Goal: Task Accomplishment & Management: Manage account settings

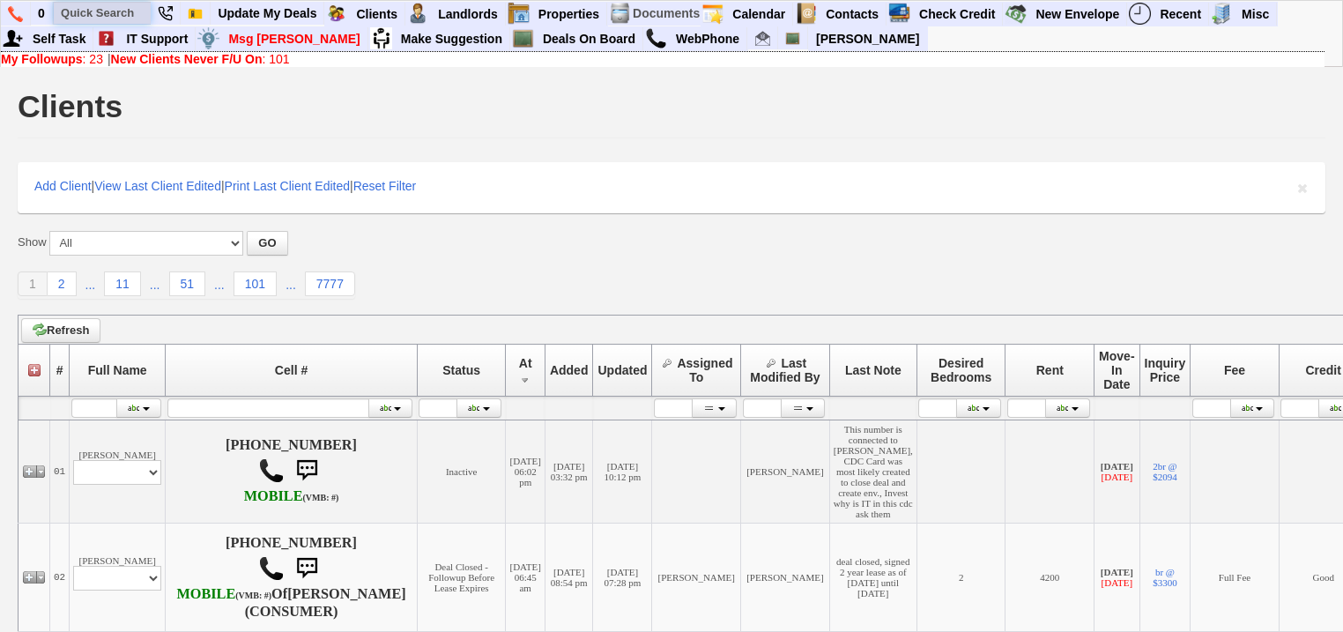
click at [108, 17] on input "text" at bounding box center [102, 13] width 97 height 22
paste input "347) 265-1907"
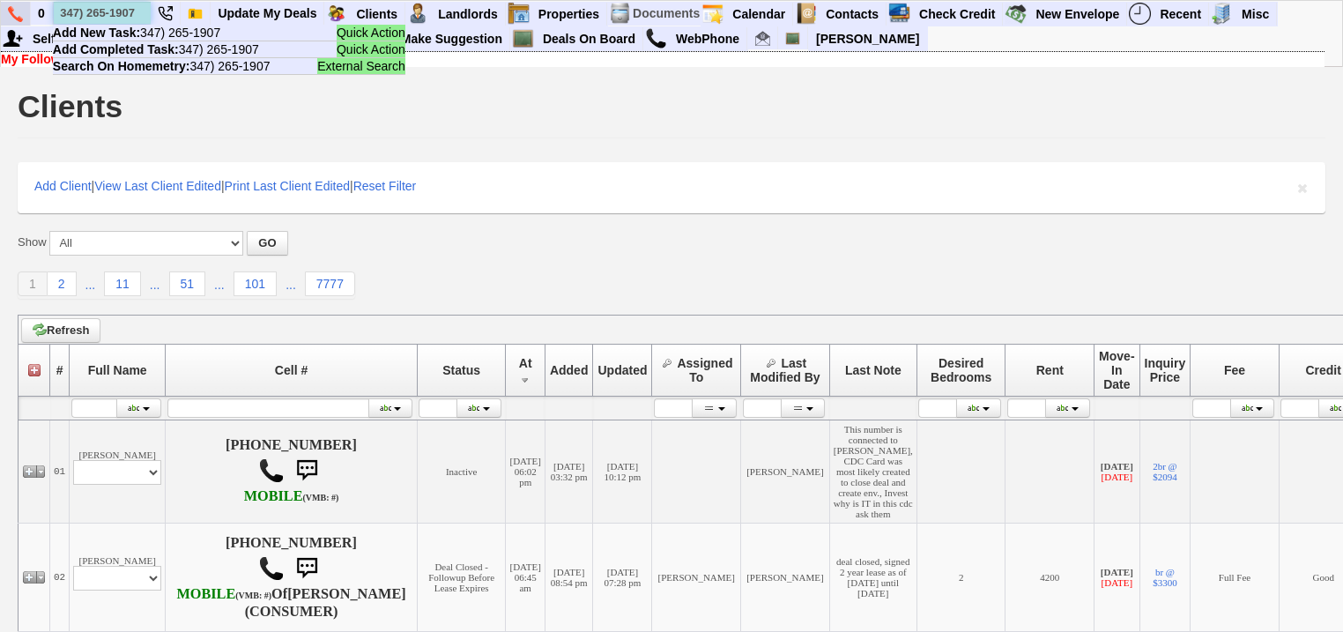
drag, startPoint x: 139, startPoint y: 9, endPoint x: 26, endPoint y: 4, distance: 112.9
click at [1278, 2] on ul "0 347) 265-1907 Quick Action Add New Task: 347) 265-1907 Quick Action Add Compl…" at bounding box center [1278, 2] width 0 height 0
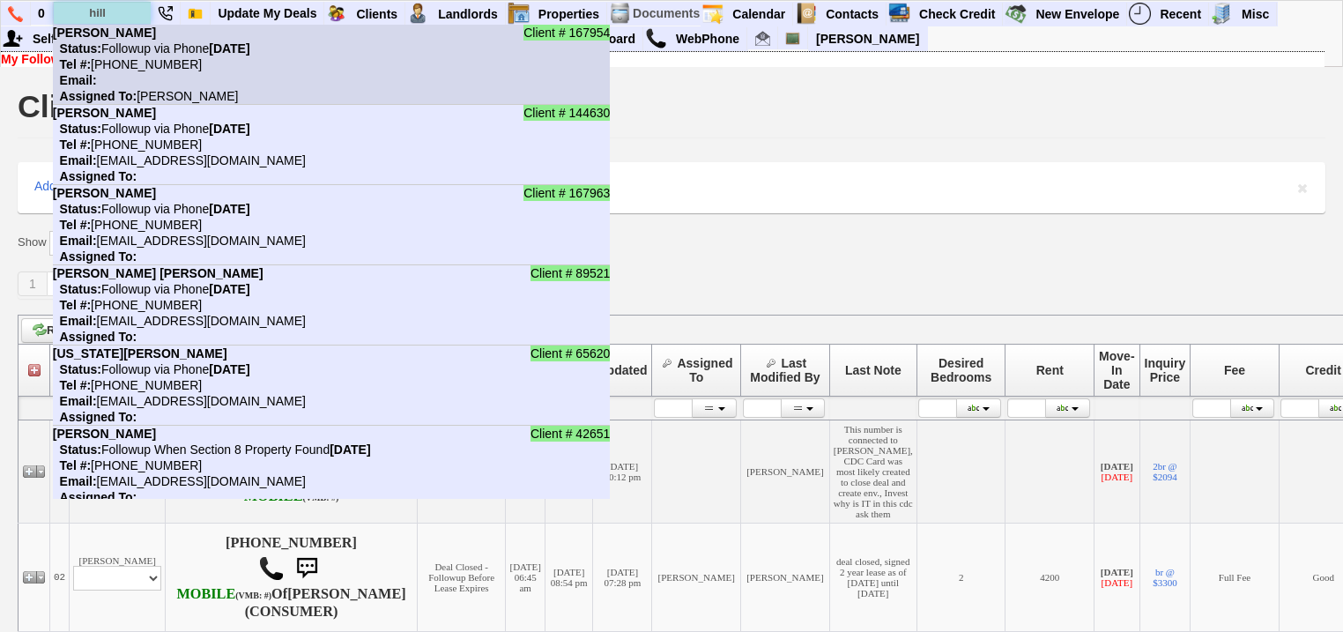
type input "hill"
click at [116, 53] on nobr "Status: Followup via Phone Saturday, September 20th, 2025" at bounding box center [151, 48] width 197 height 14
click at [118, 60] on nobr "Tel #: 646-406-5404" at bounding box center [127, 64] width 149 height 14
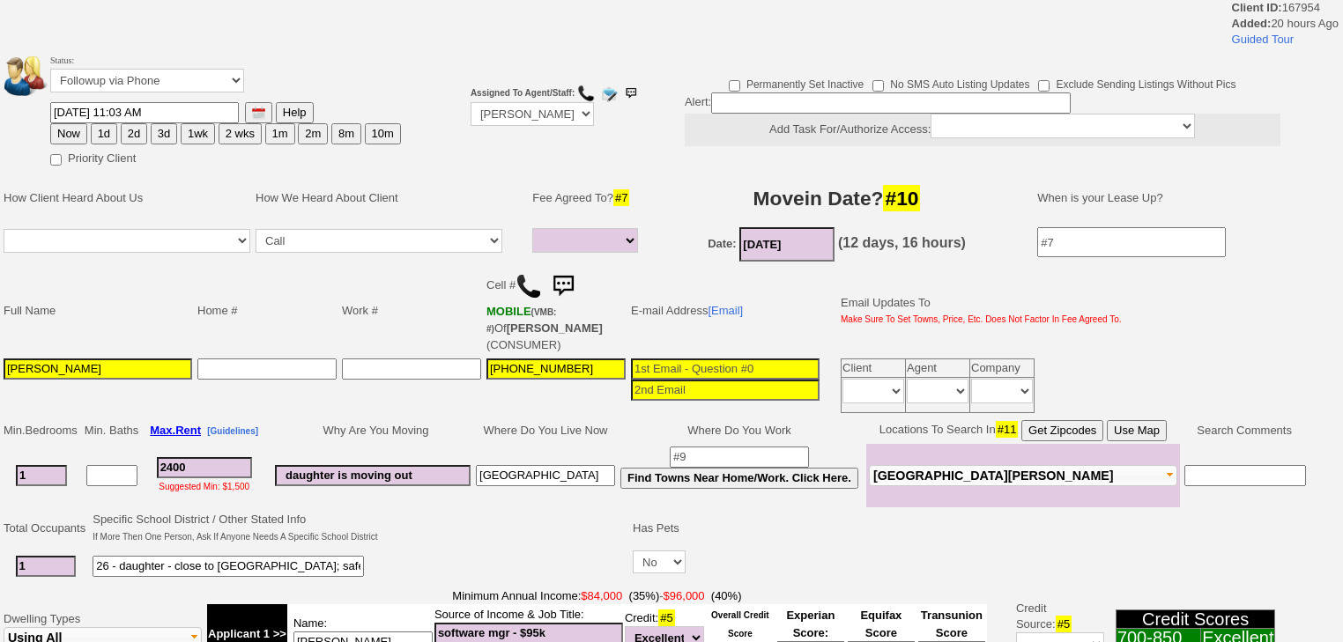
select select
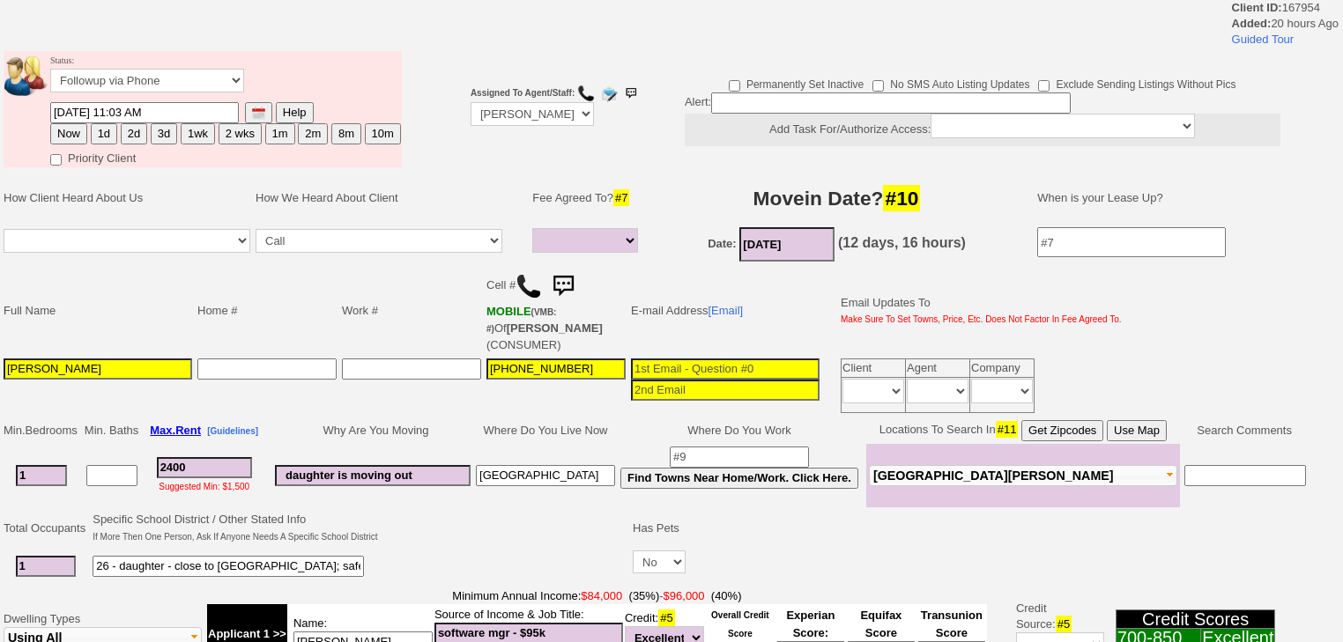
click at [352, 370] on input at bounding box center [411, 369] width 139 height 21
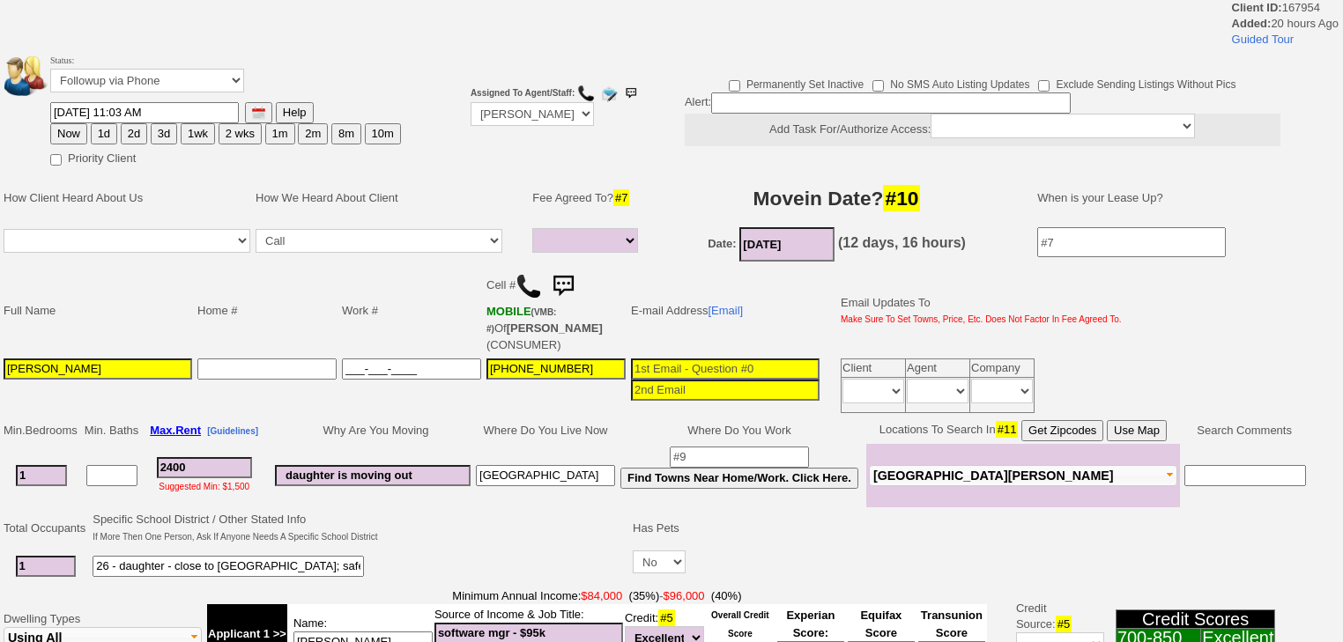
paste input "[PHONE_NUMBER]"
type input "347-265-1907"
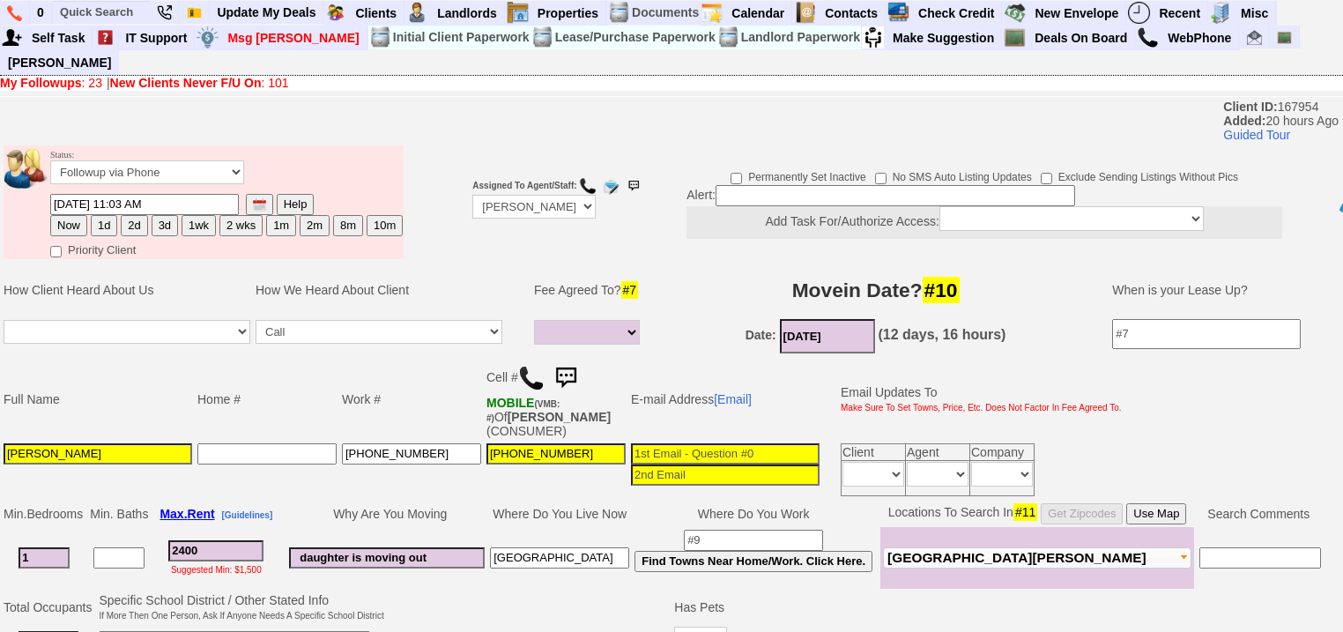
drag, startPoint x: 593, startPoint y: 366, endPoint x: 559, endPoint y: 366, distance: 34.4
click at [559, 366] on td "Cell # MOBILE (VMB: #) Of MURRAY,CLAUDIA (CONSUMER)" at bounding box center [556, 399] width 145 height 83
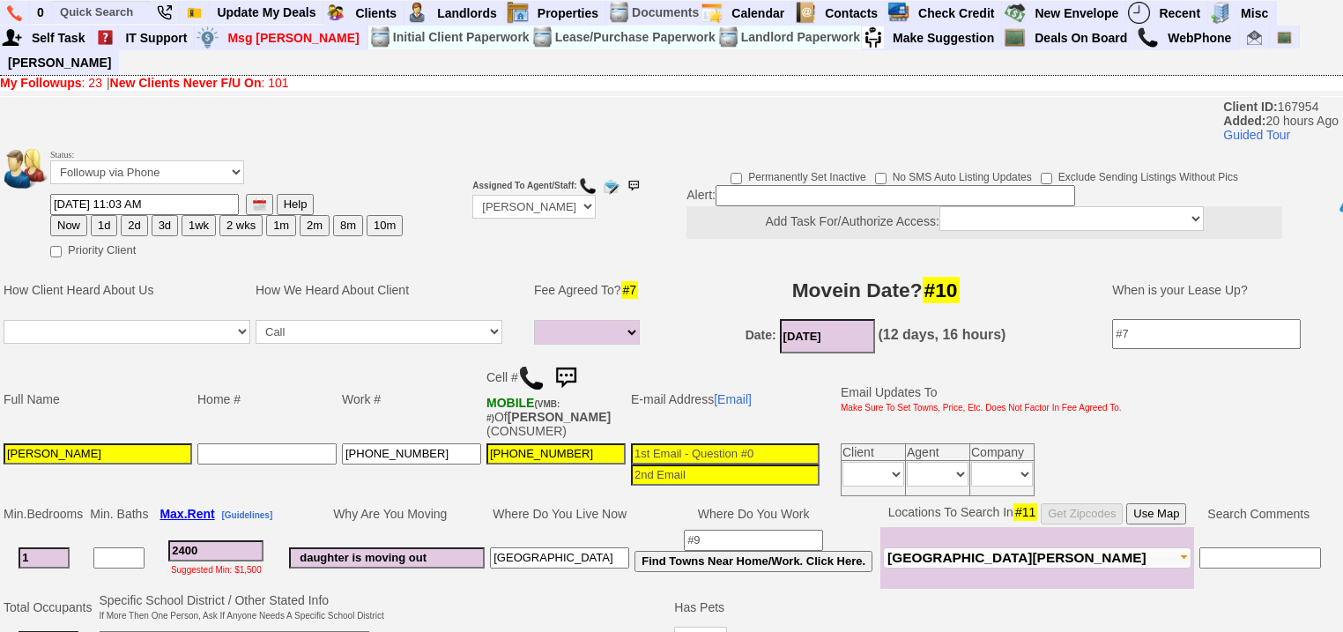
click at [597, 443] on input "646-406-5404" at bounding box center [555, 453] width 139 height 21
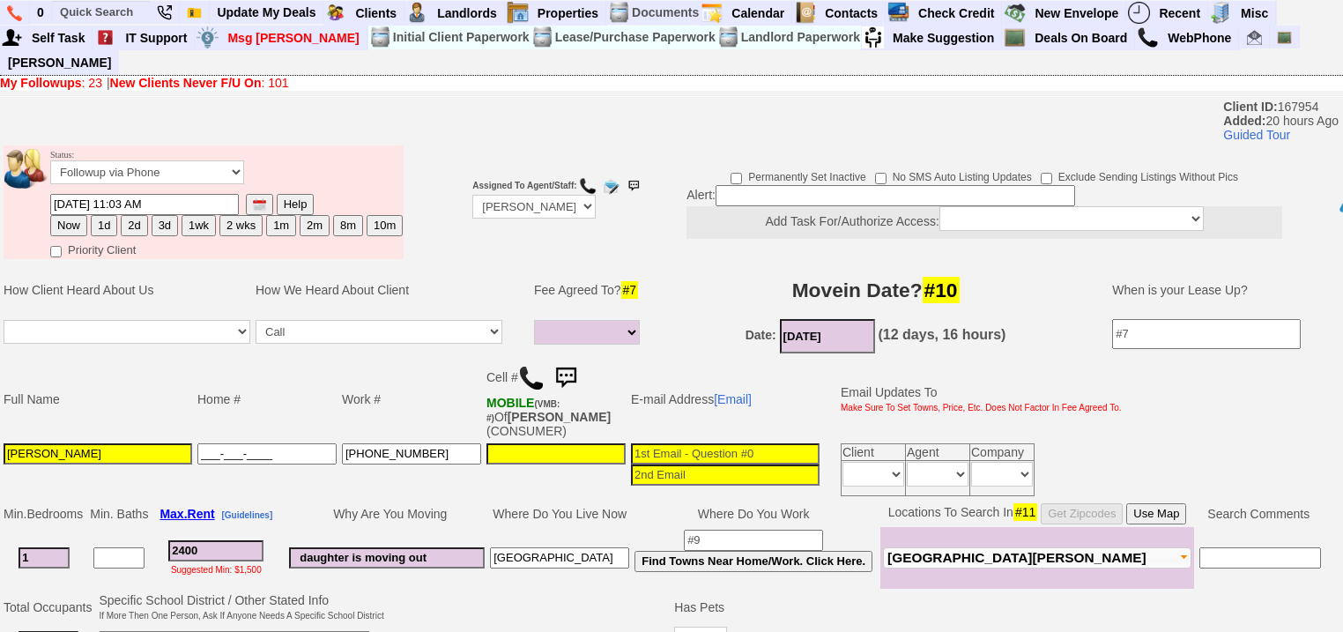
click at [302, 443] on input "___-___-____" at bounding box center [266, 453] width 139 height 21
paste input "646-406-5404"
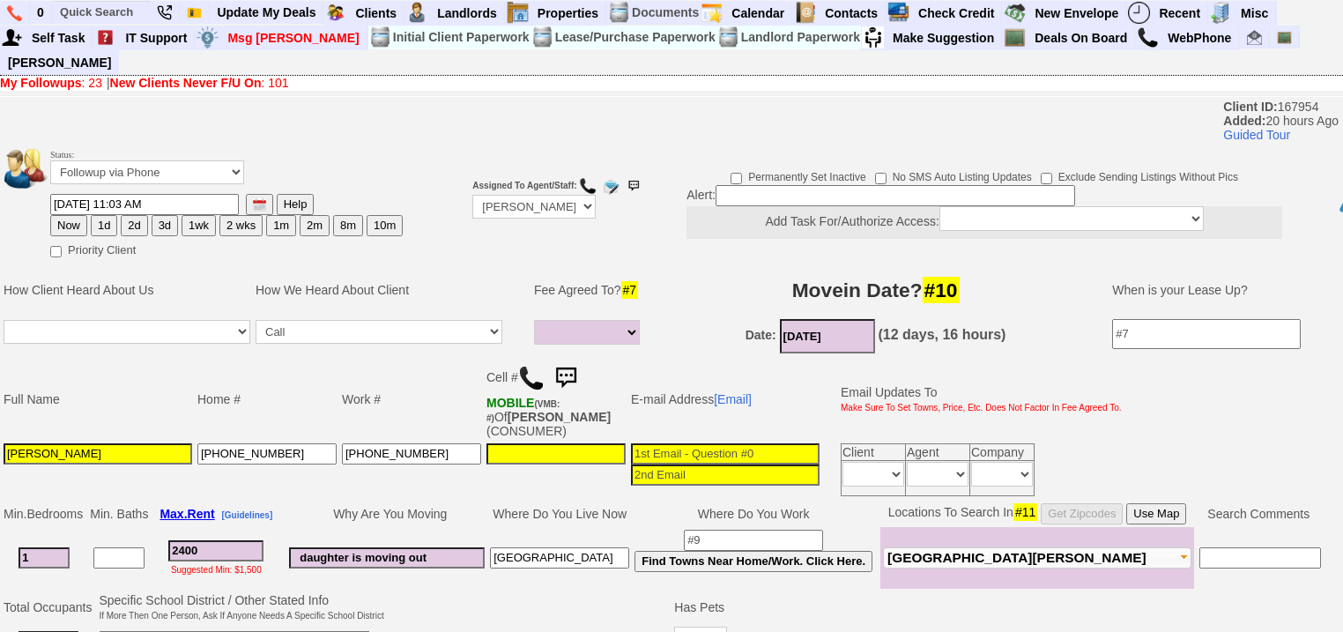
type input "646-406-5404"
click at [441, 441] on td "[PHONE_NUMBER]" at bounding box center [411, 470] width 145 height 58
click at [444, 443] on input "347-265-1907" at bounding box center [411, 453] width 139 height 21
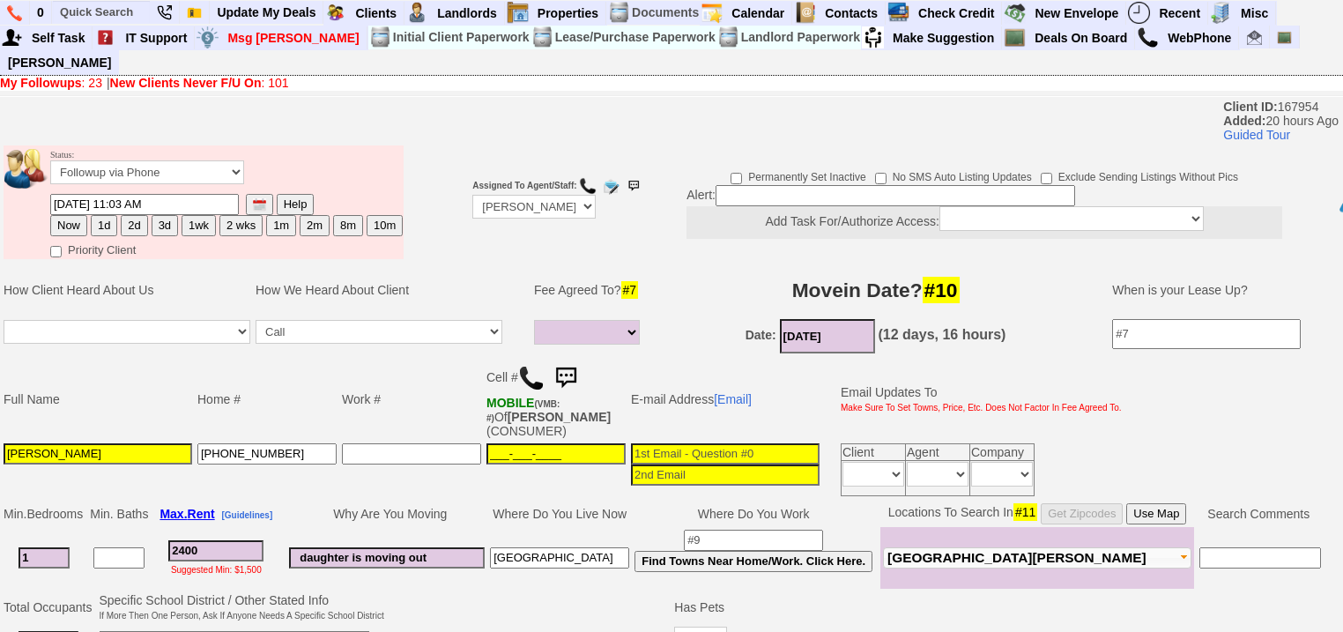
click at [511, 443] on input "___-___-____" at bounding box center [555, 453] width 139 height 21
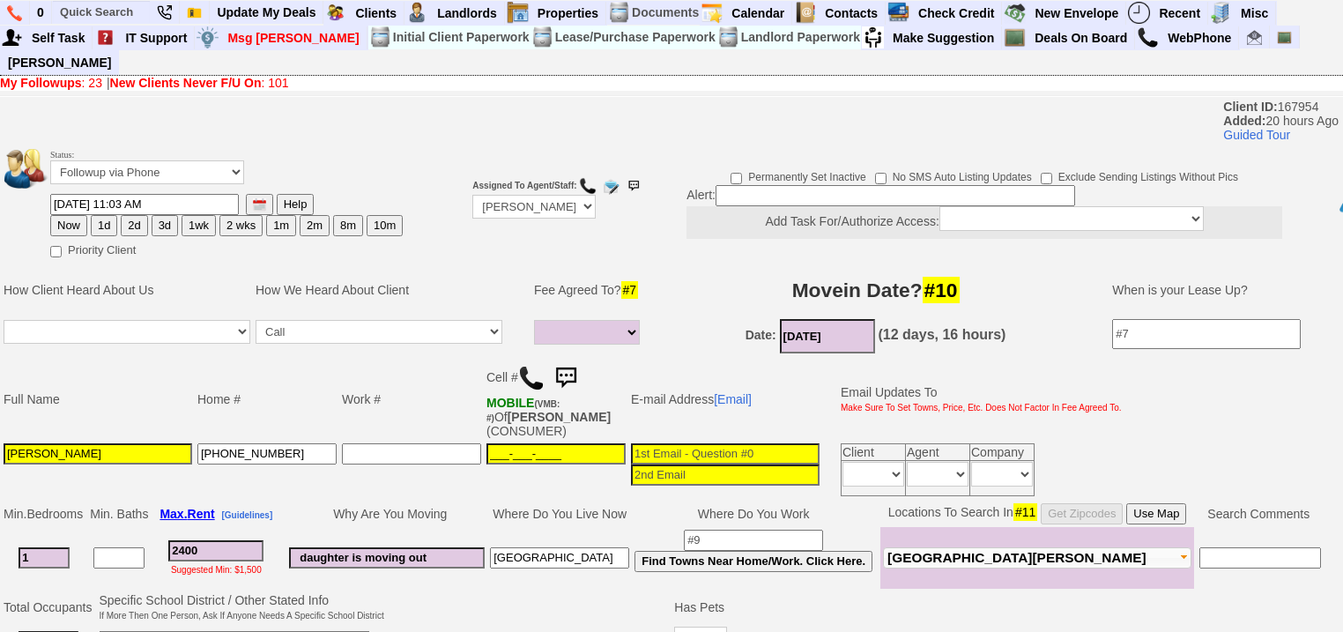
paste input "347-265-1907"
type input "347-265-1907"
click at [83, 215] on button "Now" at bounding box center [68, 225] width 37 height 21
type input "09/18/2025 07:05 AM"
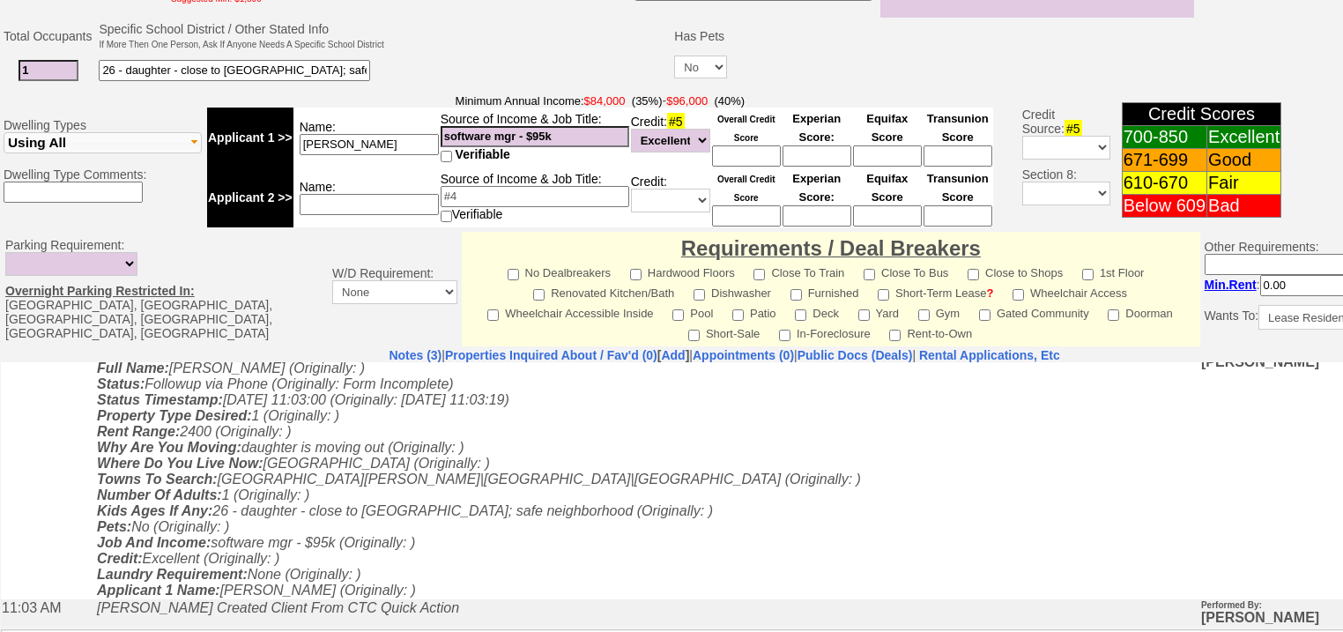
scroll to position [696, 0]
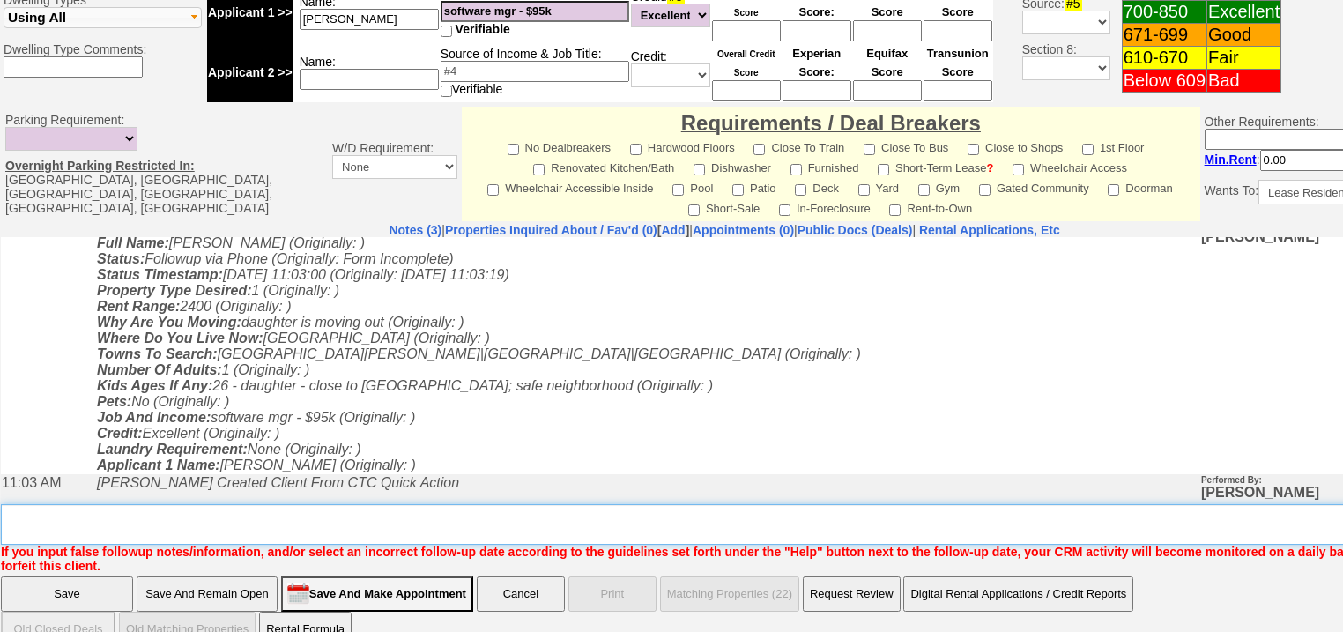
click at [292, 504] on textarea "Insert New Note Here" at bounding box center [730, 524] width 1459 height 41
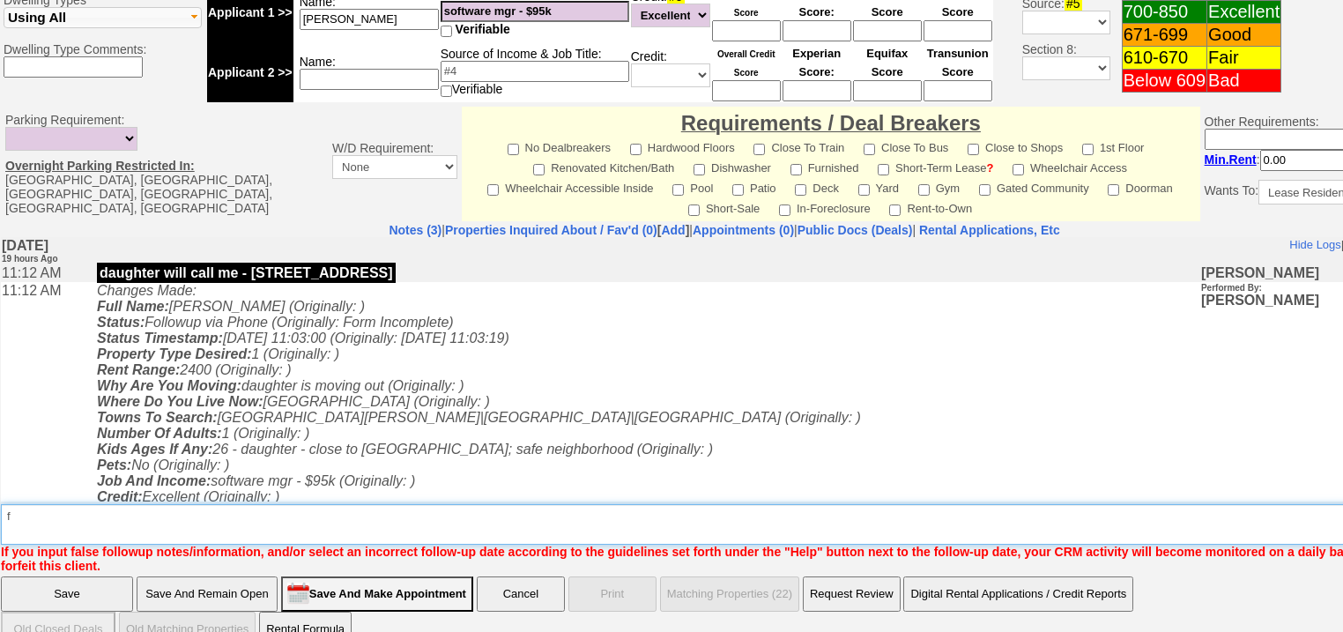
scroll to position [0, 0]
type textarea "f"
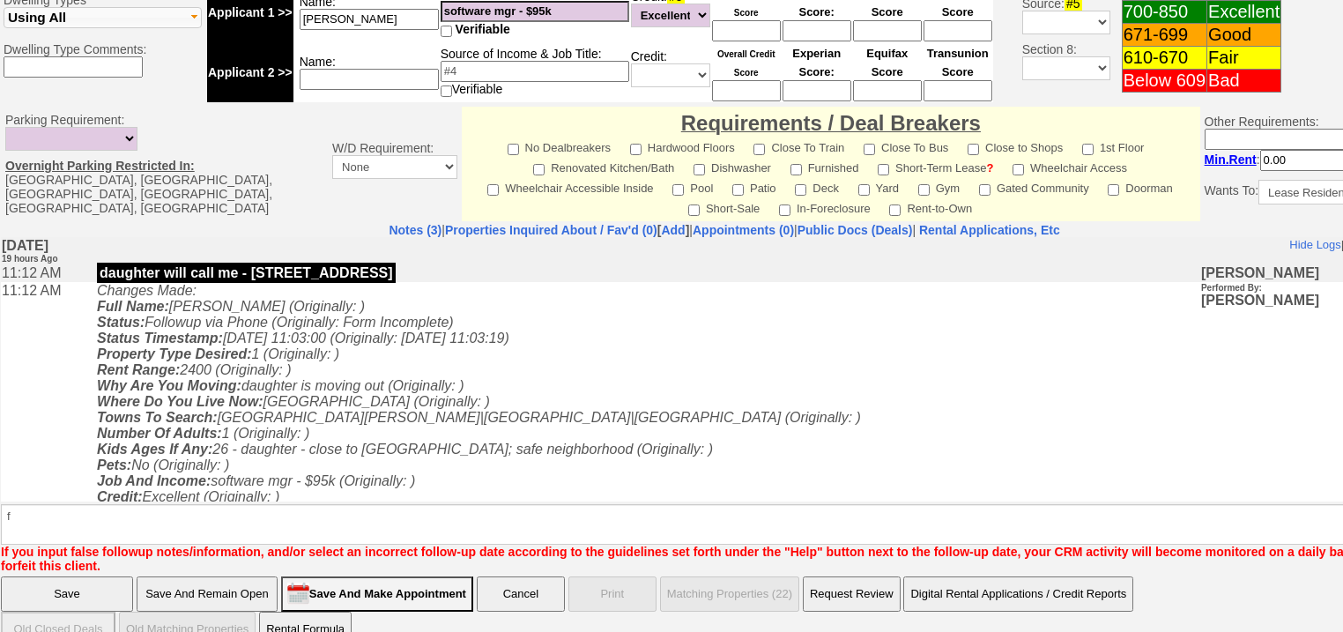
click at [56, 576] on input "Save" at bounding box center [67, 593] width 132 height 35
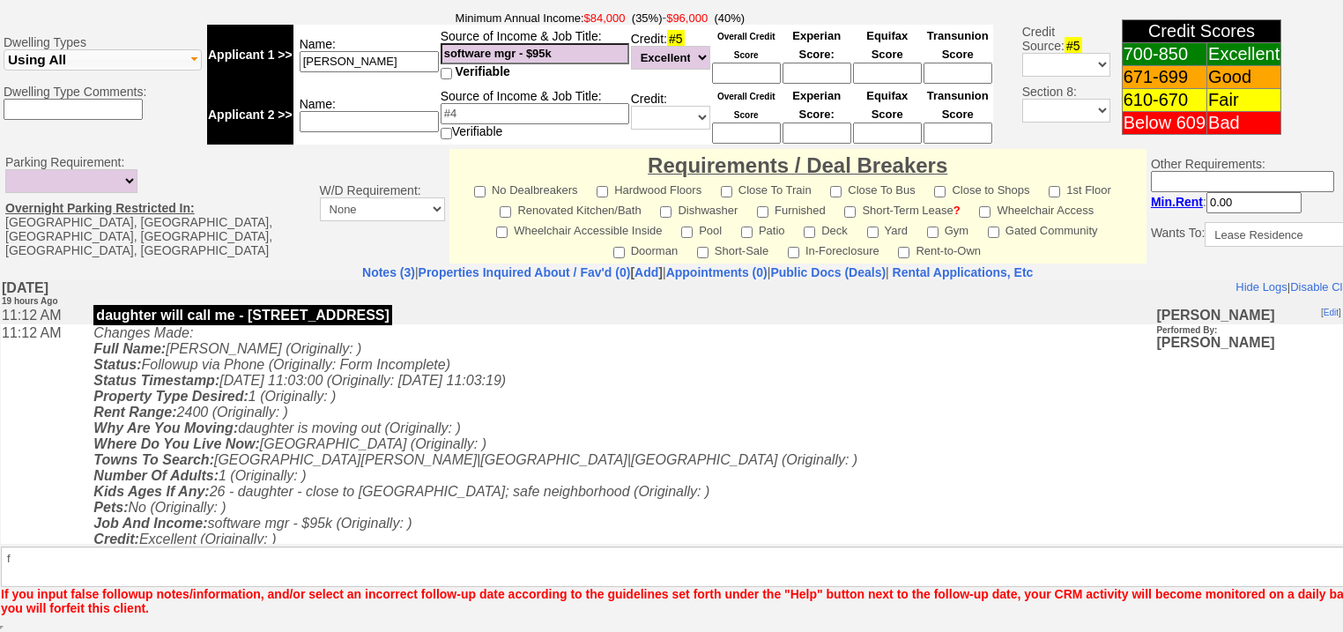
scroll to position [632, 0]
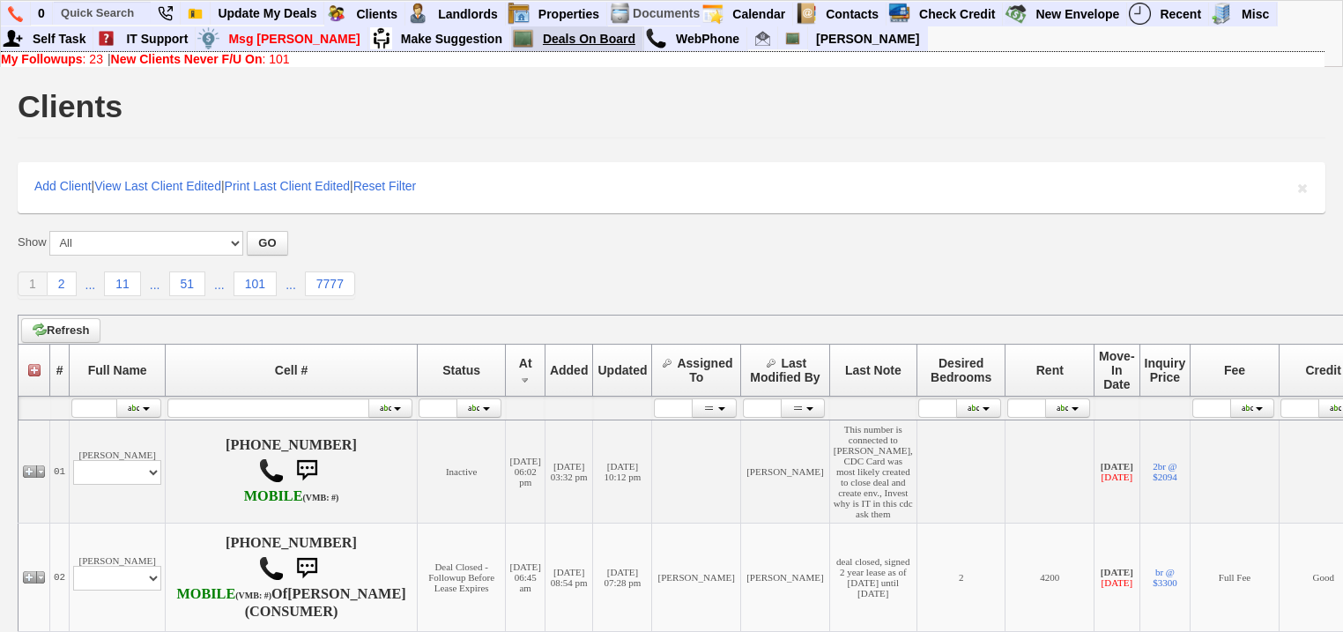
click at [536, 32] on link "Deals On Board" at bounding box center [590, 38] width 108 height 23
click at [95, 58] on link "My Followups : 23" at bounding box center [52, 59] width 102 height 14
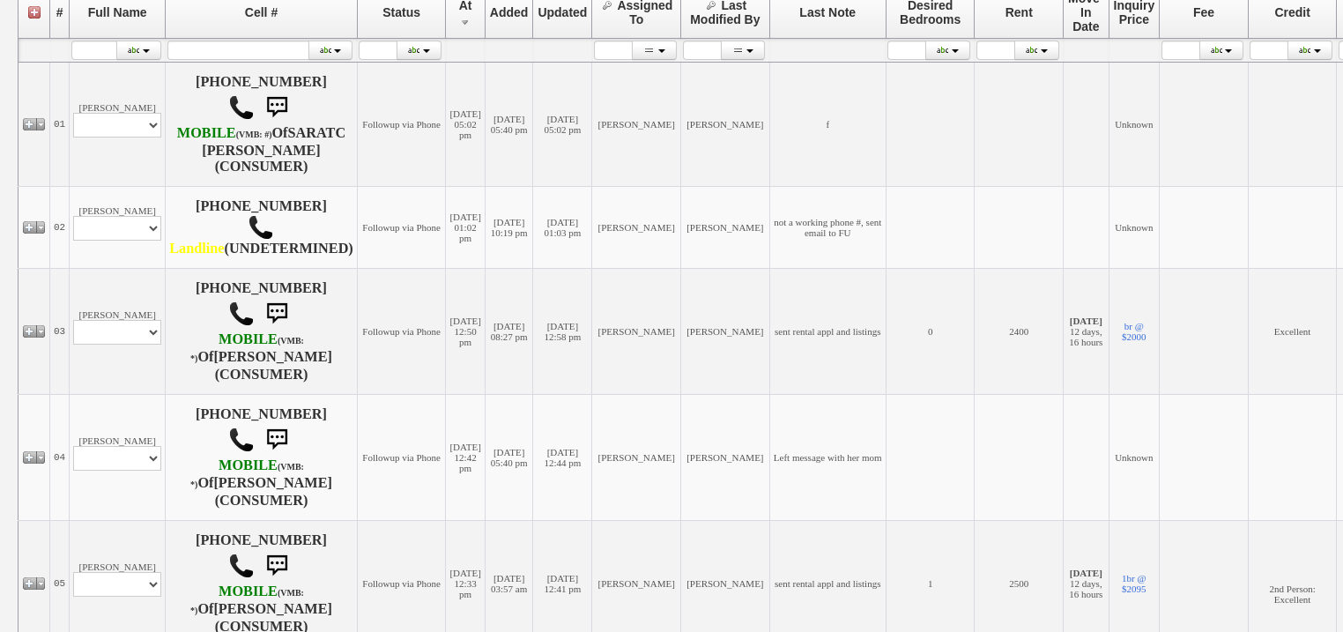
scroll to position [352, 0]
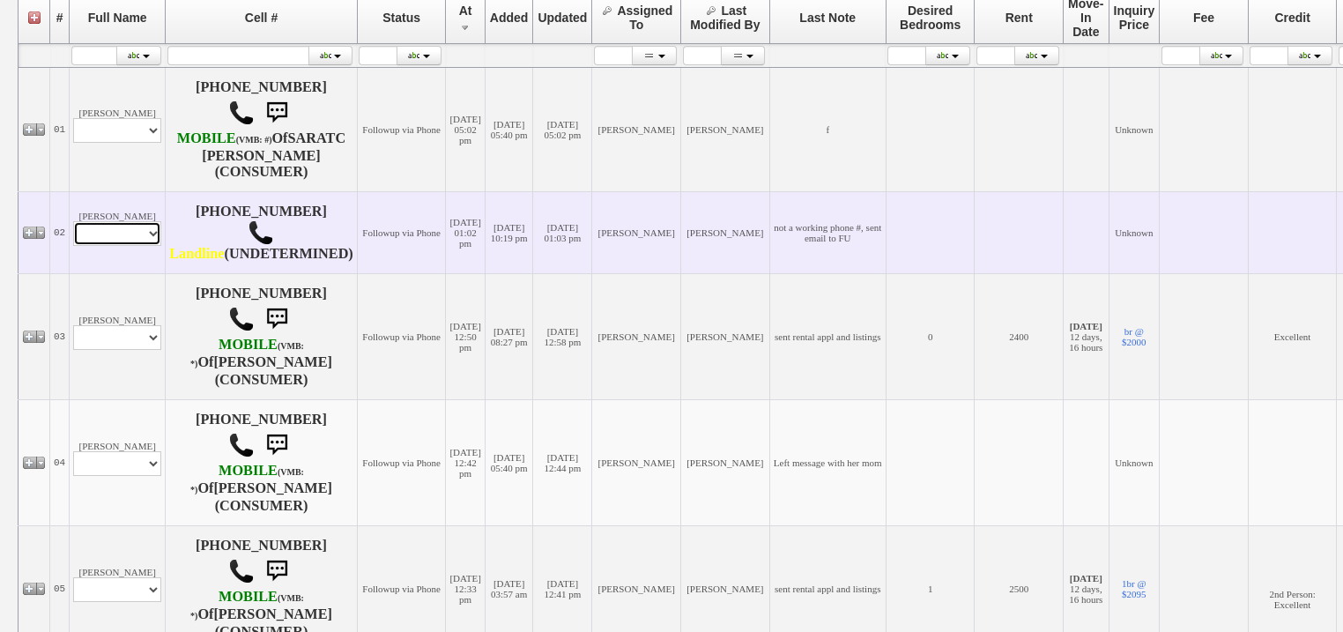
drag, startPoint x: 108, startPoint y: 248, endPoint x: 108, endPoint y: 269, distance: 20.3
click at [108, 246] on select "Profile Edit Print Email Externally (Will Not Be Tracked In CRM) Closed Deals" at bounding box center [117, 233] width 88 height 25
select select "ChangeURL,/crm/custom/edit_client_form.php?redirect=%2Fcrm%2Fclients.php&id=167…"
click at [73, 246] on select "Profile Edit Print Email Externally (Will Not Be Tracked In CRM) Closed Deals" at bounding box center [117, 233] width 88 height 25
select select
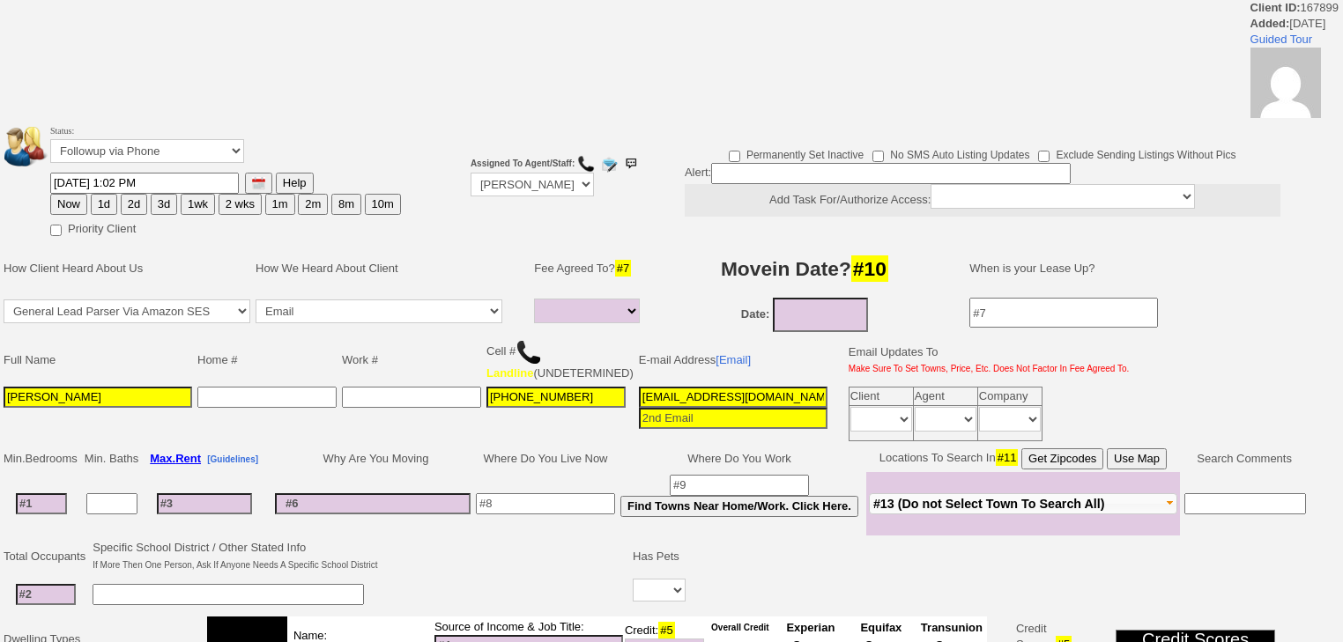
select select
click at [168, 159] on select "Followup via Phone Followup via Email Followup When Section 8 Property Found De…" at bounding box center [147, 151] width 194 height 24
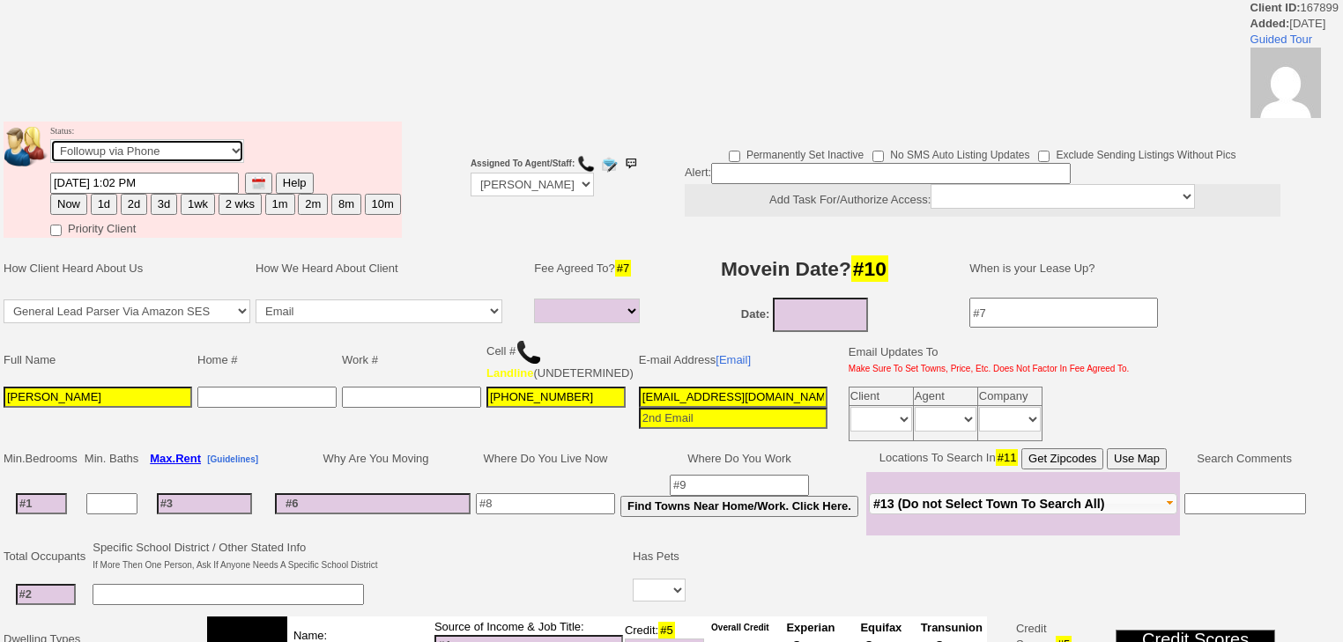
select select "Inactive"
click at [50, 145] on select "Followup via Phone Followup via Email Followup When Section 8 Property Found De…" at bounding box center [147, 151] width 194 height 24
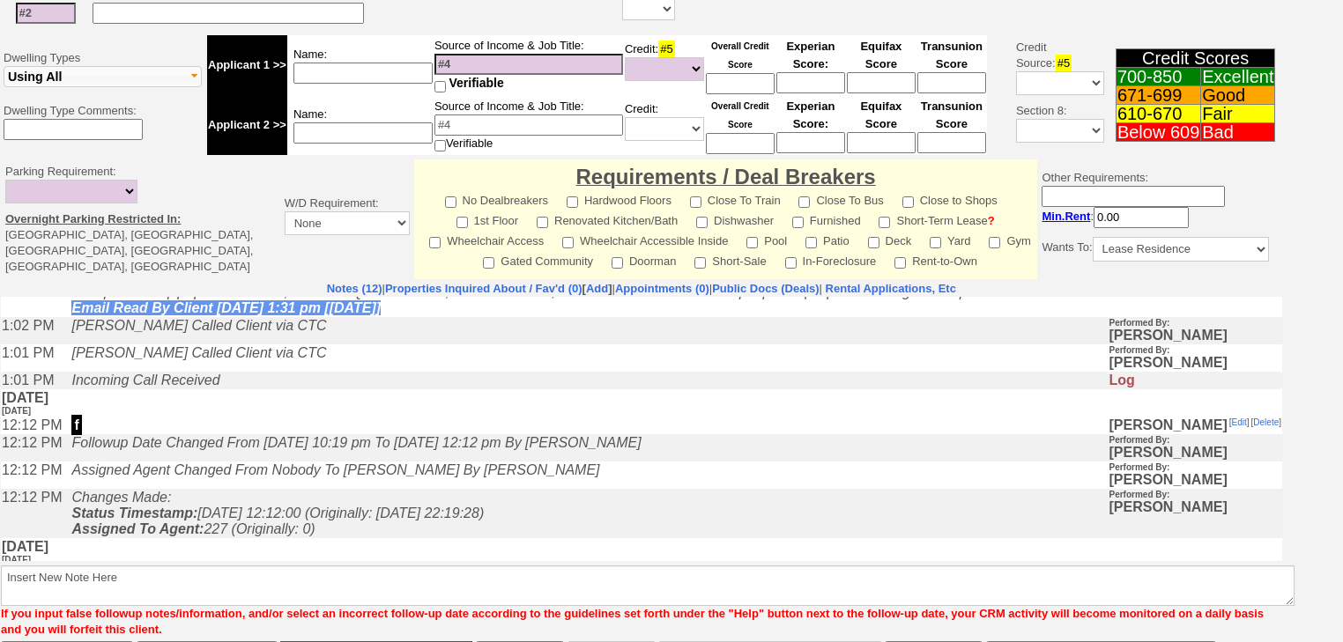
scroll to position [564, 0]
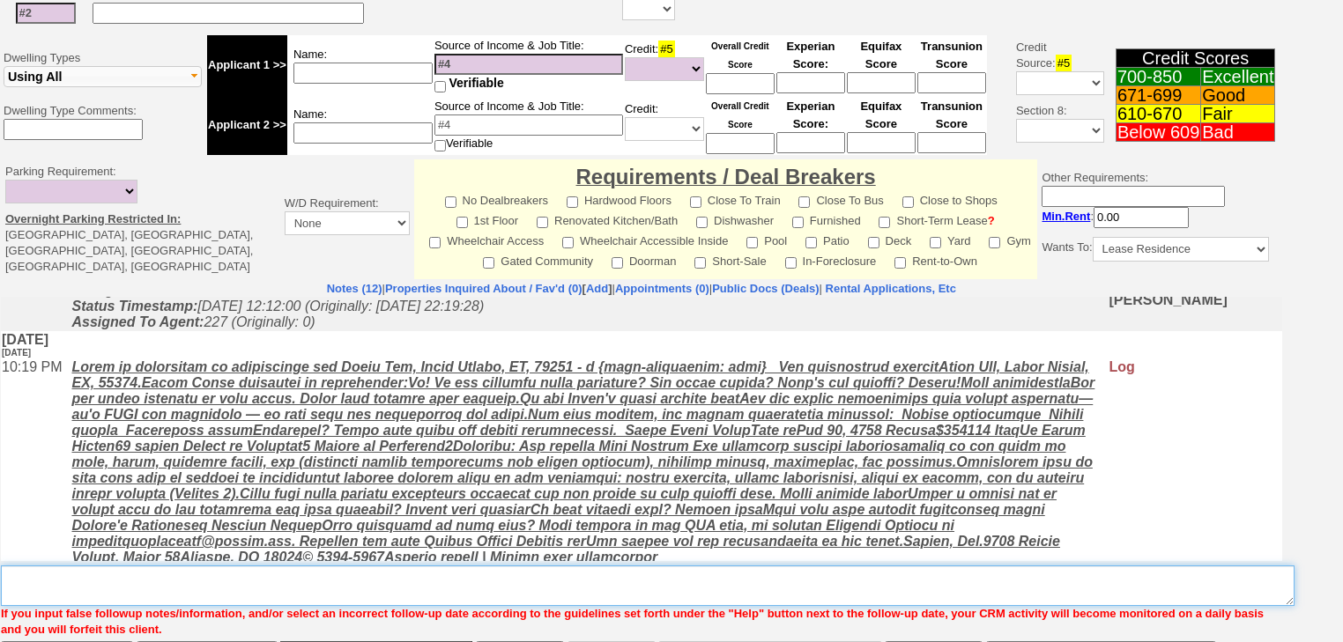
click at [243, 591] on textarea "Insert New Note Here" at bounding box center [648, 586] width 1294 height 41
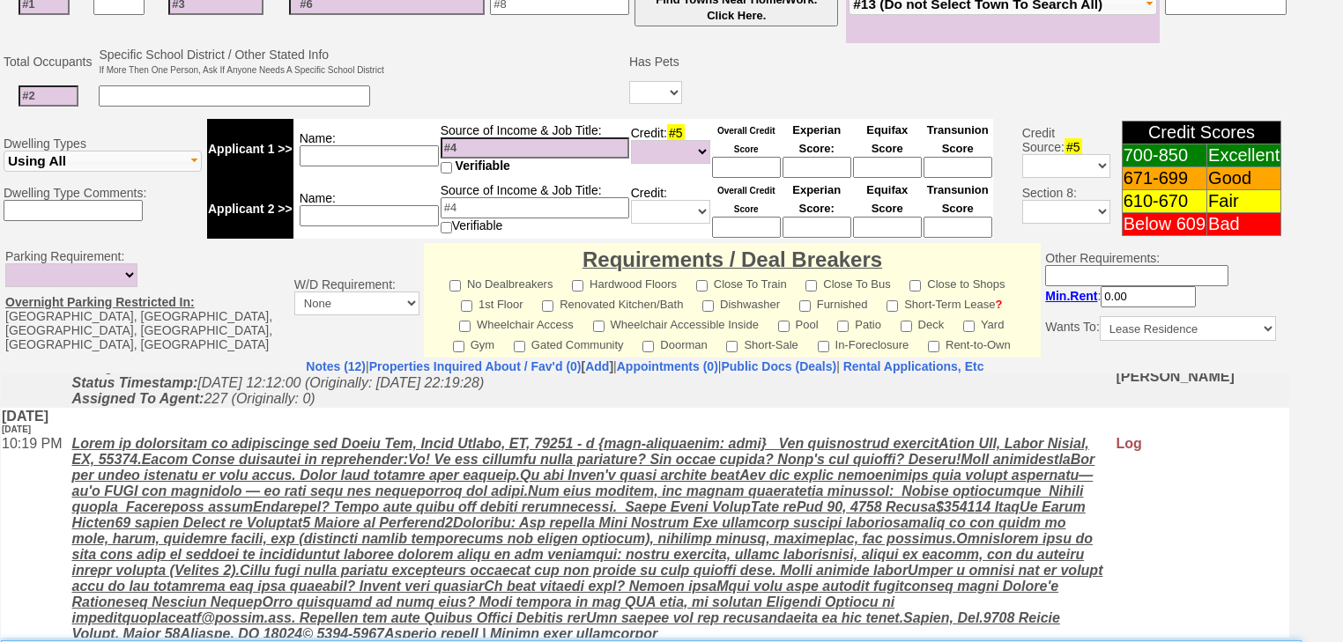
scroll to position [631, 0]
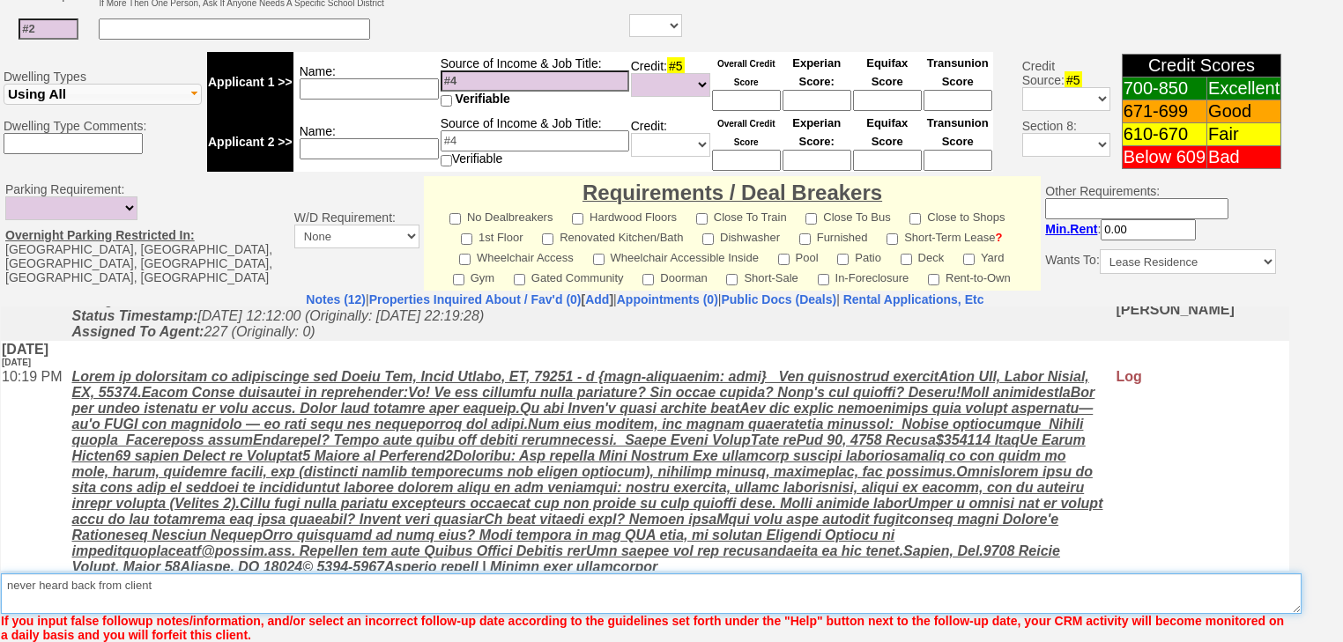
type textarea "never heard back from client"
click at [187, 531] on u at bounding box center [586, 470] width 1031 height 205
drag, startPoint x: 205, startPoint y: 575, endPoint x: 27, endPoint y: 578, distance: 178.0
click at [5, 574] on textarea "Insert New Note Here" at bounding box center [651, 594] width 1301 height 41
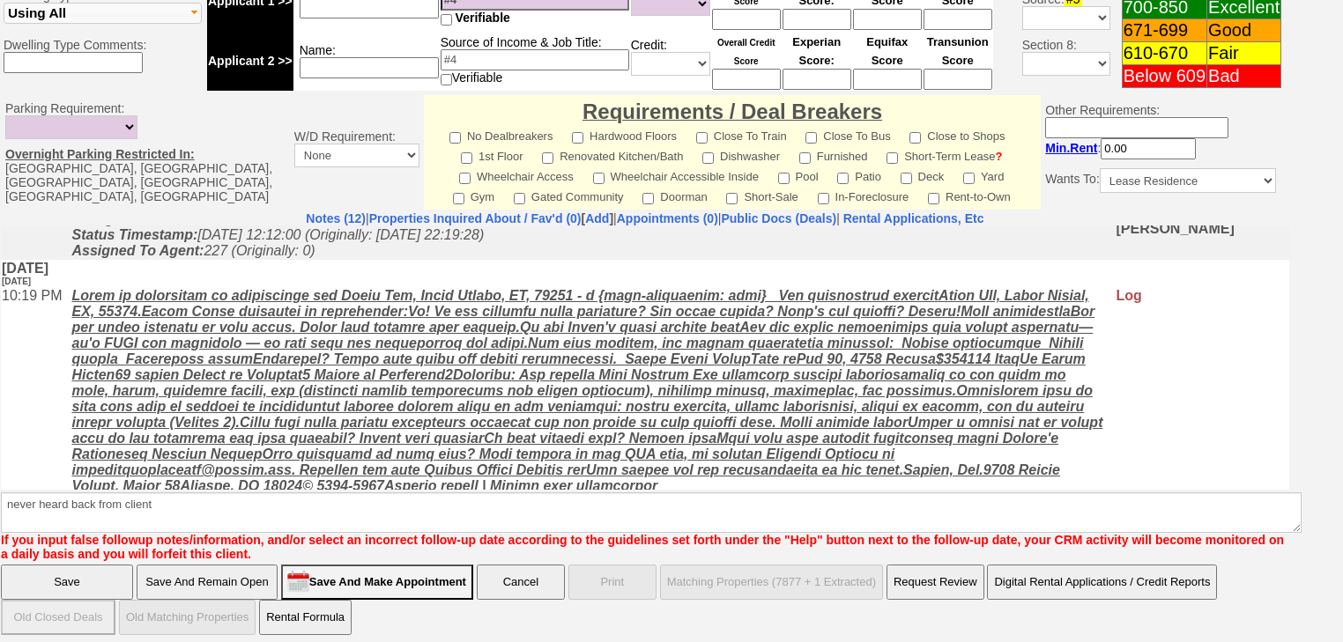
drag, startPoint x: 65, startPoint y: 574, endPoint x: 79, endPoint y: 589, distance: 21.2
click at [64, 575] on input "Save" at bounding box center [67, 582] width 132 height 35
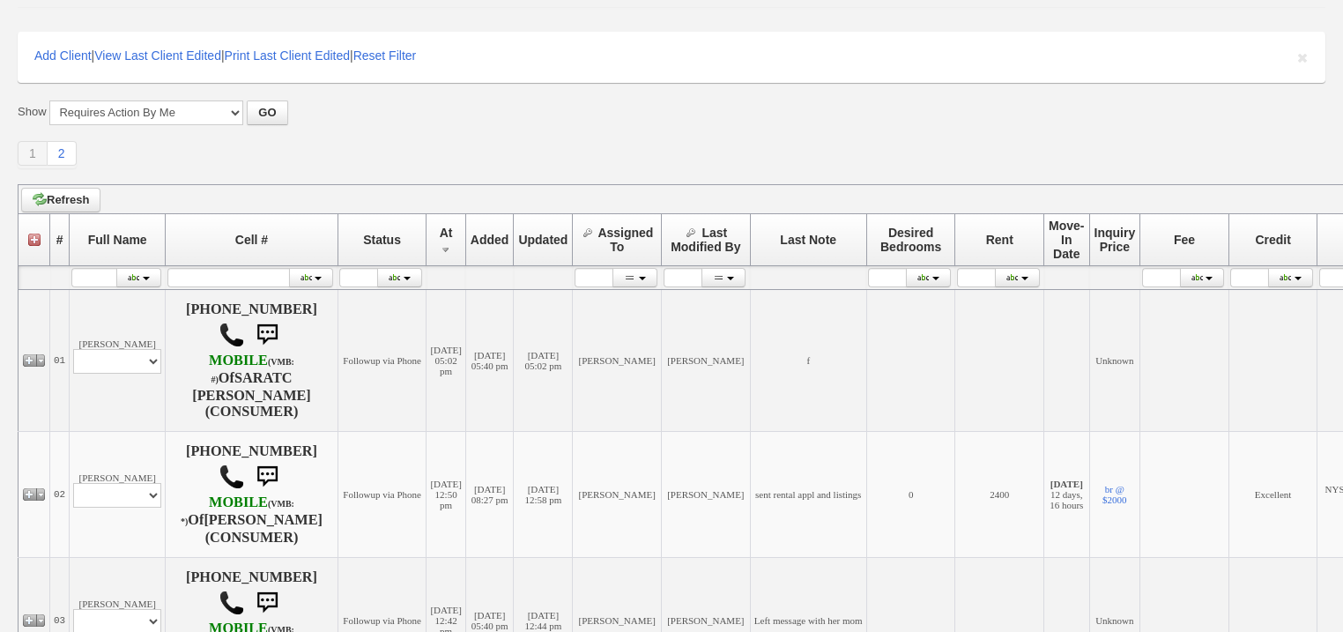
scroll to position [352, 0]
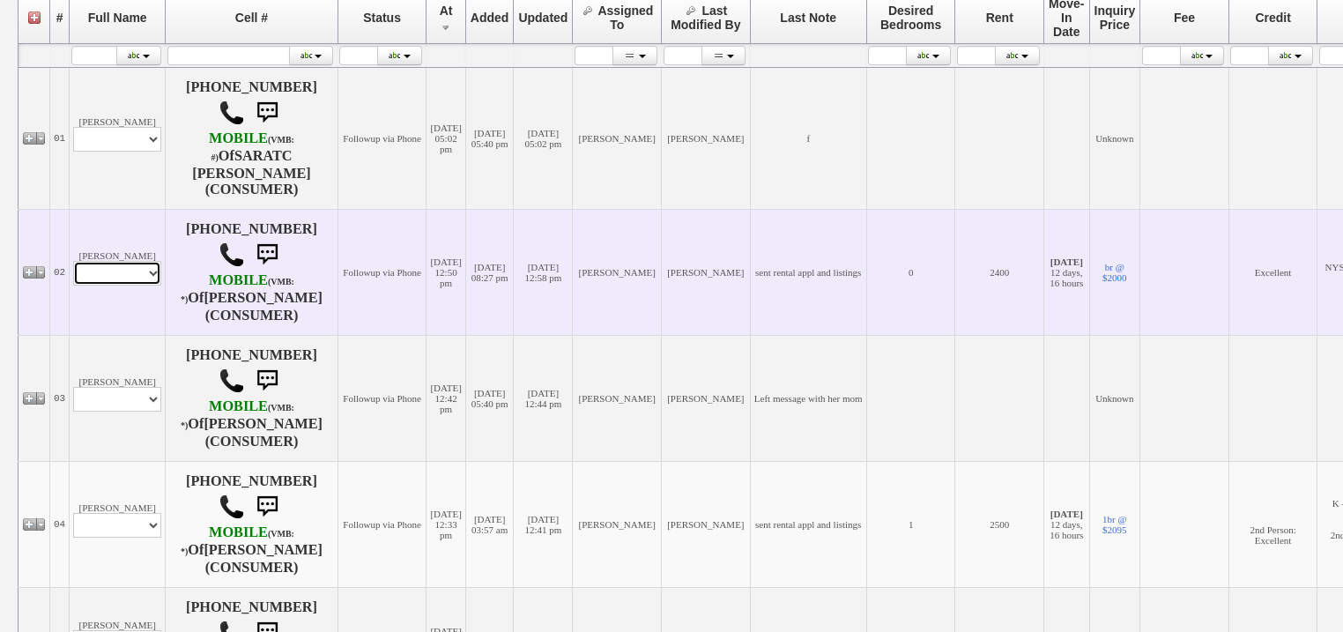
drag, startPoint x: 130, startPoint y: 271, endPoint x: 131, endPoint y: 282, distance: 11.5
click at [130, 271] on select "Profile Edit Print Email Externally (Will Not Be Tracked In CRM) Closed Deals" at bounding box center [117, 273] width 88 height 25
select select "ChangeURL,/crm/custom/edit_client_form.php?redirect=%2Fcrm%2Fclients.php&id=167…"
click at [73, 261] on select "Profile Edit Print Email Externally (Will Not Be Tracked In CRM) Closed Deals" at bounding box center [117, 273] width 88 height 25
select select
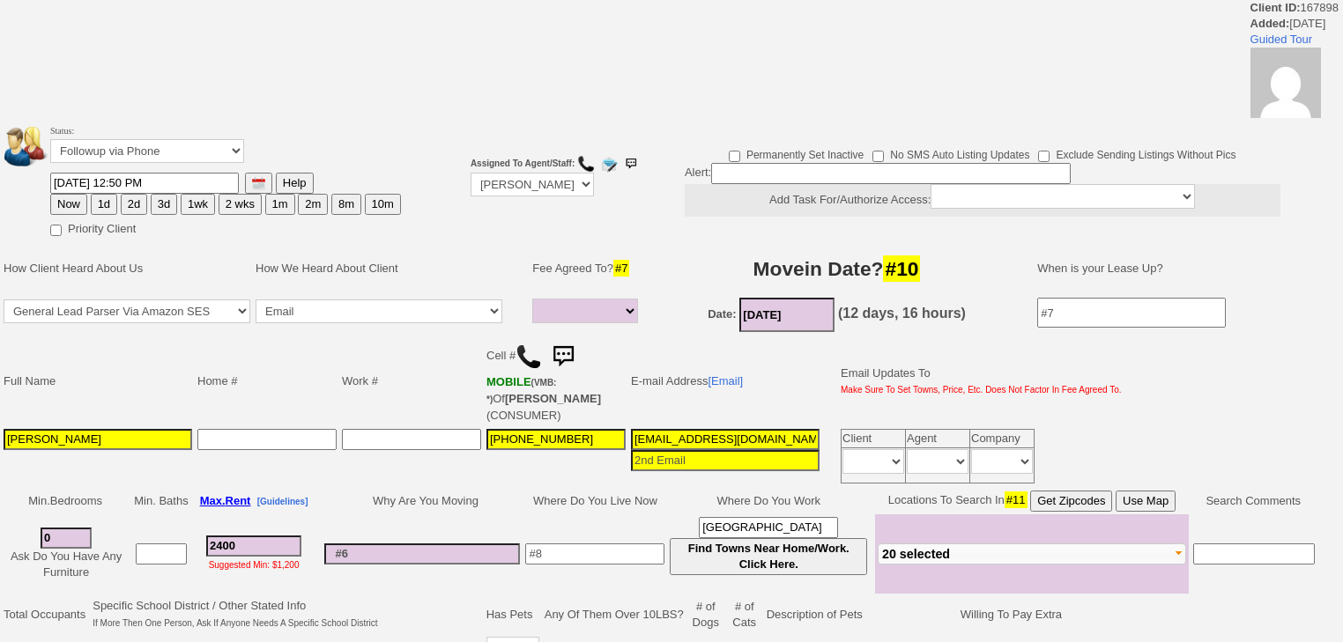
select select
click at [167, 157] on select "Followup via Phone Followup via Email Followup When Section 8 Property Found De…" at bounding box center [147, 151] width 194 height 24
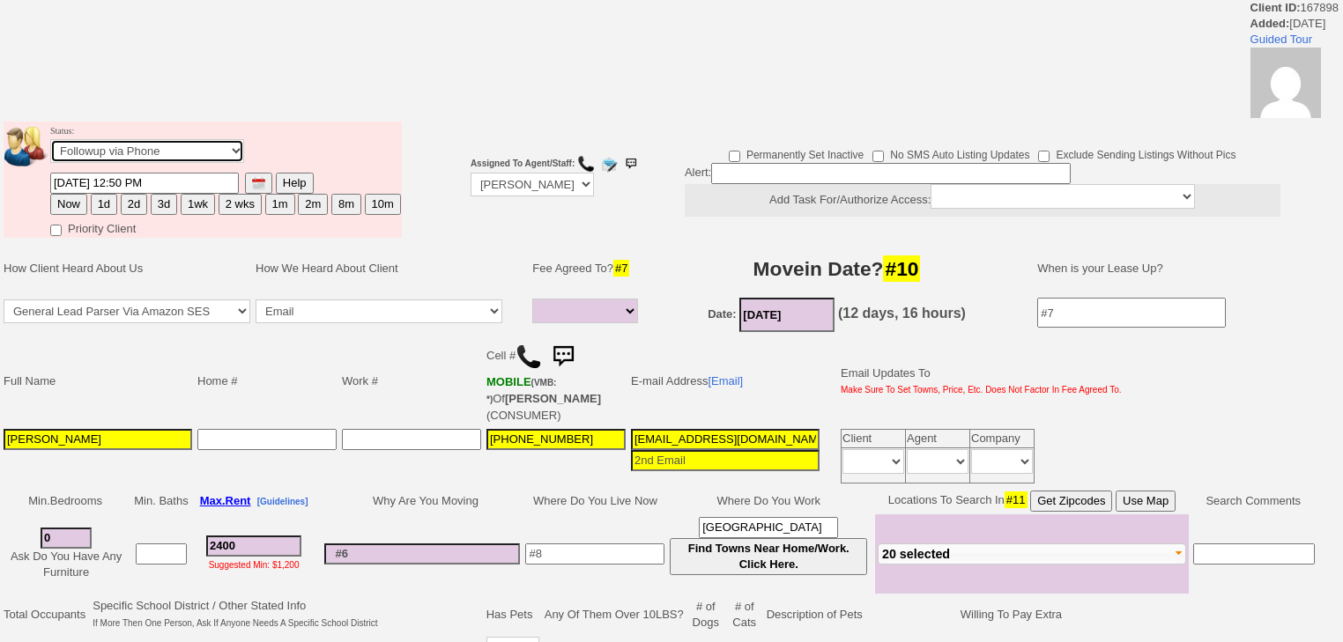
select select "Inactive"
click at [50, 145] on select "Followup via Phone Followup via Email Followup When Section 8 Property Found De…" at bounding box center [147, 151] width 194 height 24
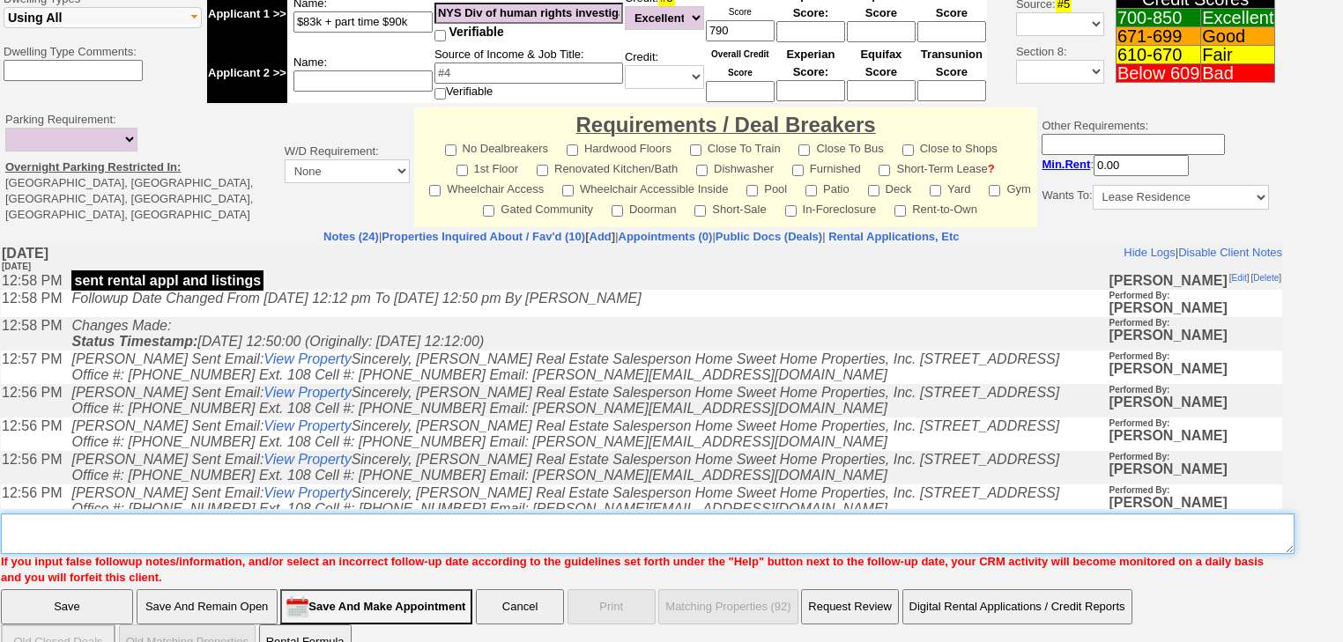
click at [222, 514] on textarea "Insert New Note Here" at bounding box center [648, 534] width 1294 height 41
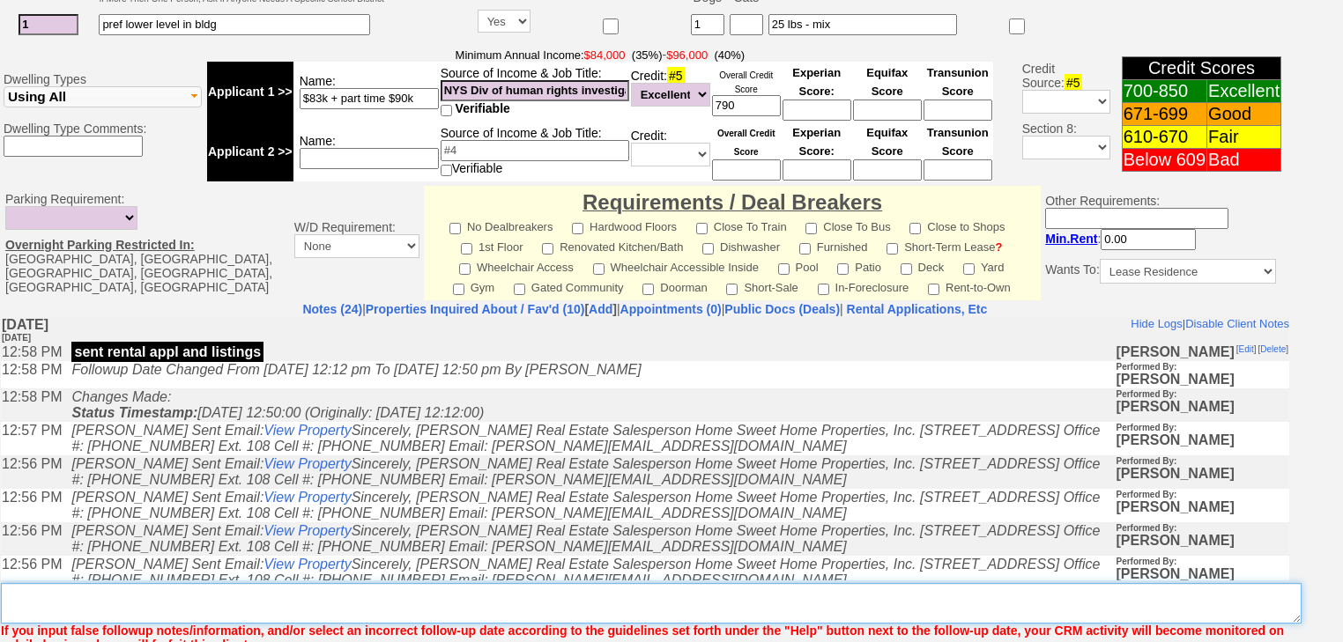
paste textarea "never heard back from client"
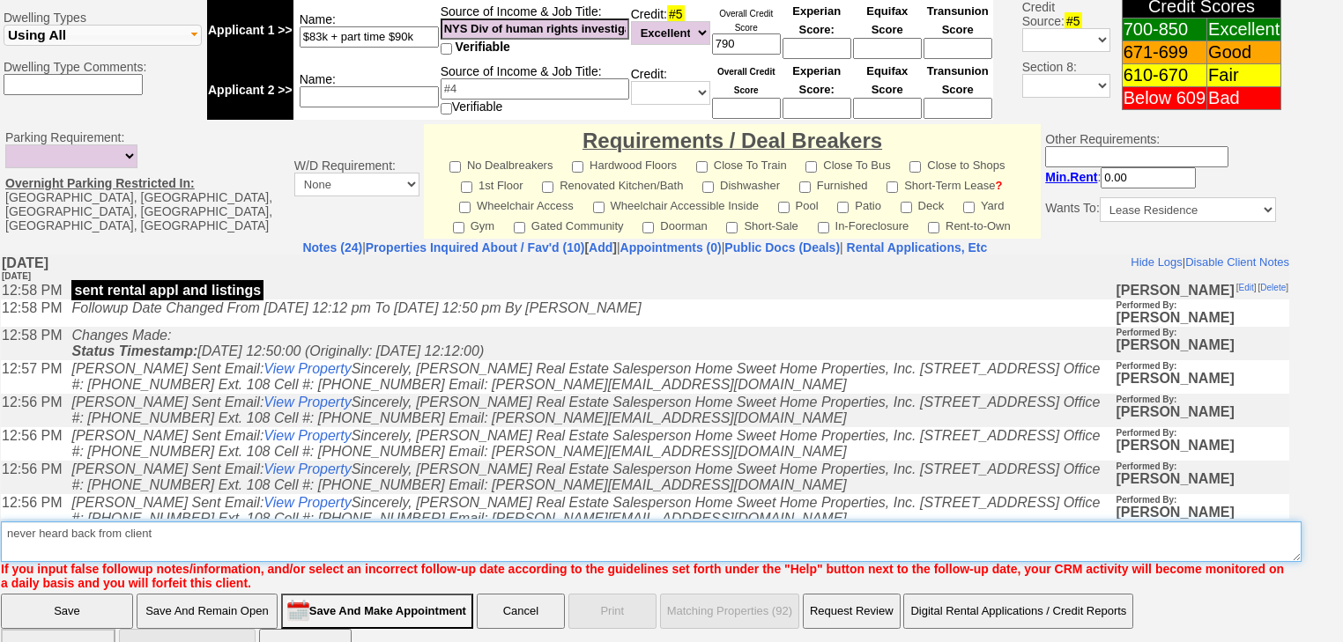
type textarea "never heard back from client"
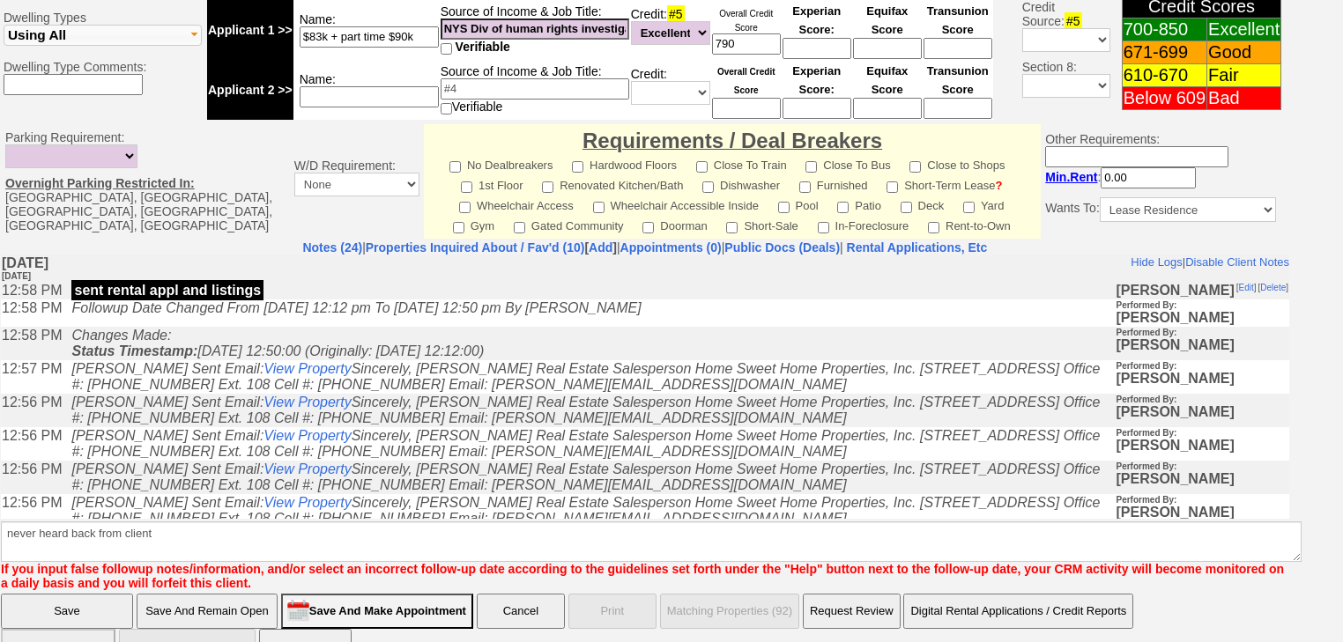
click at [120, 594] on input "Save" at bounding box center [67, 611] width 132 height 35
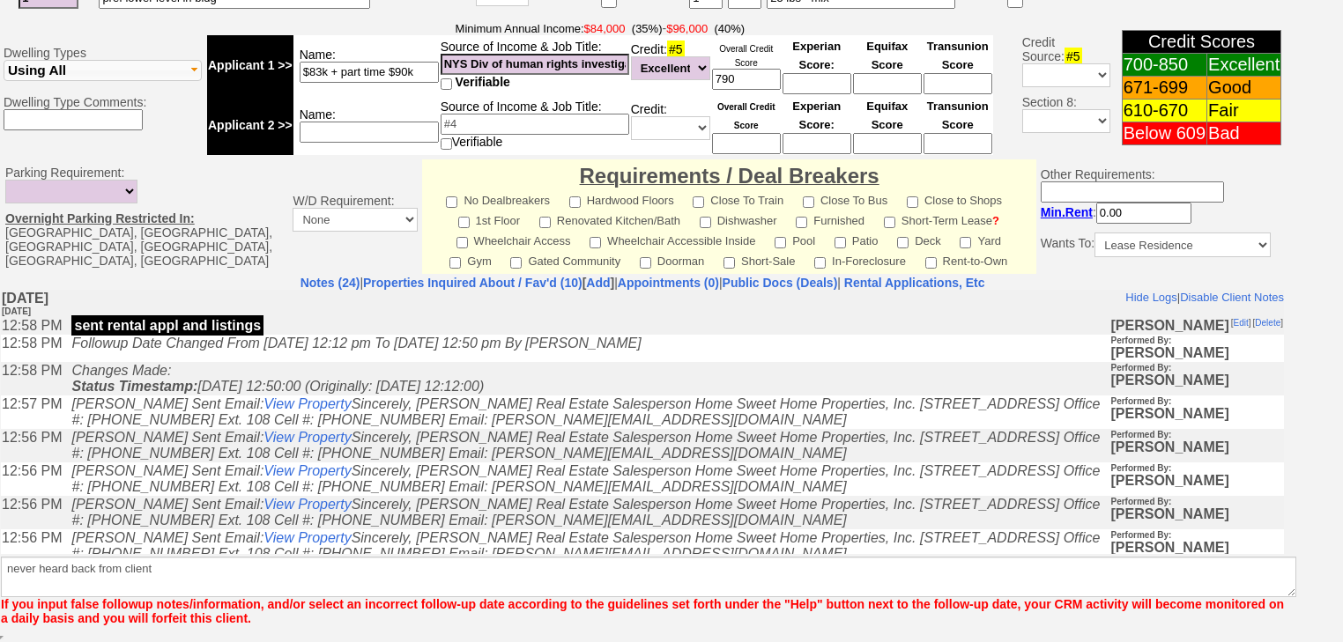
scroll to position [663, 0]
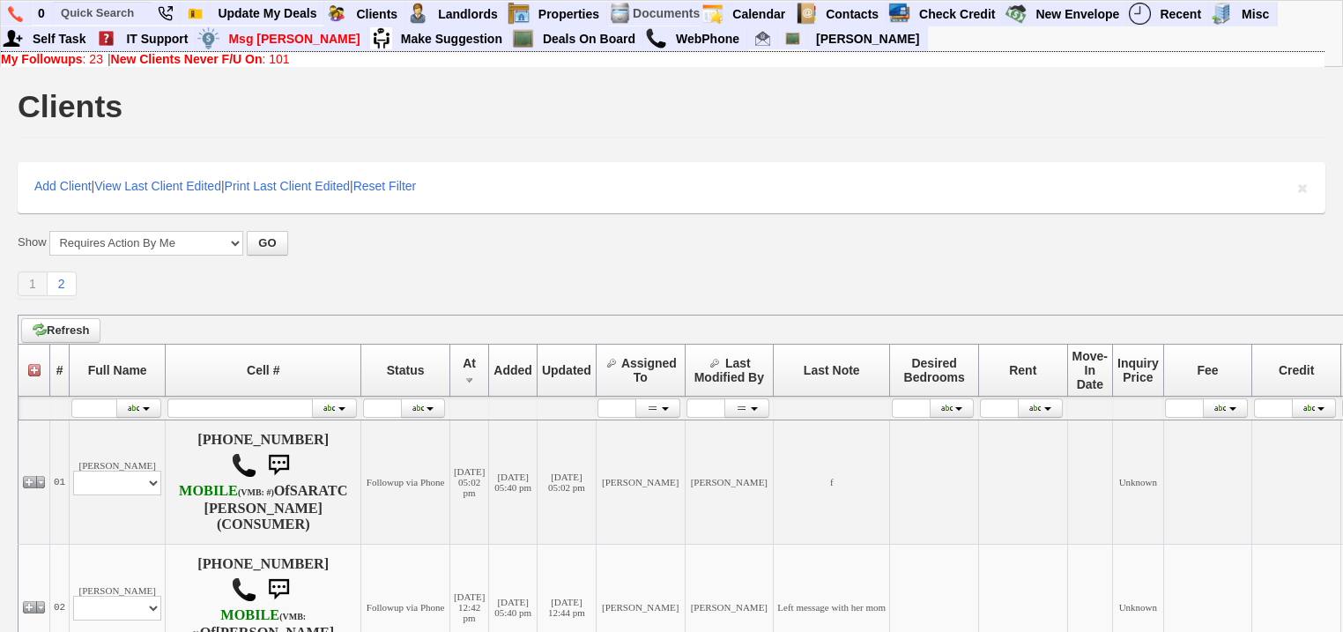
scroll to position [352, 0]
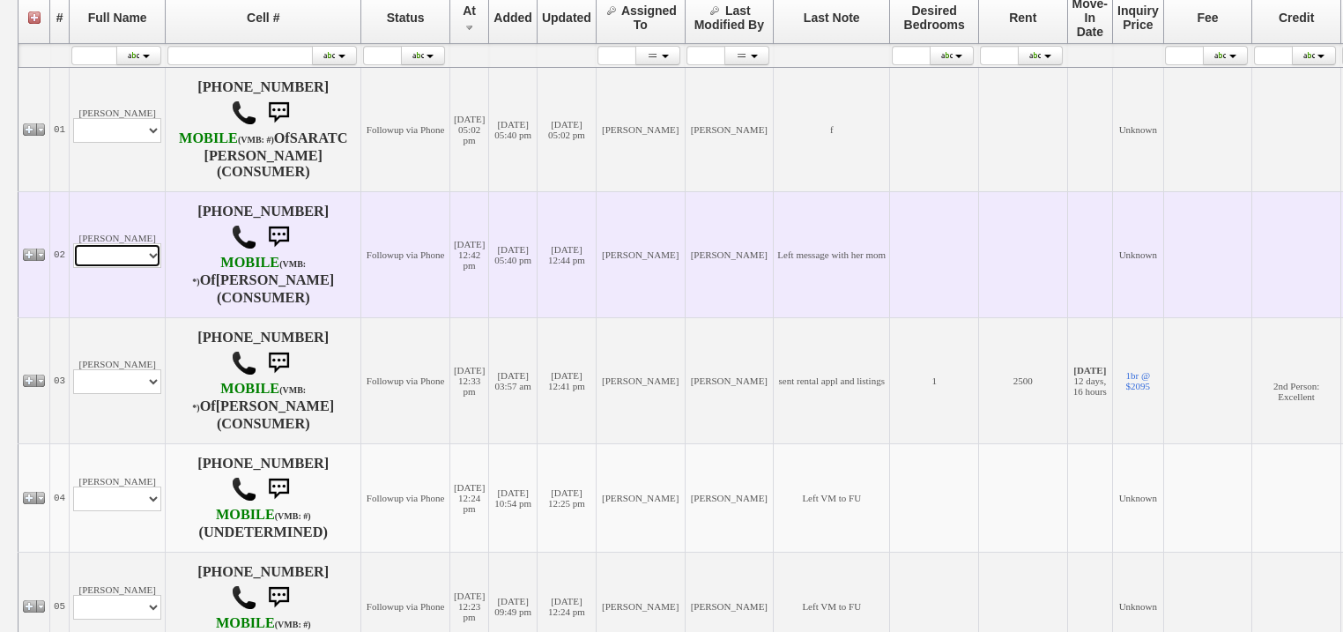
click at [141, 268] on select "Profile Edit Print Email Externally (Will Not Be Tracked In CRM) Closed Deals" at bounding box center [117, 255] width 88 height 25
select select "ChangeURL,/crm/custom/edit_client_form.php?redirect=%2Fcrm%2Fclients.php&id=167…"
click at [73, 260] on select "Profile Edit Print Email Externally (Will Not Be Tracked In CRM) Closed Deals" at bounding box center [117, 255] width 88 height 25
select select
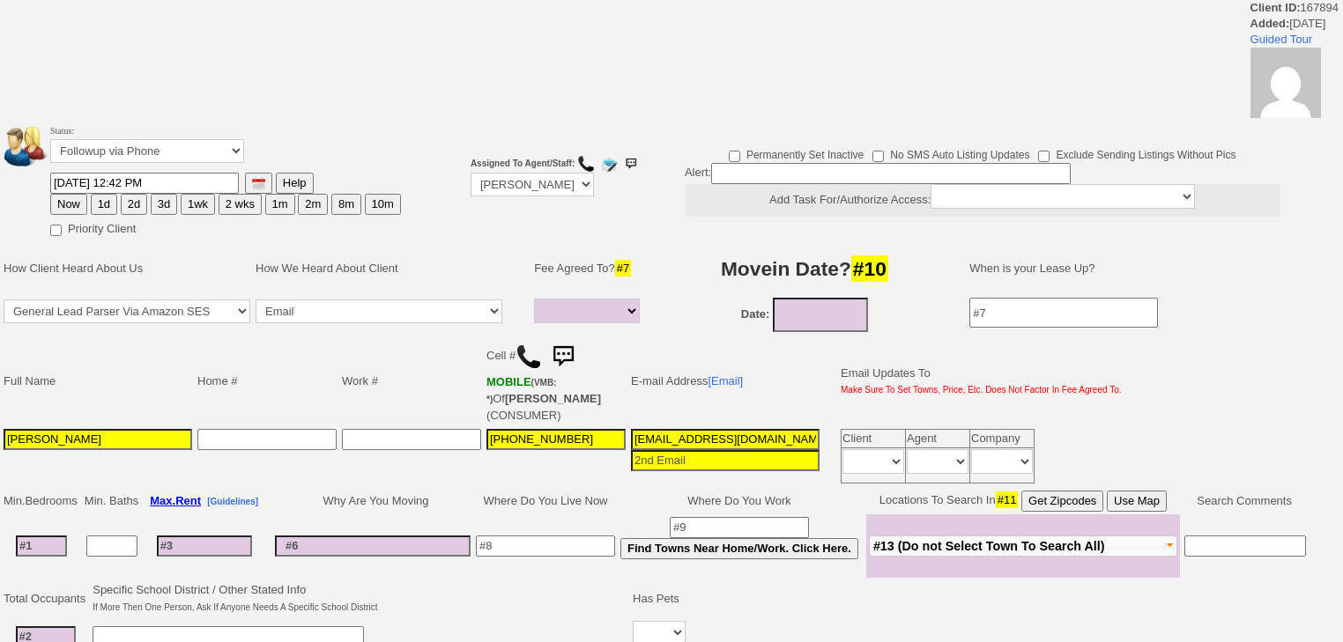
select select
click at [203, 160] on select "Followup via Phone Followup via Email Followup When Section 8 Property Found De…" at bounding box center [147, 151] width 194 height 24
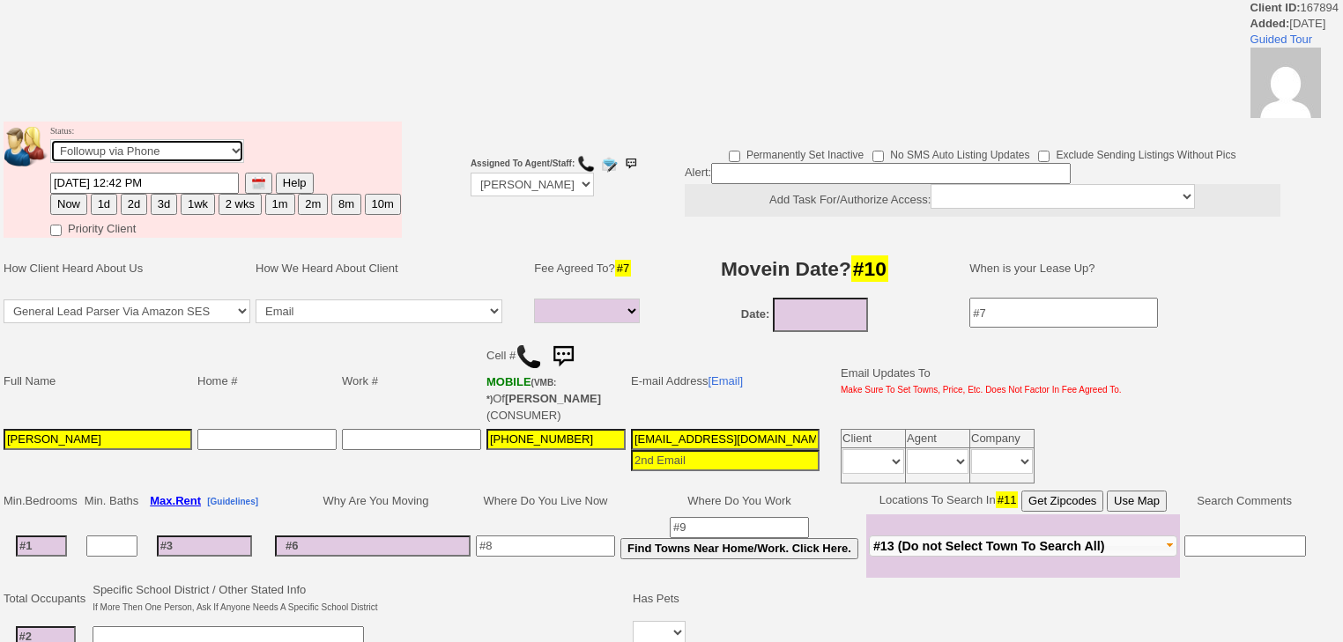
select select "Inactive"
click at [50, 145] on select "Followup via Phone Followup via Email Followup When Section 8 Property Found De…" at bounding box center [147, 151] width 194 height 24
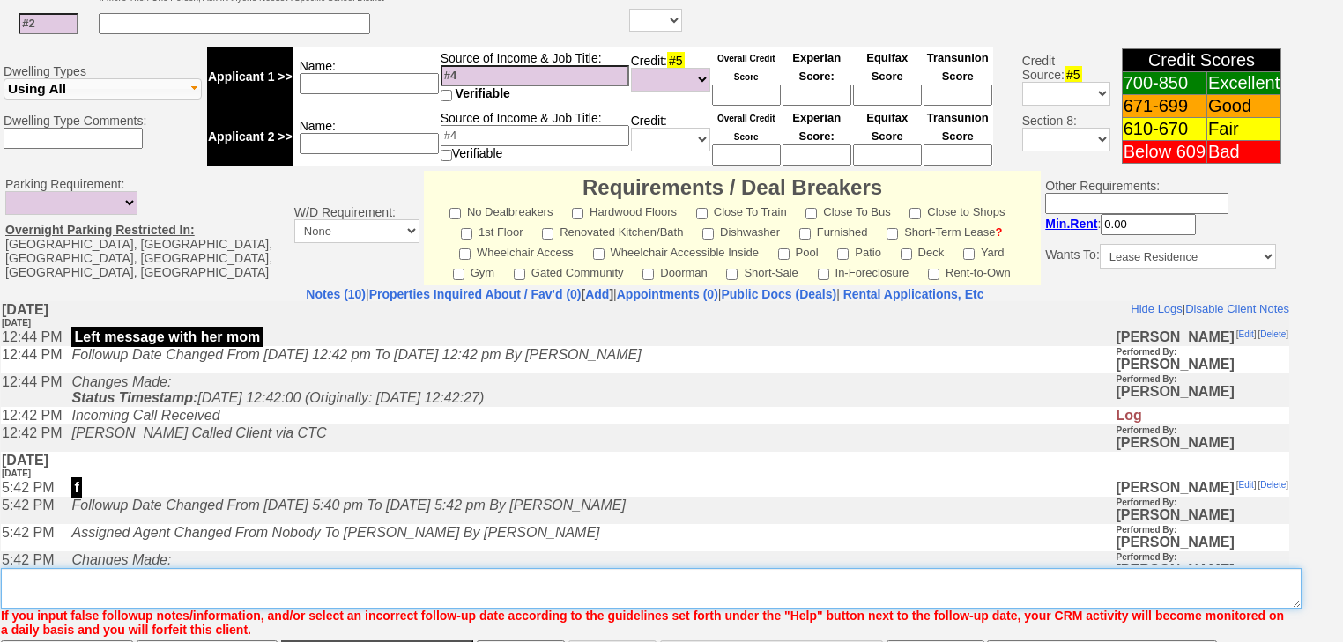
click at [142, 568] on textarea "Insert New Note Here" at bounding box center [651, 588] width 1301 height 41
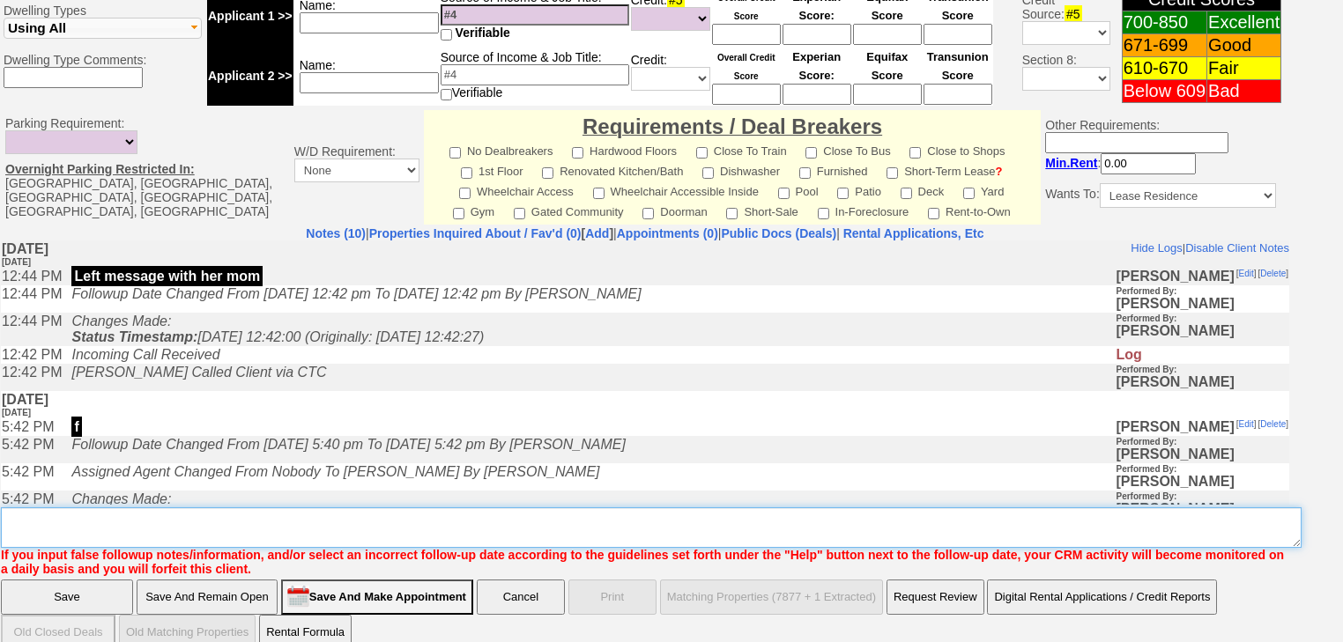
paste textarea "never heard back from client"
type textarea "never heard back from client"
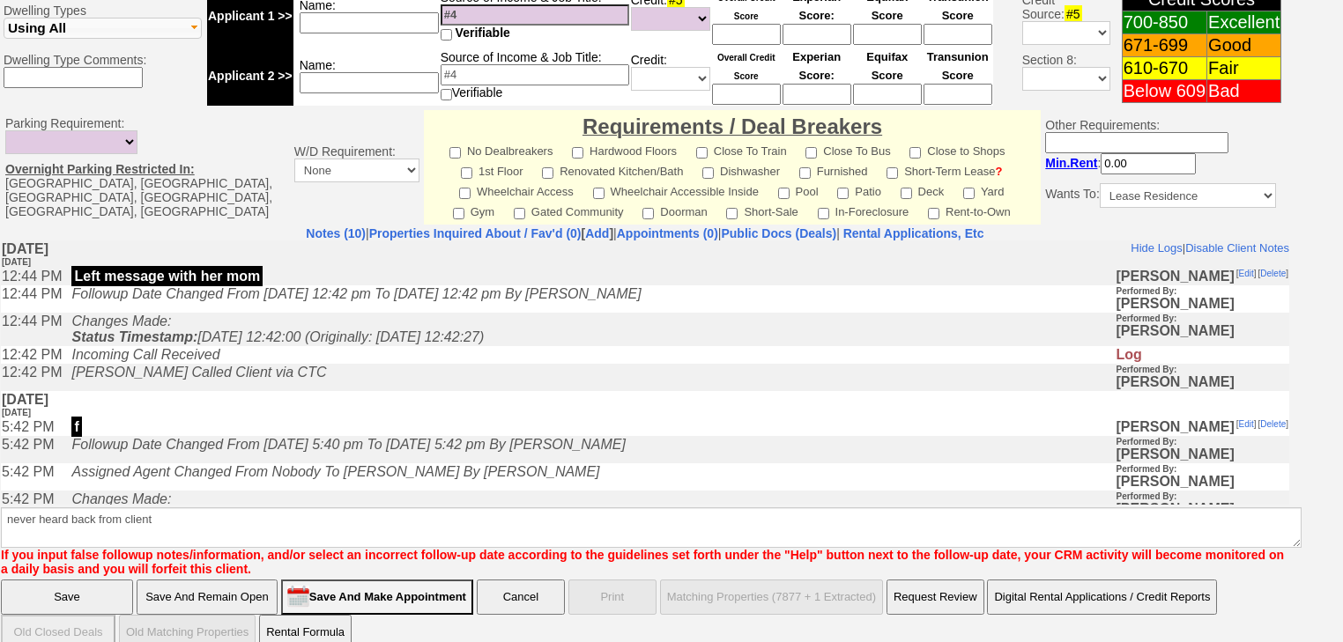
click at [90, 580] on input "Save" at bounding box center [67, 597] width 132 height 35
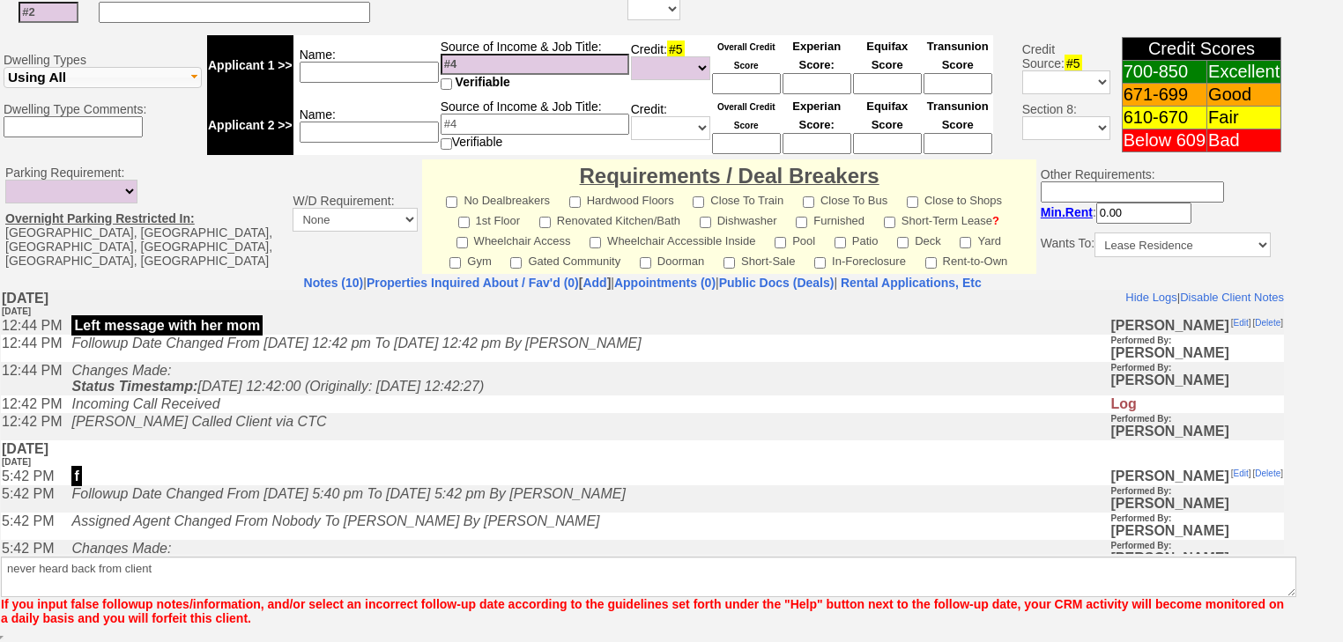
scroll to position [663, 0]
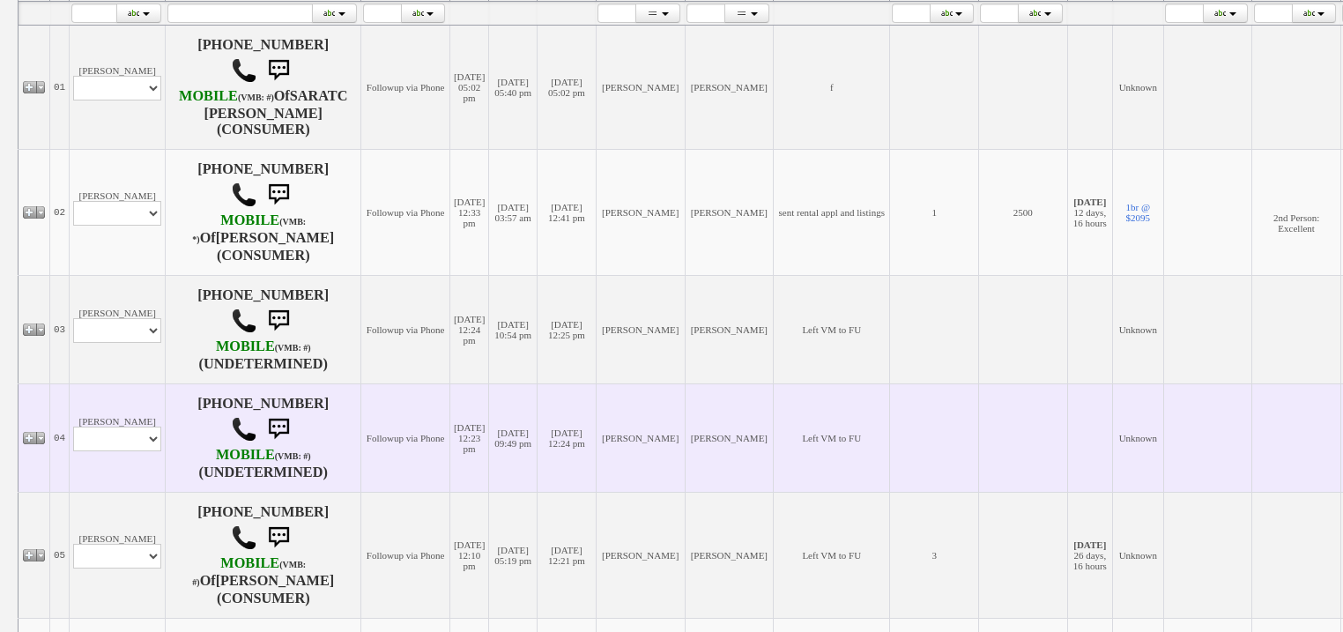
scroll to position [423, 0]
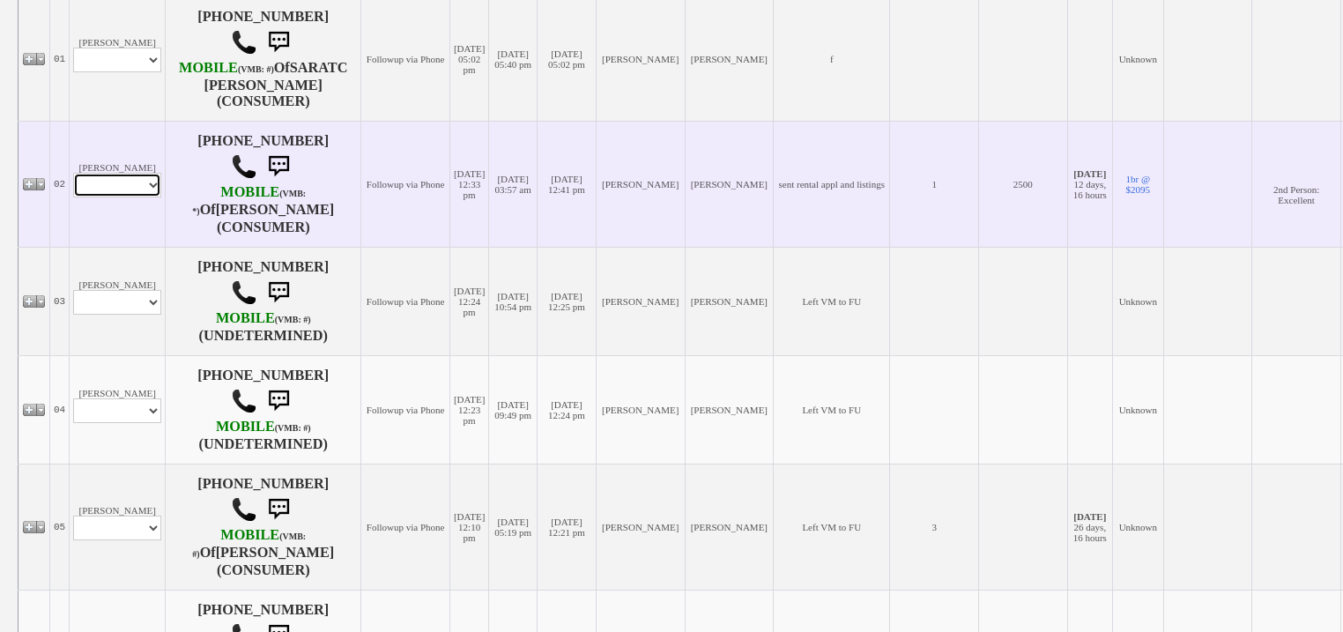
click at [104, 197] on select "Profile Edit Print Email Externally (Will Not Be Tracked In CRM) Closed Deals" at bounding box center [117, 185] width 88 height 25
select select "ChangeURL,/crm/custom/edit_client_form.php?redirect=%2Fcrm%2Fclients.php&id=167…"
click at [73, 196] on select "Profile Edit Print Email Externally (Will Not Be Tracked In CRM) Closed Deals" at bounding box center [117, 185] width 88 height 25
select select
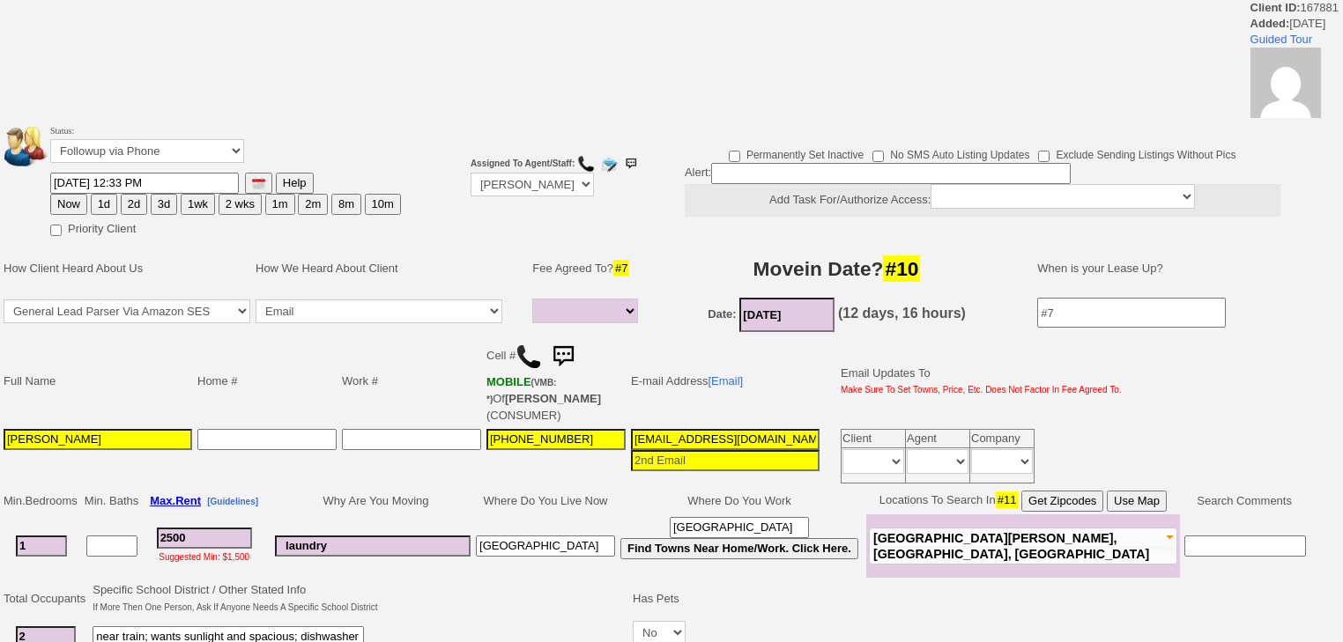
select select
click at [144, 151] on select "Followup via Phone Followup via Email Followup When Section 8 Property Found De…" at bounding box center [147, 151] width 194 height 24
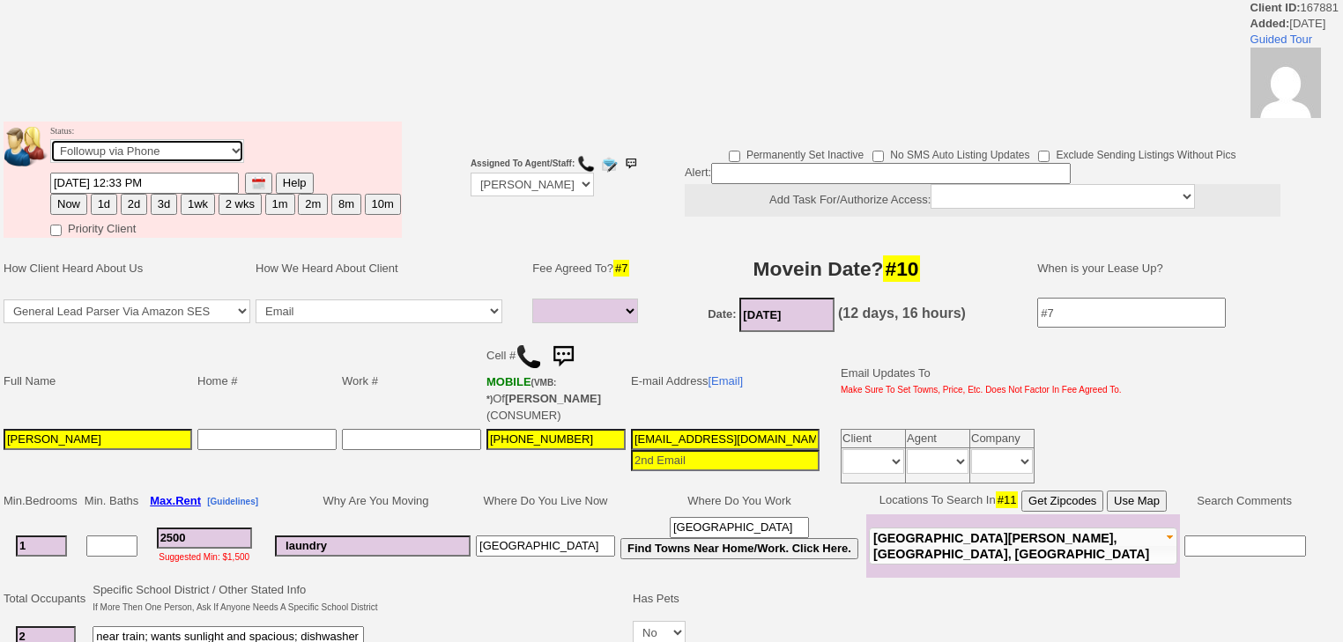
select select "Inactive"
click at [50, 145] on select "Followup via Phone Followup via Email Followup When Section 8 Property Found De…" at bounding box center [147, 151] width 194 height 24
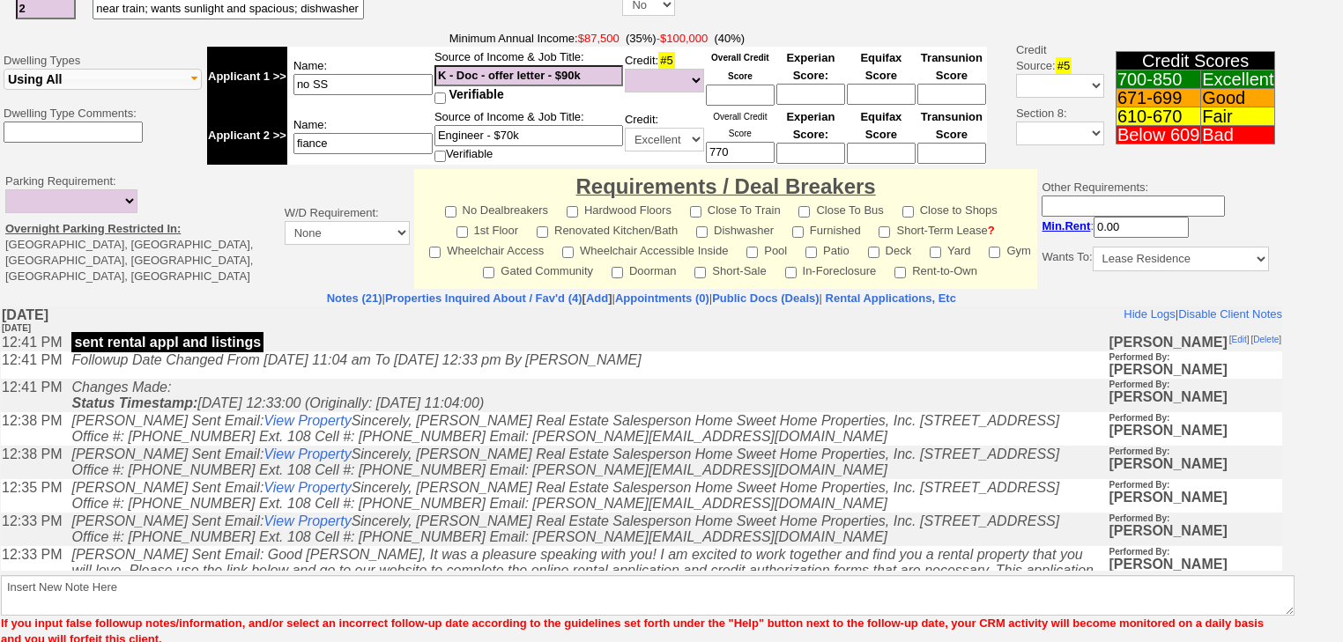
scroll to position [687, 0]
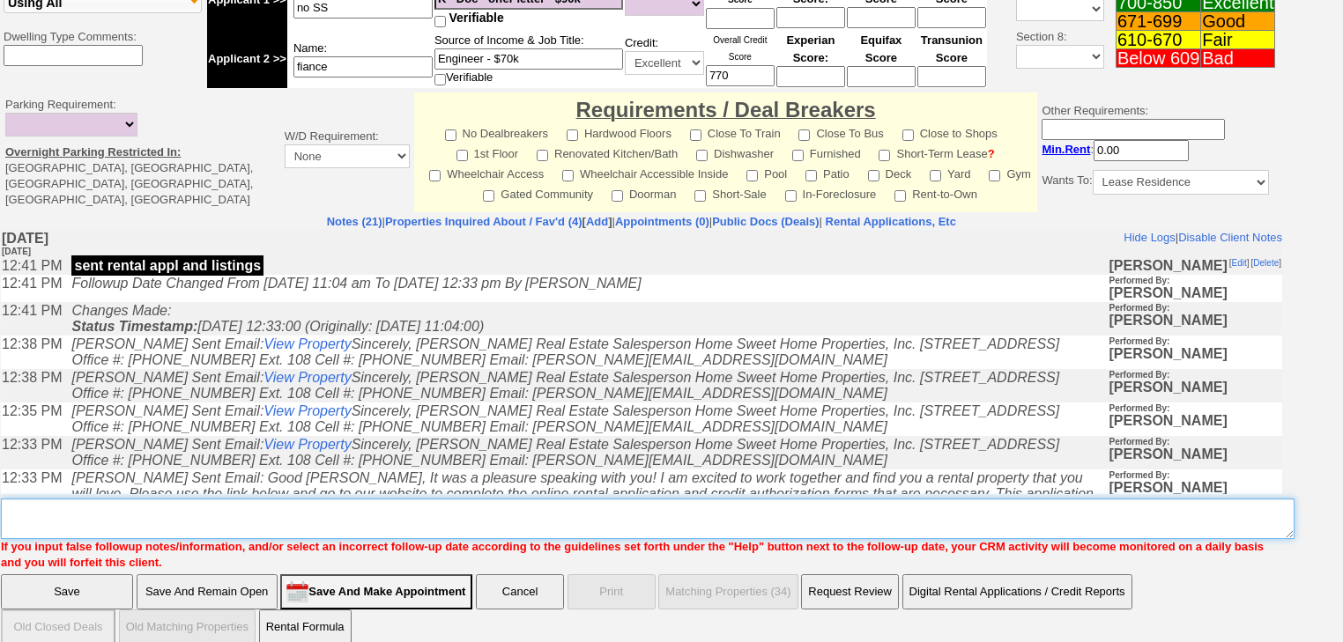
click at [211, 499] on textarea "Insert New Note Here" at bounding box center [648, 519] width 1294 height 41
paste textarea "never heard back from client"
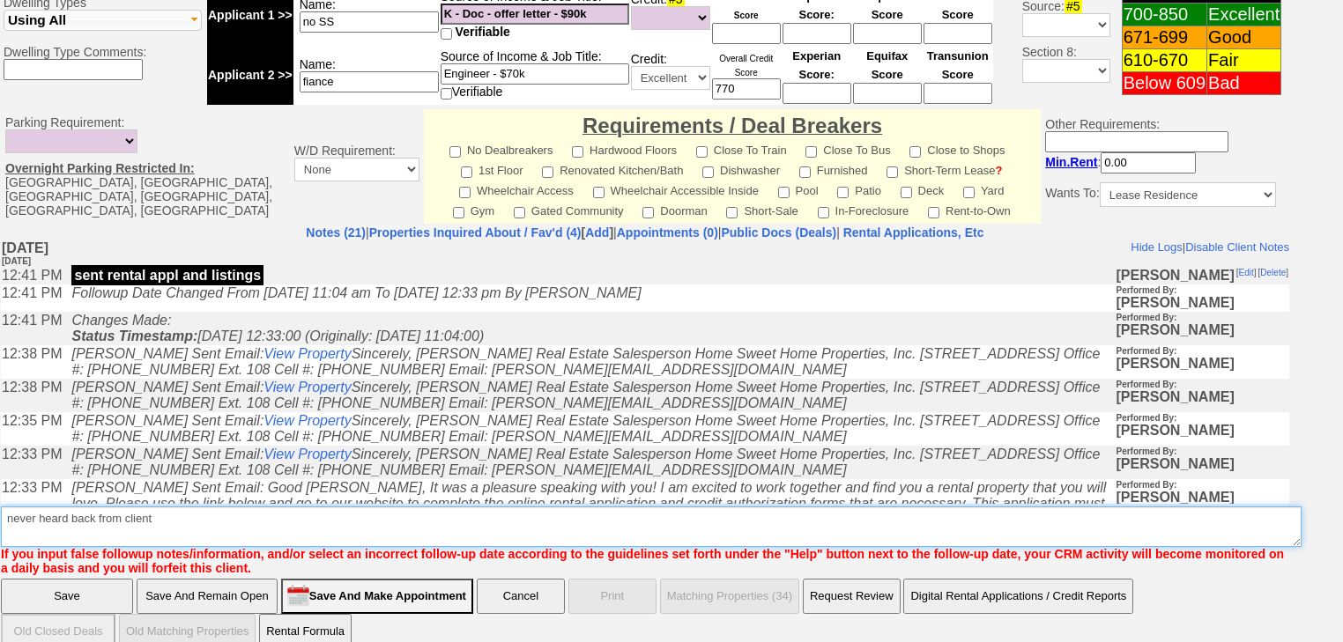
type textarea "never heard back from client"
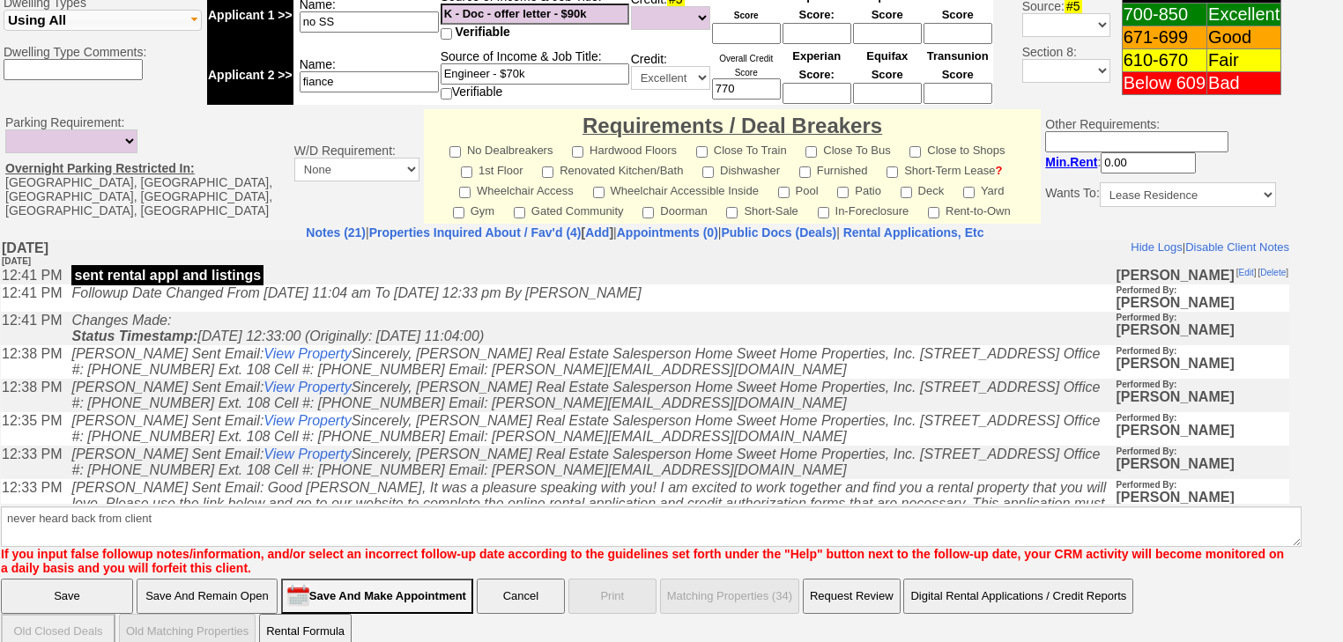
click at [109, 582] on input "Save" at bounding box center [67, 596] width 132 height 35
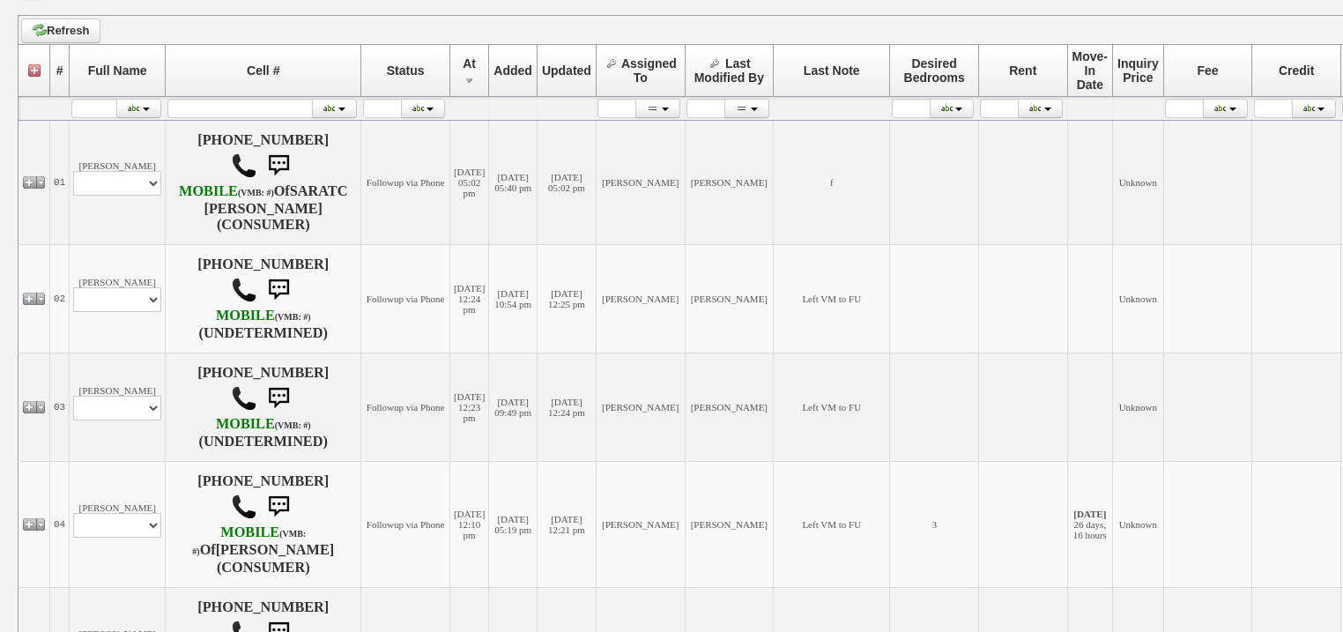
scroll to position [423, 0]
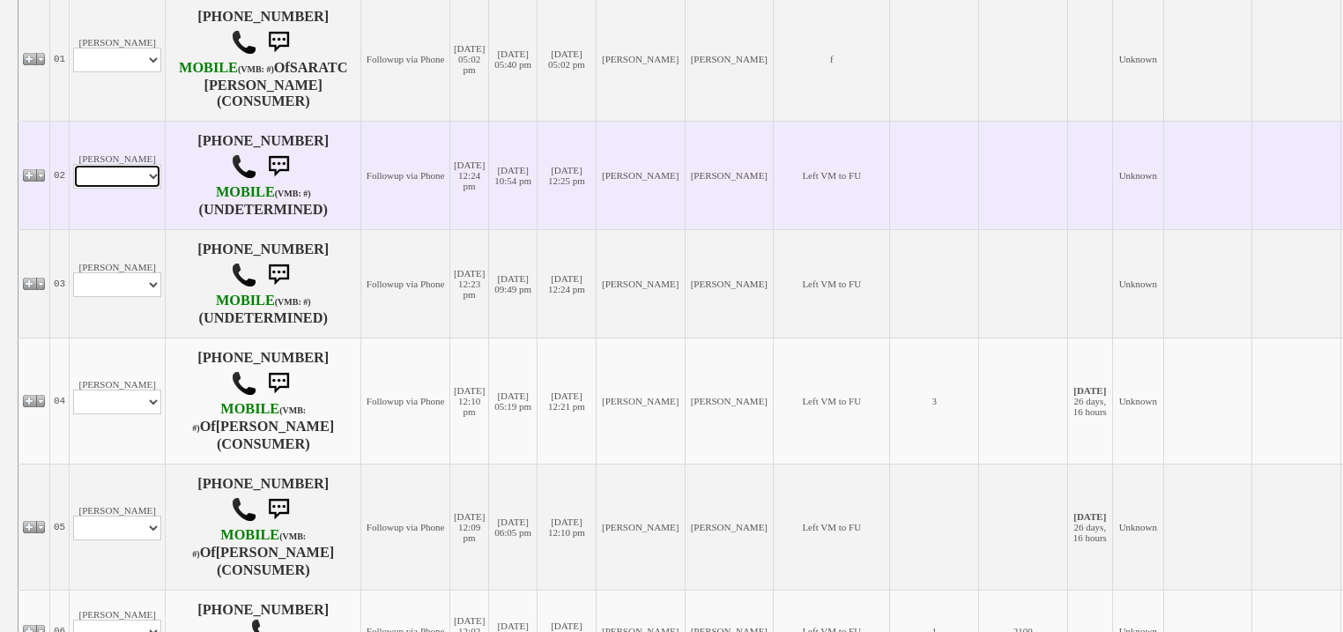
click at [140, 189] on select "Profile Edit Print Email Externally (Will Not Be Tracked In CRM) Closed Deals" at bounding box center [117, 176] width 88 height 25
select select "ChangeURL,/crm/custom/edit_client_form.php?redirect=%2Fcrm%2Fclients.php&id=167…"
click at [73, 182] on select "Profile Edit Print Email Externally (Will Not Be Tracked In CRM) Closed Deals" at bounding box center [117, 176] width 88 height 25
select select
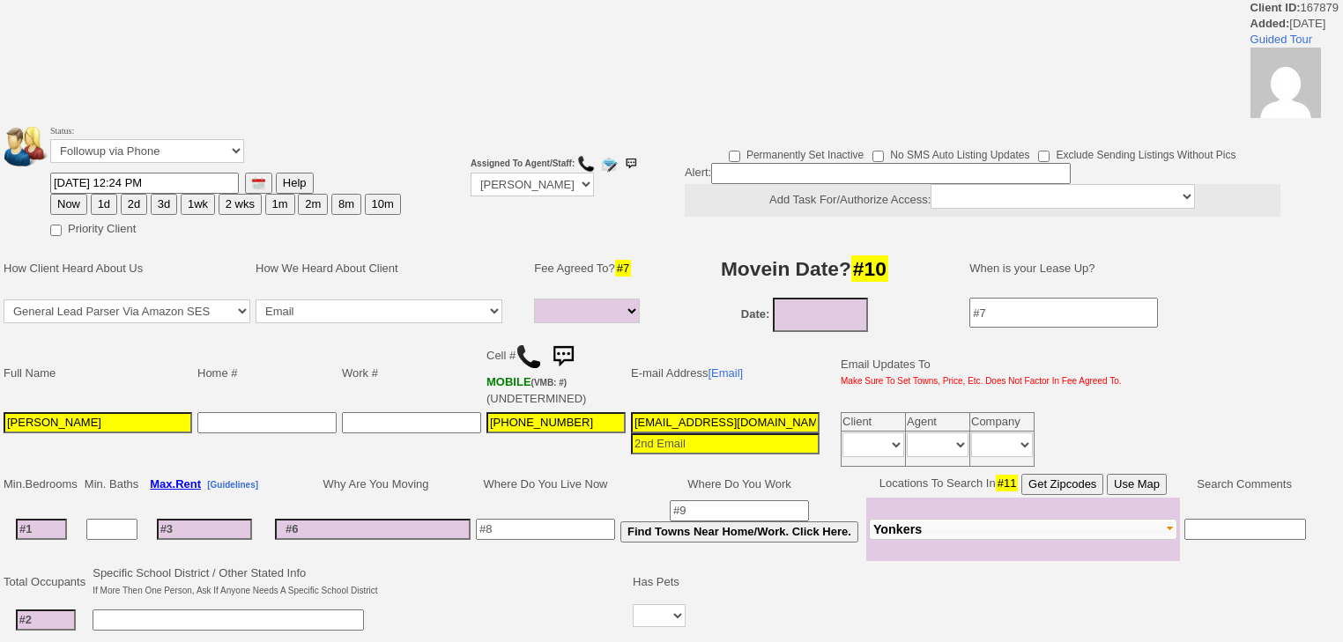
select select
click at [143, 145] on select "Followup via Phone Followup via Email Followup When Section 8 Property Found De…" at bounding box center [147, 151] width 194 height 24
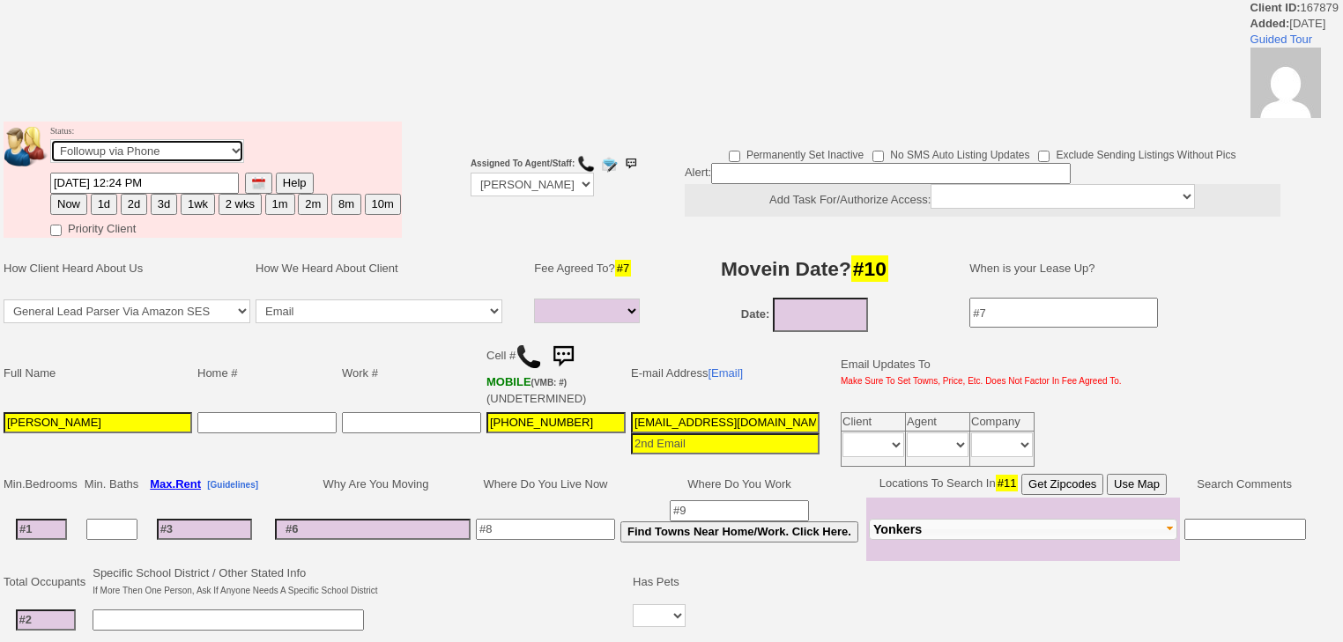
select select "Inactive"
click at [50, 145] on select "Followup via Phone Followup via Email Followup When Section 8 Property Found De…" at bounding box center [147, 151] width 194 height 24
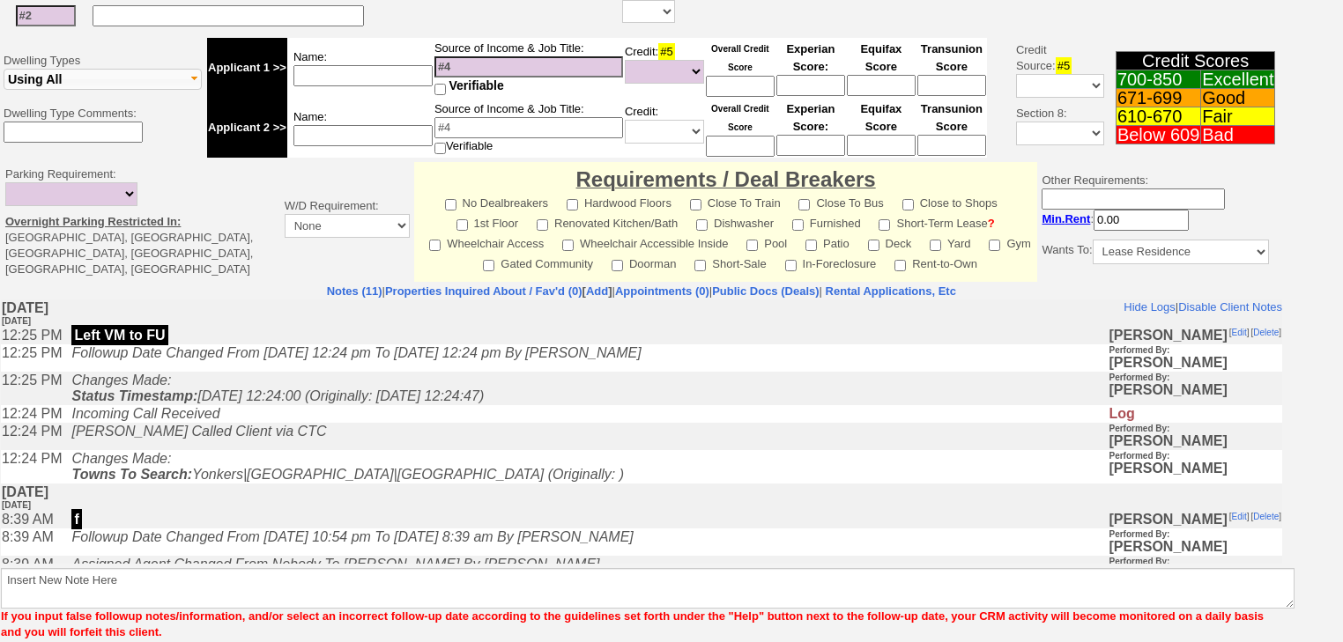
scroll to position [657, 0]
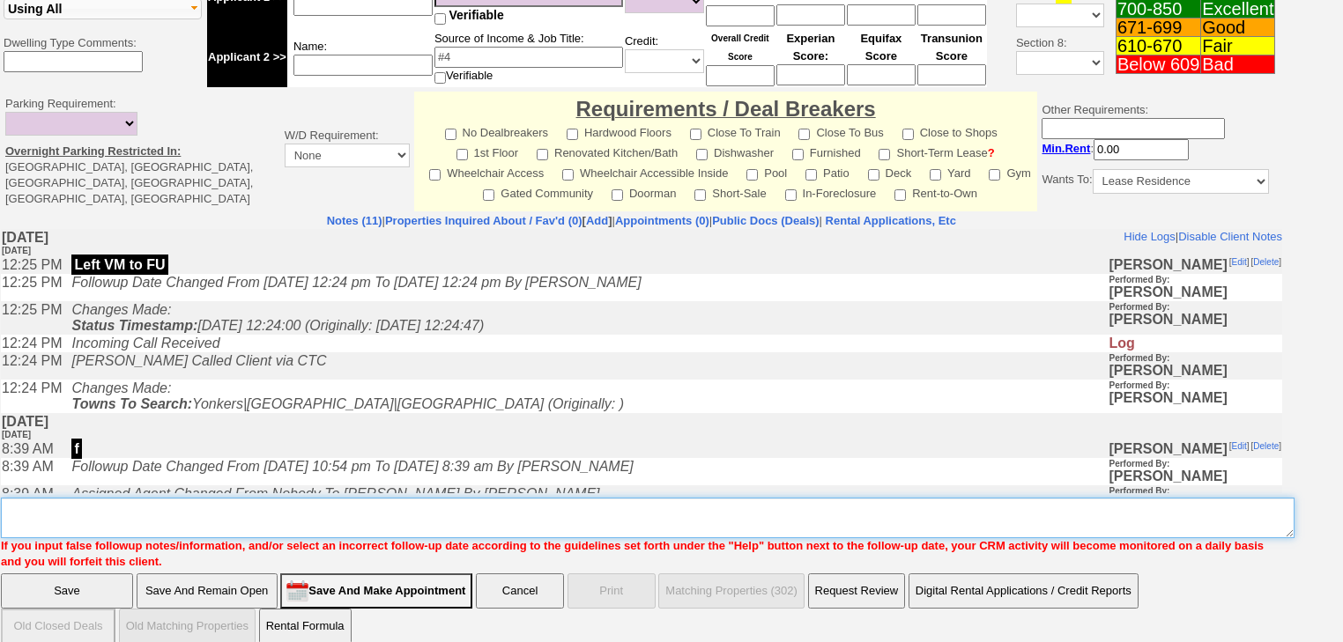
click at [238, 498] on textarea "Insert New Note Here" at bounding box center [648, 518] width 1294 height 41
paste textarea "never heard back from client"
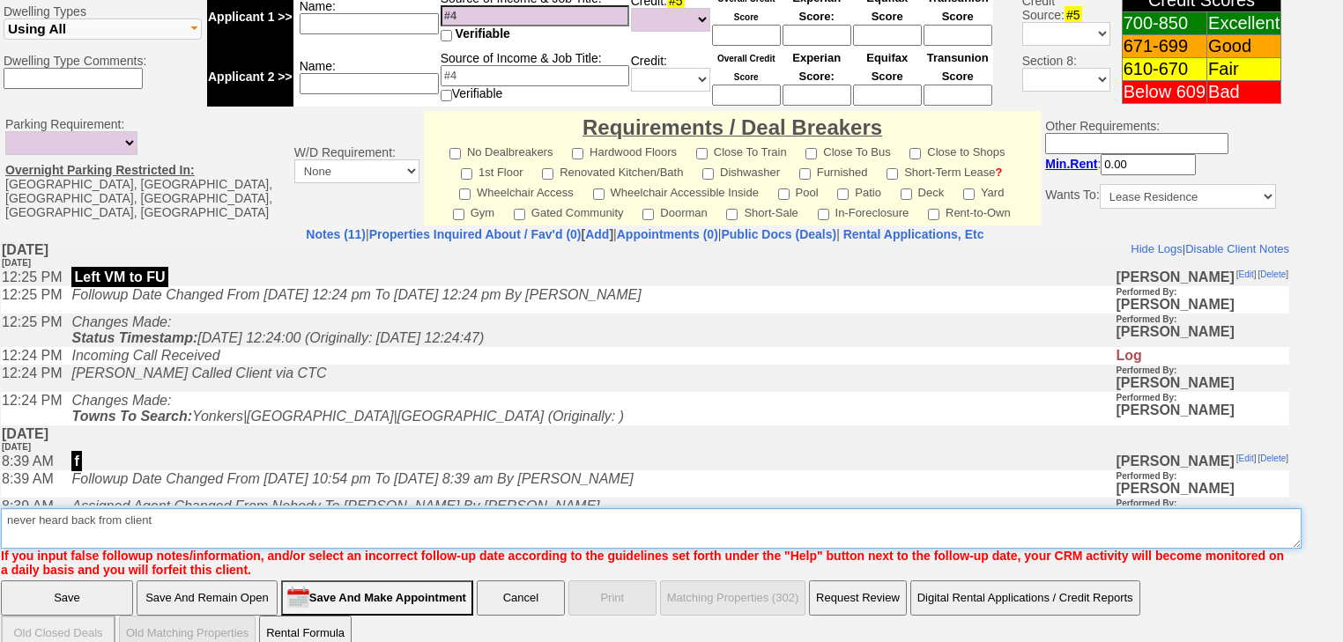
type textarea "never heard back from client"
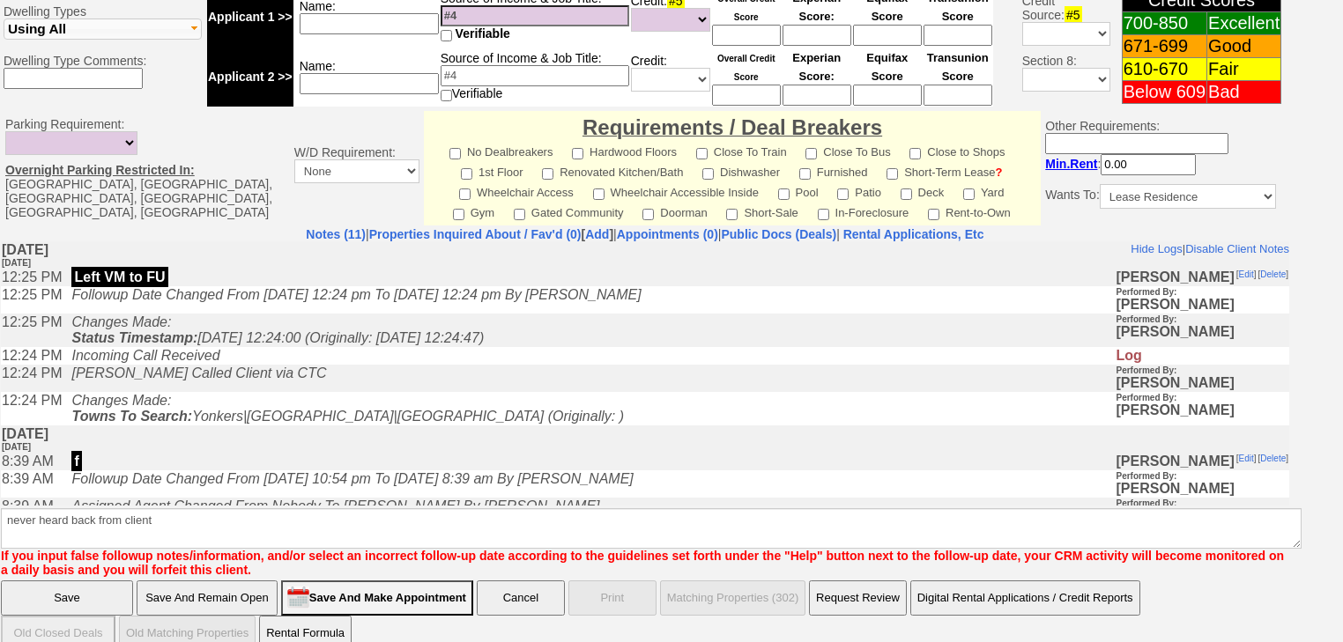
click at [110, 581] on input "Save" at bounding box center [67, 598] width 132 height 35
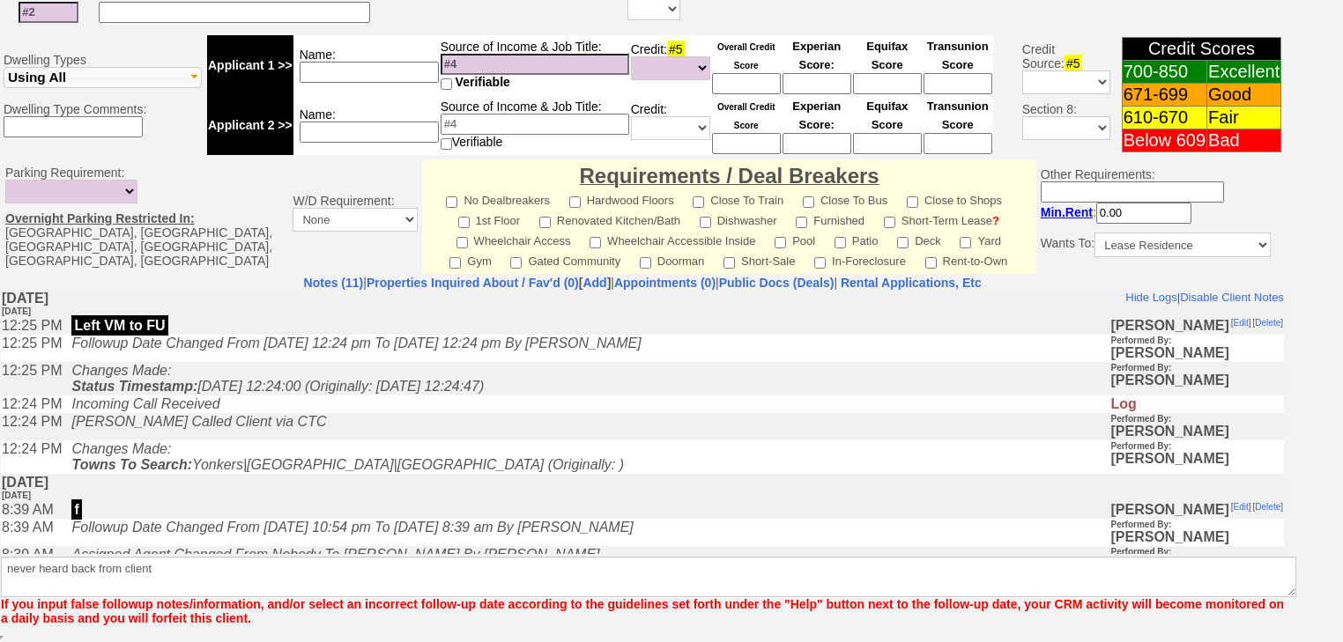
scroll to position [649, 0]
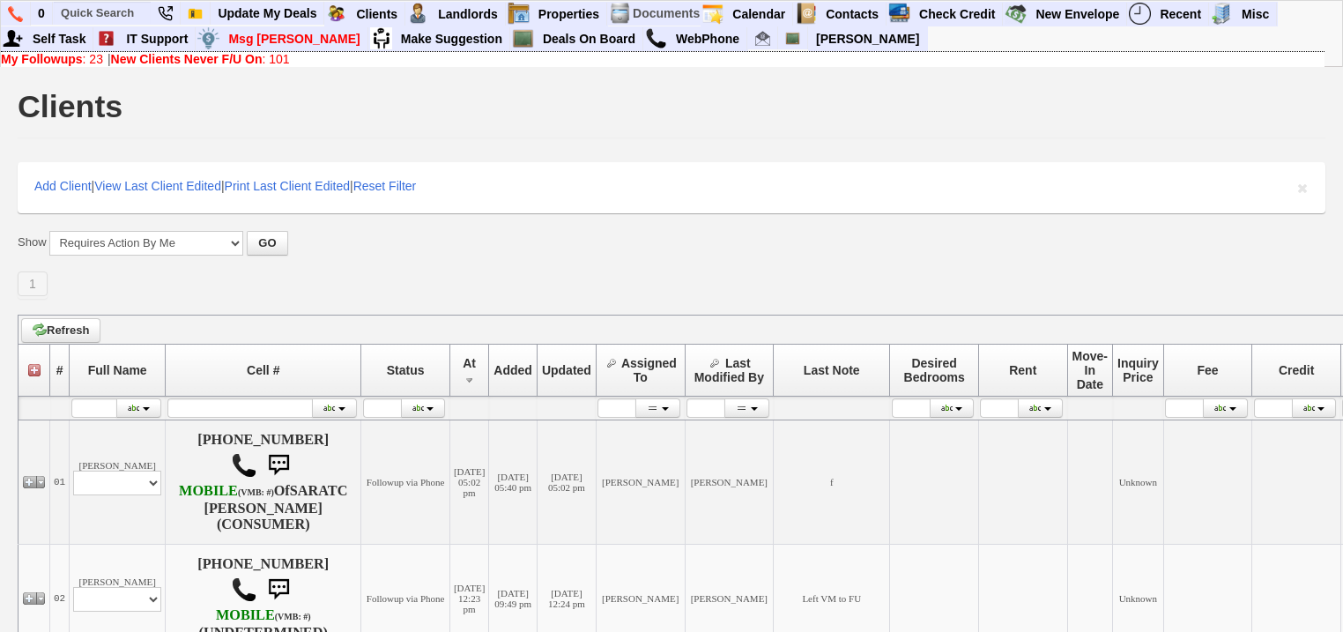
scroll to position [352, 0]
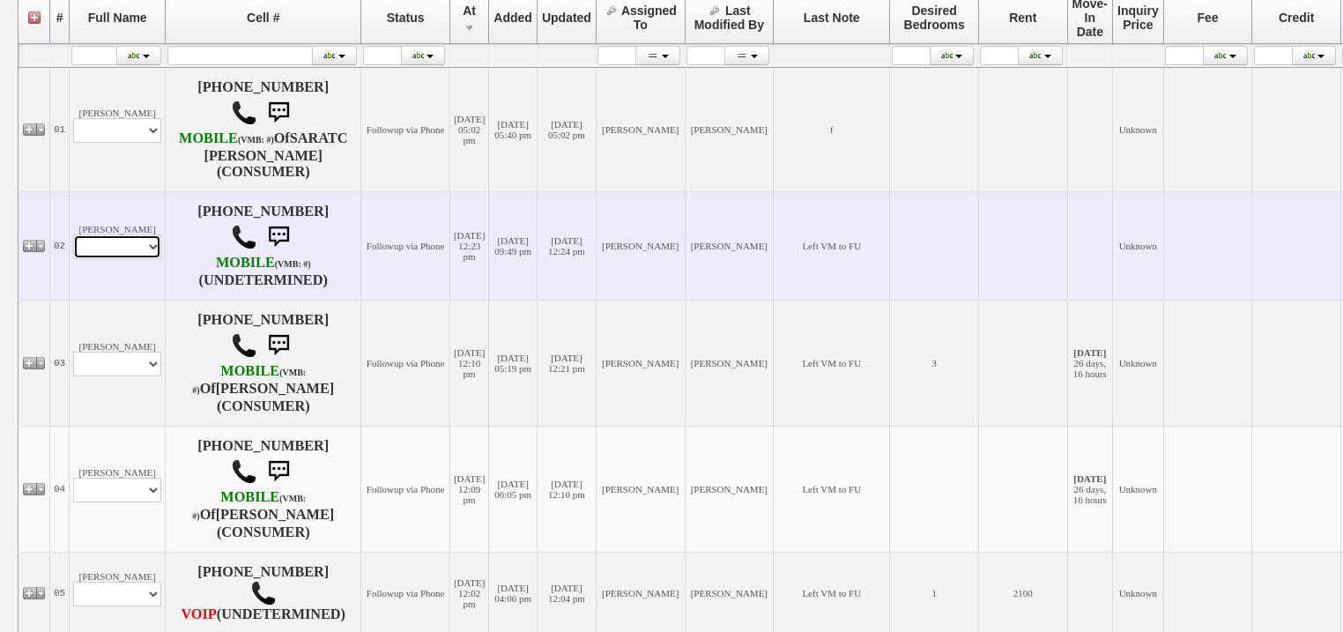
drag, startPoint x: 85, startPoint y: 261, endPoint x: 82, endPoint y: 276, distance: 15.2
click at [85, 259] on select "Profile Edit Print Email Externally (Will Not Be Tracked In CRM) Closed Deals" at bounding box center [117, 246] width 88 height 25
select select "ChangeURL,/crm/custom/edit_client_form.php?redirect=%2Fcrm%2Fclients.php&id=167…"
click at [73, 252] on select "Profile Edit Print Email Externally (Will Not Be Tracked In CRM) Closed Deals" at bounding box center [117, 246] width 88 height 25
select select
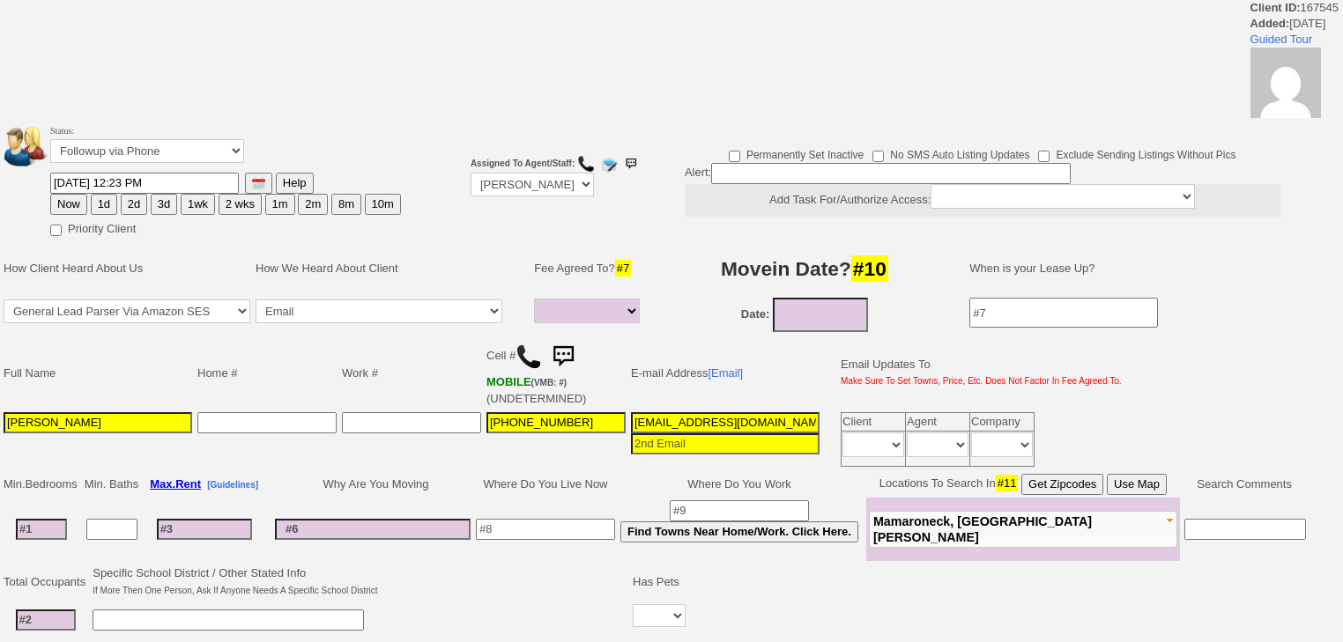
select select
click at [137, 157] on select "Followup via Phone Followup via Email Followup When Section 8 Property Found De…" at bounding box center [147, 151] width 194 height 24
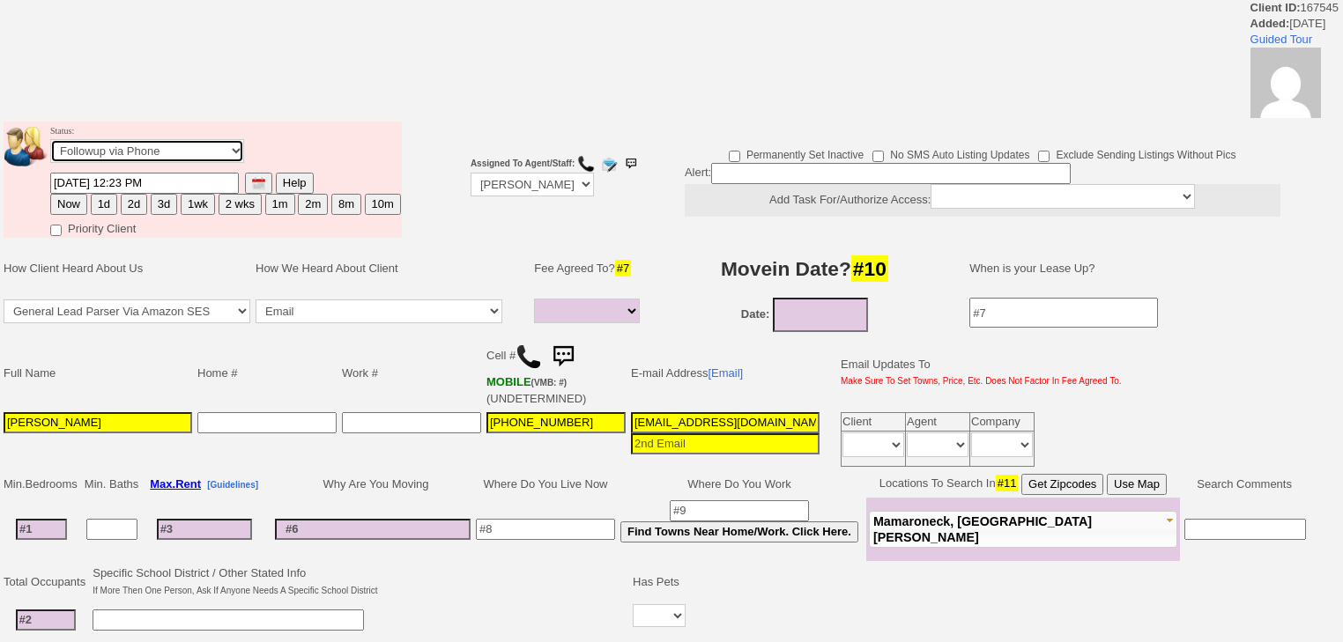
select select "Inactive"
click at [50, 145] on select "Followup via Phone Followup via Email Followup When Section 8 Property Found De…" at bounding box center [147, 151] width 194 height 24
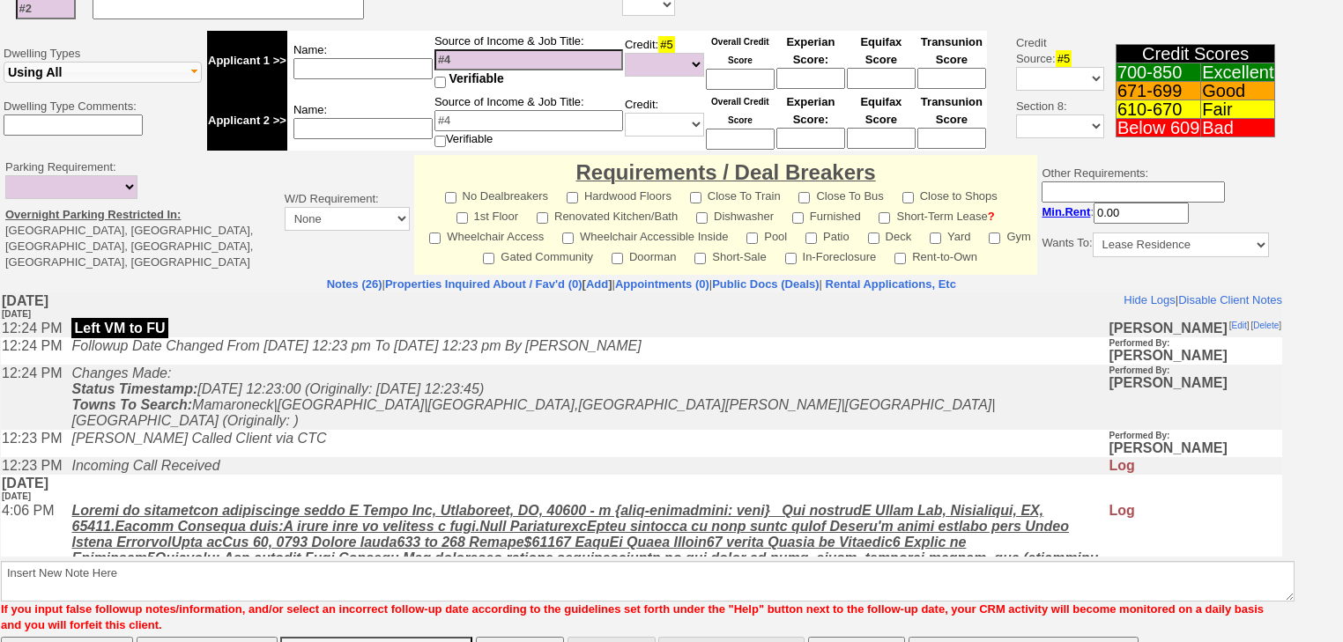
scroll to position [657, 0]
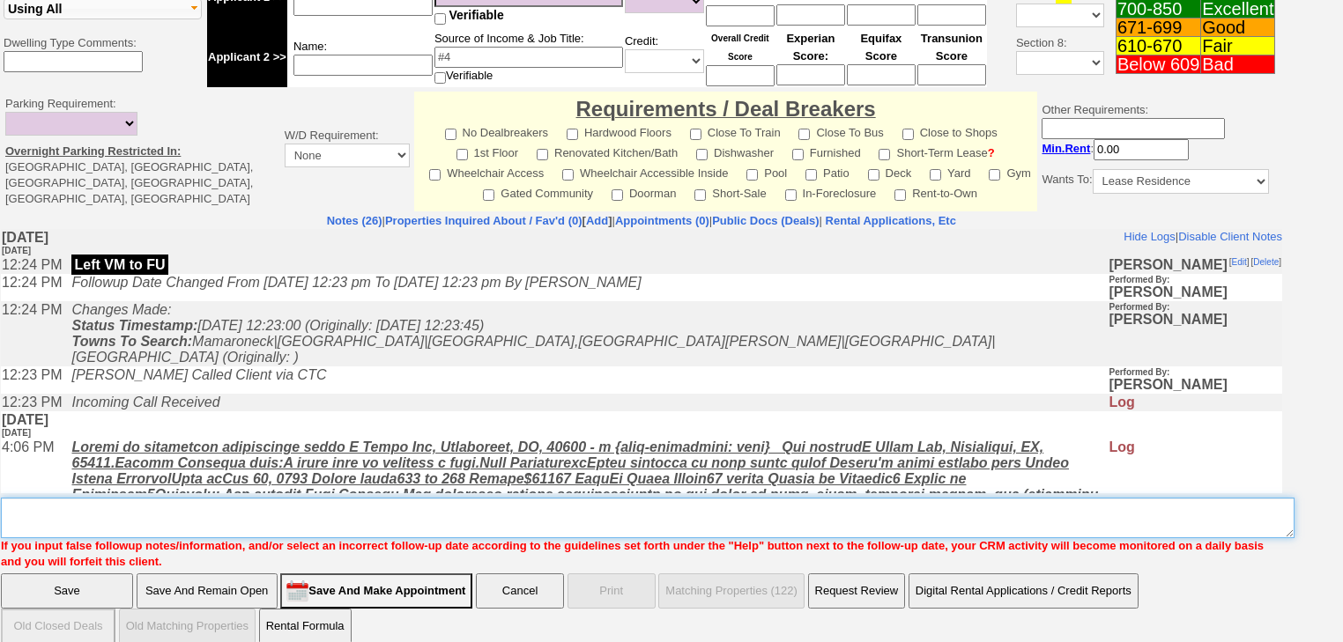
click at [226, 505] on textarea "Insert New Note Here" at bounding box center [648, 518] width 1294 height 41
paste textarea "never heard back from client"
type textarea "never heard back from client"
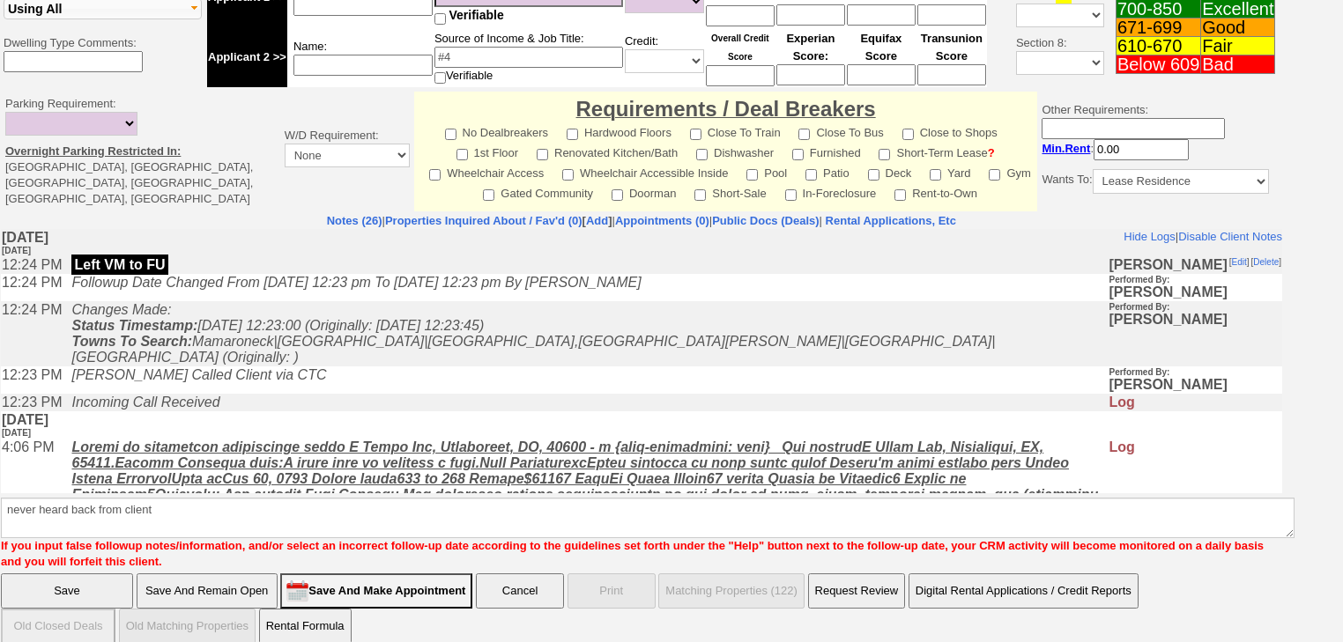
click at [61, 589] on input "Save" at bounding box center [67, 591] width 132 height 35
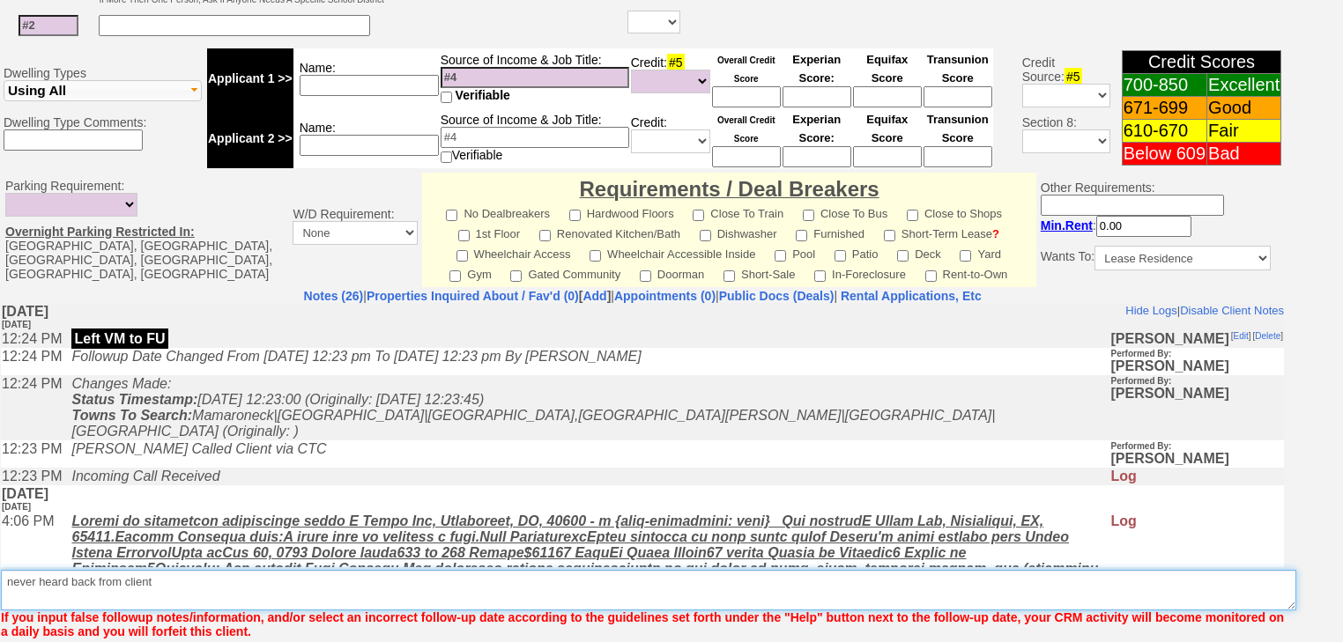
click at [63, 571] on textarea "Insert New Note Here" at bounding box center [648, 590] width 1295 height 41
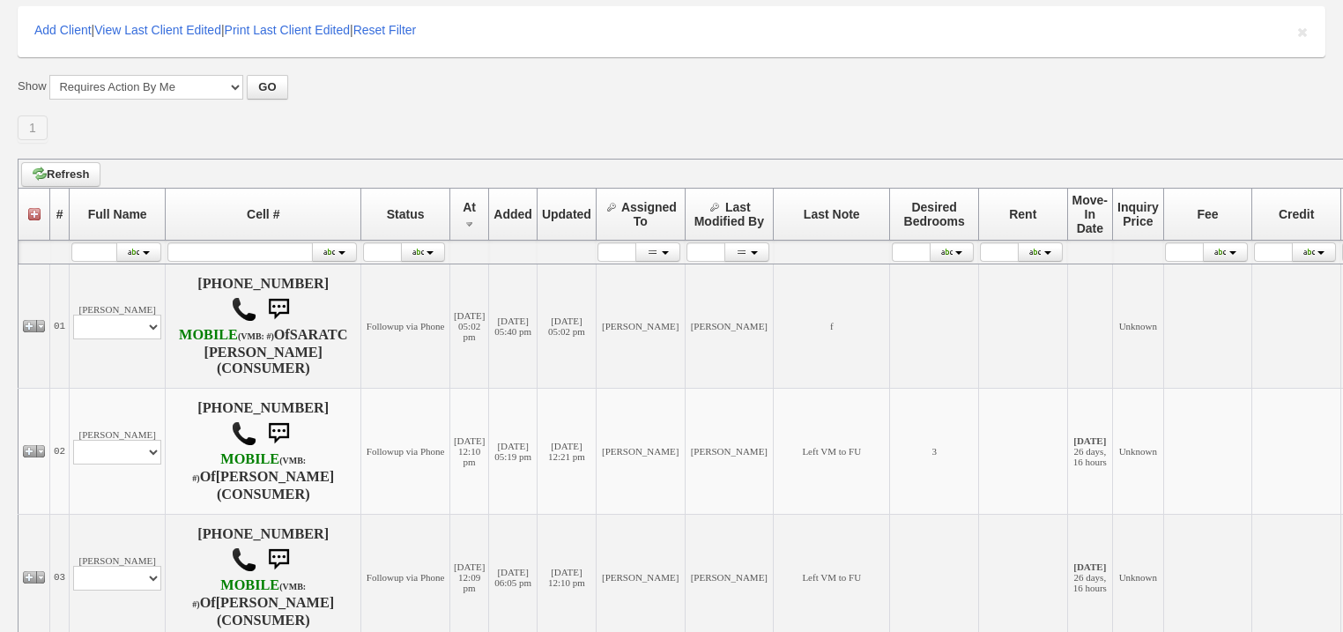
scroll to position [423, 0]
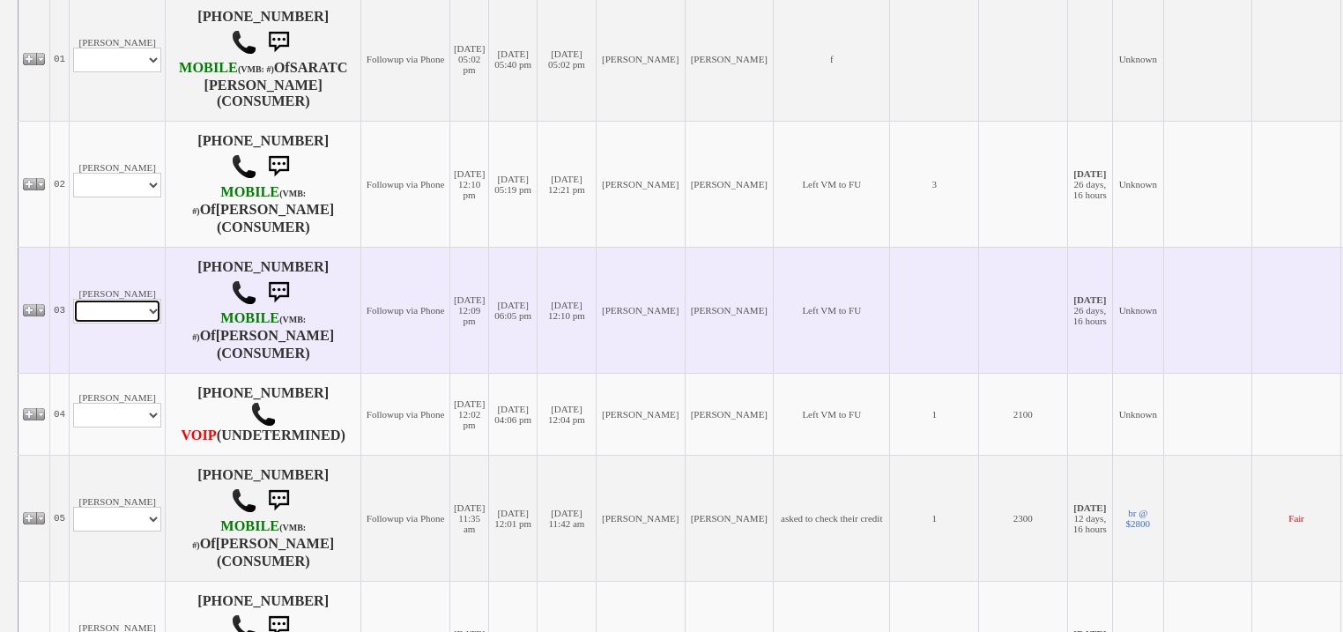
click at [120, 321] on select "Profile Edit Print Email Externally (Will Not Be Tracked In CRM) Closed Deals" at bounding box center [117, 311] width 88 height 25
select select "ChangeURL,/crm/custom/edit_client_form.php?redirect=%2Fcrm%2Fclients.php&id=167…"
click at [73, 315] on select "Profile Edit Print Email Externally (Will Not Be Tracked In CRM) Closed Deals" at bounding box center [117, 311] width 88 height 25
select select
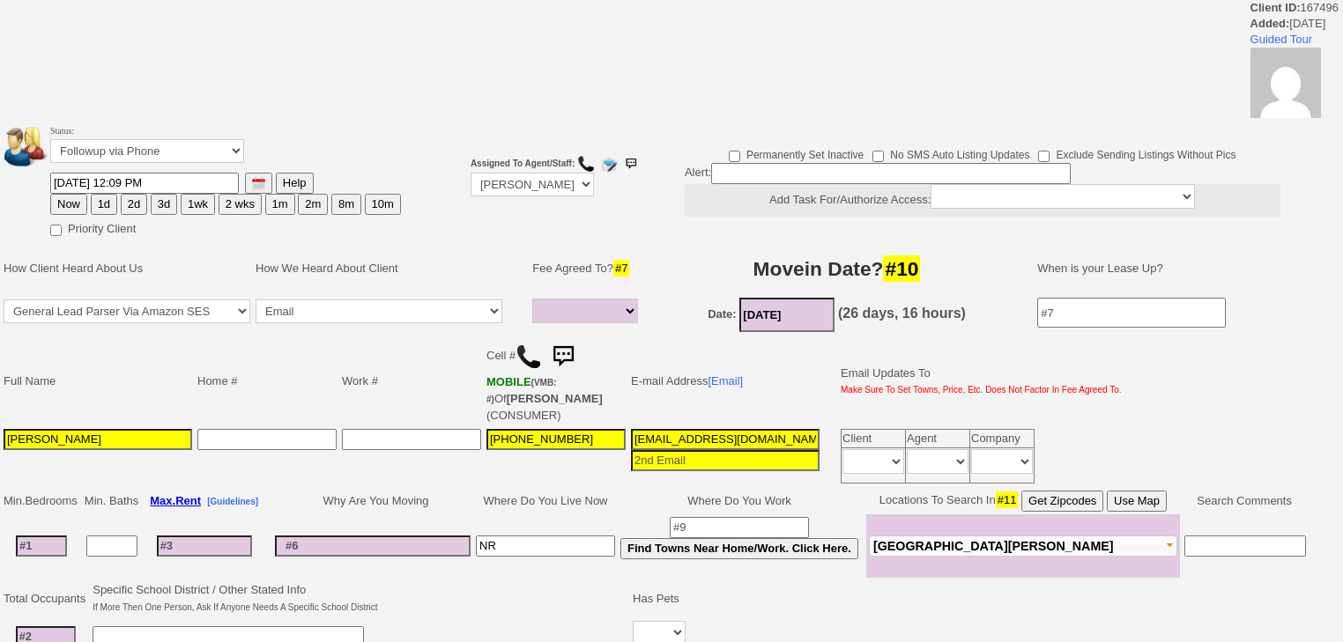
select select
drag, startPoint x: 95, startPoint y: 147, endPoint x: 95, endPoint y: 159, distance: 12.3
click at [95, 147] on select "Followup via Phone Followup via Email Followup When Section 8 Property Found De…" at bounding box center [147, 151] width 194 height 24
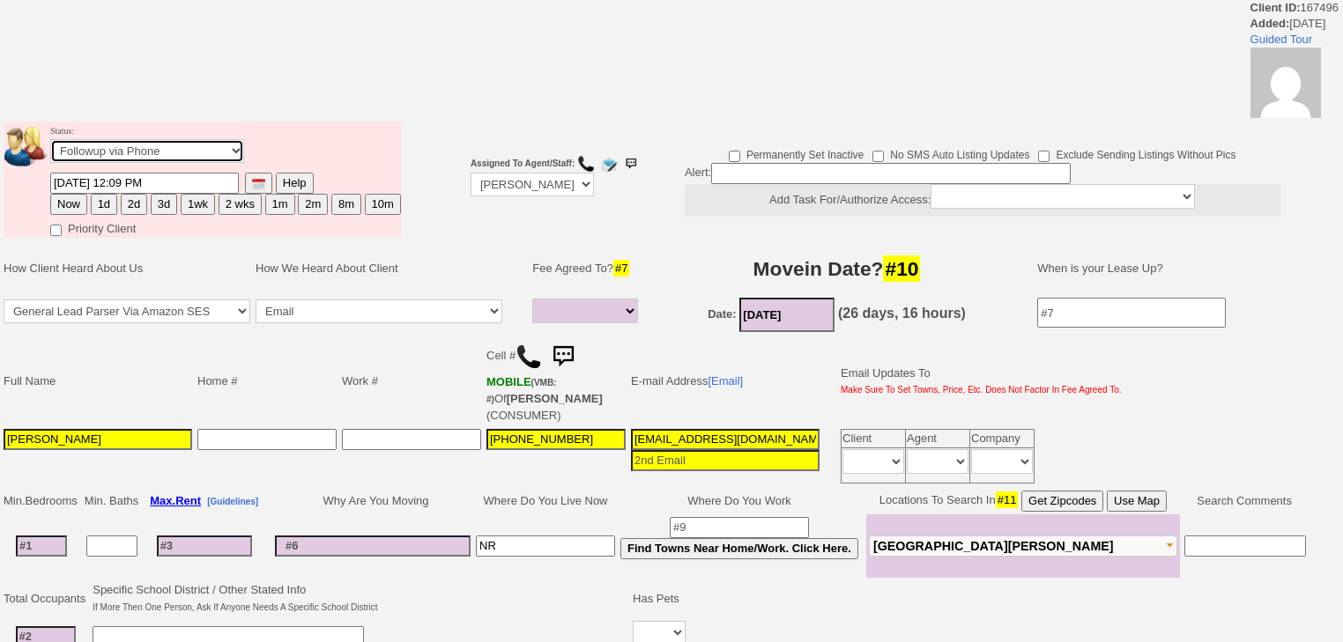
select select "Inactive"
click at [50, 145] on select "Followup via Phone Followup via Email Followup When Section 8 Property Found De…" at bounding box center [147, 151] width 194 height 24
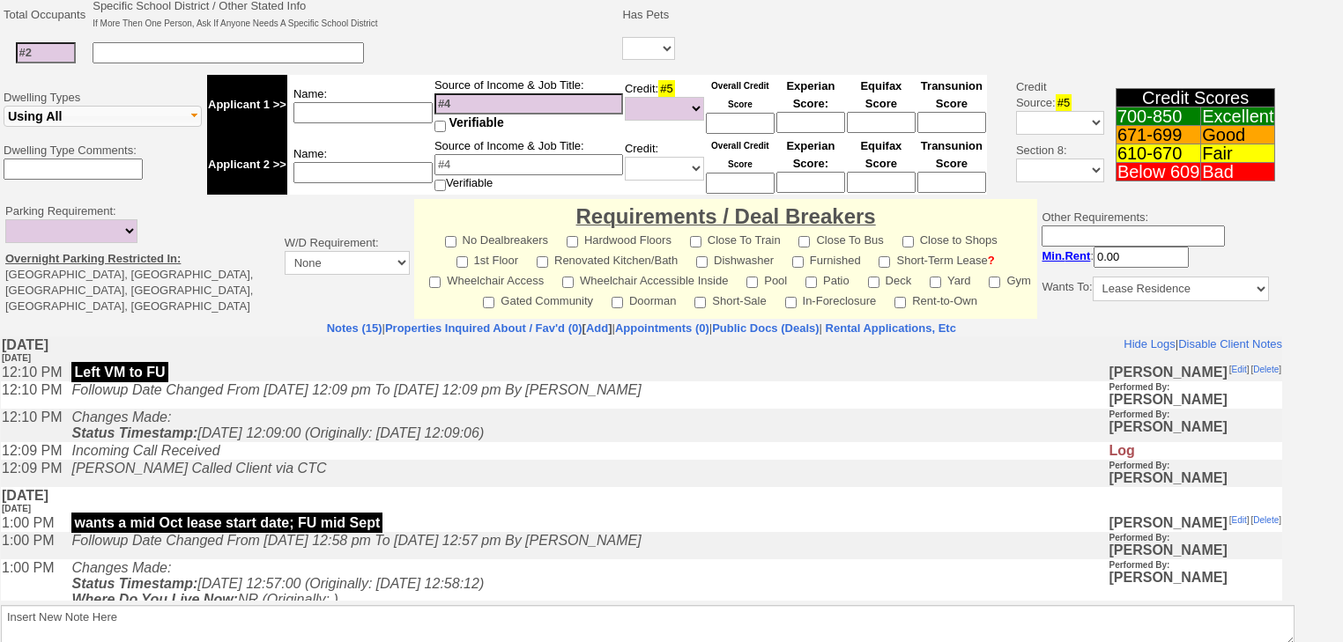
scroll to position [673, 0]
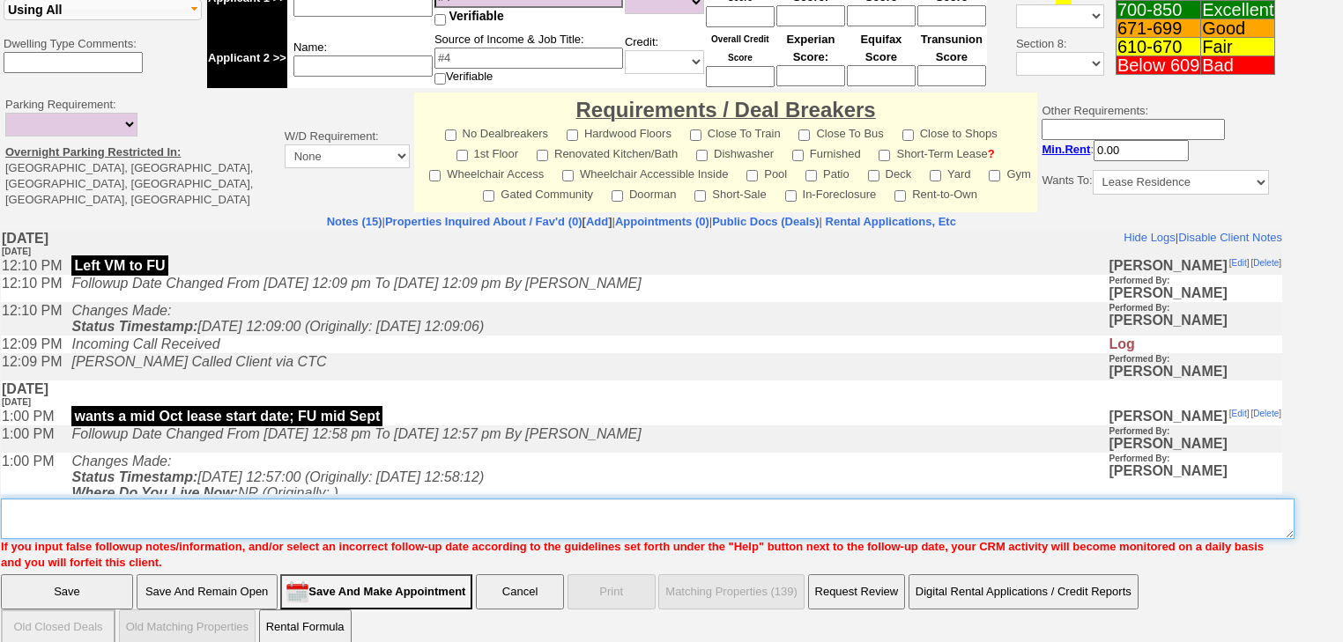
click at [153, 499] on textarea "Insert New Note Here" at bounding box center [648, 519] width 1294 height 41
paste textarea "never heard back from client"
type textarea "never heard back from client"
click at [85, 575] on input "Save" at bounding box center [67, 592] width 132 height 35
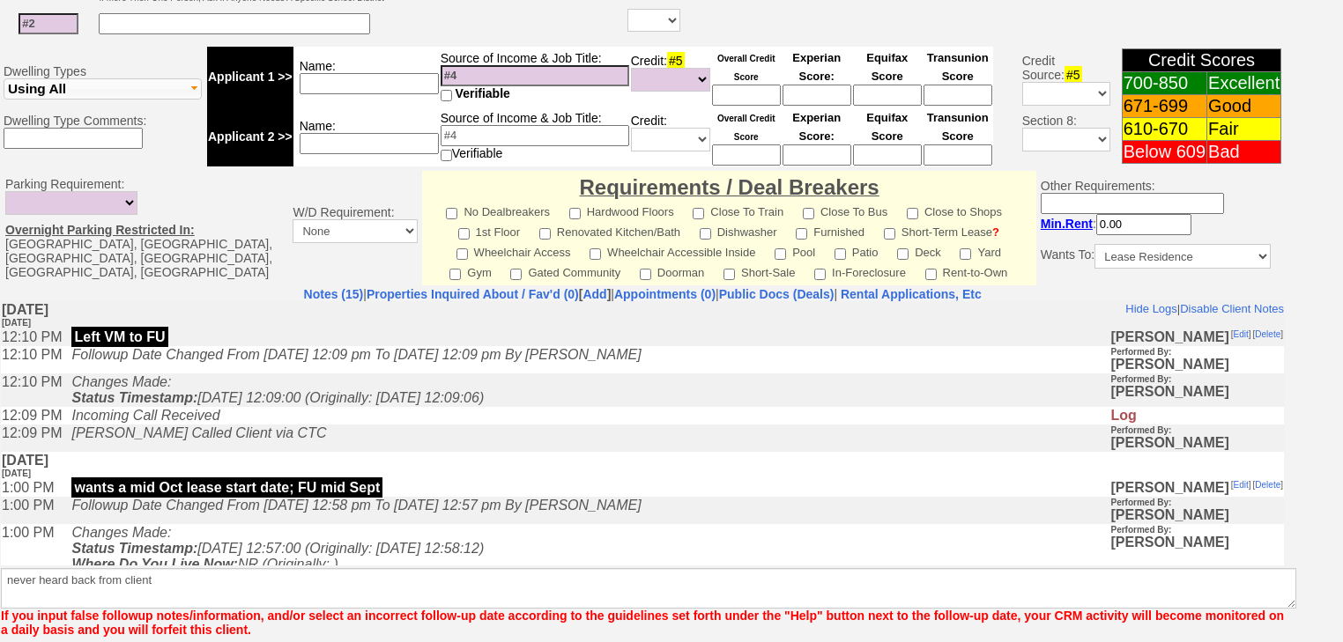
scroll to position [663, 0]
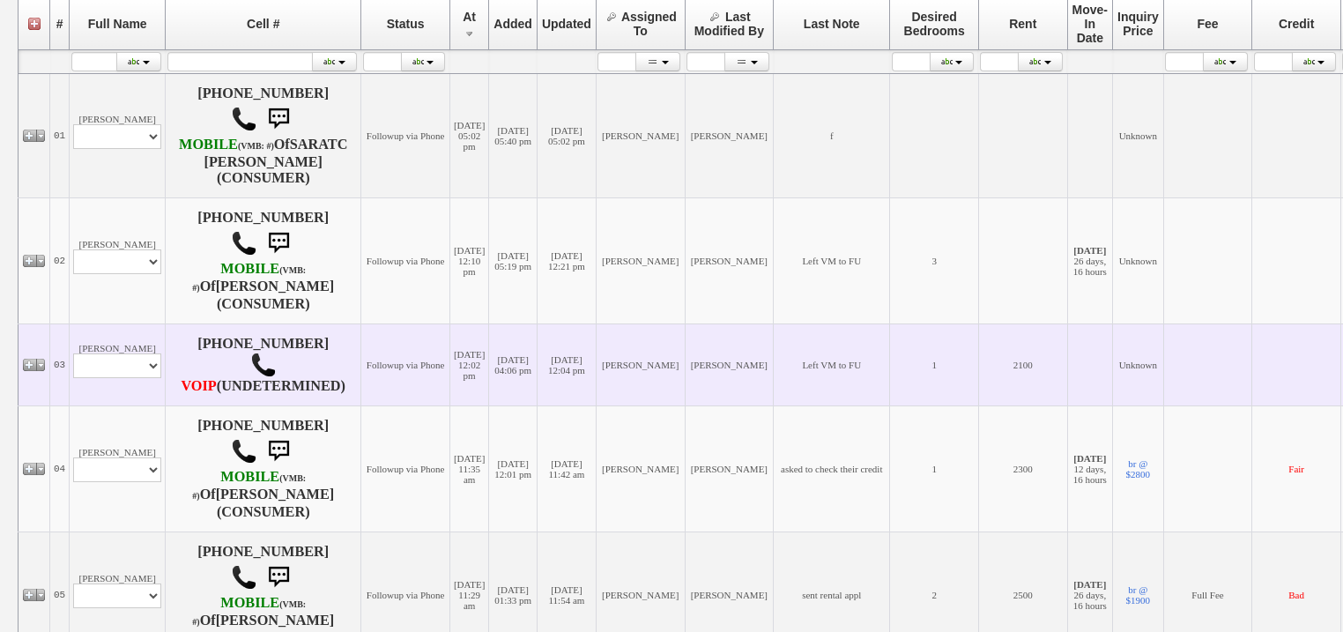
scroll to position [352, 0]
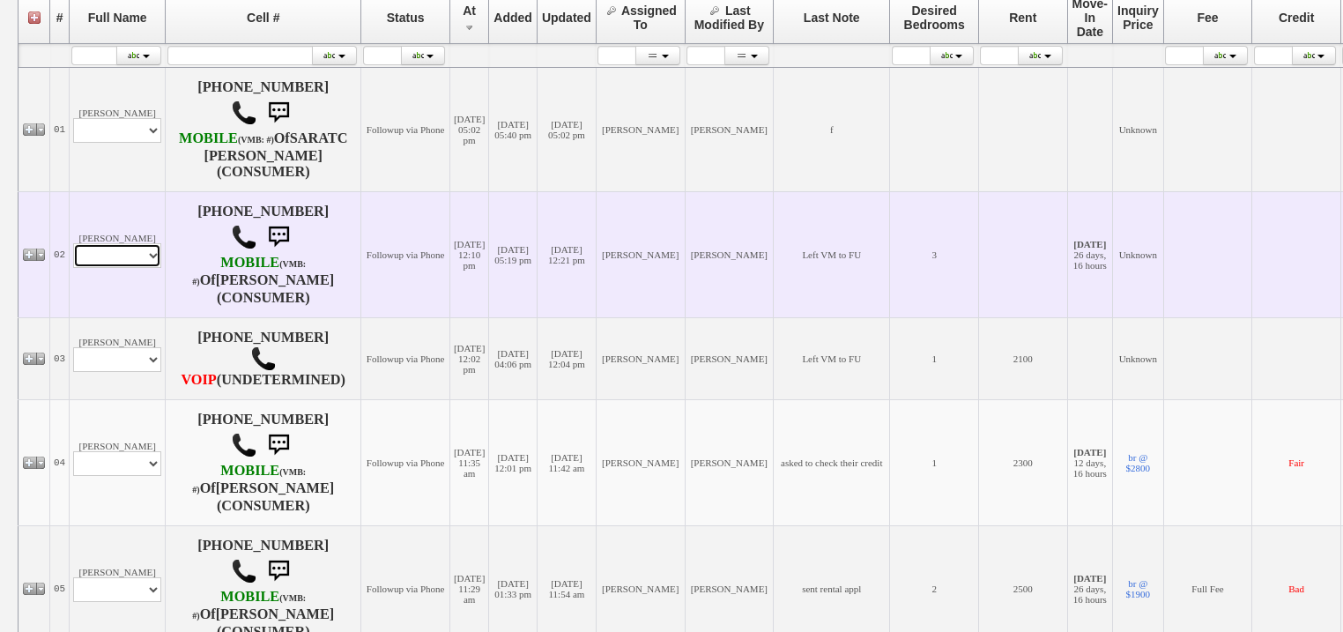
click at [113, 268] on select "Profile Edit Print Closed Deals" at bounding box center [117, 255] width 88 height 25
select select "ChangeURL,/crm/custom/edit_client_form.php?redirect=%2Fcrm%2Fclients.php&id=167…"
click at [73, 260] on select "Profile Edit Print Closed Deals" at bounding box center [117, 255] width 88 height 25
select select
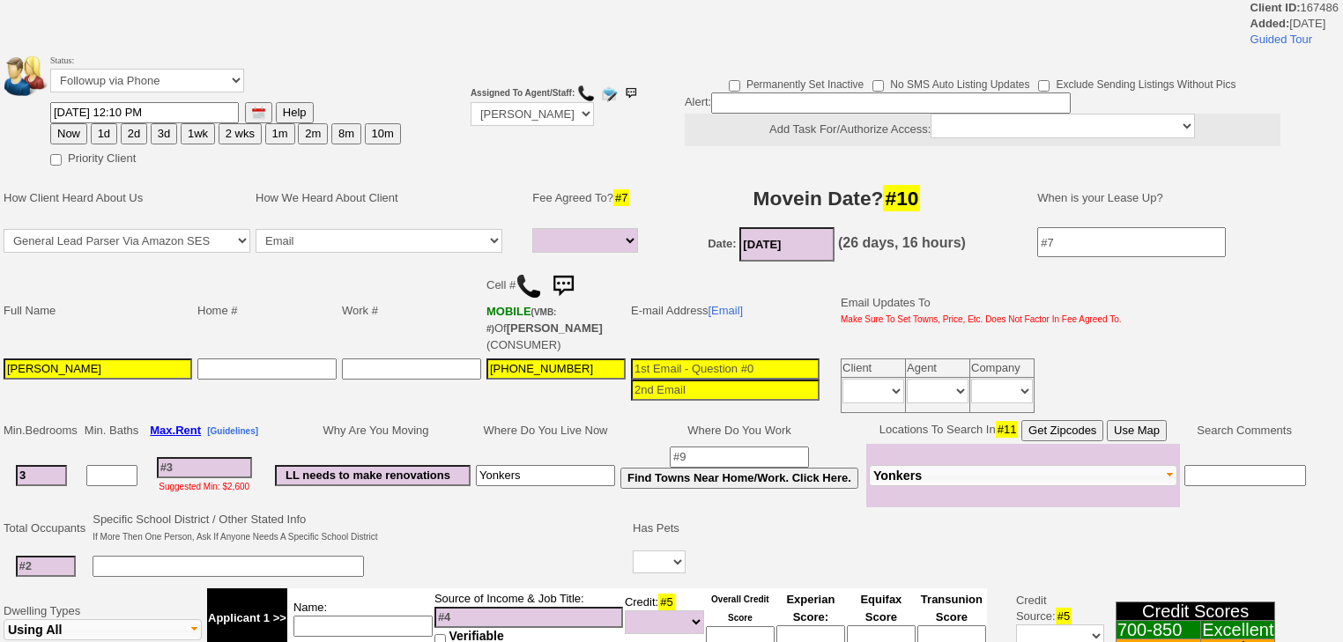
select select
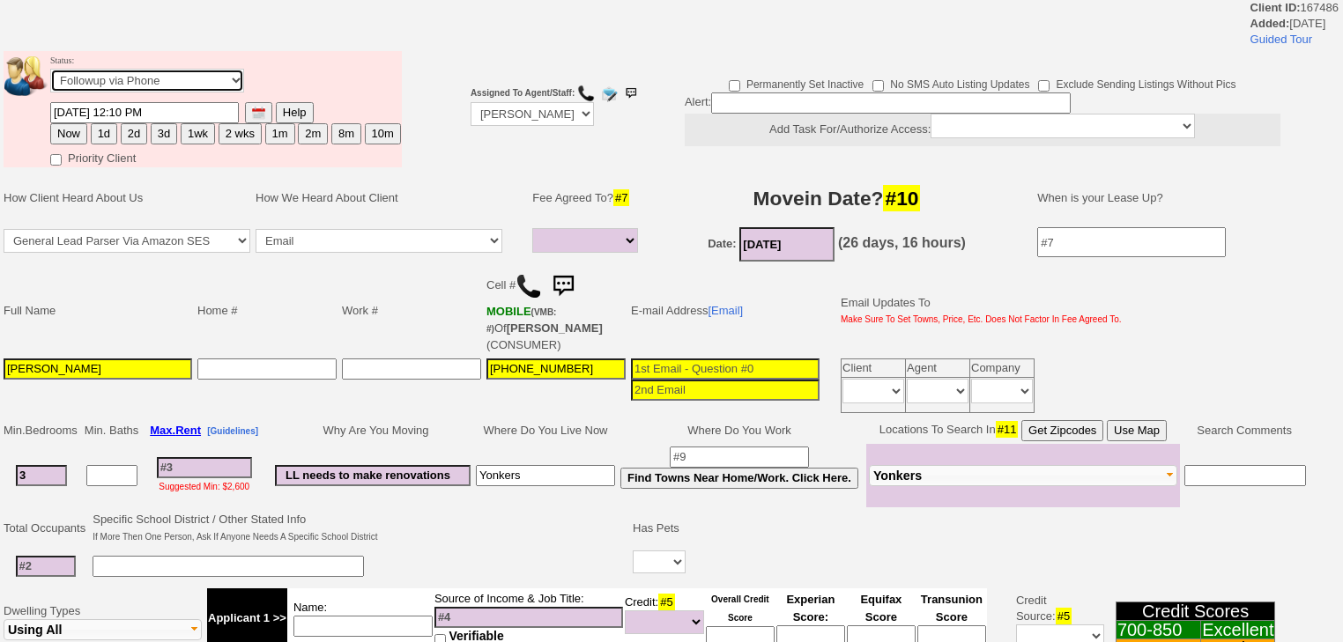
drag, startPoint x: 152, startPoint y: 78, endPoint x: 155, endPoint y: 90, distance: 11.8
click at [152, 78] on select "Followup via Phone Followup via Email Followup When Section 8 Property Found De…" at bounding box center [147, 81] width 194 height 24
select select "Inactive"
click at [50, 74] on select "Followup via Phone Followup via Email Followup When Section 8 Property Found De…" at bounding box center [147, 81] width 194 height 24
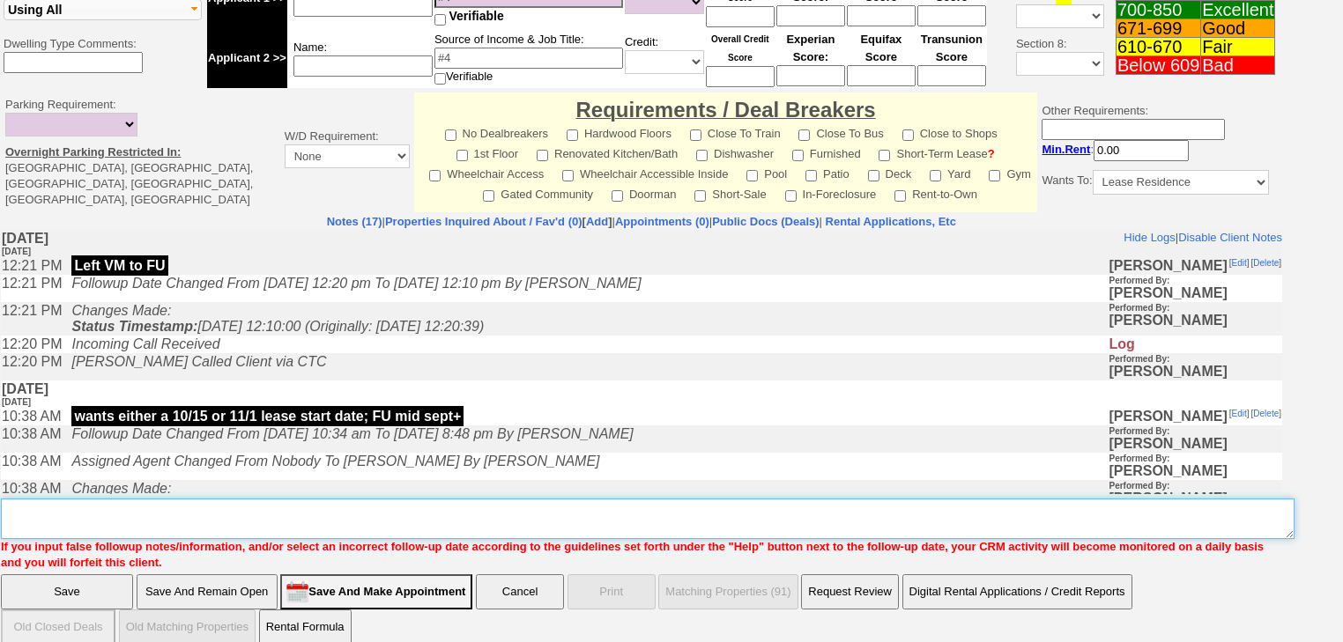
click at [175, 503] on textarea "Insert New Note Here" at bounding box center [648, 519] width 1294 height 41
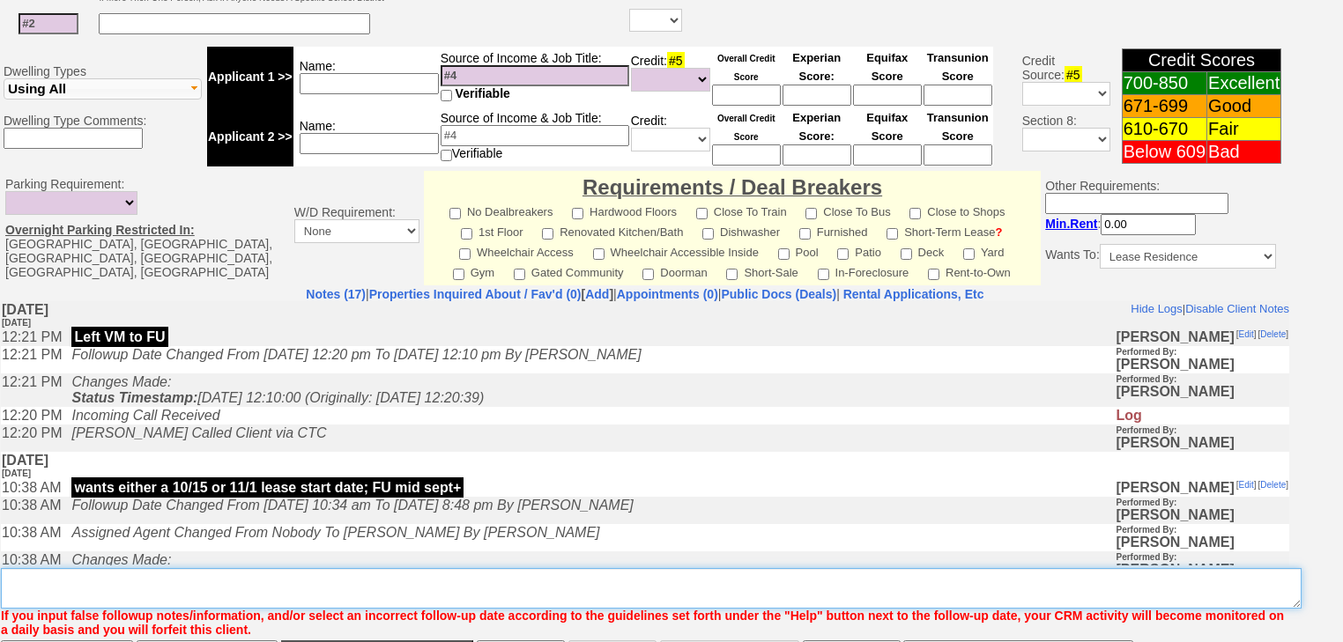
paste textarea "never heard back from client"
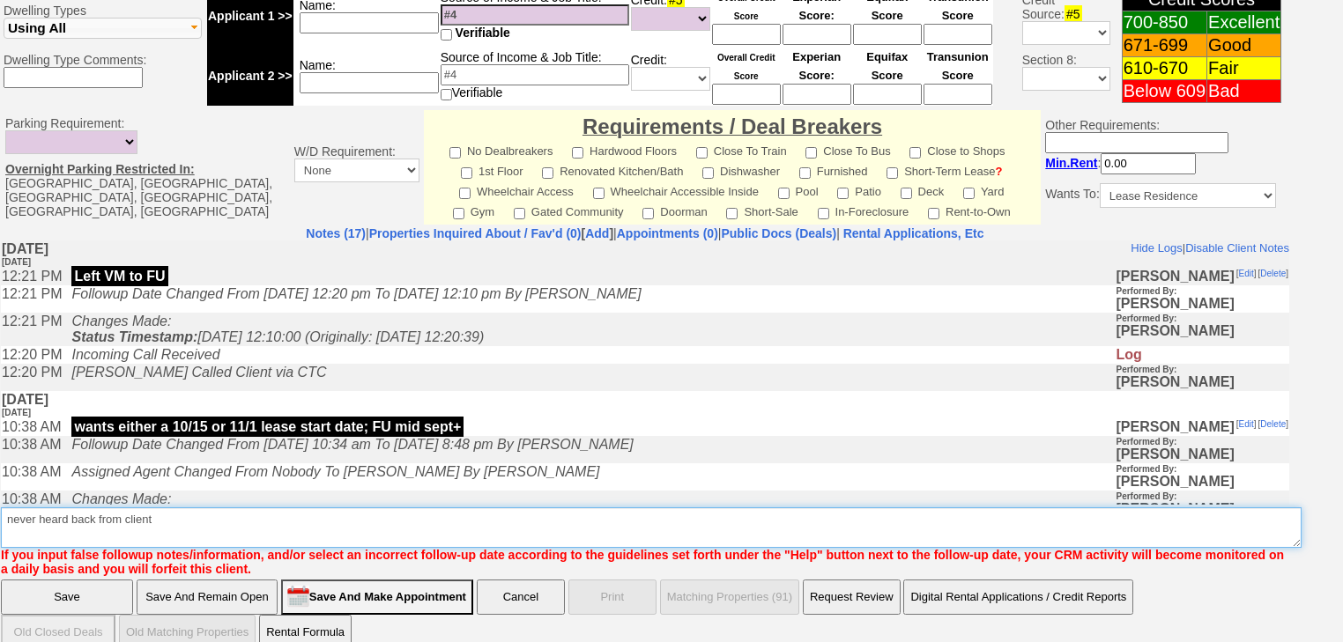
type textarea "never heard back from client"
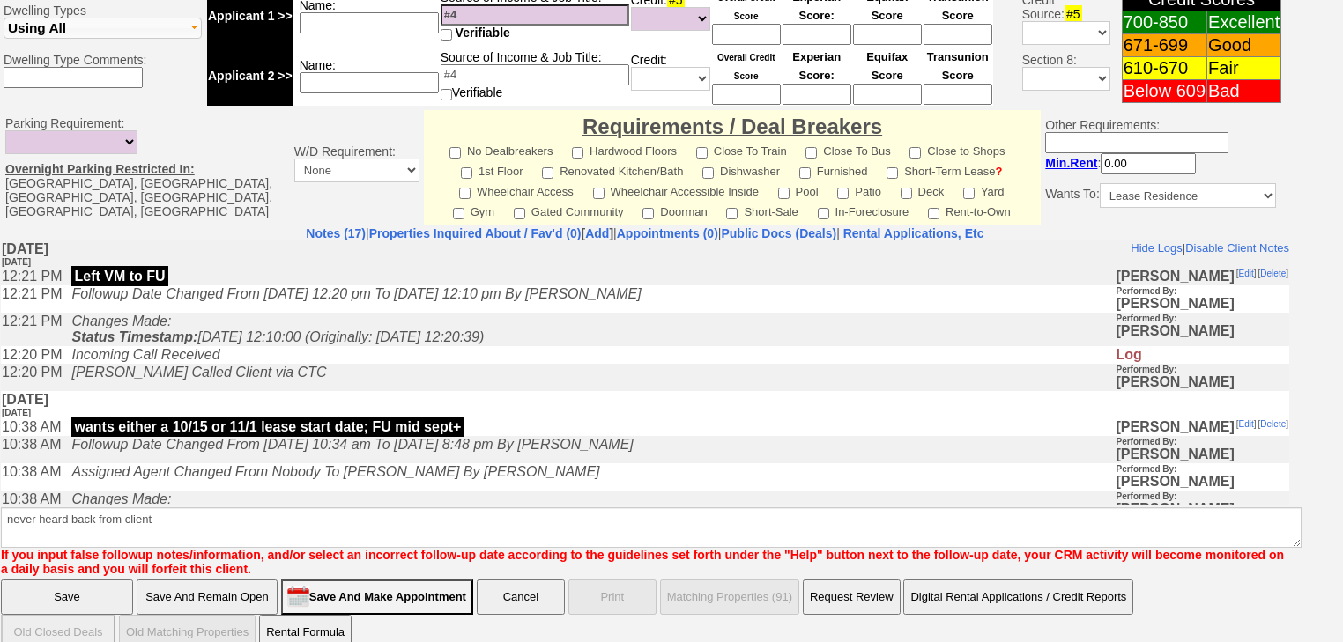
click at [108, 581] on input "Save" at bounding box center [67, 597] width 132 height 35
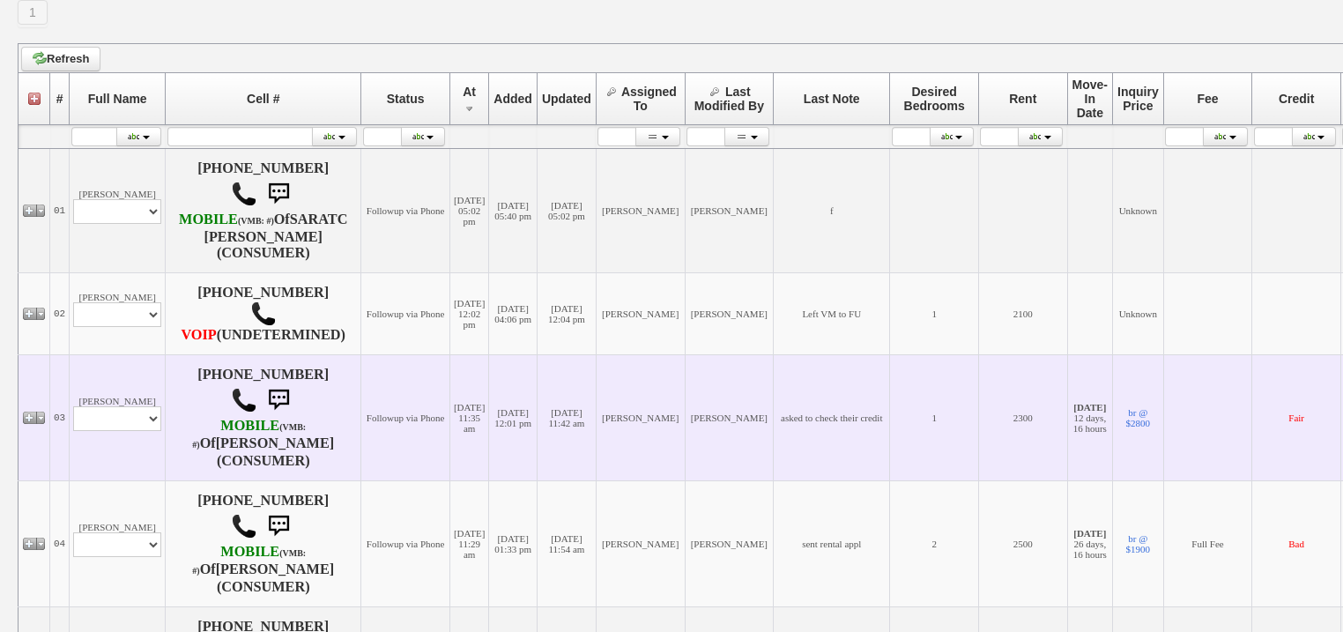
scroll to position [352, 0]
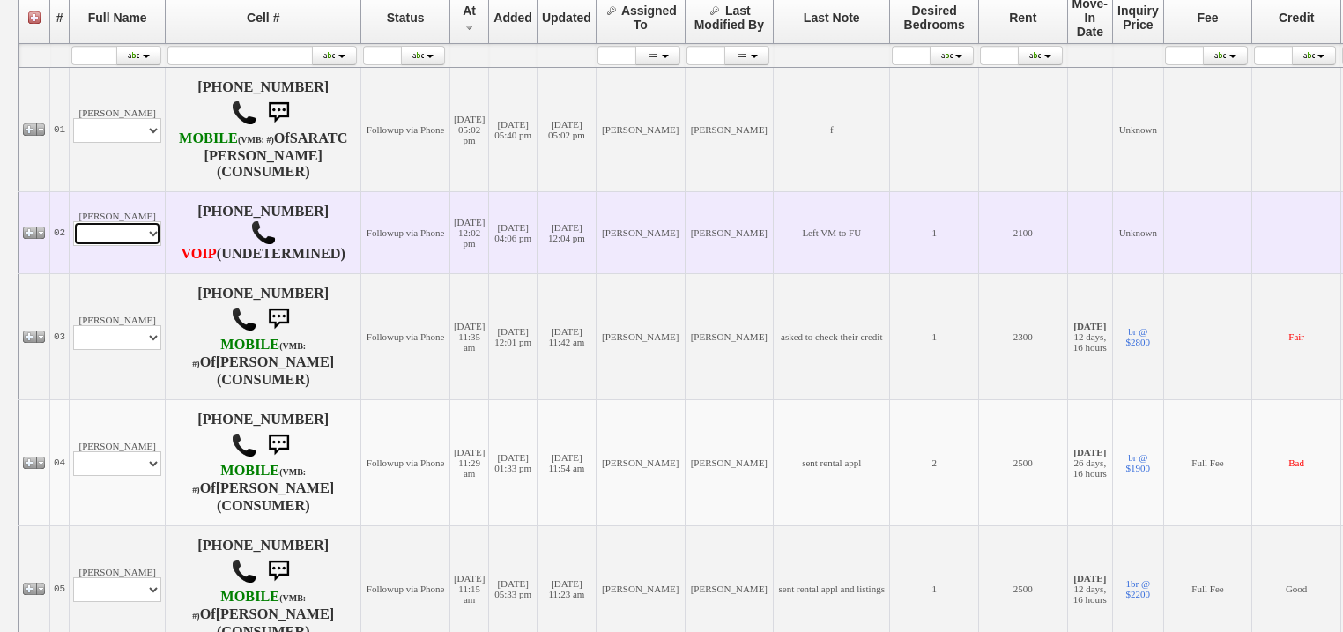
click at [128, 246] on select "Profile Edit Print Email Externally (Will Not Be Tracked In CRM) Closed Deals" at bounding box center [117, 233] width 88 height 25
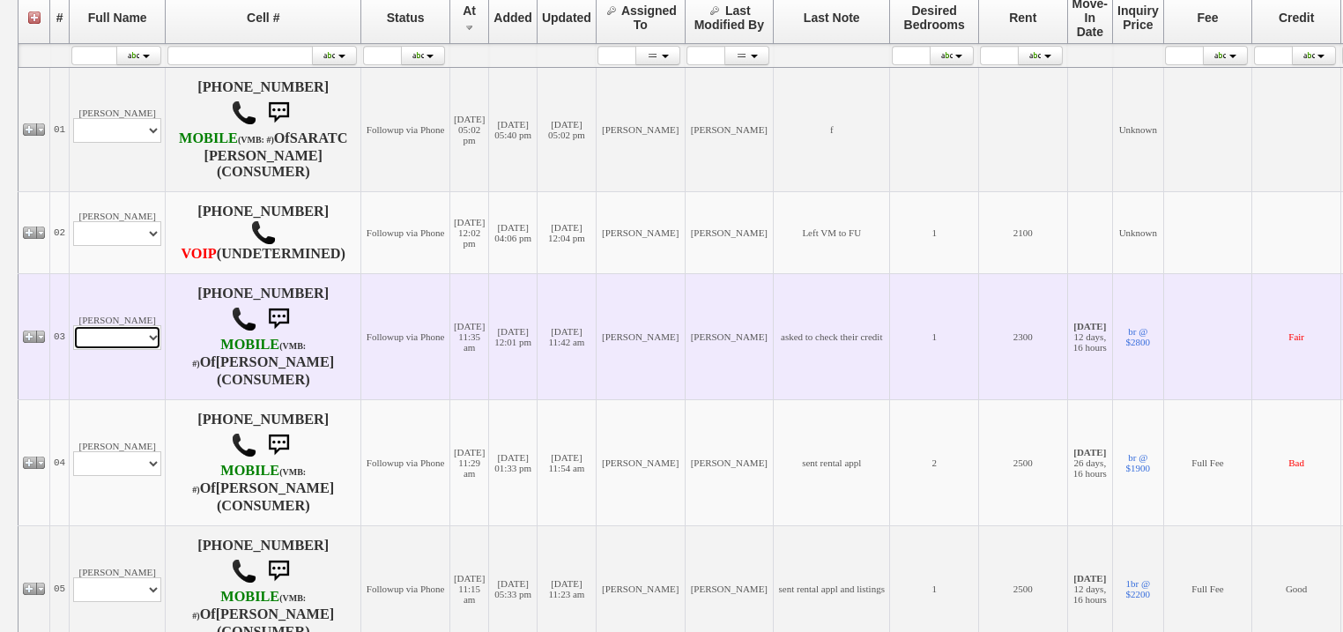
click select "Profile Edit Print Email Externally (Will Not Be Tracked In CRM) Closed Deals"
select select "ChangeURL,/crm/custom/edit_client_form.php?redirect=%2Fcrm%2Fclients.php&id=167…"
click select "Profile Edit Print Email Externally (Will Not Be Tracked In CRM) Closed Deals"
select select
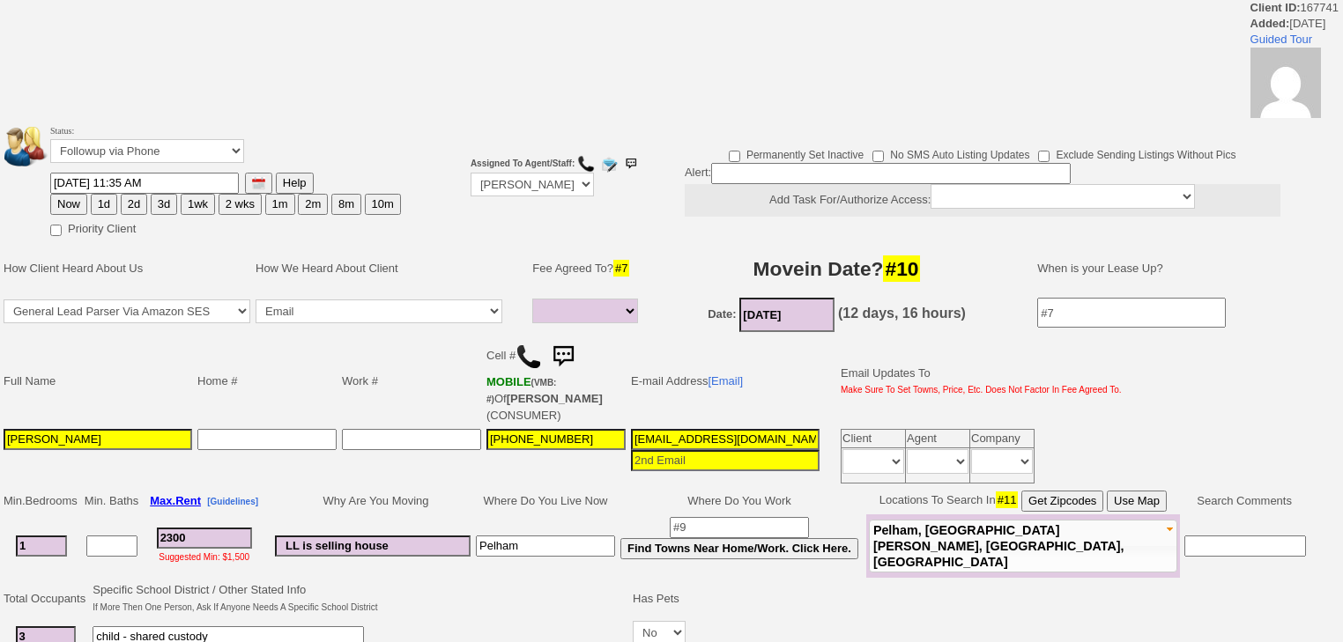
select select
click at [101, 204] on button "1d" at bounding box center [104, 204] width 26 height 21
type input "09/19/2025 07:07 AM"
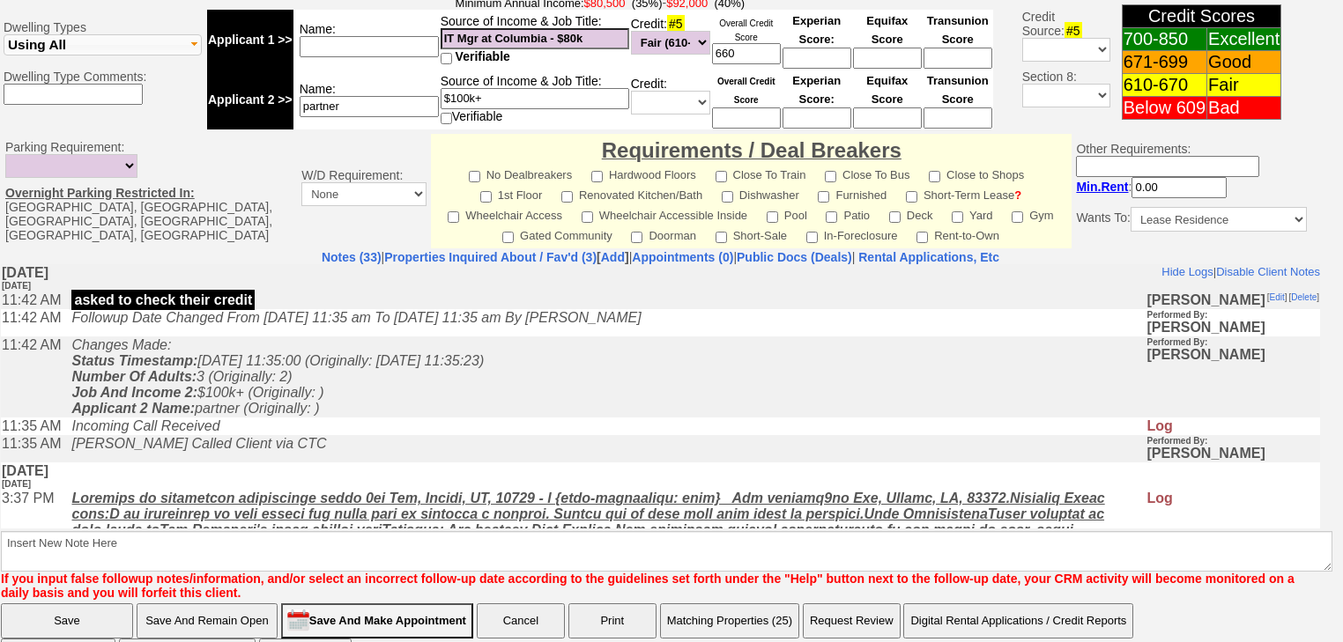
scroll to position [773, 0]
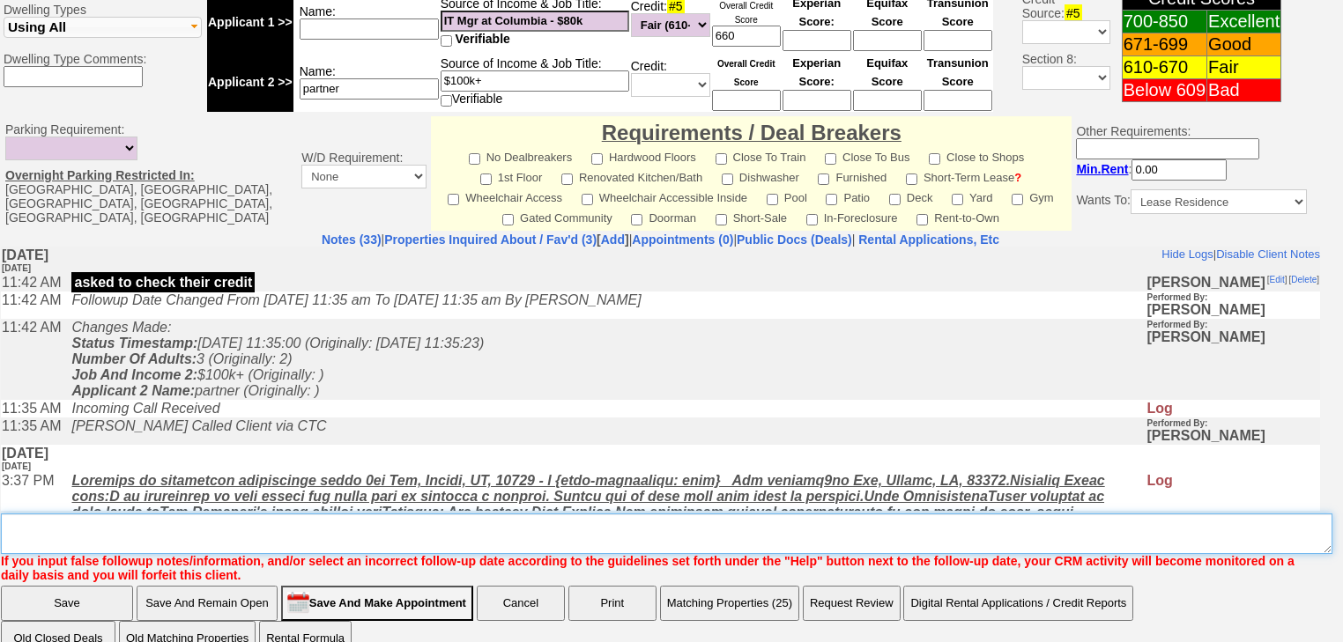
click at [157, 514] on textarea "Insert New Note Here" at bounding box center [666, 534] width 1331 height 41
type textarea "f"
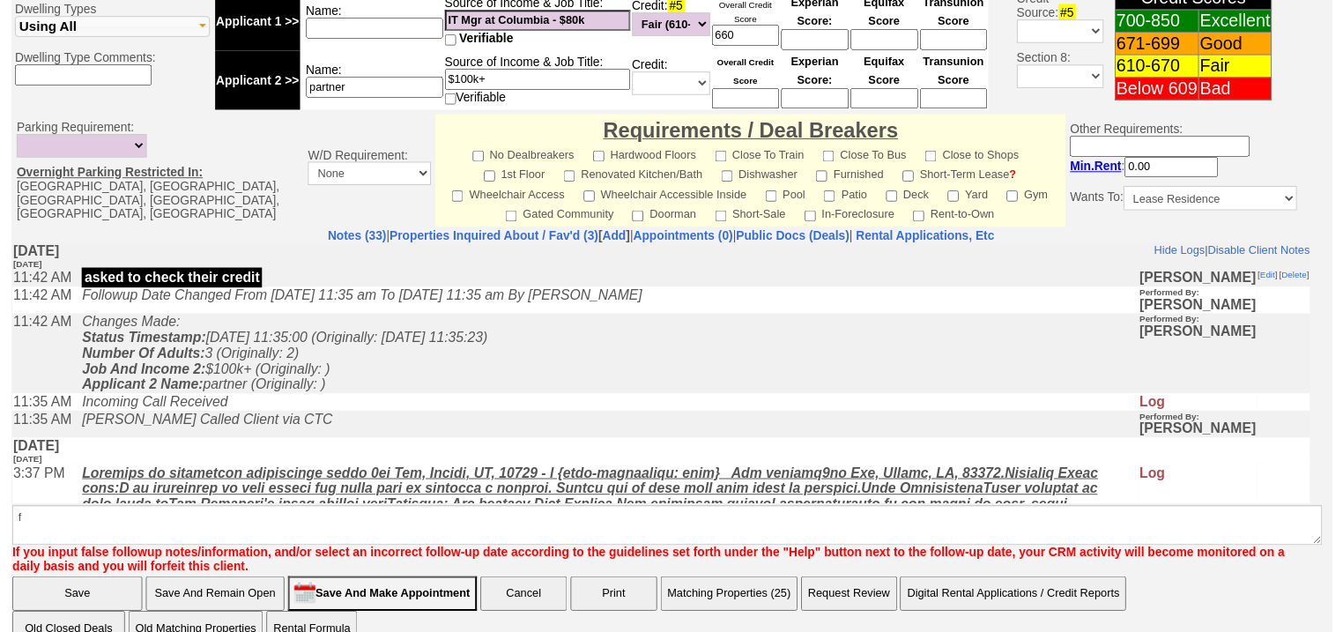
scroll to position [702, 0]
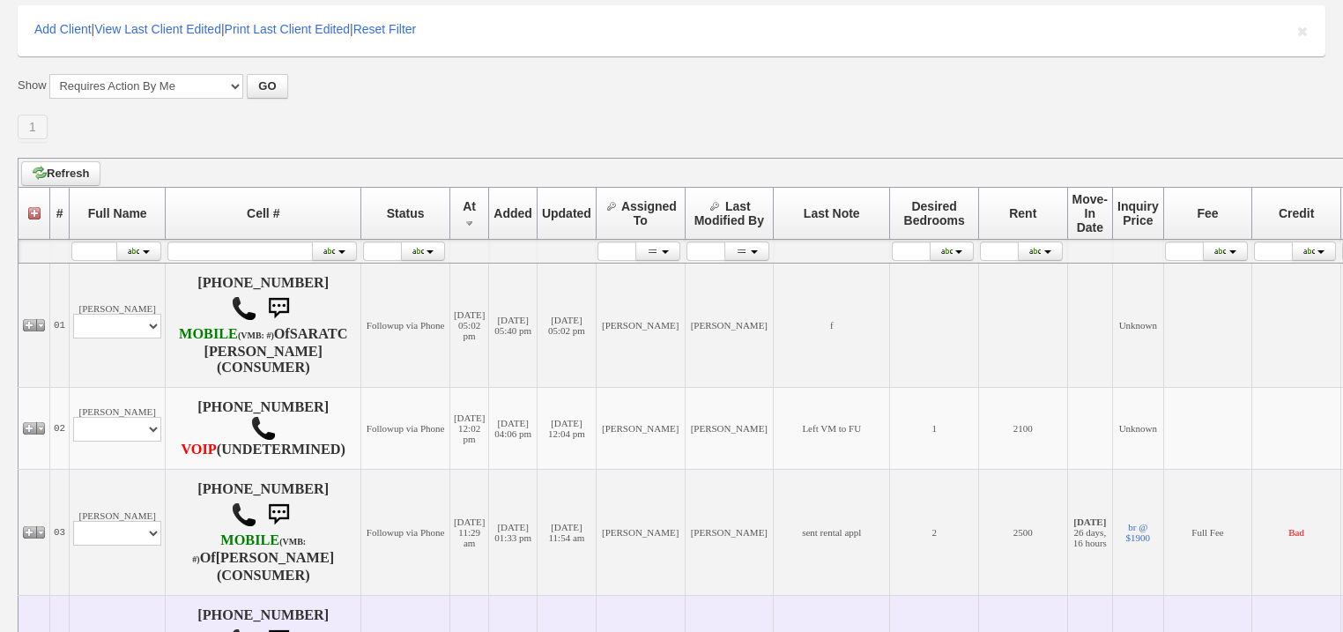
scroll to position [493, 0]
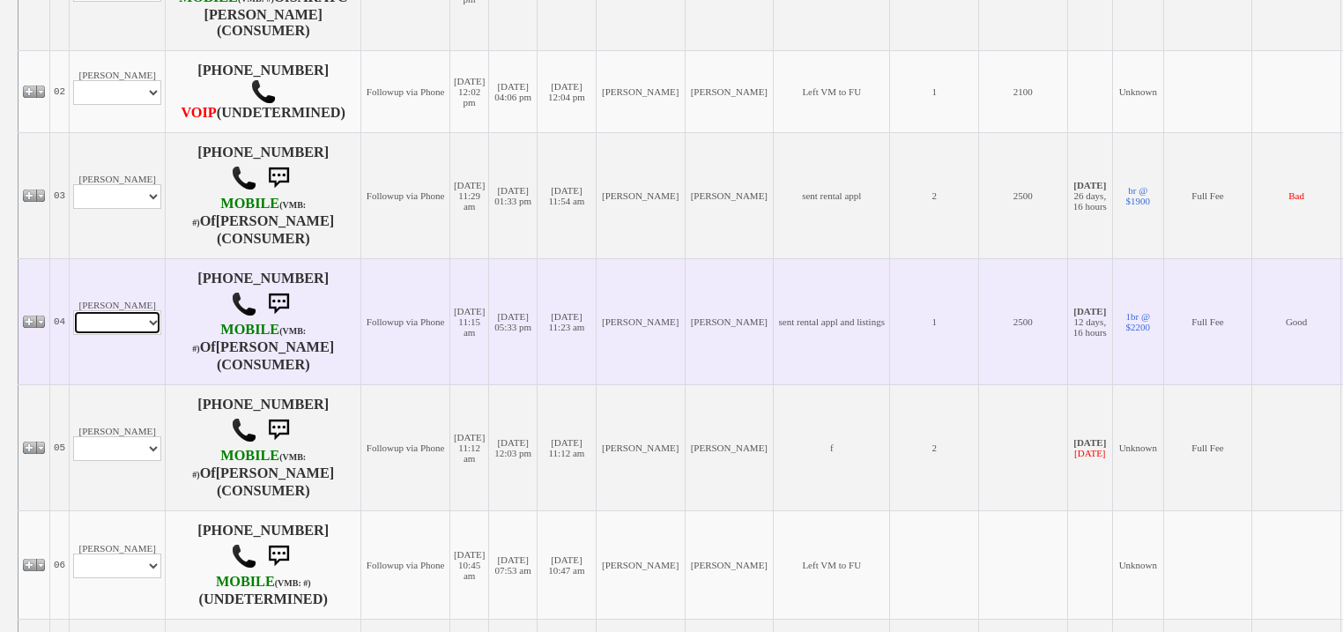
drag, startPoint x: 137, startPoint y: 352, endPoint x: 135, endPoint y: 362, distance: 10.0
click at [137, 335] on select "Profile Edit Print Email Externally (Will Not Be Tracked In CRM) Closed Deals" at bounding box center [117, 322] width 88 height 25
select select "ChangeURL,/crm/custom/edit_client_form.php?redirect=%2Fcrm%2Fclients.php&id=167…"
click at [73, 335] on select "Profile Edit Print Email Externally (Will Not Be Tracked In CRM) Closed Deals" at bounding box center [117, 322] width 88 height 25
select select
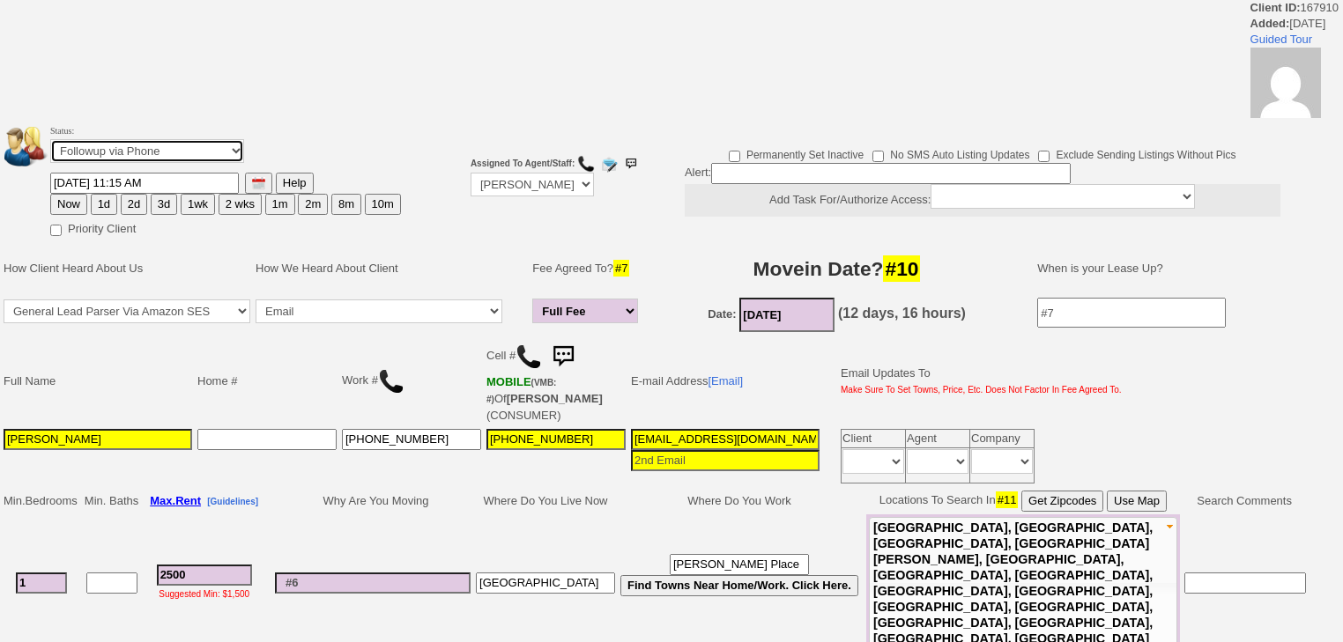
click at [143, 157] on select "Followup via Phone Followup via Email Followup When Section 8 Property Found De…" at bounding box center [147, 151] width 194 height 24
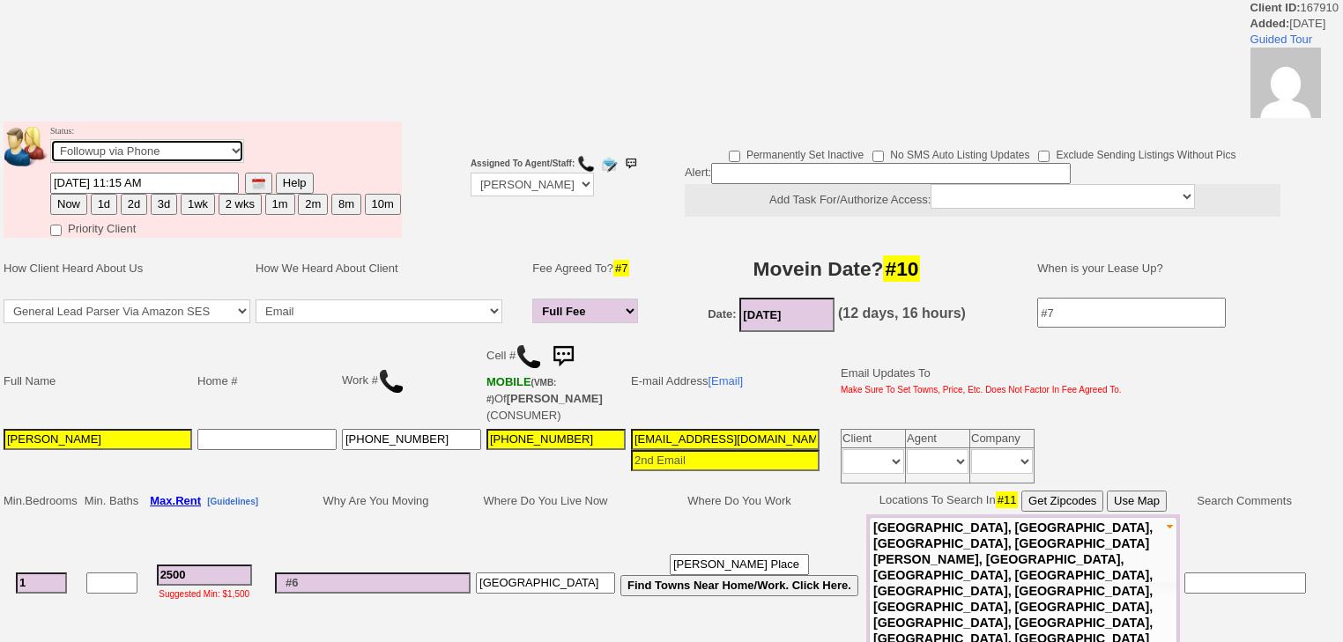
select select "Inactive"
click at [50, 145] on select "Followup via Phone Followup via Email Followup When Section 8 Property Found De…" at bounding box center [147, 151] width 194 height 24
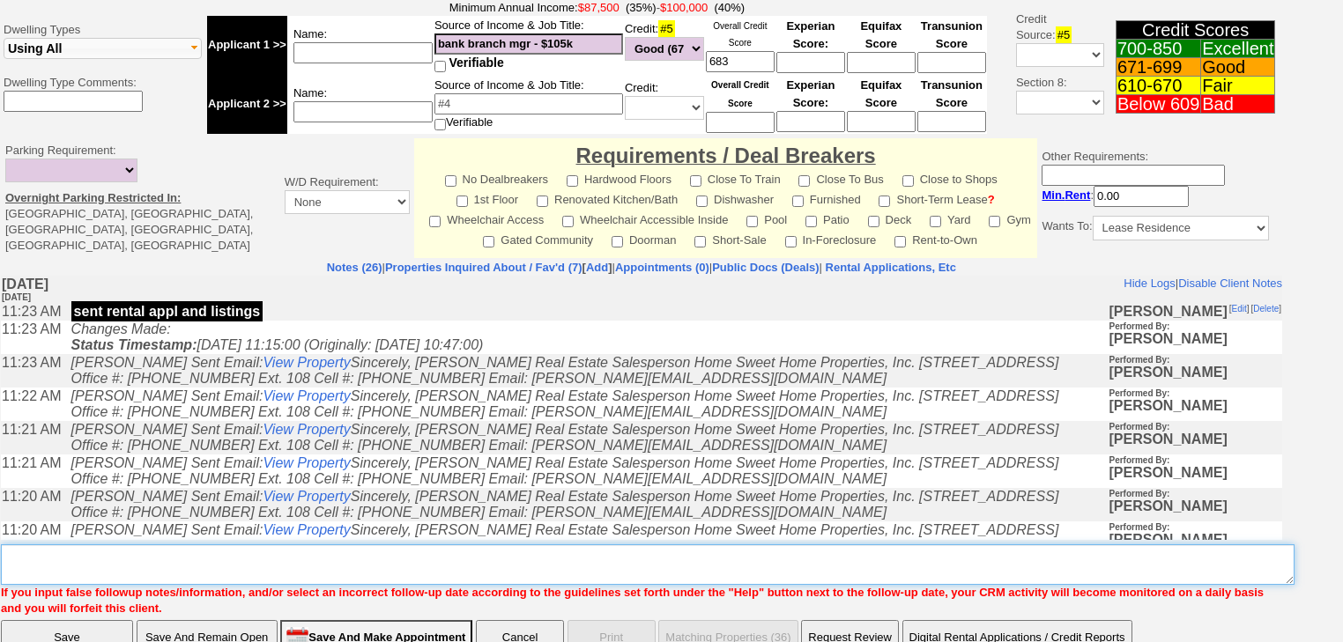
click at [209, 545] on textarea "Insert New Note Here" at bounding box center [648, 565] width 1294 height 41
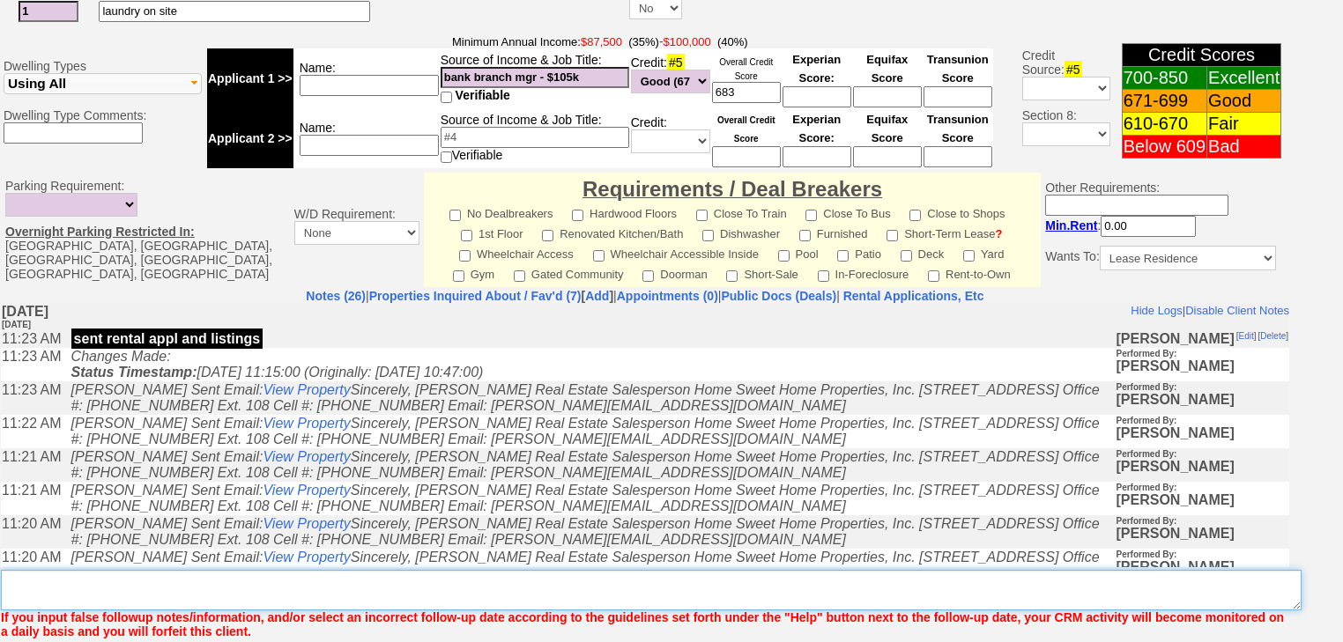
paste textarea "never heard back from client"
type textarea "never heard back from client"
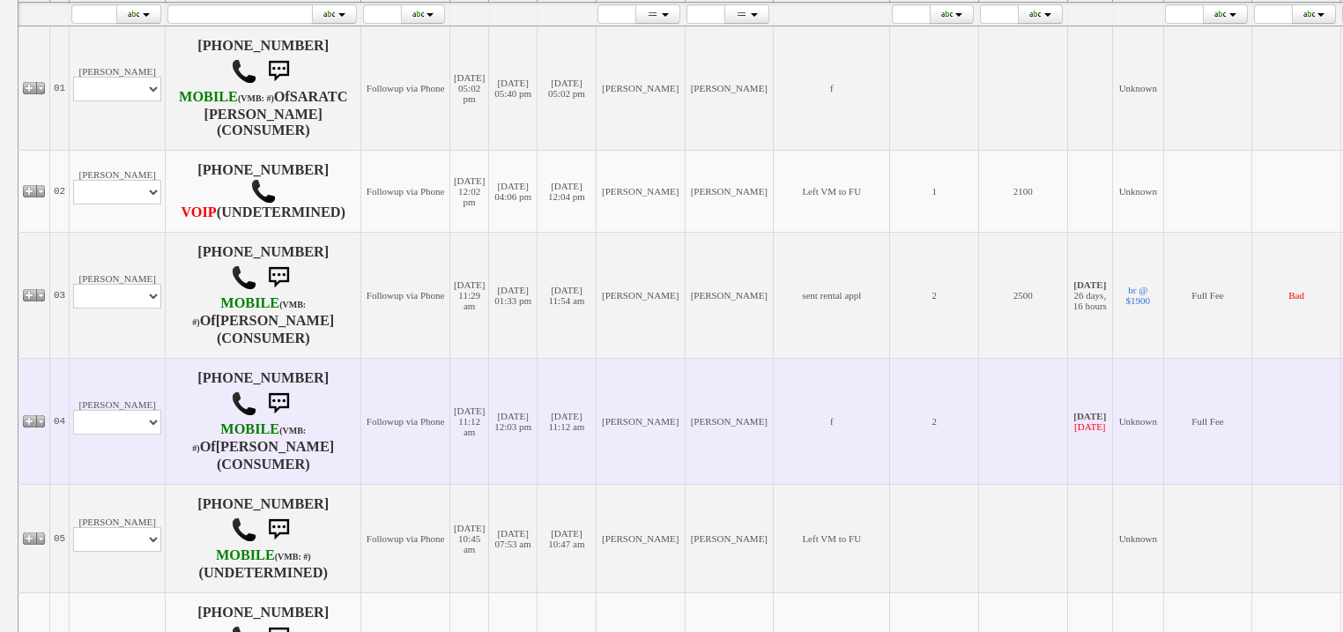
scroll to position [423, 0]
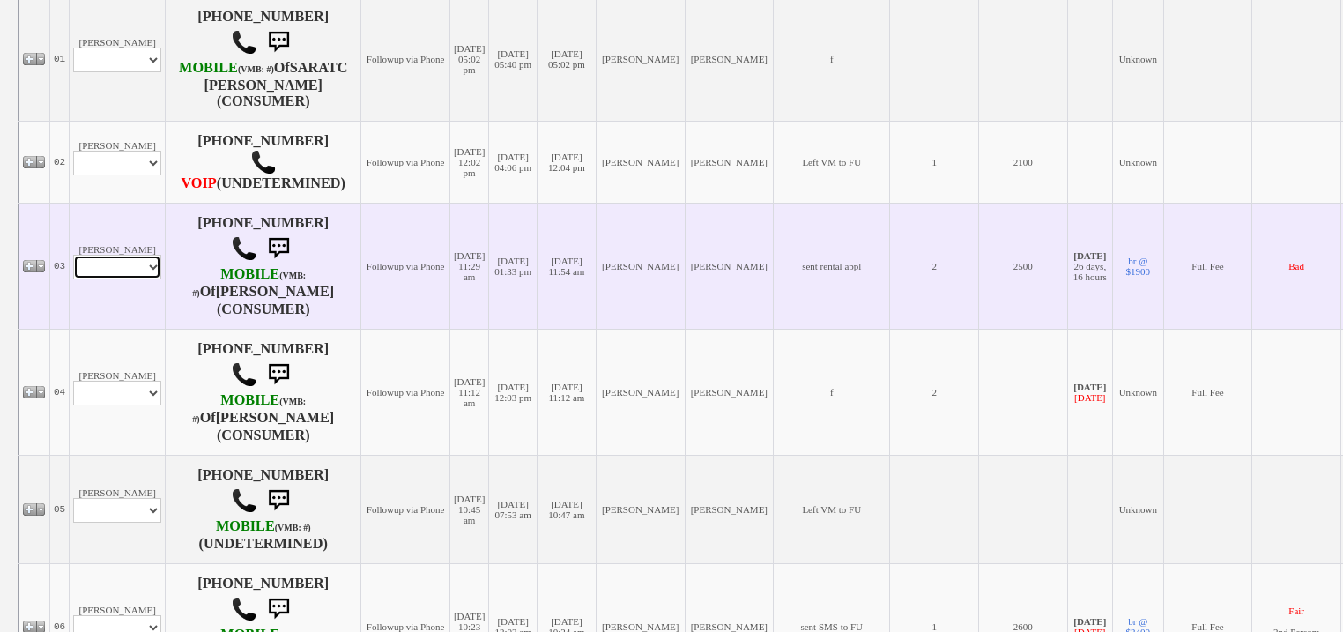
click at [106, 279] on select "Profile Edit Print Email Externally (Will Not Be Tracked In CRM) Closed Deals" at bounding box center [117, 267] width 88 height 25
select select "ChangeURL,/crm/custom/edit_client_form.php?redirect=%2Fcrm%2Fclients.php&id=167…"
click at [73, 279] on select "Profile Edit Print Email Externally (Will Not Be Tracked In CRM) Closed Deals" at bounding box center [117, 267] width 88 height 25
select select
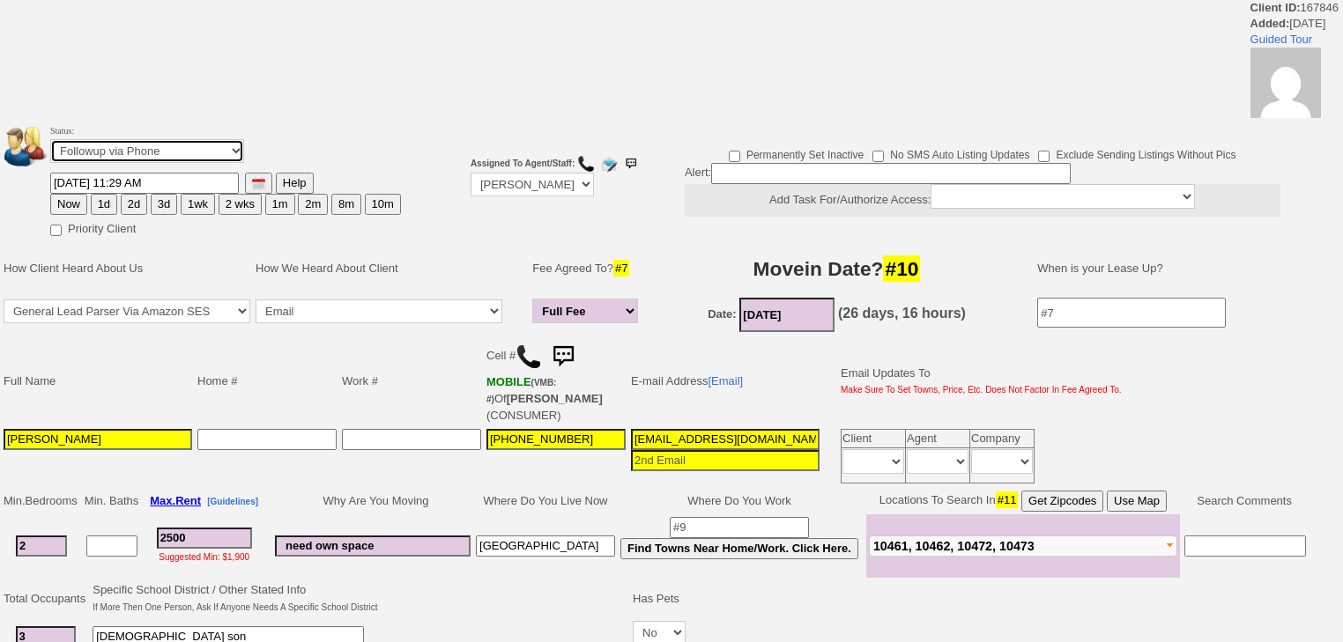
drag, startPoint x: 148, startPoint y: 144, endPoint x: 147, endPoint y: 160, distance: 16.8
click at [148, 144] on select "Followup via Phone Followup via Email Followup When Section 8 Property Found De…" at bounding box center [147, 151] width 194 height 24
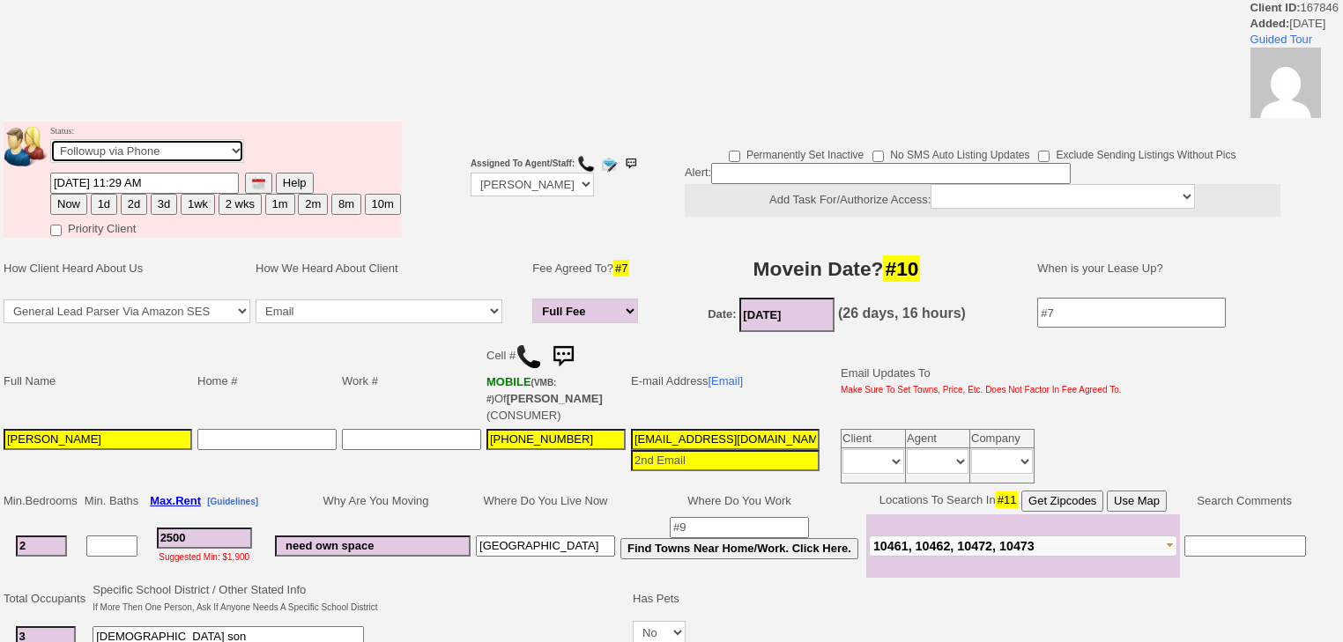
select select "Inactive"
click at [50, 145] on select "Followup via Phone Followup via Email Followup When Section 8 Property Found De…" at bounding box center [147, 151] width 194 height 24
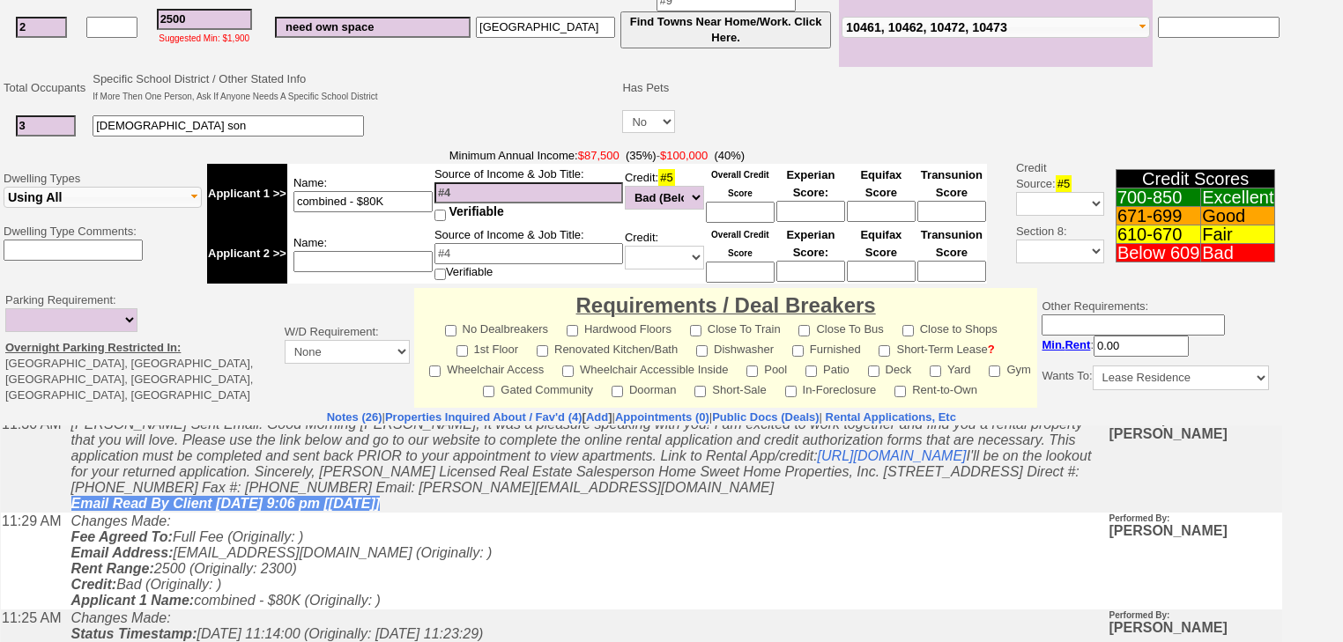
scroll to position [352, 0]
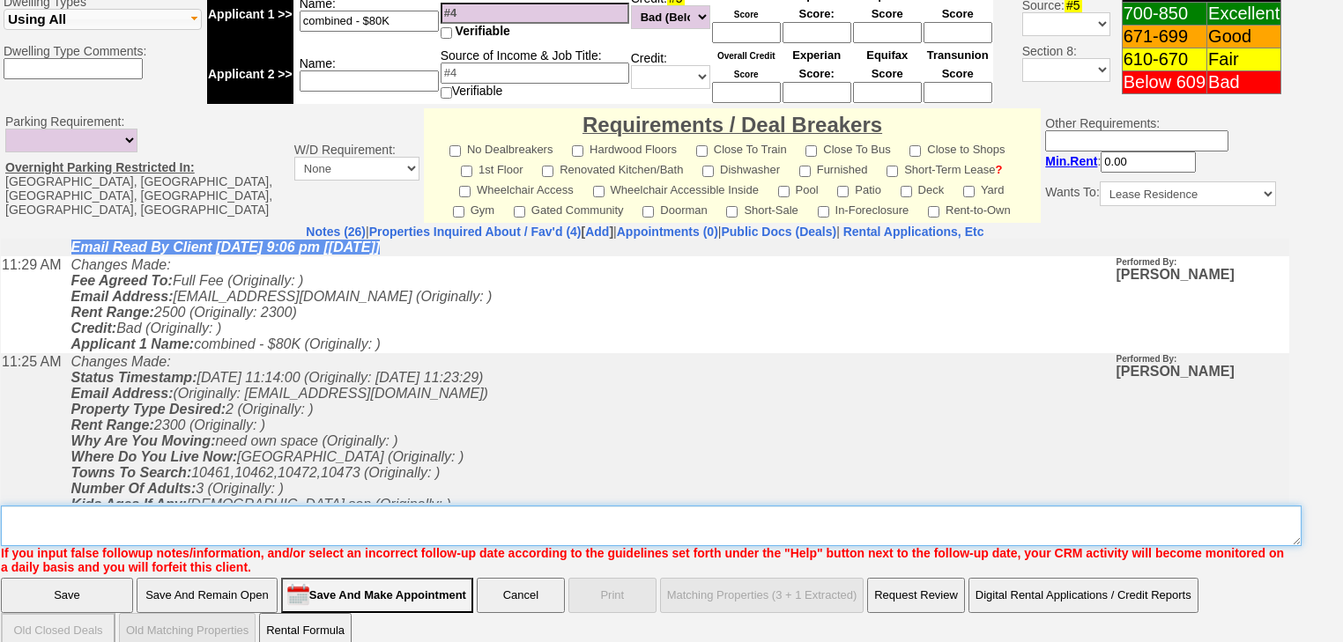
click at [99, 510] on textarea "Insert New Note Here" at bounding box center [651, 526] width 1301 height 41
paste textarea "never heard back from client"
type textarea "never heard back from client"
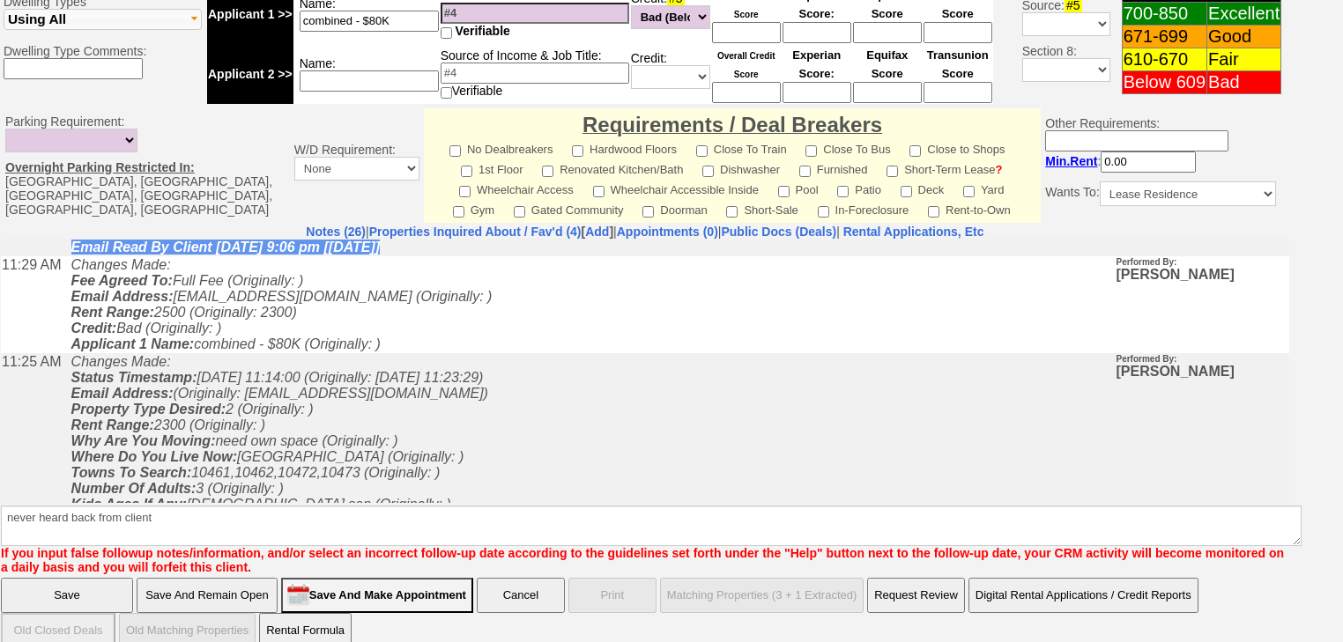
click at [88, 578] on input "Save" at bounding box center [67, 595] width 132 height 35
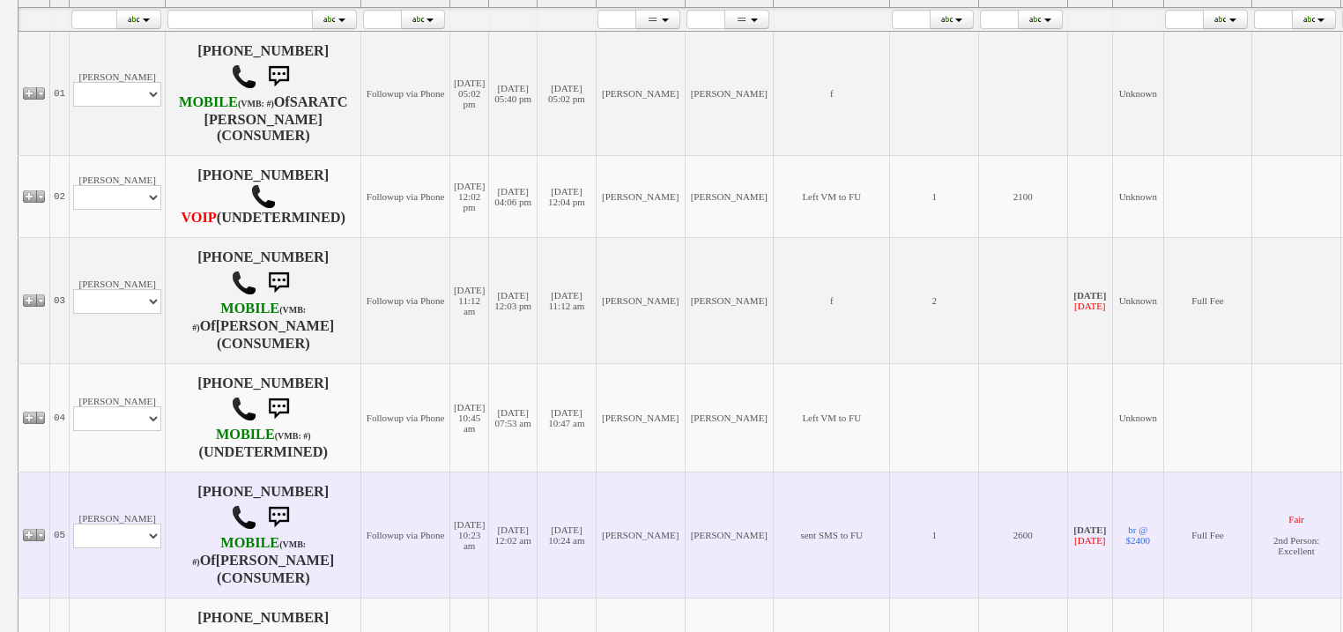
scroll to position [493, 0]
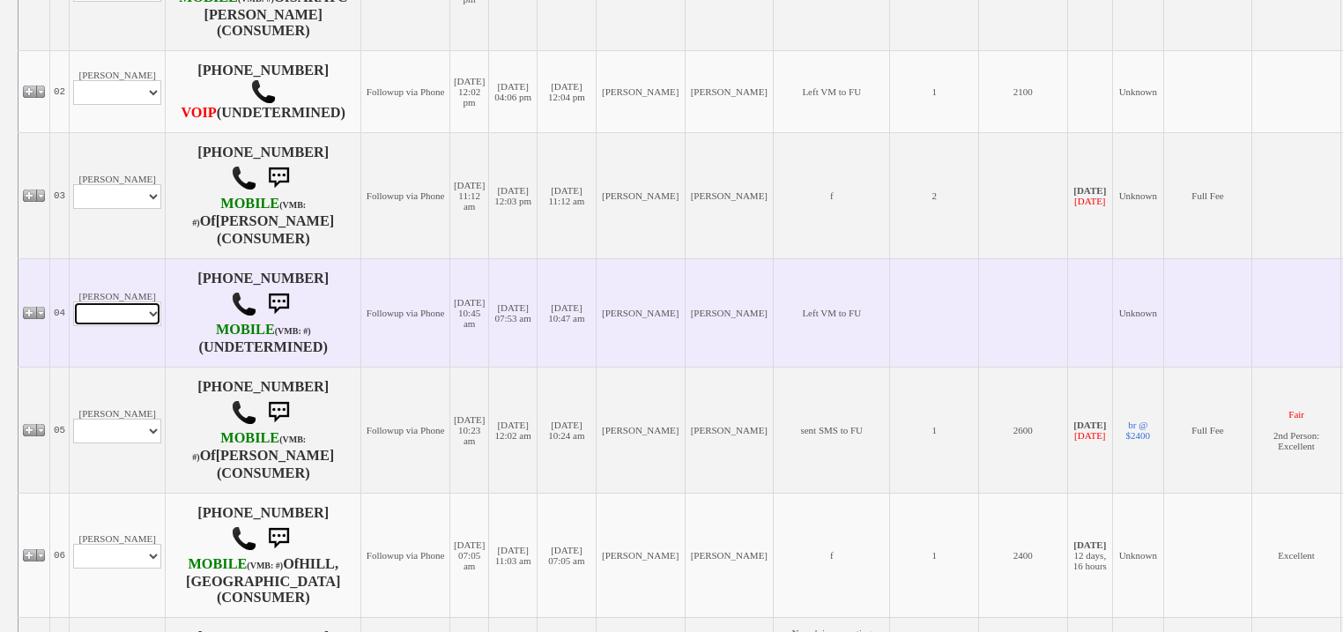
click at [120, 326] on select "Profile Edit Print Email Externally (Will Not Be Tracked In CRM) Closed Deals" at bounding box center [117, 313] width 88 height 25
select select "ChangeURL,/crm/custom/edit_client_form.php?redirect=%2Fcrm%2Fclients.php&id=165…"
click at [73, 326] on select "Profile Edit Print Email Externally (Will Not Be Tracked In CRM) Closed Deals" at bounding box center [117, 313] width 88 height 25
select select
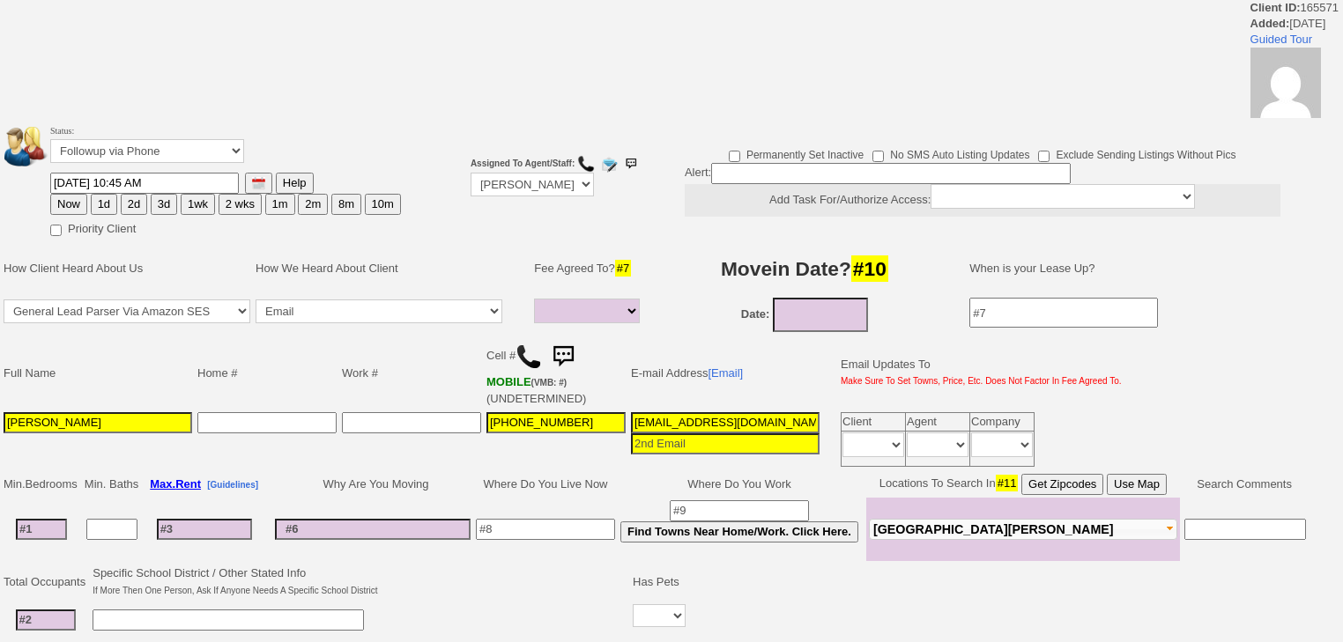
select select
click at [152, 157] on select "Followup via Phone Followup via Email Followup When Section 8 Property Found De…" at bounding box center [147, 151] width 194 height 24
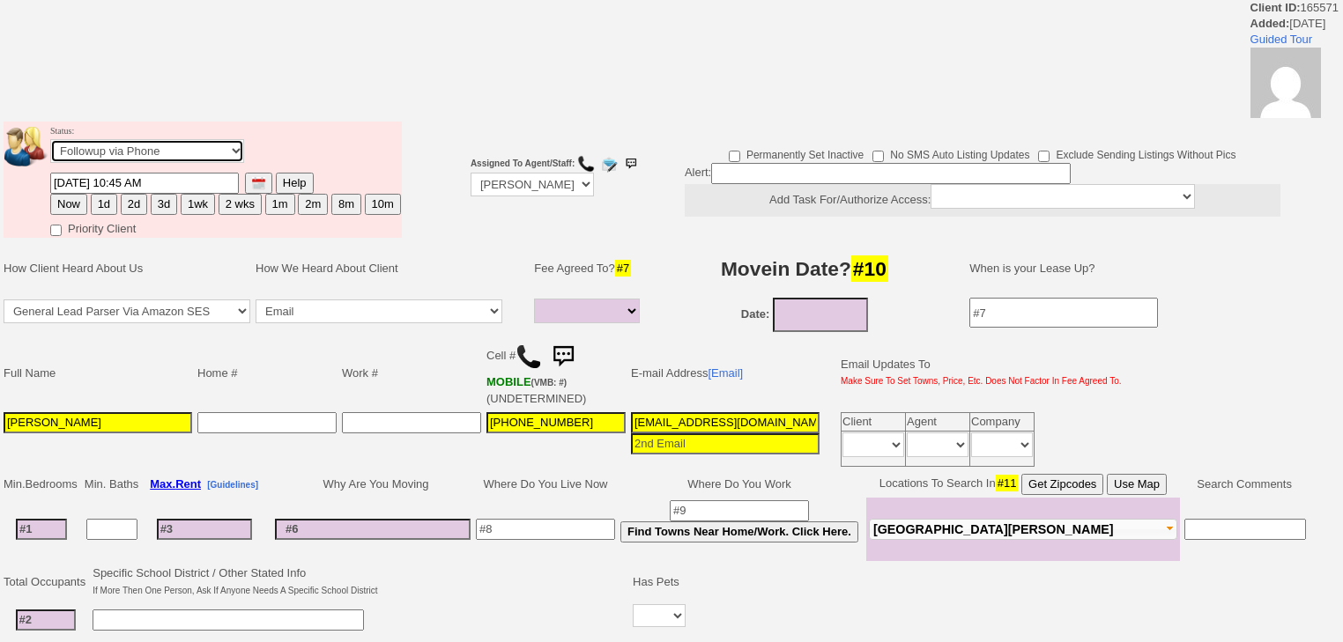
select select "Inactive"
click at [50, 145] on select "Followup via Phone Followup via Email Followup When Section 8 Property Found De…" at bounding box center [147, 151] width 194 height 24
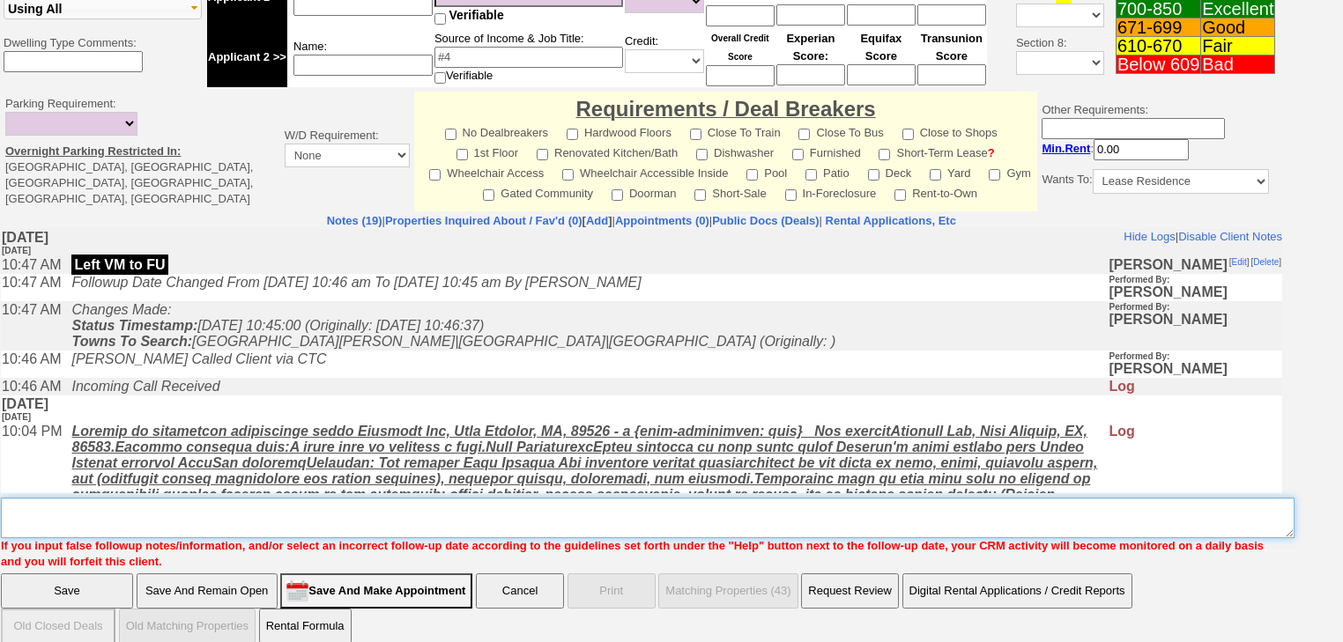
click at [208, 505] on textarea "Insert New Note Here" at bounding box center [648, 518] width 1294 height 41
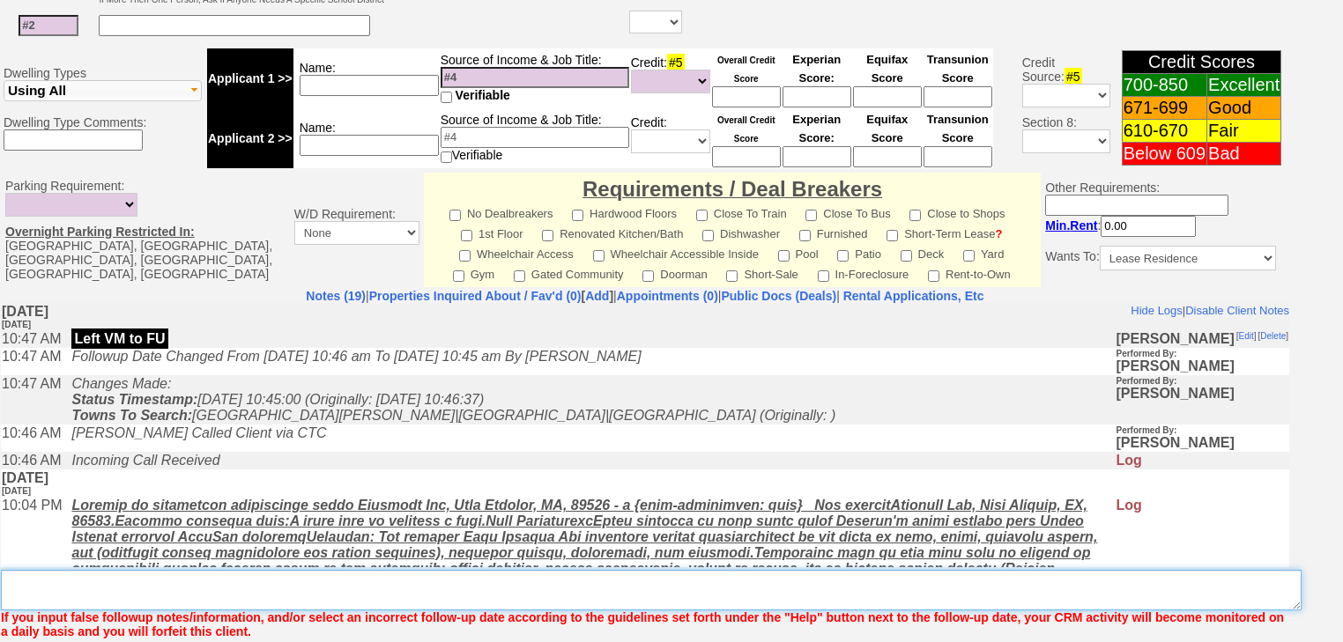
paste textarea "never heard back from client"
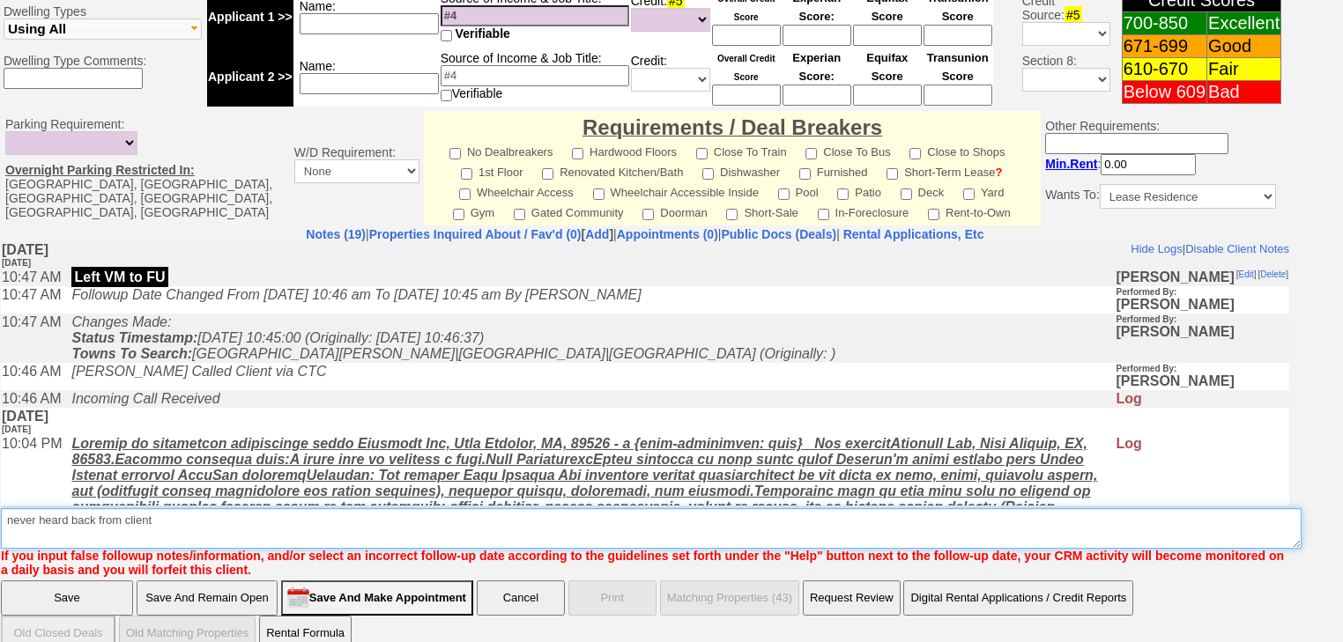
type textarea "never heard back from client"
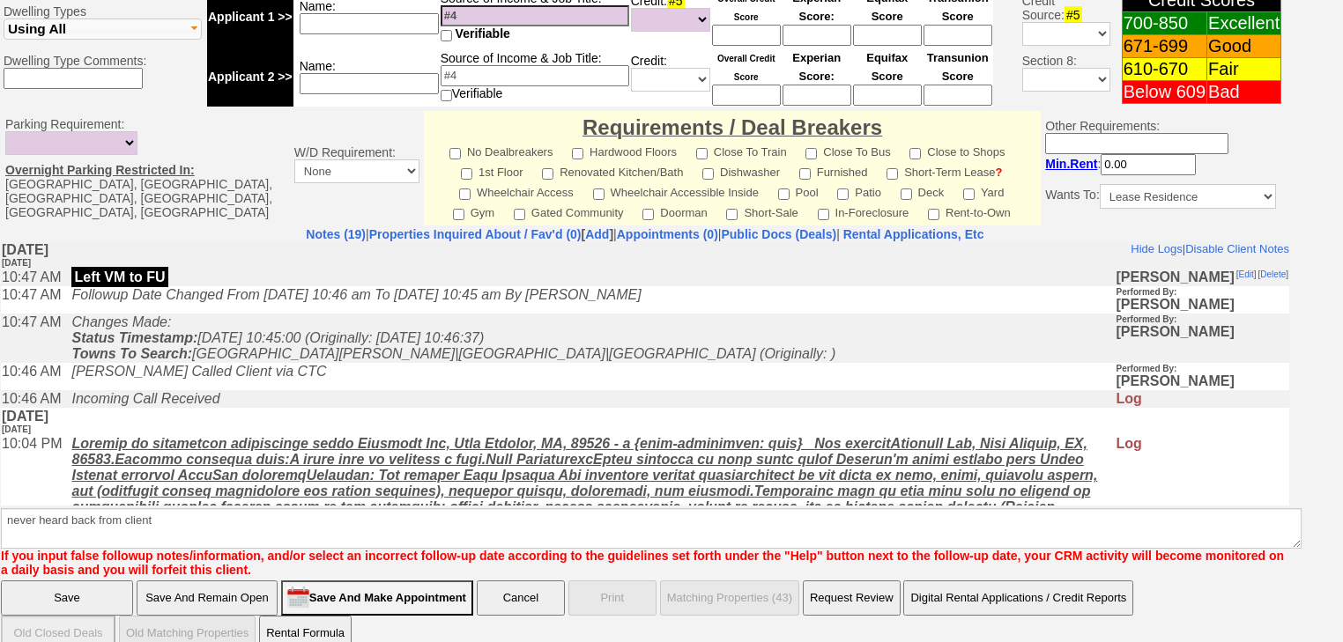
click at [93, 585] on input "Save" at bounding box center [67, 598] width 132 height 35
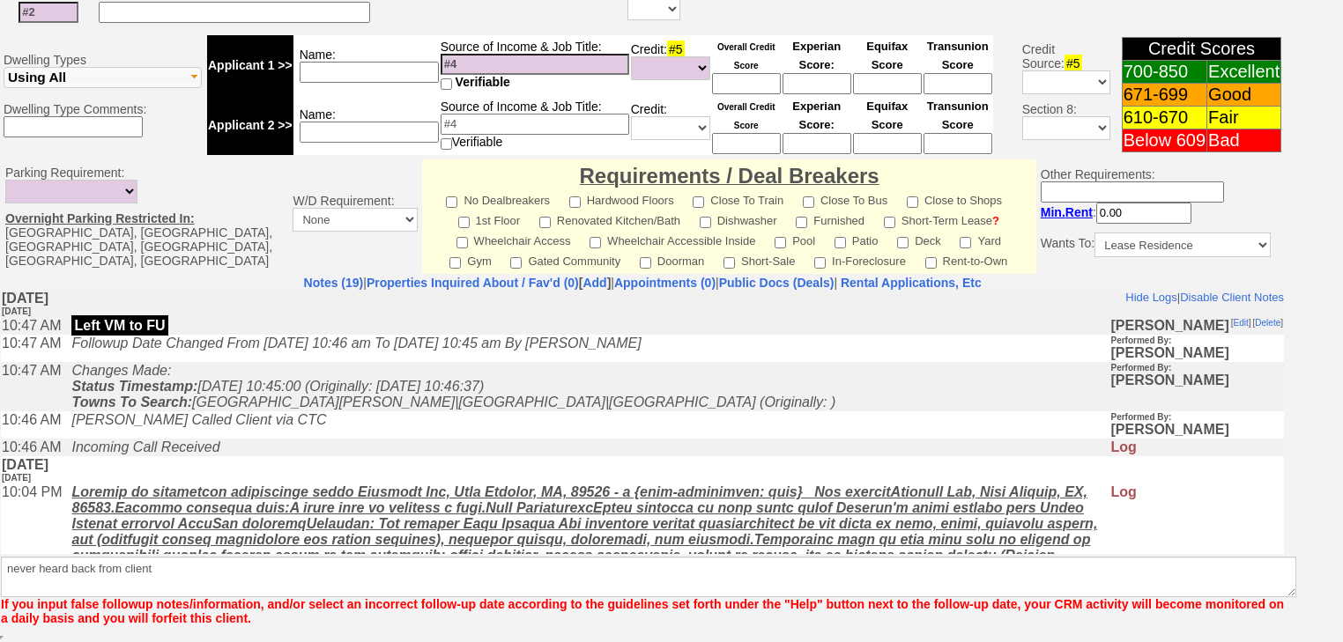
scroll to position [649, 0]
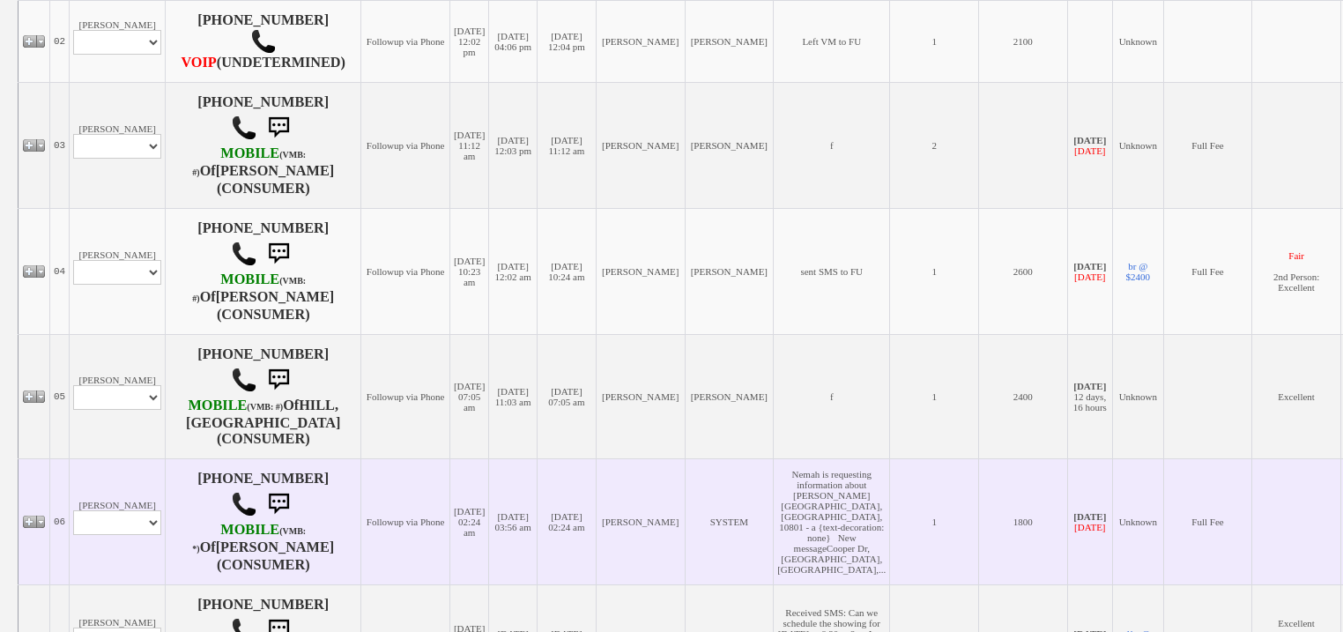
scroll to position [705, 0]
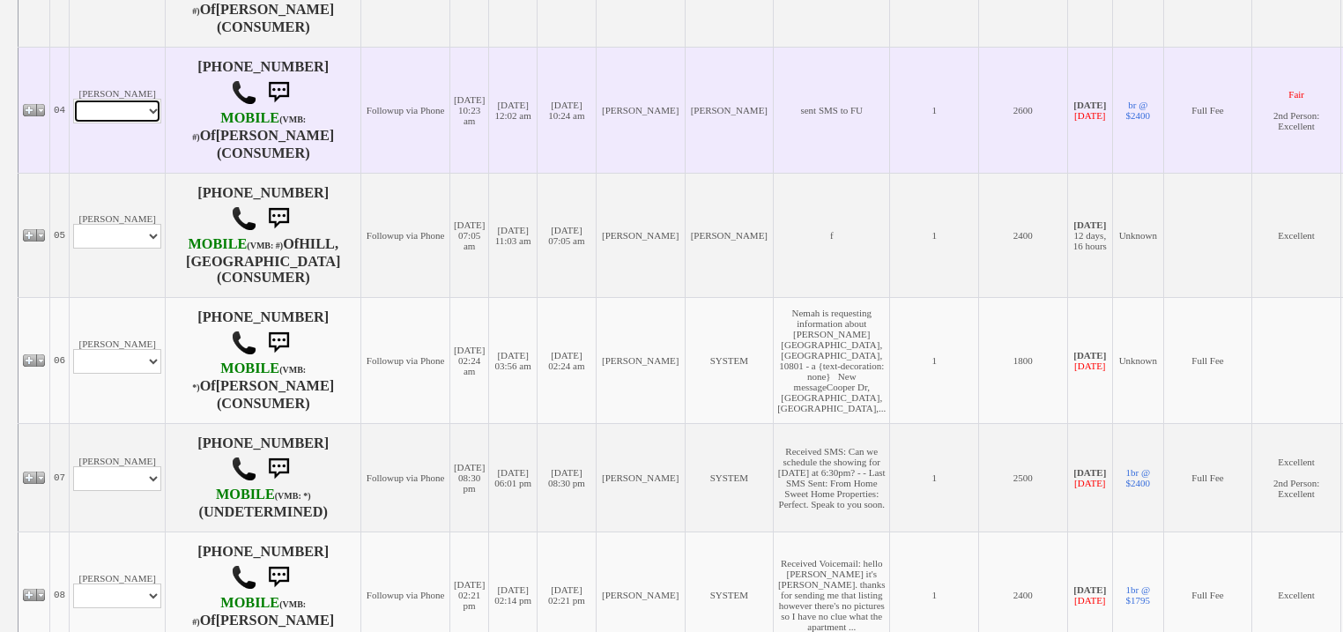
drag, startPoint x: 126, startPoint y: 137, endPoint x: 127, endPoint y: 152, distance: 15.0
click at [126, 123] on select "Profile Edit Print Email Externally (Will Not Be Tracked In CRM) Closed Deals" at bounding box center [117, 111] width 88 height 25
select select "ChangeURL,/crm/custom/edit_client_form.php?redirect=%2Fcrm%2Fclients.php&id=110…"
click at [73, 123] on select "Profile Edit Print Email Externally (Will Not Be Tracked In CRM) Closed Deals" at bounding box center [117, 111] width 88 height 25
select select
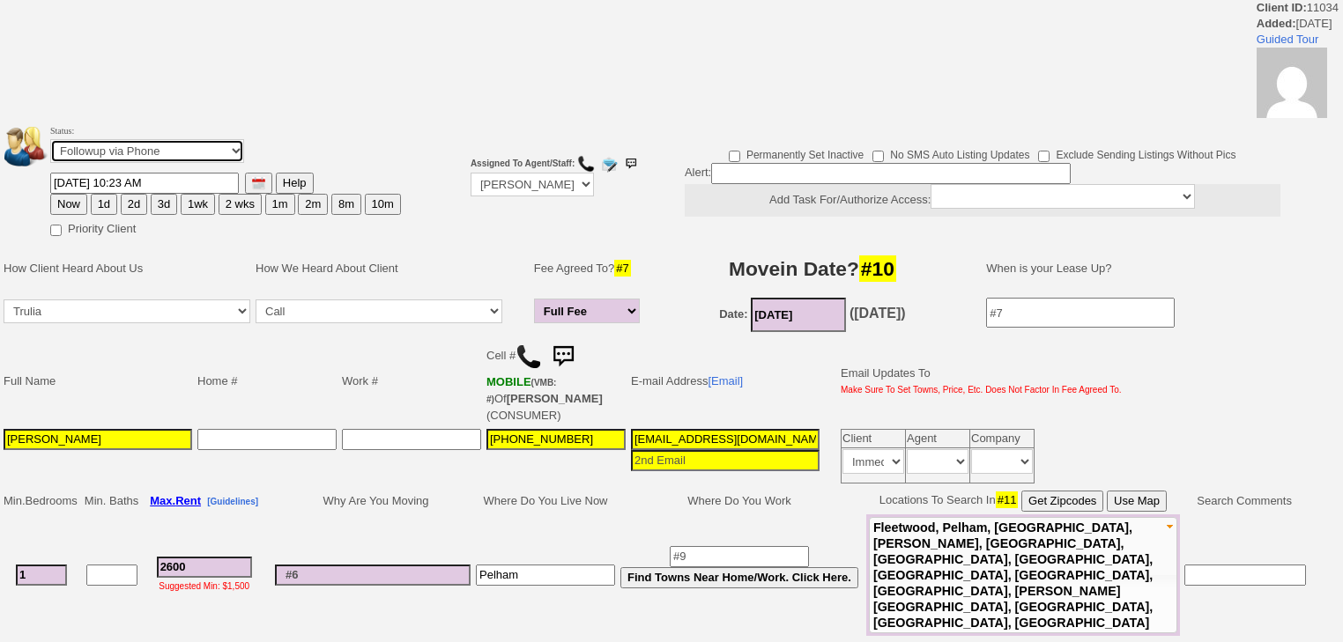
click at [137, 155] on select "Followup via Phone Followup via Email Followup When Section 8 Property Found De…" at bounding box center [147, 151] width 194 height 24
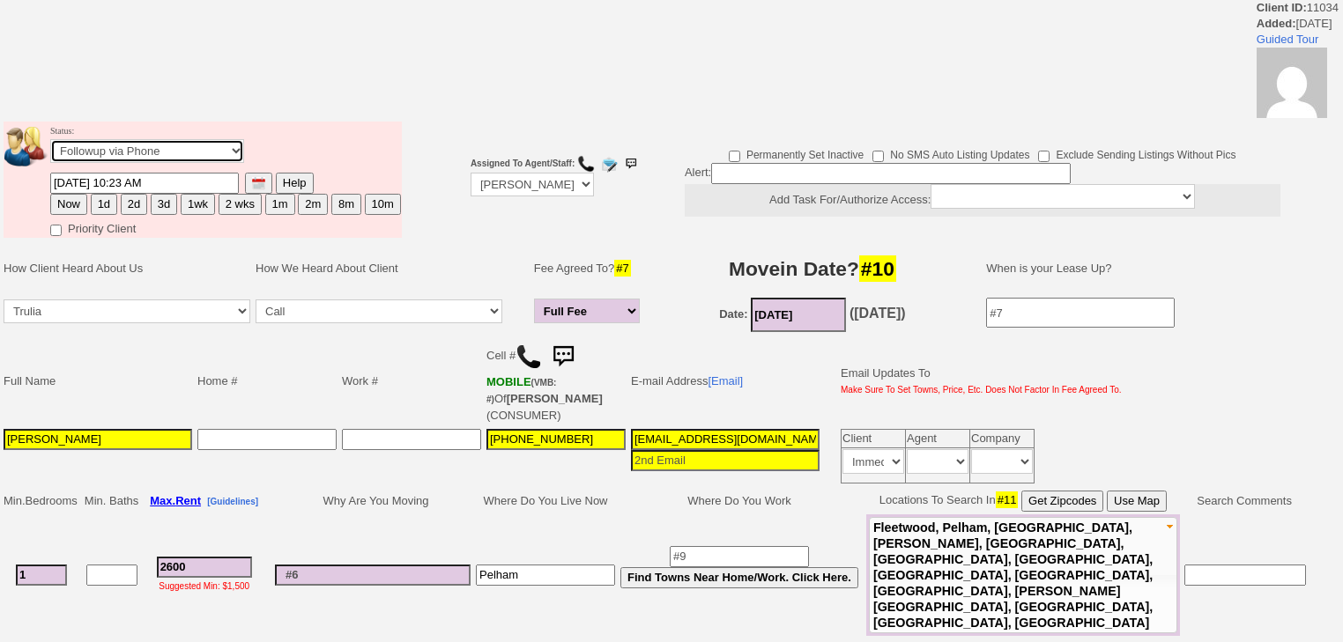
select select "Inactive"
click at [50, 145] on select "Followup via Phone Followup via Email Followup When Section 8 Property Found De…" at bounding box center [147, 151] width 194 height 24
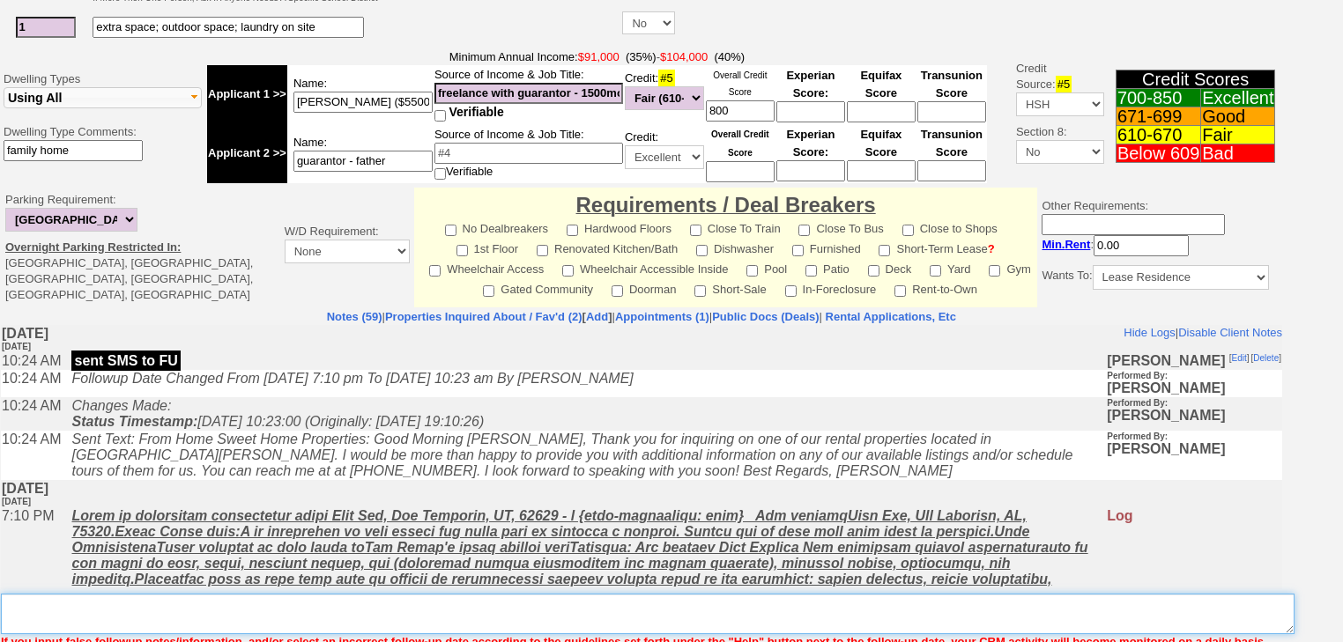
click at [185, 594] on textarea "Insert New Note Here" at bounding box center [648, 614] width 1294 height 41
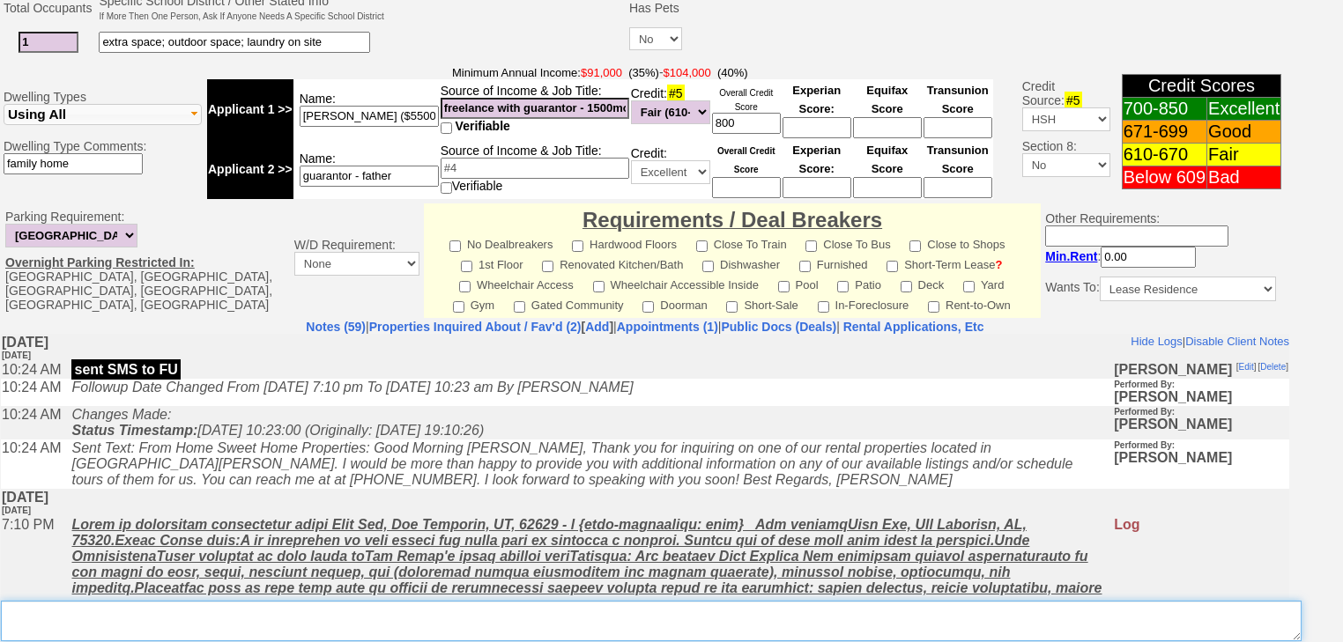
paste textarea "never heard back from client"
type textarea "never heard back from client"
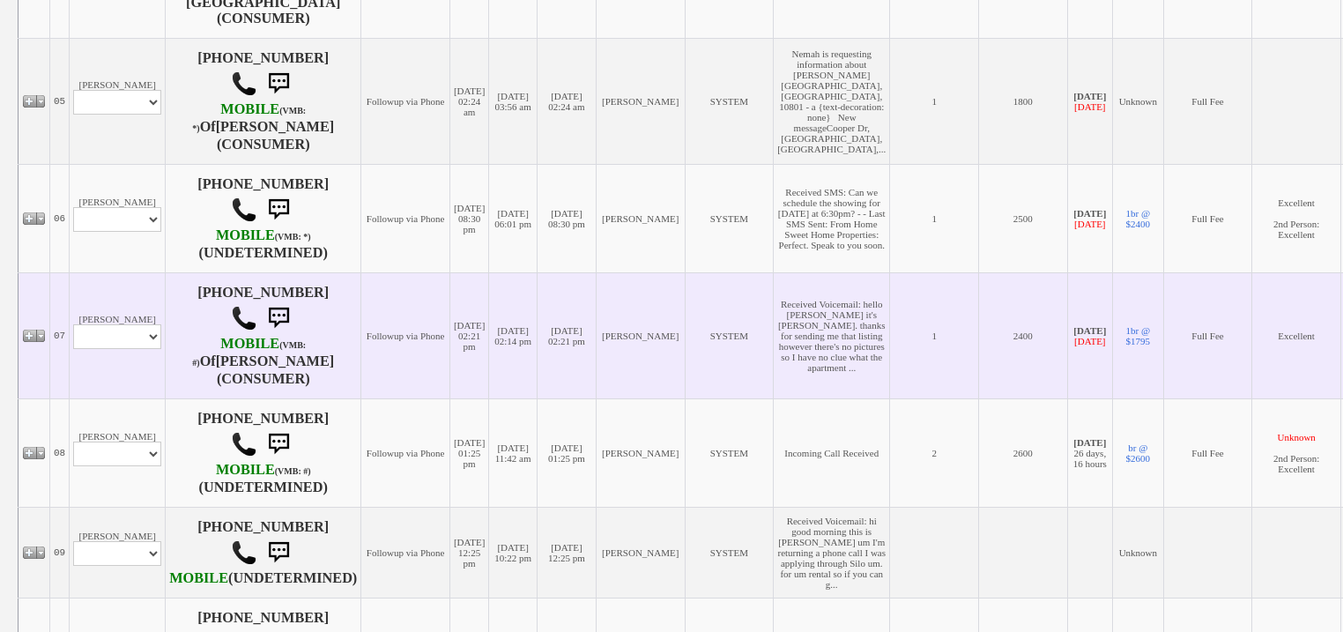
scroll to position [833, 0]
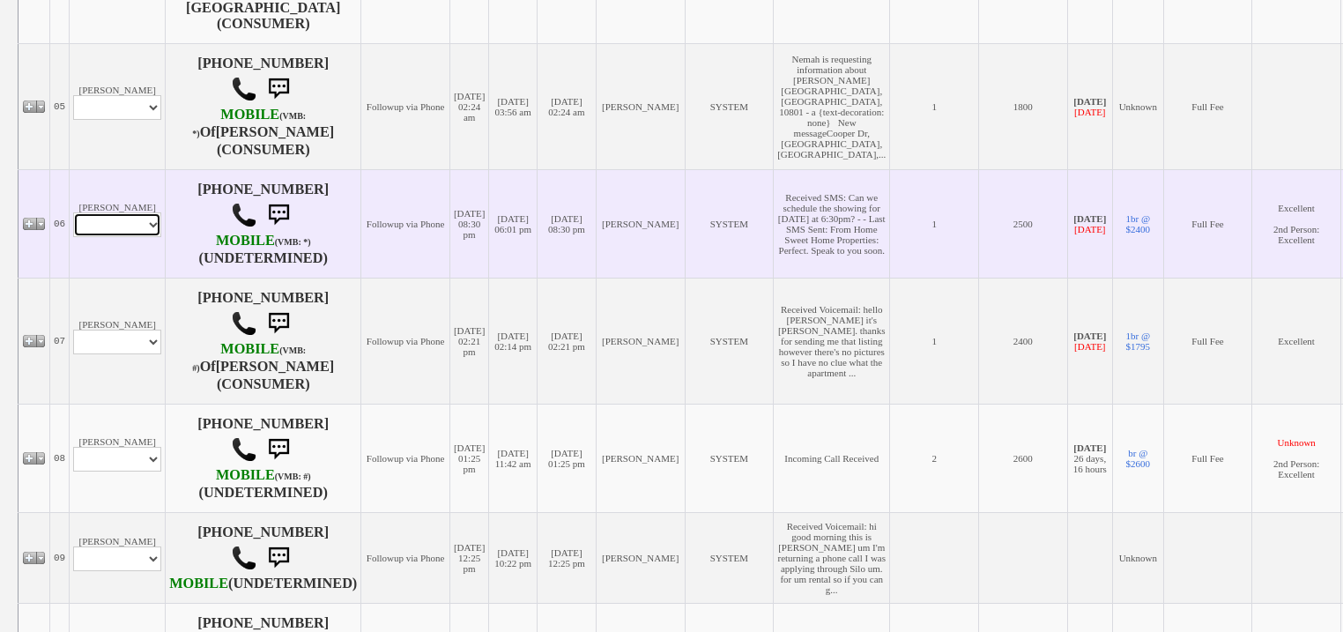
drag, startPoint x: 117, startPoint y: 316, endPoint x: 110, endPoint y: 332, distance: 17.4
click at [116, 237] on select "Profile Edit Print Email Externally (Will Not Be Tracked In CRM) Closed Deals" at bounding box center [117, 224] width 88 height 25
select select "ChangeURL,/crm/custom/edit_client_form.php?redirect=%2Fcrm%2Fclients.php&id=165…"
click at [73, 237] on select "Profile Edit Print Email Externally (Will Not Be Tracked In CRM) Closed Deals" at bounding box center [117, 224] width 88 height 25
select select
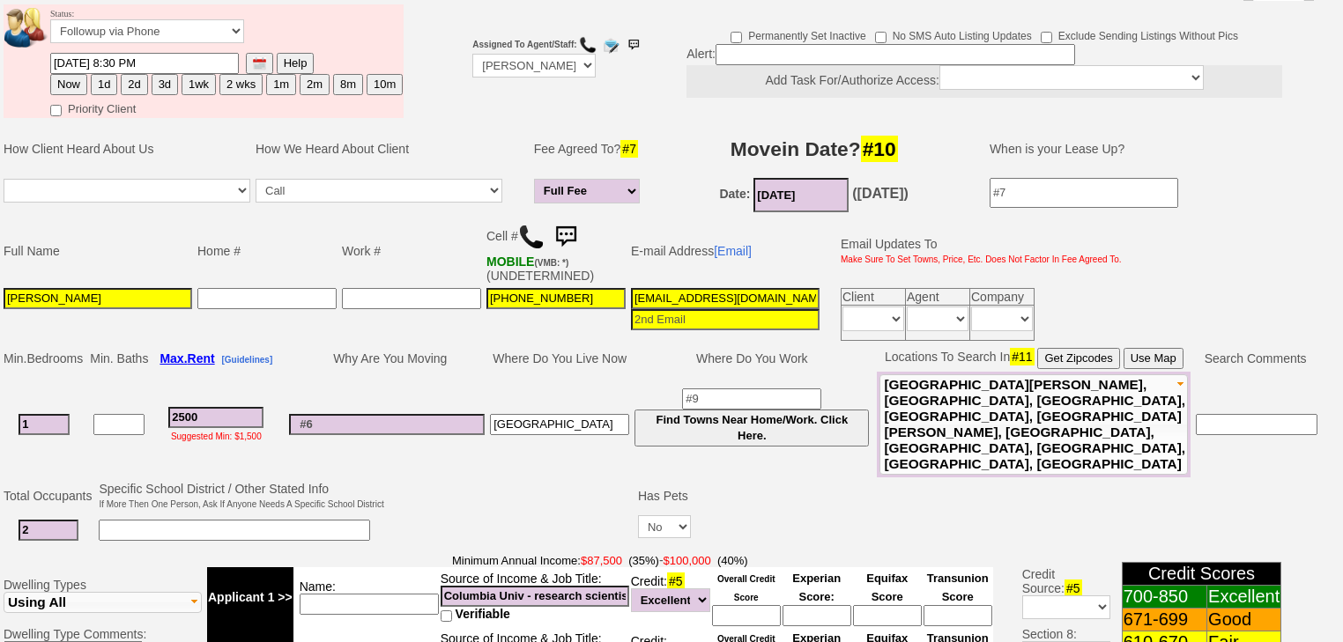
scroll to position [280, 0]
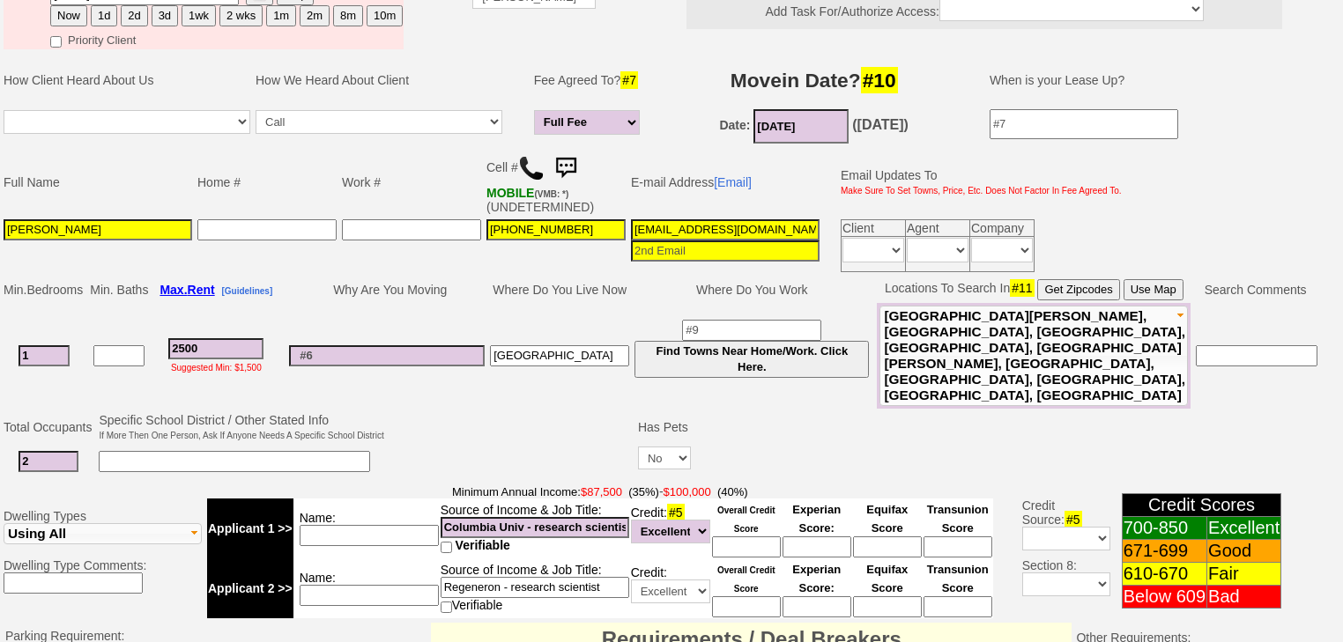
click at [570, 151] on img at bounding box center [565, 168] width 35 height 35
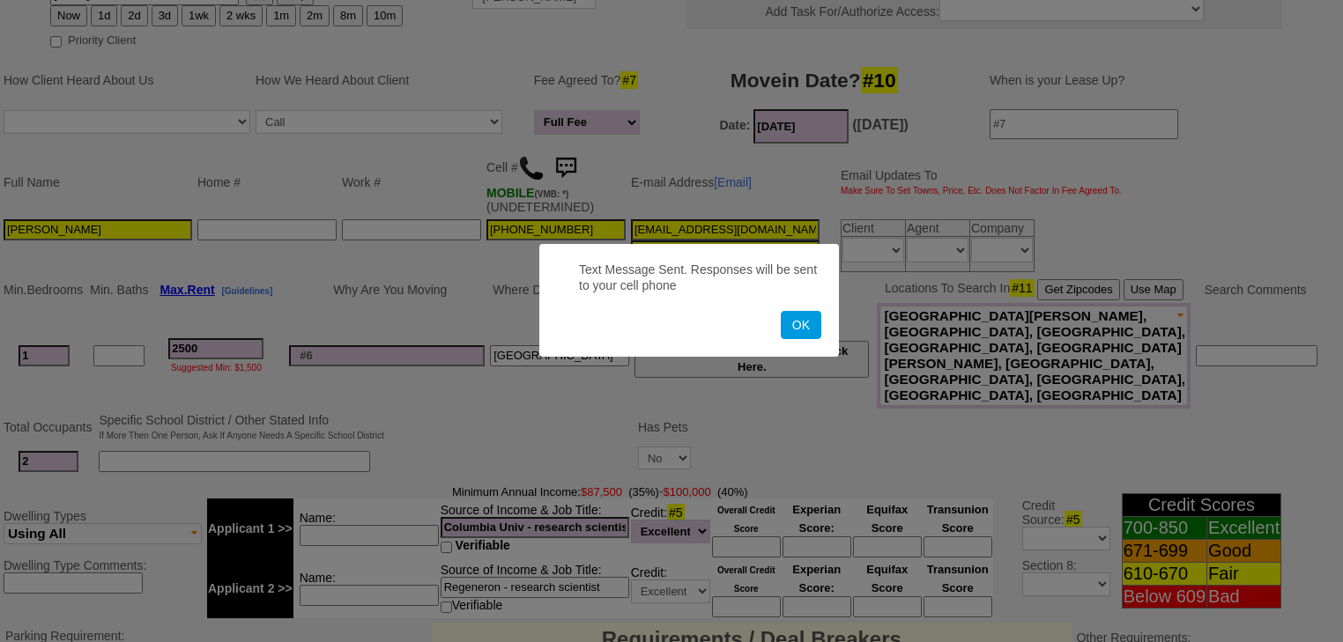
drag, startPoint x: 804, startPoint y: 335, endPoint x: 0, endPoint y: 196, distance: 816.3
click at [787, 335] on button "OK" at bounding box center [801, 325] width 41 height 28
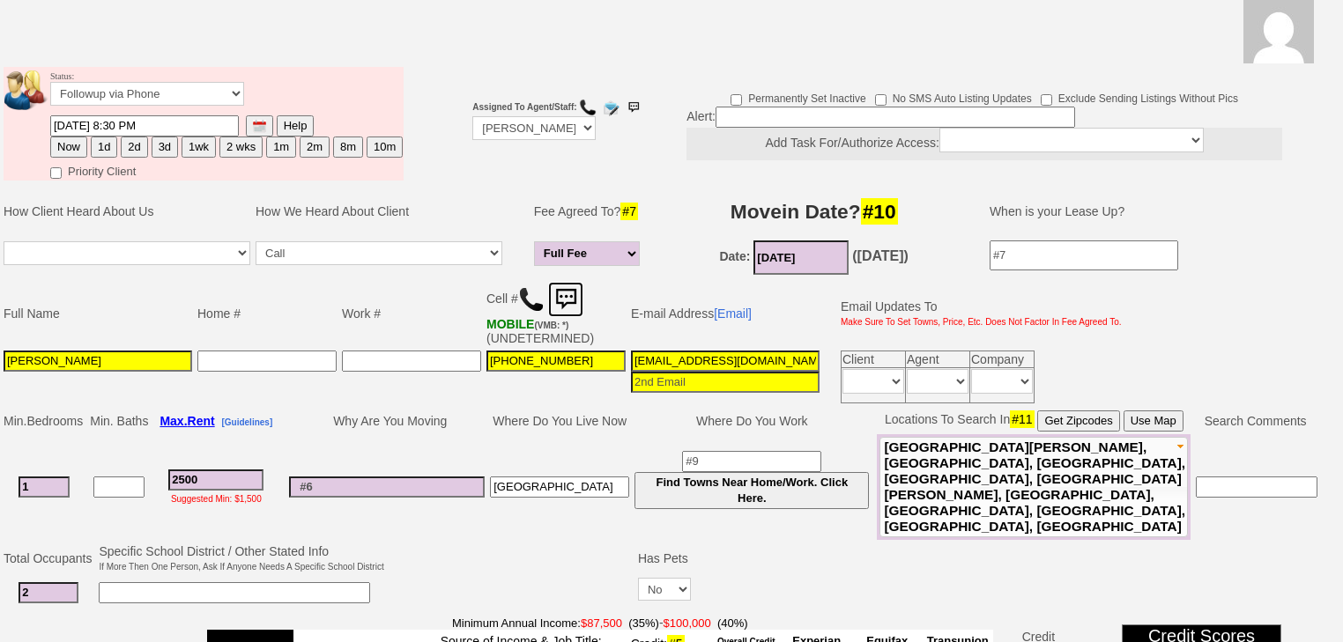
scroll to position [0, 0]
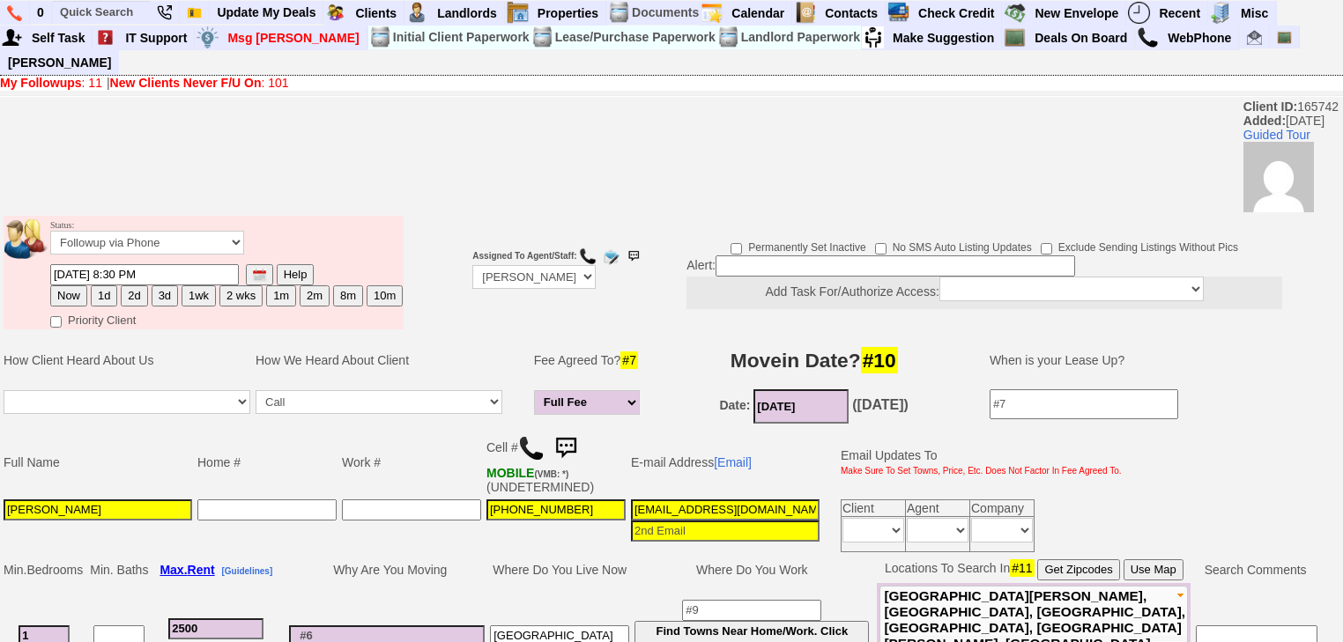
click at [109, 285] on button "1d" at bounding box center [104, 295] width 26 height 21
type input "[DATE] 07:08 AM"
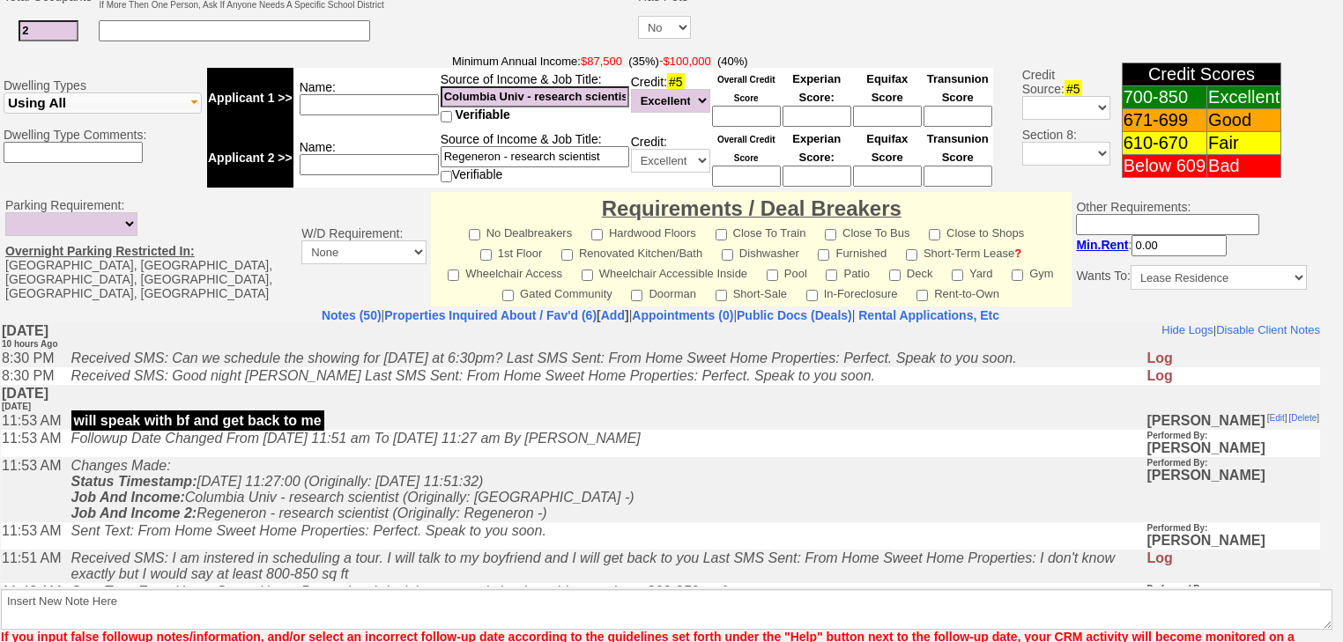
scroll to position [765, 0]
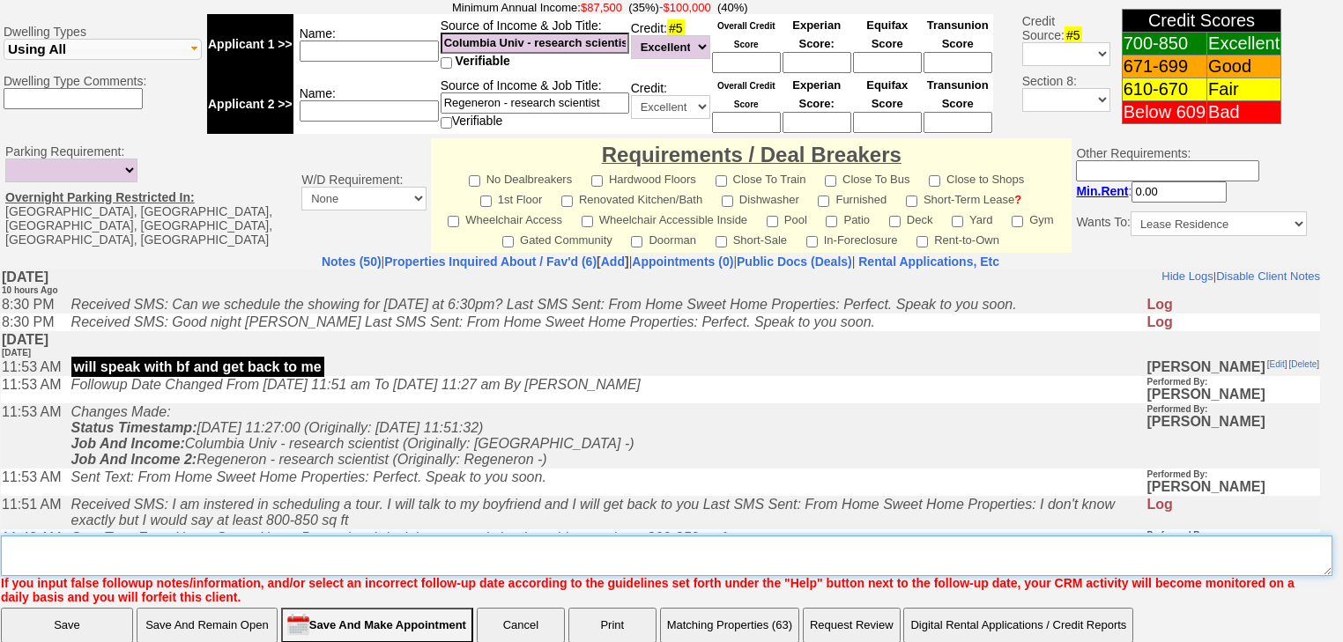
click at [194, 536] on textarea "Insert New Note Here" at bounding box center [666, 556] width 1331 height 41
type textarea "told client to call me"
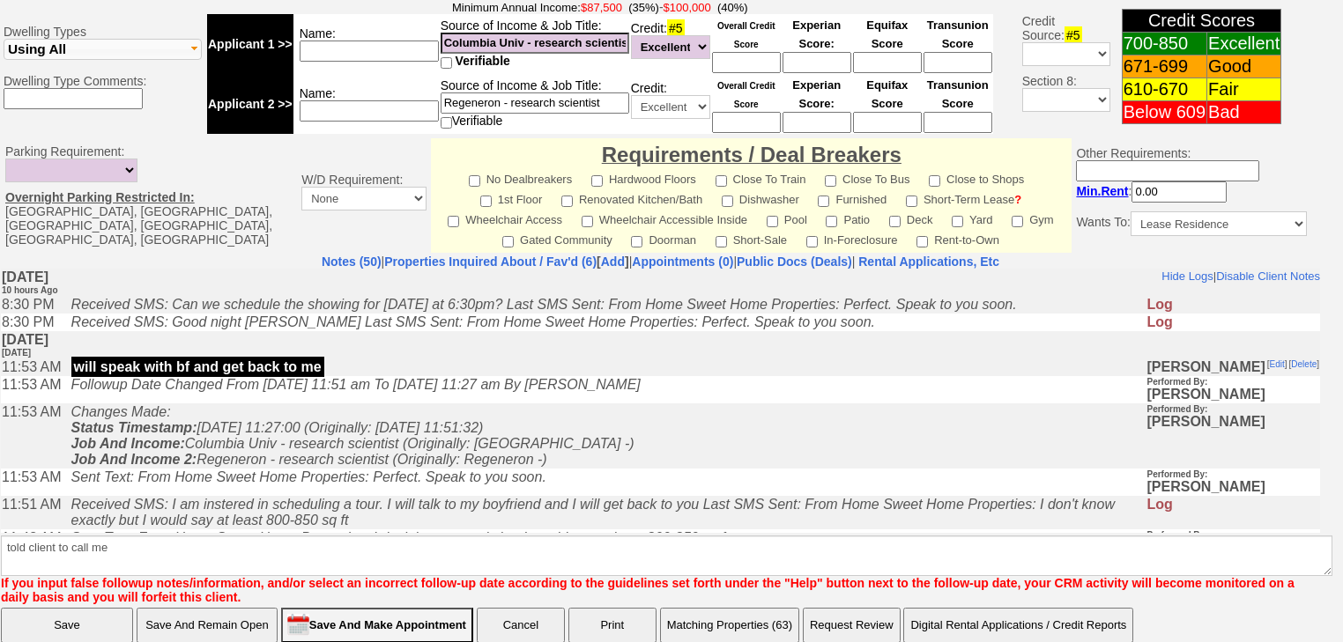
click at [72, 608] on input "Save" at bounding box center [67, 625] width 132 height 35
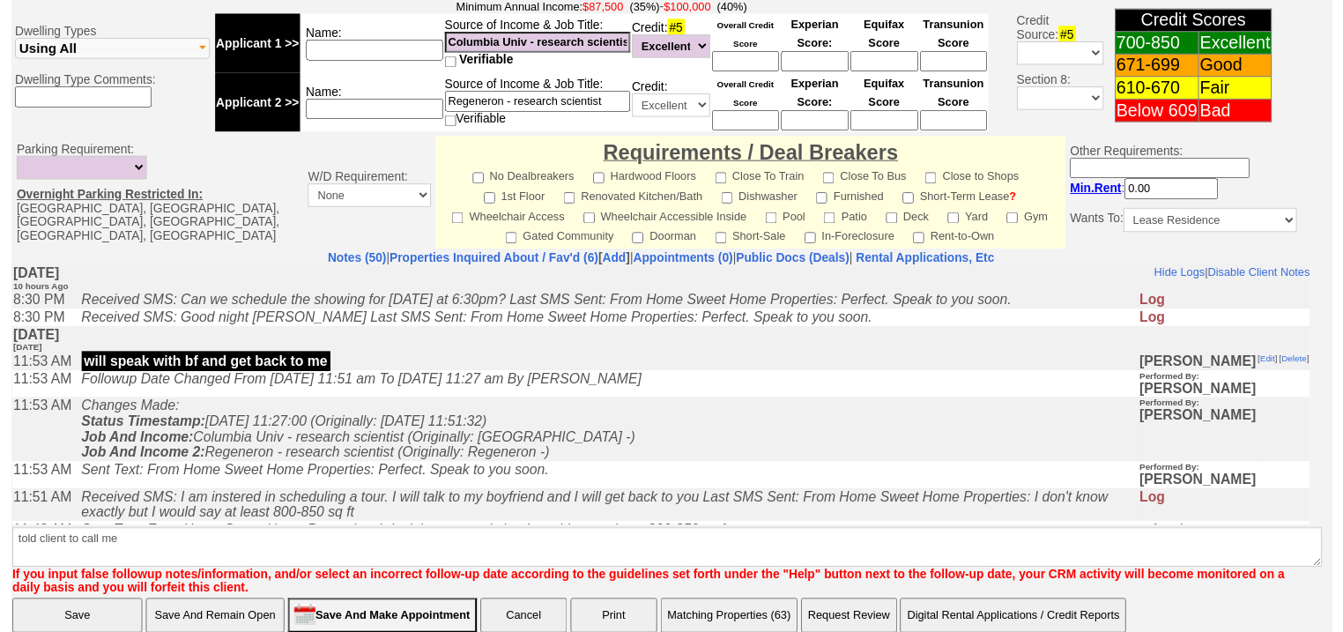
scroll to position [687, 0]
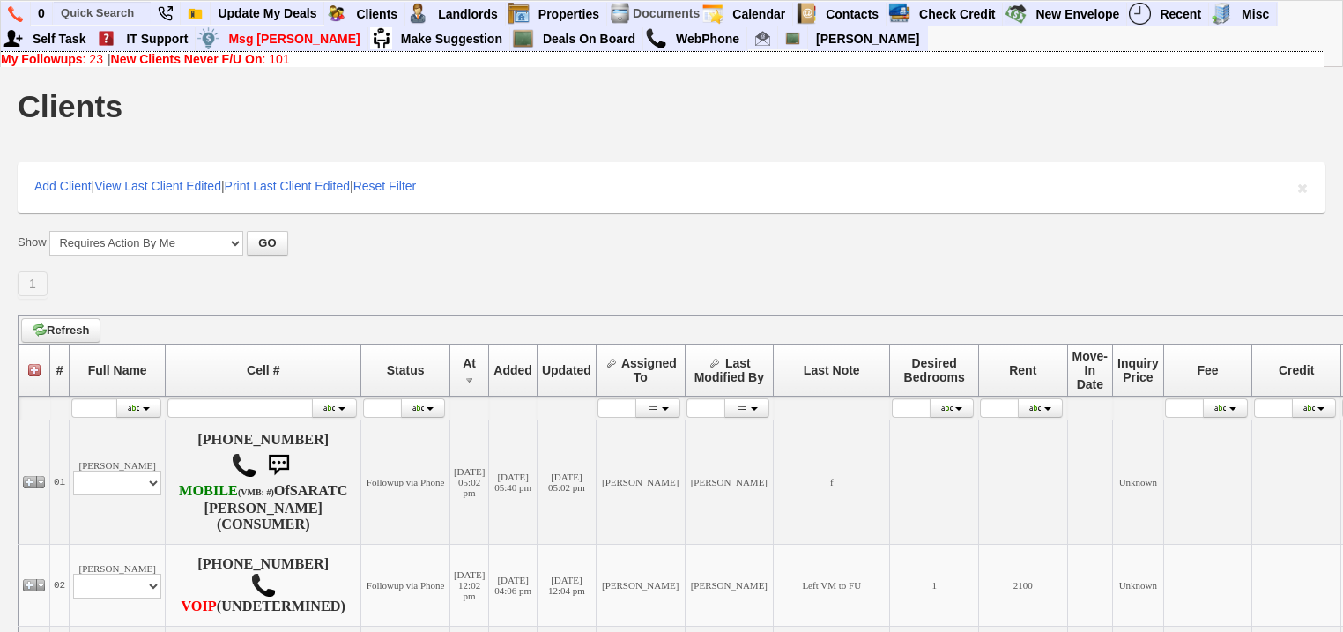
click at [200, 63] on b "New Clients Never F/U On" at bounding box center [187, 59] width 152 height 14
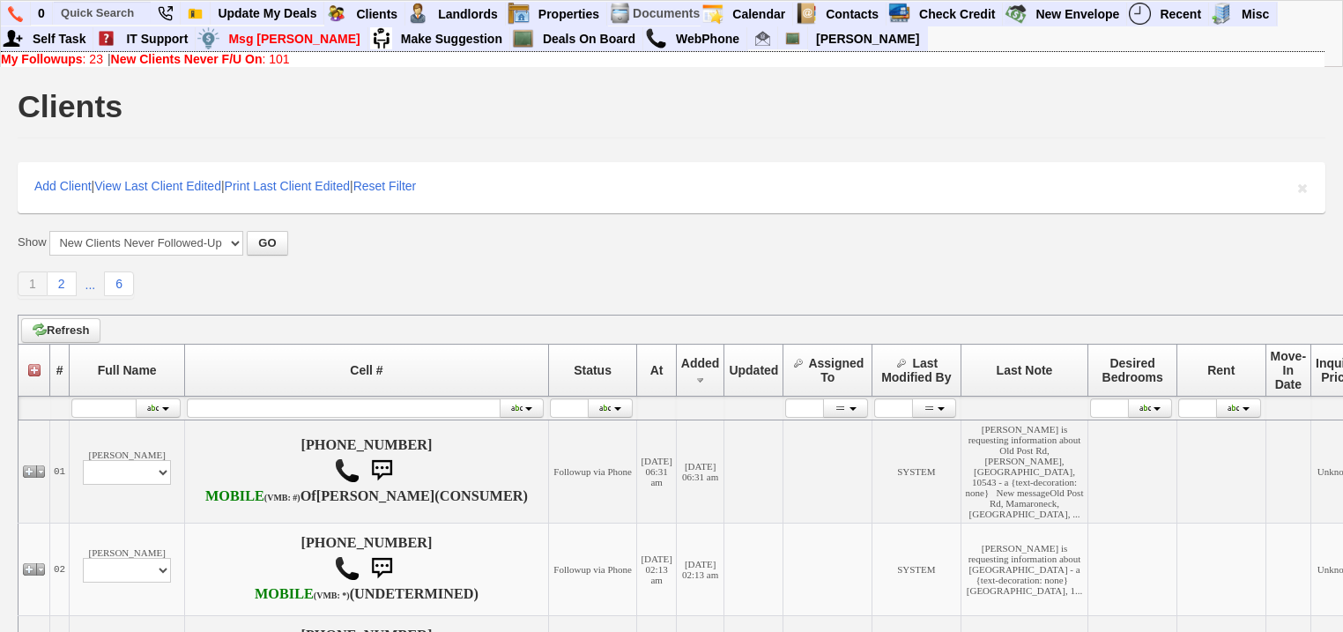
scroll to position [282, 0]
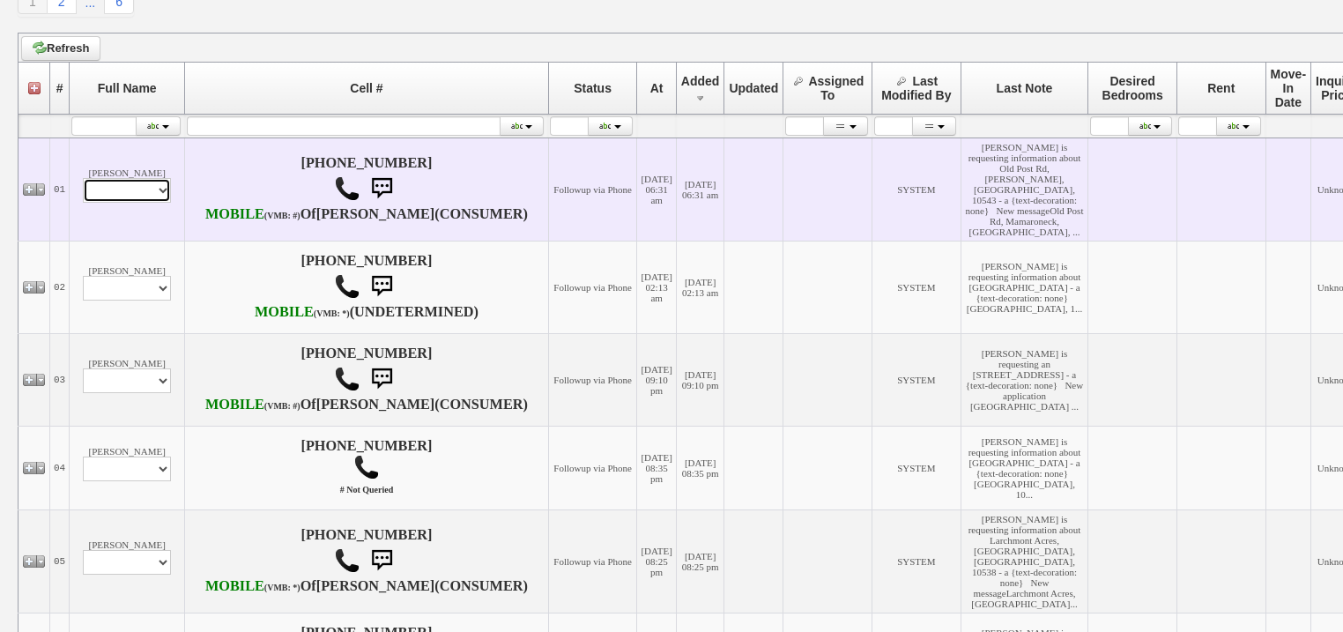
drag, startPoint x: 88, startPoint y: 198, endPoint x: 89, endPoint y: 214, distance: 15.9
click at [88, 201] on select "Profile Edit Print Email Externally (Will Not Be Tracked In CRM) Closed Deals" at bounding box center [127, 190] width 88 height 25
select select "ChangeURL,/crm/custom/edit_client_form.php?redirect=%2Fcrm%2Fclients.php&id=167…"
click at [83, 192] on select "Profile Edit Print Email Externally (Will Not Be Tracked In CRM) Closed Deals" at bounding box center [127, 190] width 88 height 25
select select
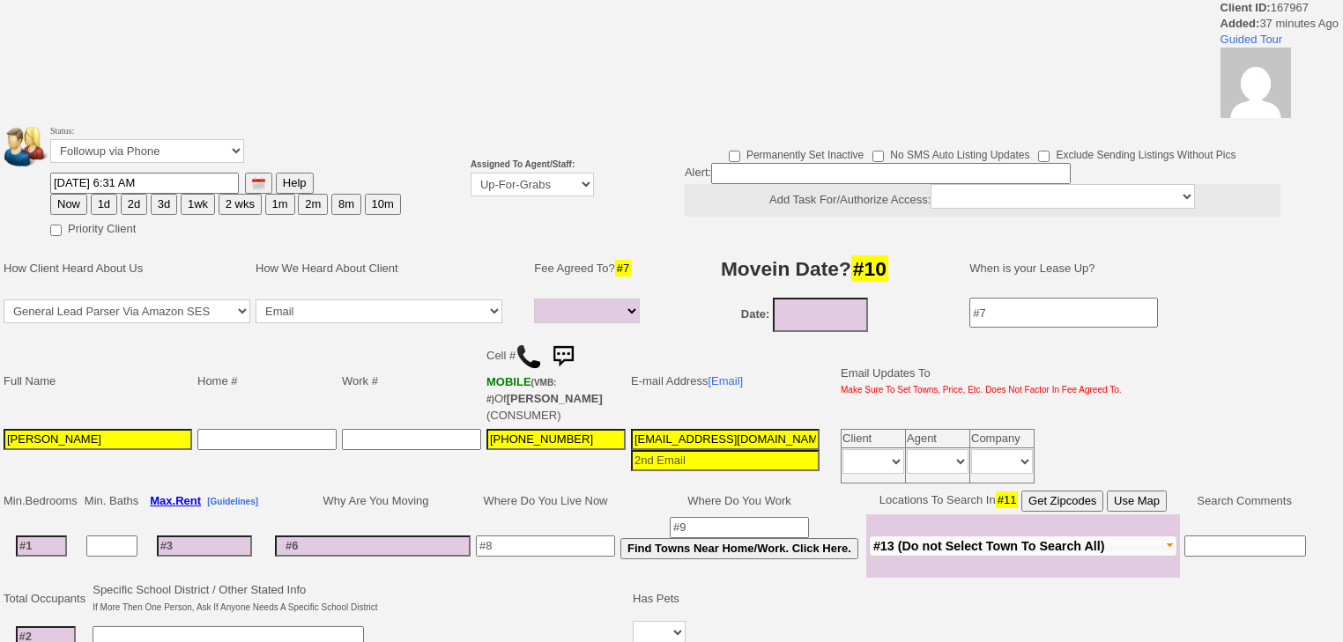
select select
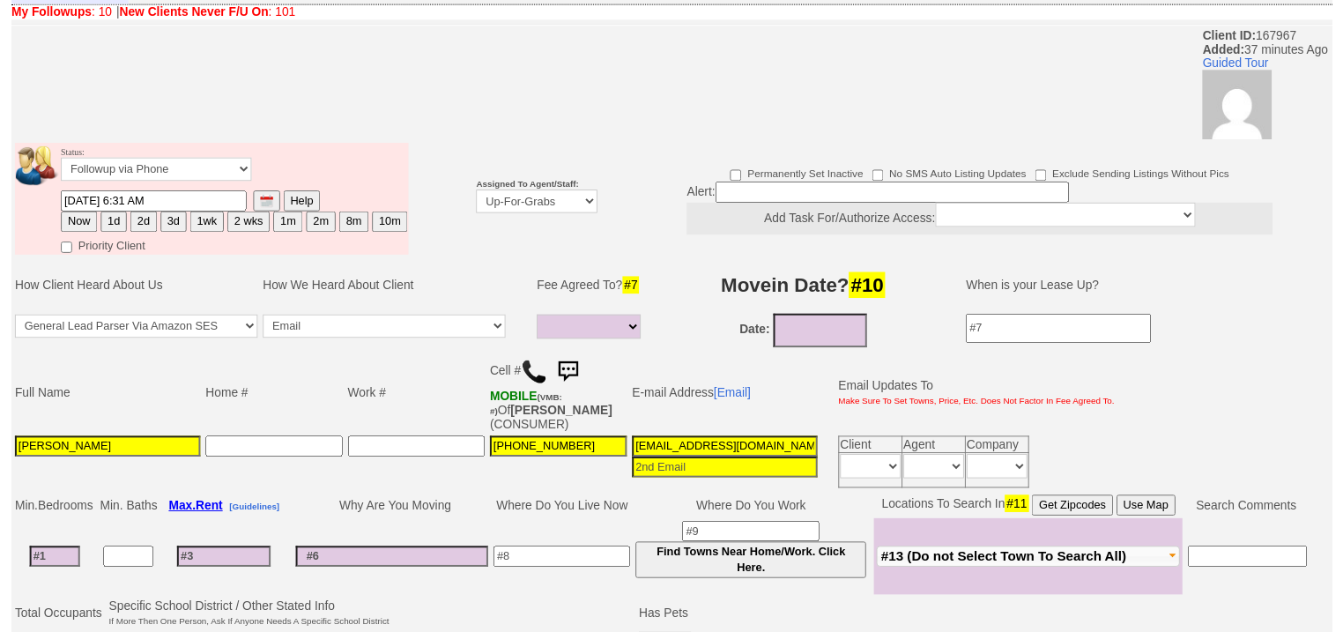
scroll to position [141, 0]
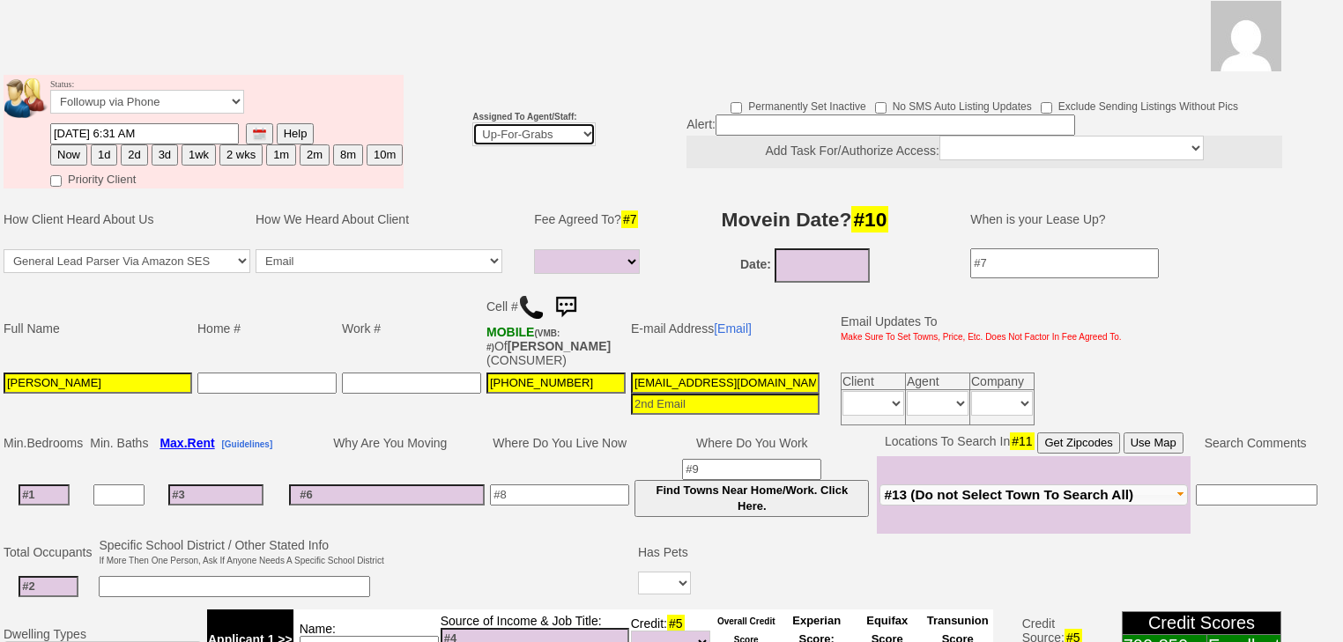
click at [521, 122] on select "Up-For-Grabs ***** STAFF ***** [PERSON_NAME] [PHONE_NUMBER] [PERSON_NAME] [PHON…" at bounding box center [533, 134] width 123 height 24
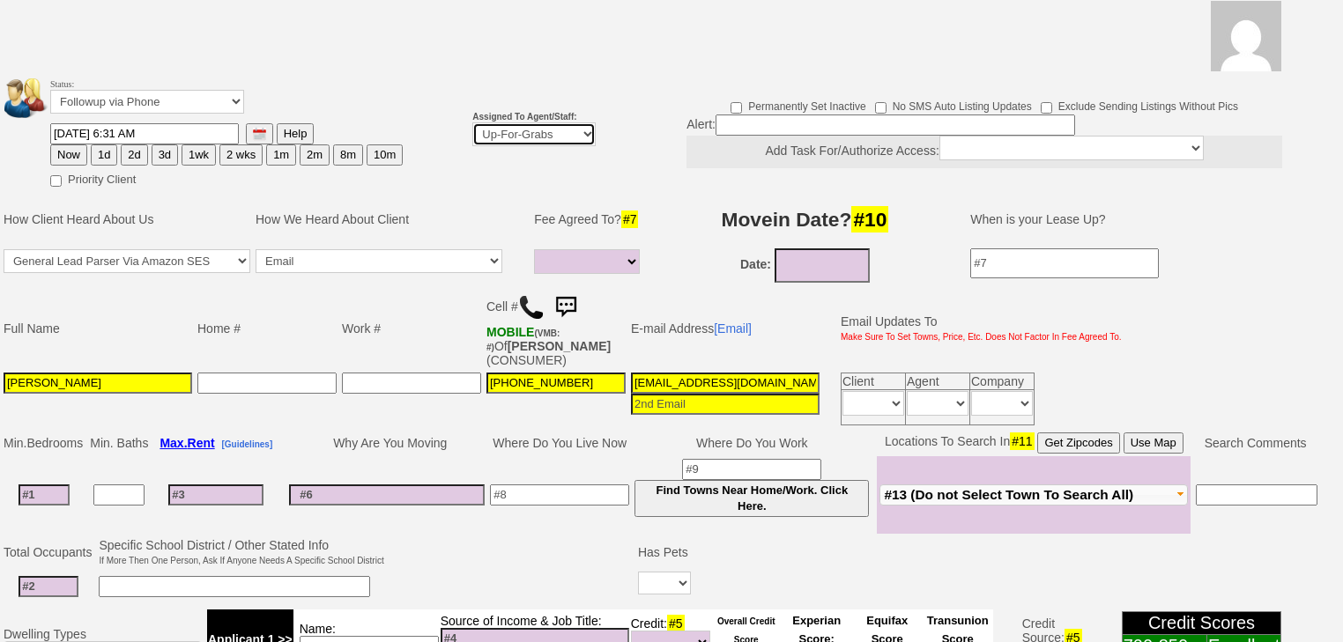
select select "227"
click at [472, 122] on select "Up-For-Grabs ***** STAFF ***** [PERSON_NAME] [PHONE_NUMBER] [PERSON_NAME] [PHON…" at bounding box center [533, 134] width 123 height 24
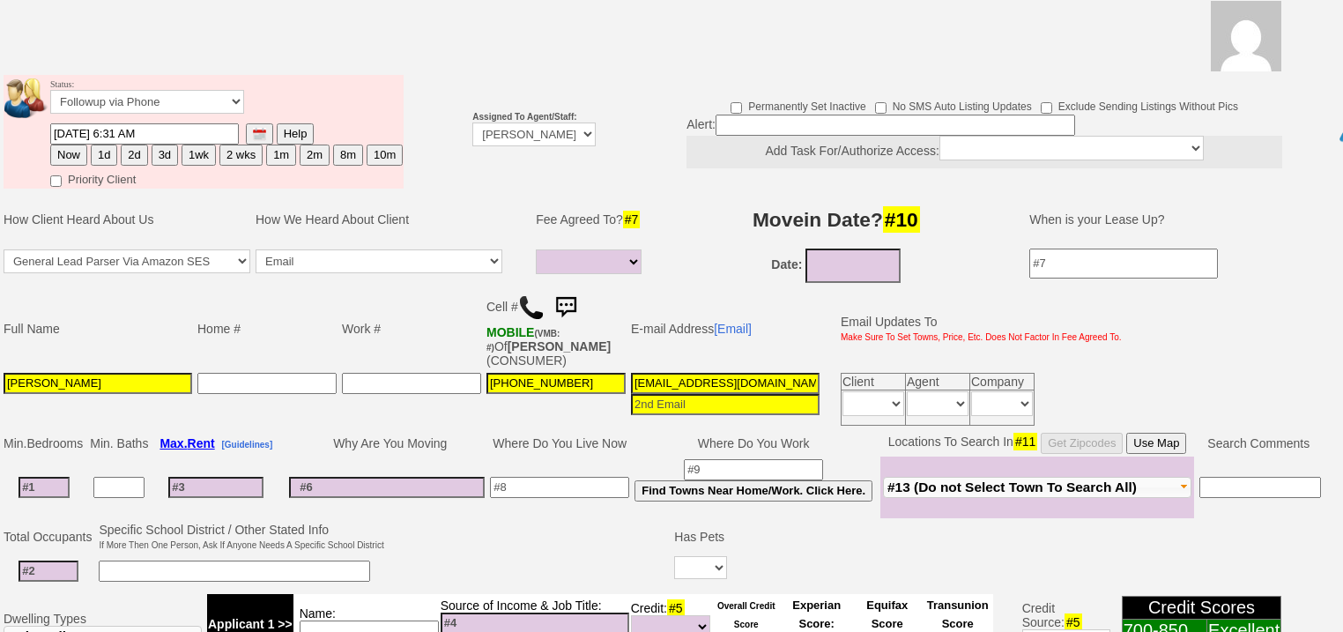
drag, startPoint x: 65, startPoint y: 130, endPoint x: 46, endPoint y: 183, distance: 57.1
click at [64, 145] on button "Now" at bounding box center [68, 155] width 37 height 21
type input "[DATE] 07:09 AM"
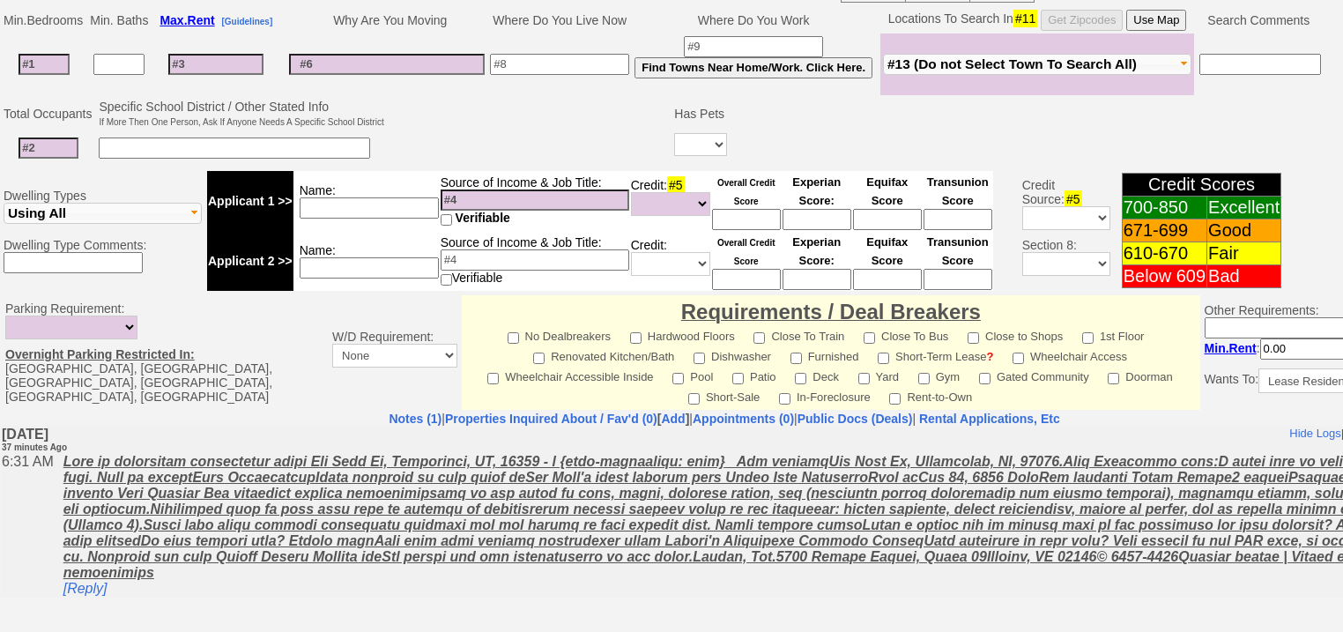
scroll to position [752, 0]
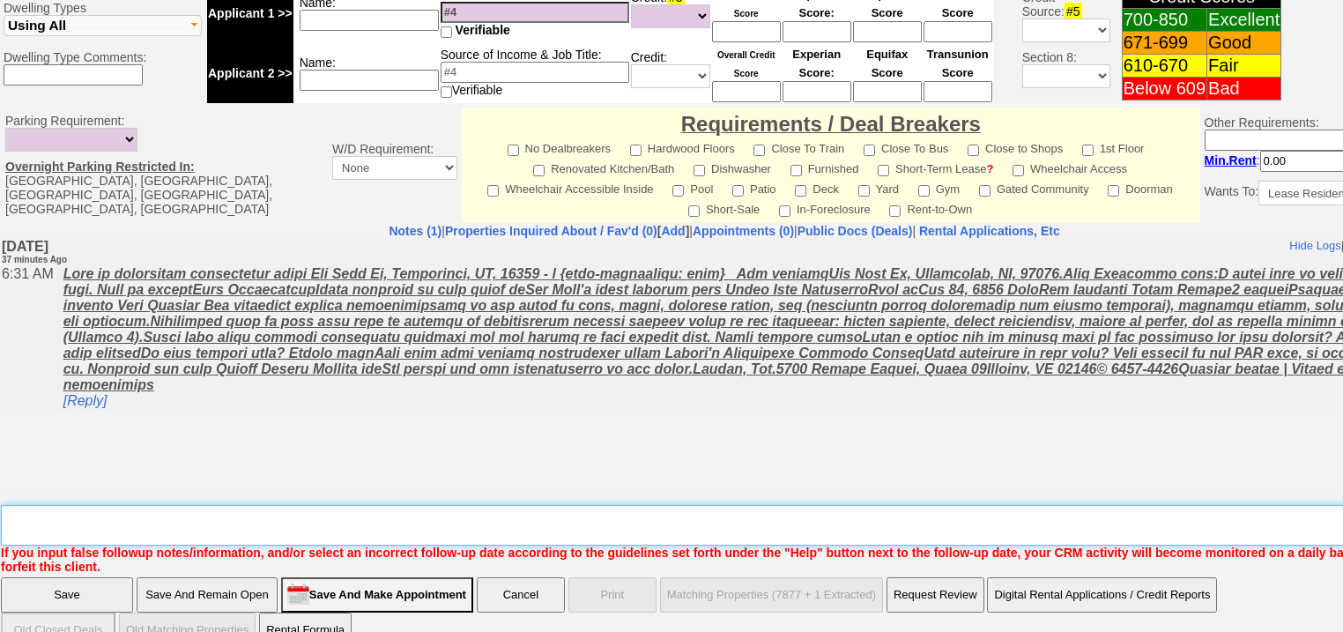
click at [88, 505] on textarea "Insert New Note Here" at bounding box center [730, 525] width 1459 height 41
type textarea "f"
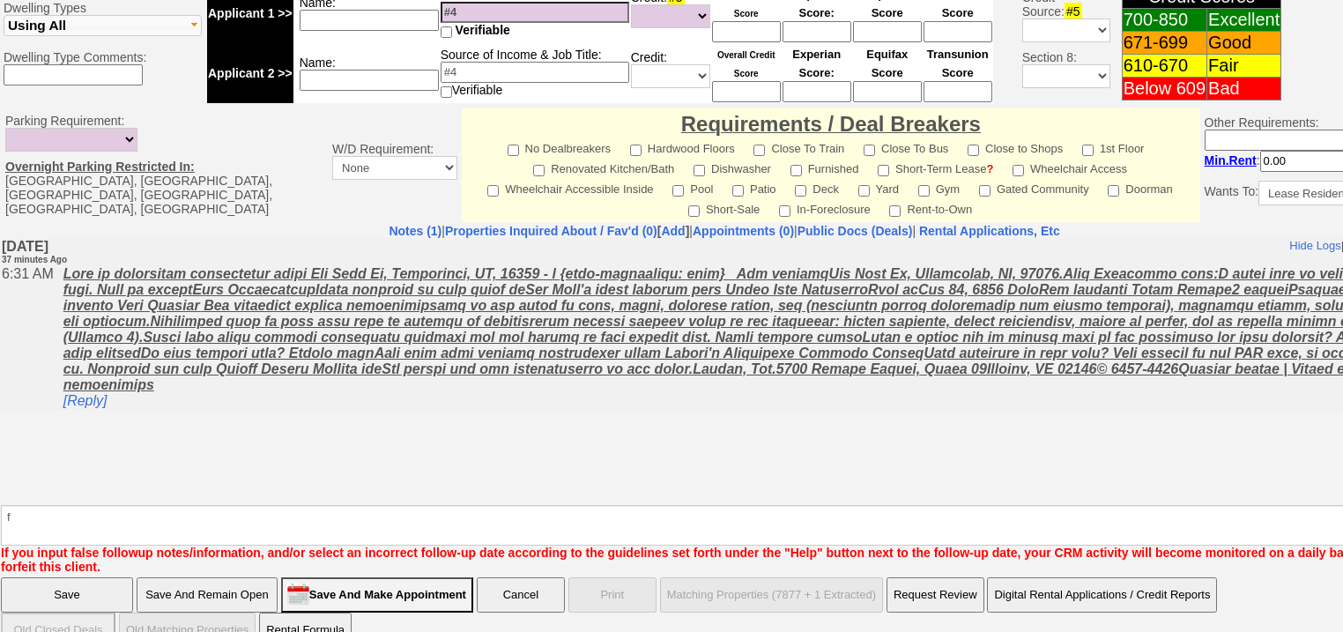
click at [65, 577] on input "Save" at bounding box center [67, 594] width 132 height 35
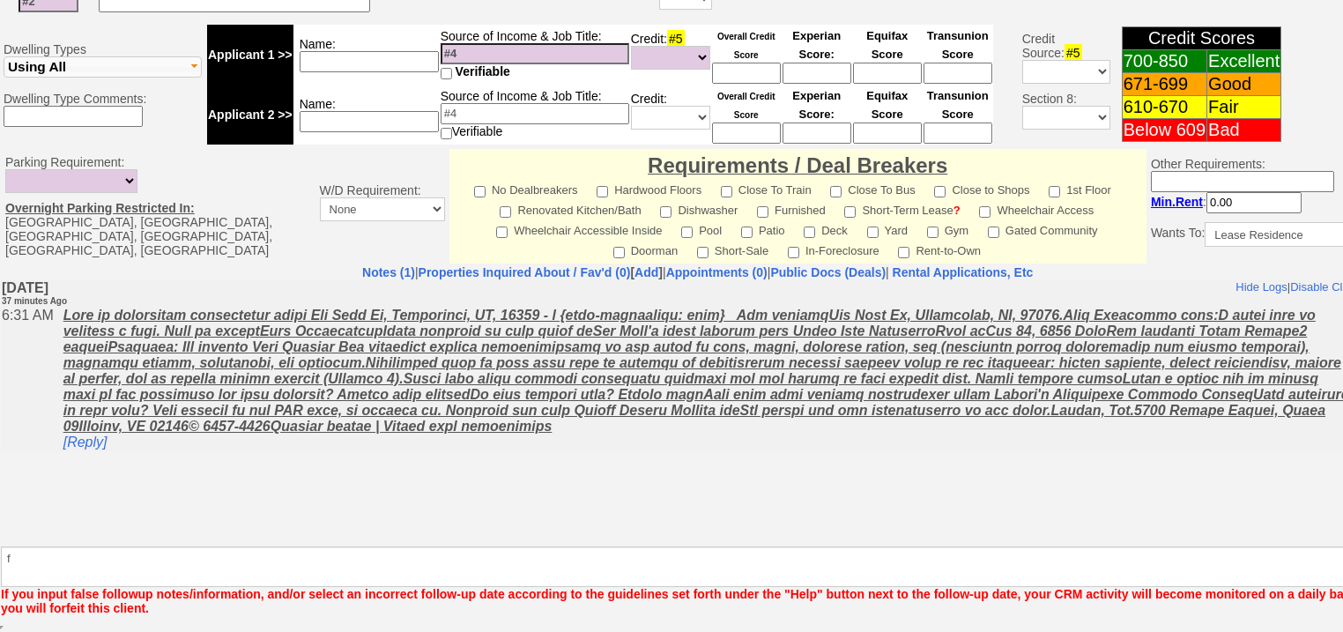
scroll to position [687, 0]
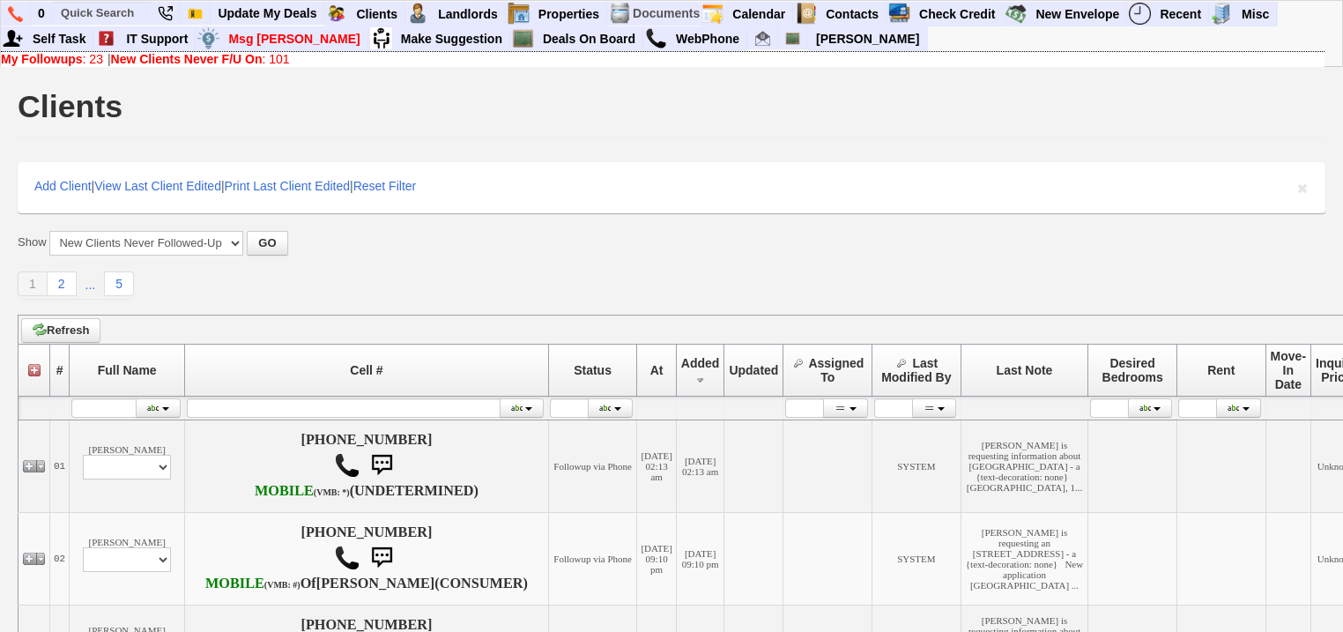
scroll to position [282, 0]
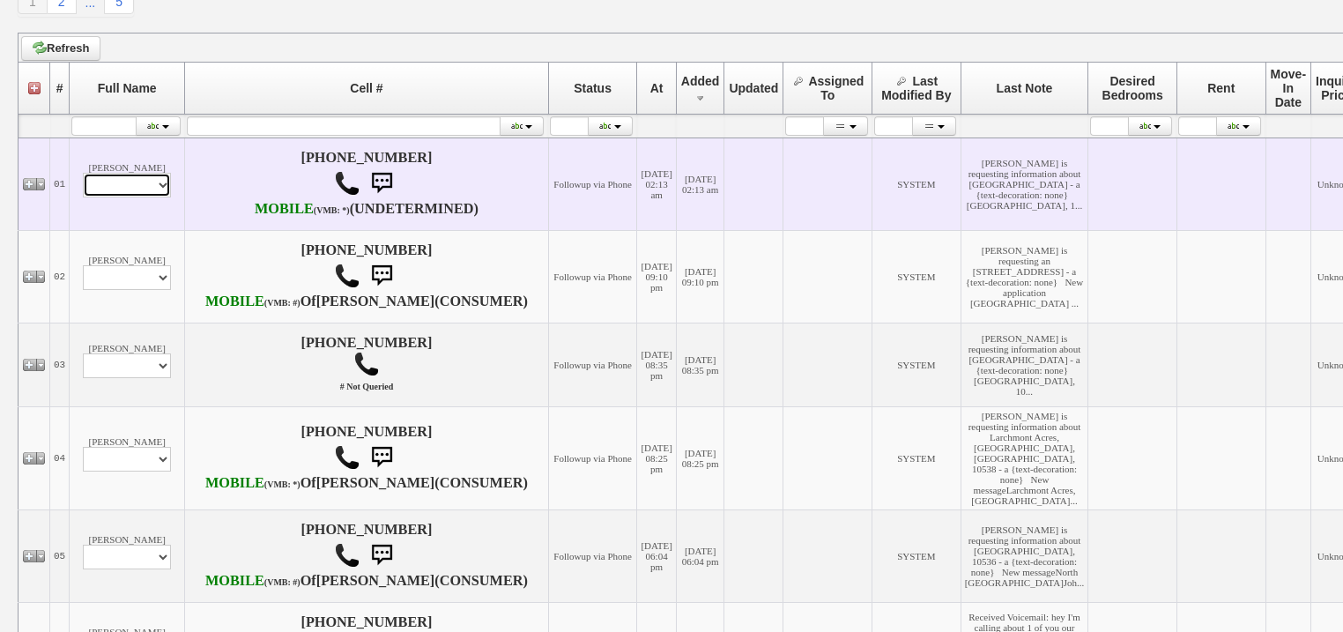
click at [136, 197] on select "Profile Edit Print Email Externally (Will Not Be Tracked In CRM) Closed Deals" at bounding box center [127, 185] width 88 height 25
select select "ChangeURL,/crm/custom/edit_client_form.php?redirect=%2Fcrm%2Fclients.php&id=167…"
click at [83, 186] on select "Profile Edit Print Email Externally (Will Not Be Tracked In CRM) Closed Deals" at bounding box center [127, 185] width 88 height 25
select select
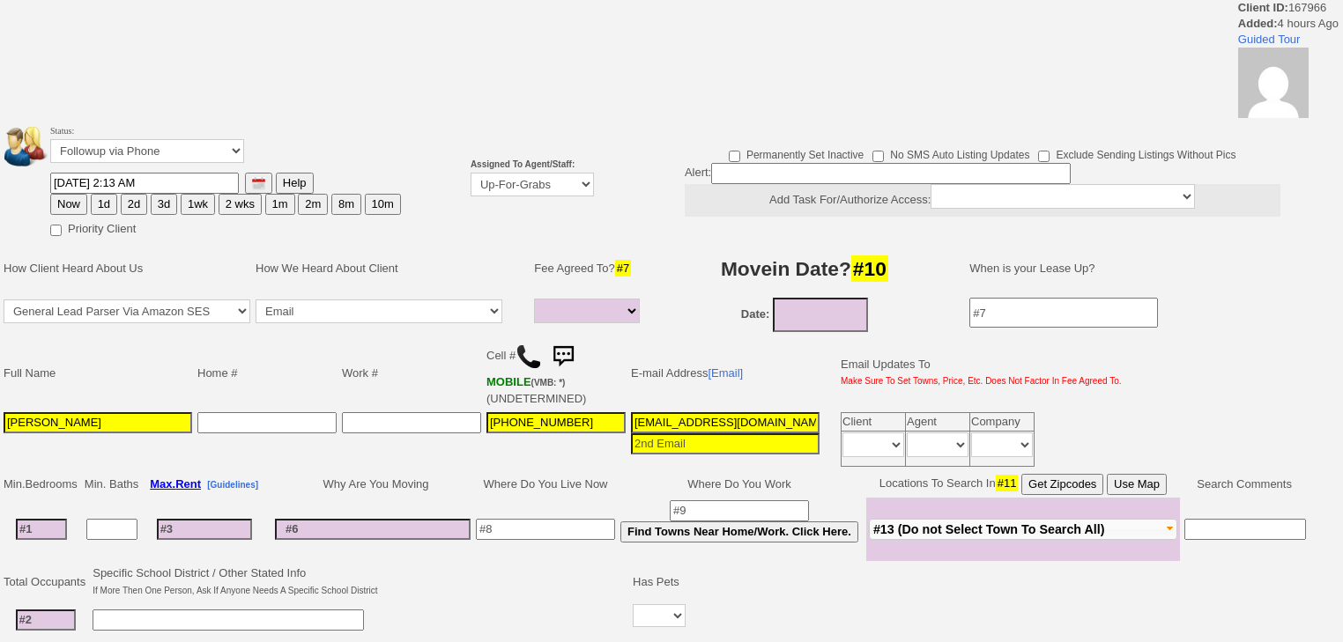
select select
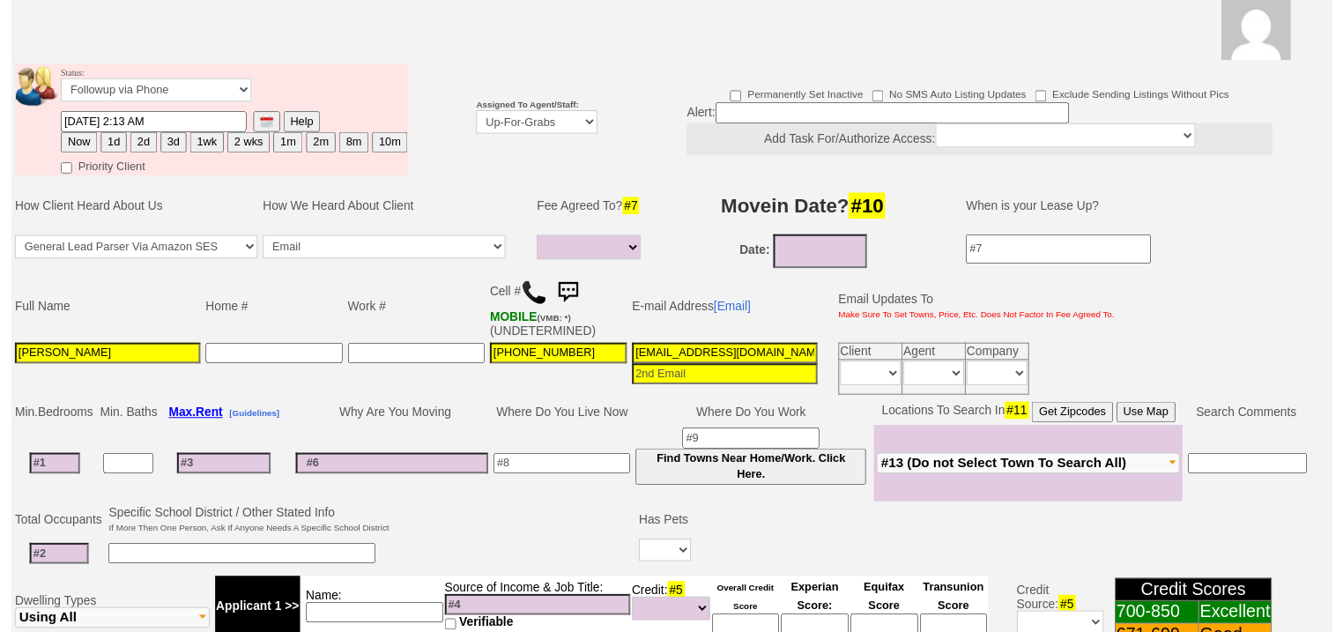
scroll to position [139, 0]
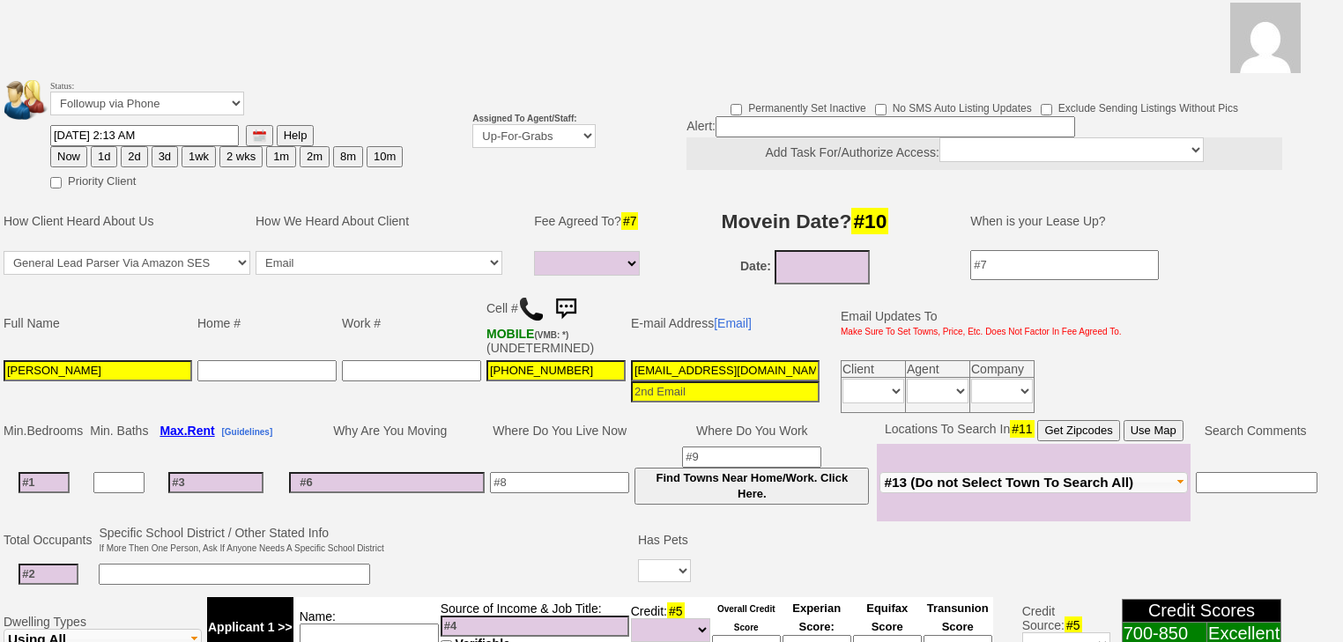
click at [511, 124] on td "Assigned To Agent/Staff: Up-For-Grabs ***** STAFF ***** Bob Bruno 914-419-3579 …" at bounding box center [534, 133] width 129 height 119
click at [511, 124] on select "Up-For-Grabs ***** STAFF ***** Bob Bruno 914-419-3579 Cristy Liberto 914-486-10…" at bounding box center [533, 136] width 123 height 24
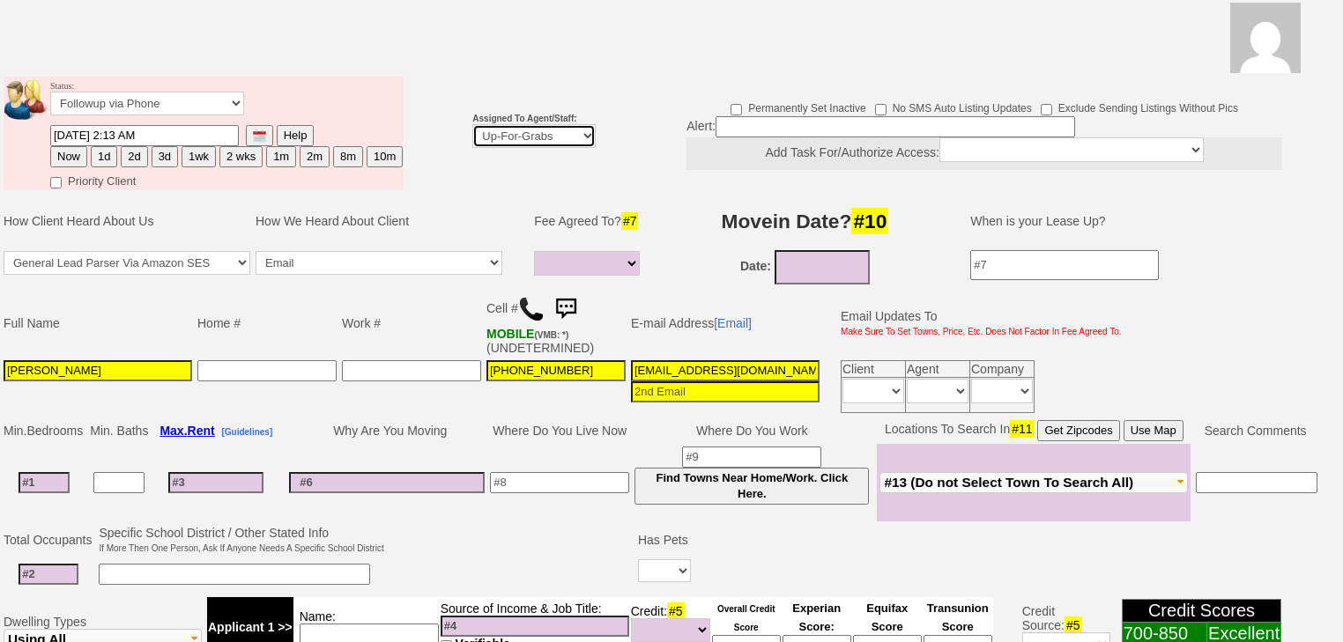
select select "227"
click at [472, 124] on select "Up-For-Grabs ***** STAFF ***** [PERSON_NAME] [PHONE_NUMBER] [PERSON_NAME] [PHON…" at bounding box center [533, 136] width 123 height 24
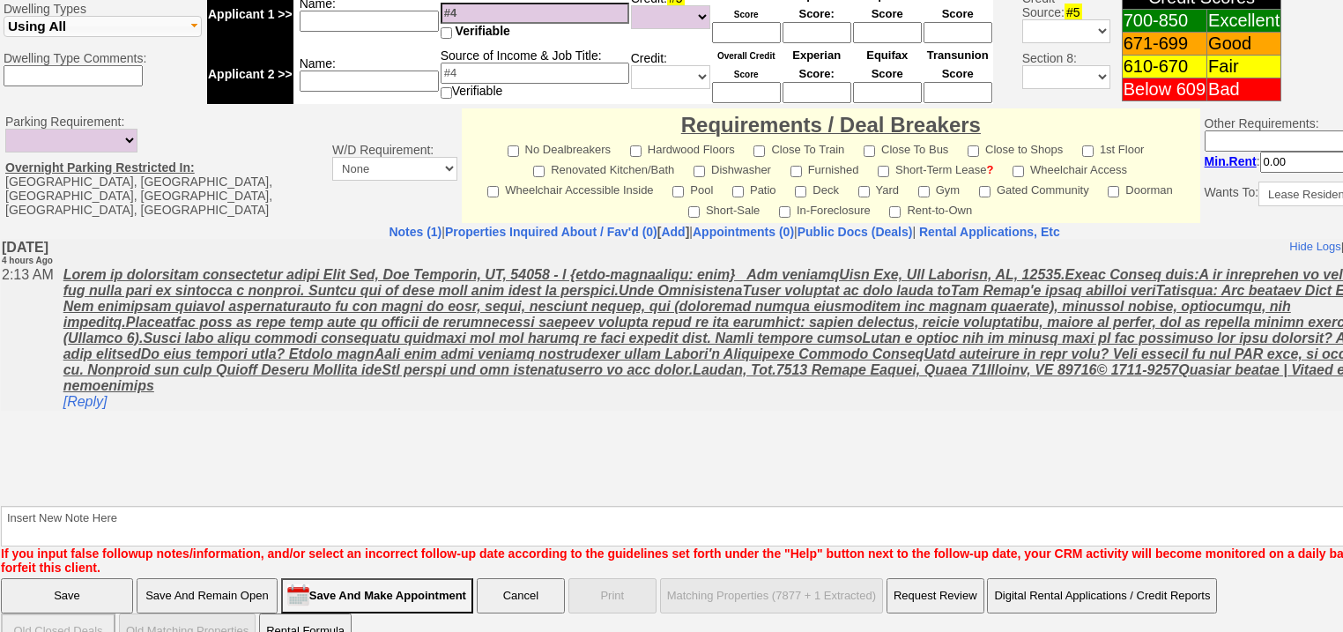
click at [54, 578] on input "Save" at bounding box center [67, 595] width 132 height 35
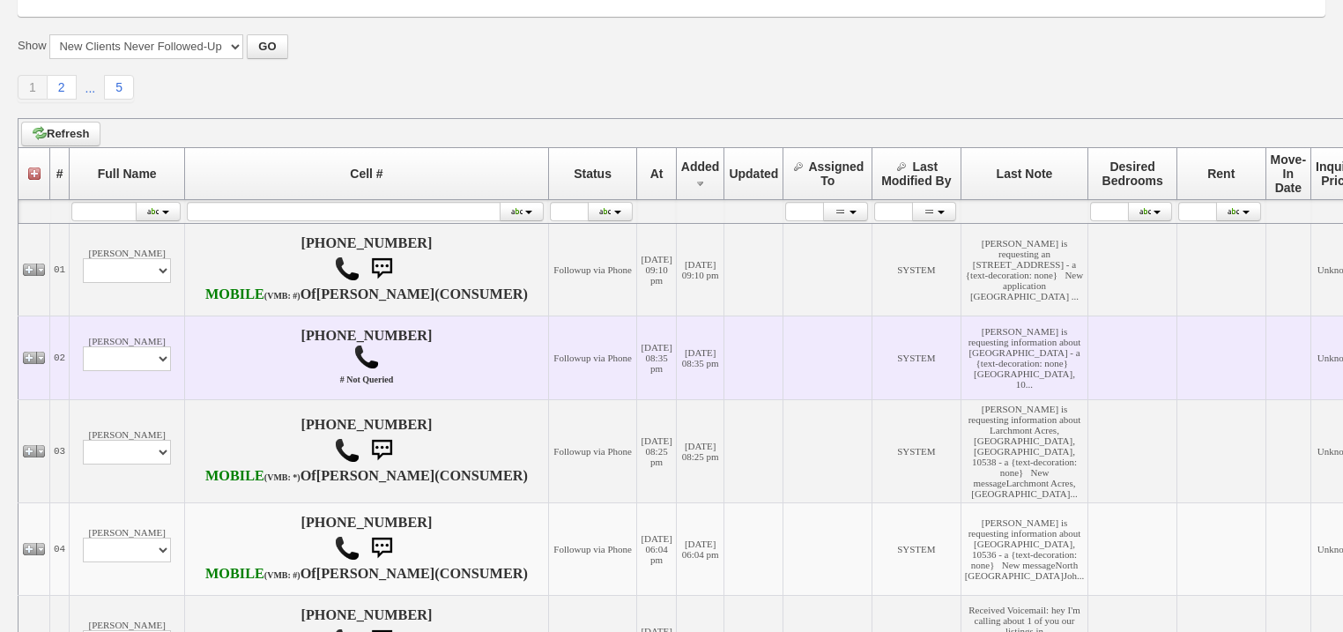
scroll to position [211, 0]
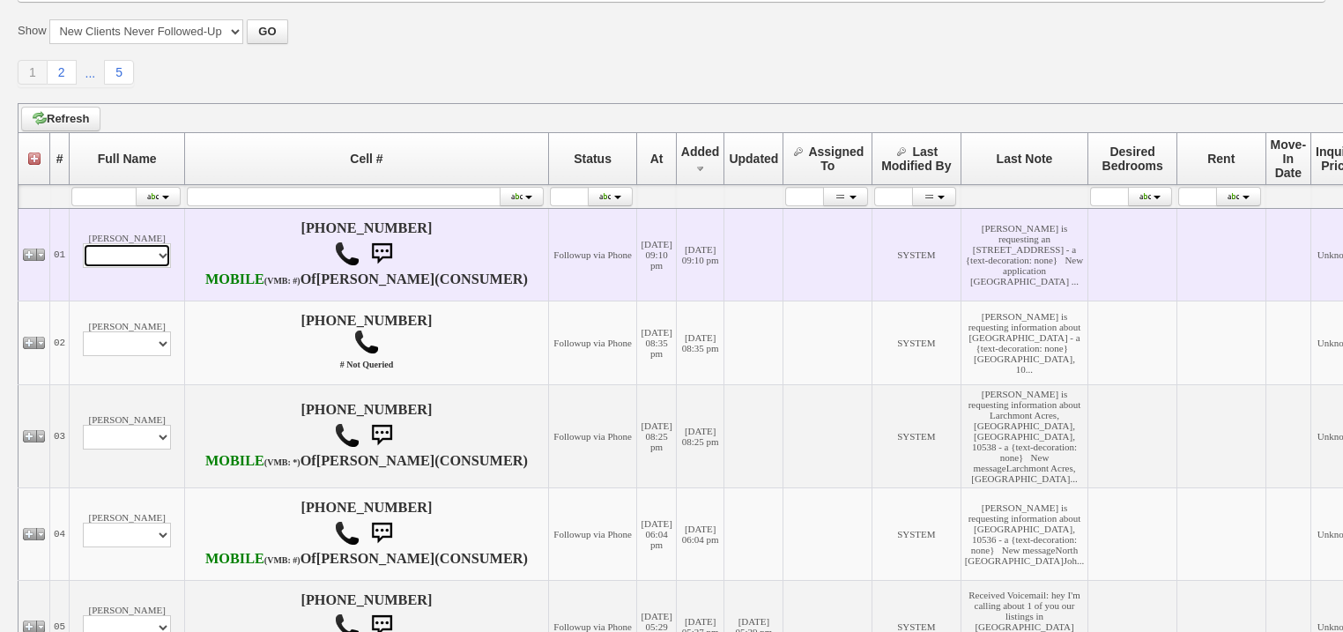
drag, startPoint x: 148, startPoint y: 279, endPoint x: 148, endPoint y: 292, distance: 12.3
click at [148, 268] on select "Profile Edit Print Email Externally (Will Not Be Tracked In CRM) Closed Deals" at bounding box center [127, 255] width 88 height 25
select select "ChangeURL,/crm/custom/edit_client_form.php?redirect=%2Fcrm%2Fclients.php&id=167…"
click at [83, 268] on select "Profile Edit Print Email Externally (Will Not Be Tracked In CRM) Closed Deals" at bounding box center [127, 255] width 88 height 25
select select
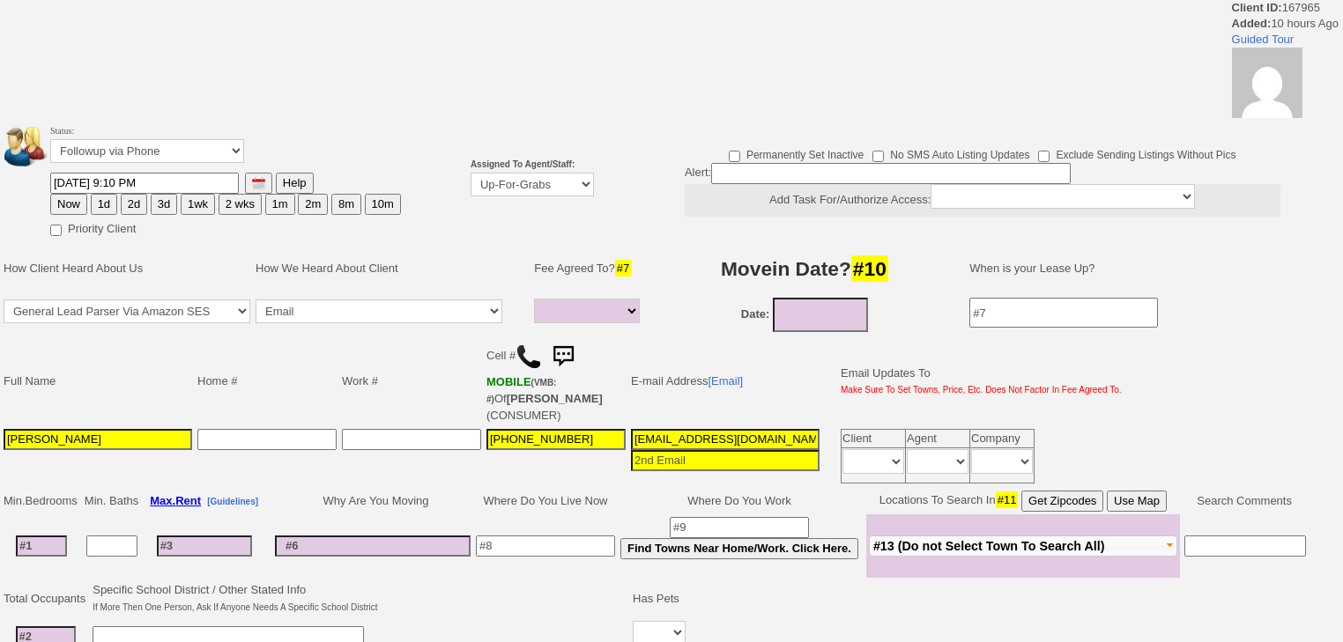
select select
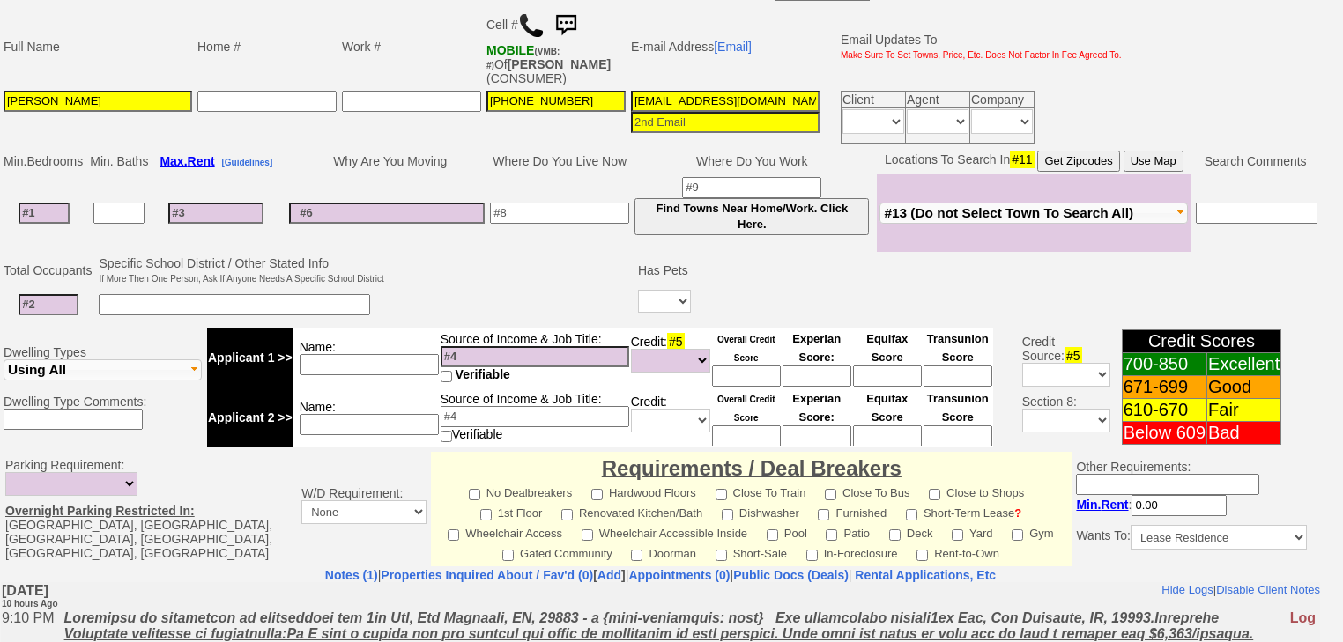
scroll to position [491, 0]
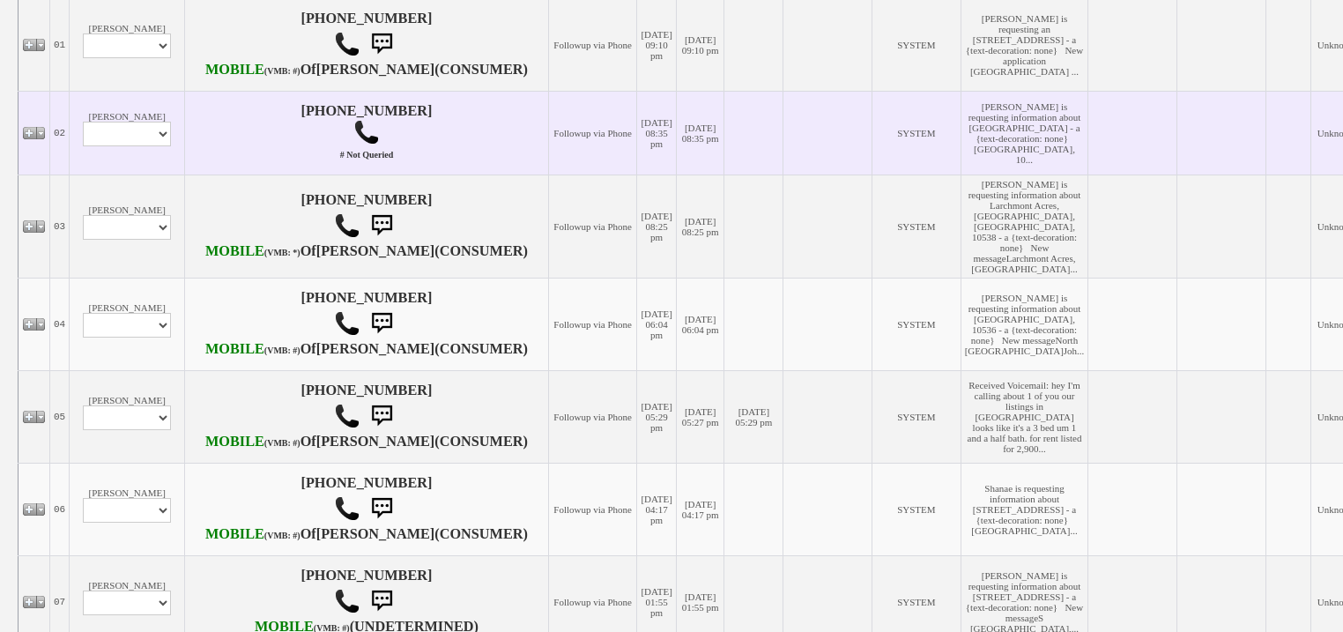
scroll to position [423, 0]
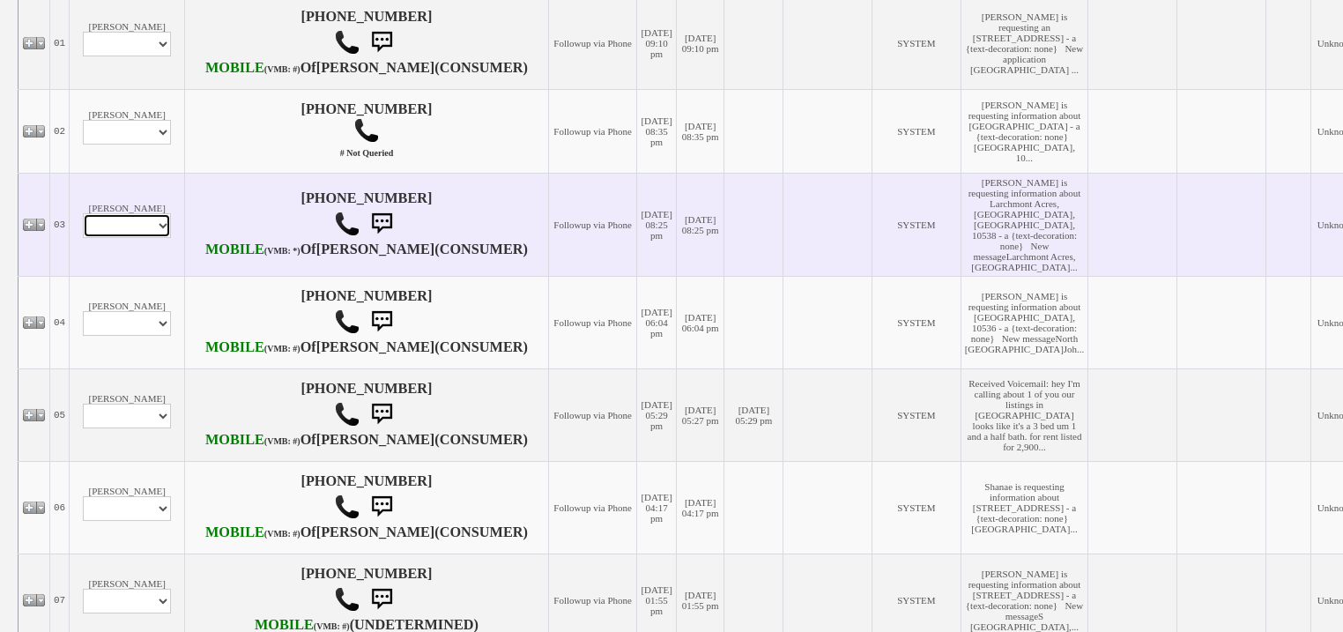
click at [127, 238] on select "Profile Edit Print Email Externally (Will Not Be Tracked In CRM) Closed Deals" at bounding box center [127, 225] width 88 height 25
select select "ChangeURL,/crm/custom/edit_client_form.php?redirect=%2Fcrm%2Fclients.php&id=167…"
click at [83, 238] on select "Profile Edit Print Email Externally (Will Not Be Tracked In CRM) Closed Deals" at bounding box center [127, 225] width 88 height 25
select select
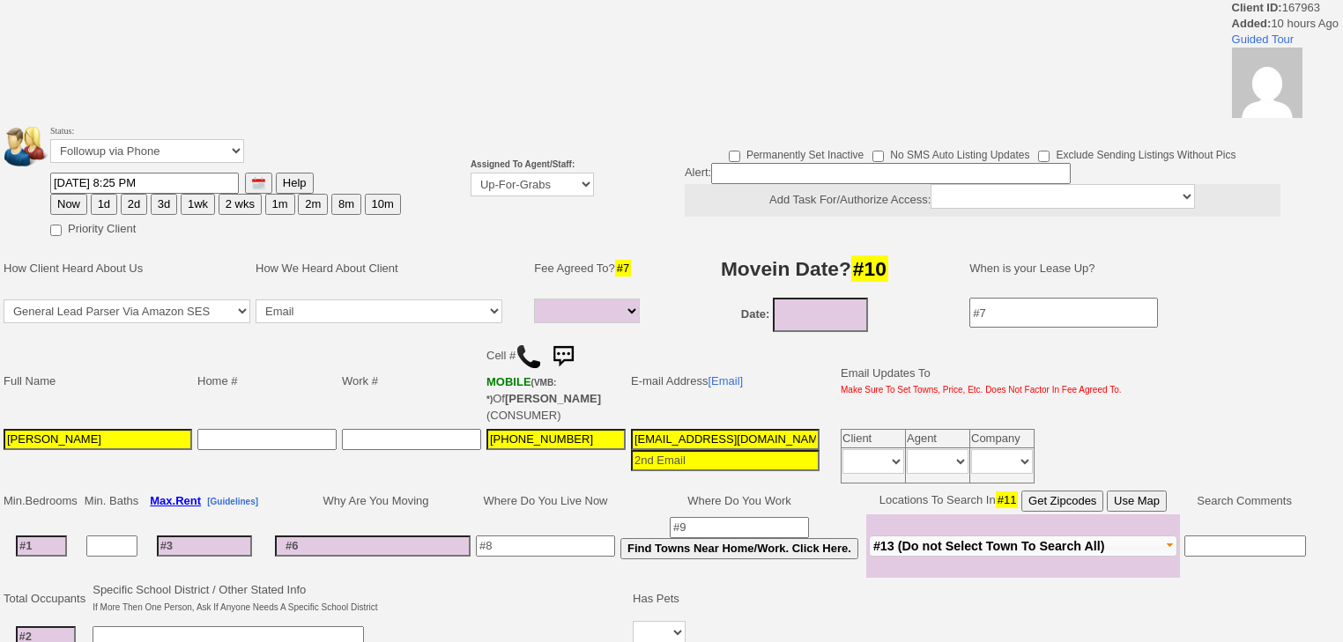
select select
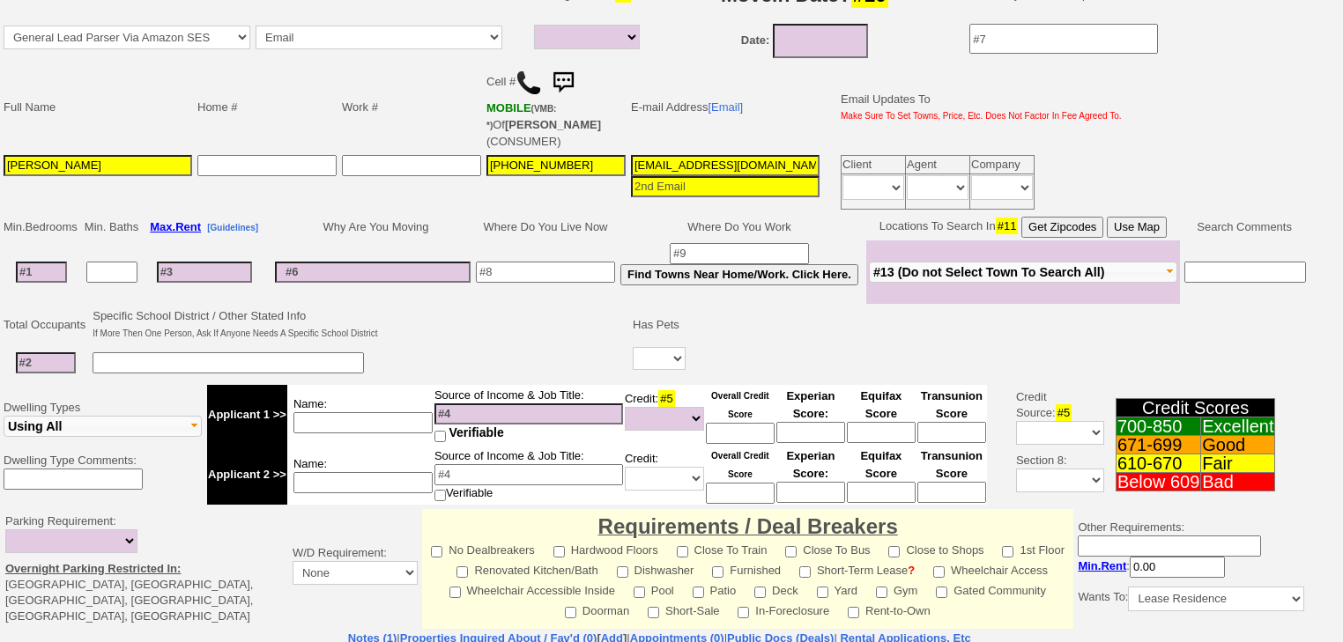
scroll to position [70, 0]
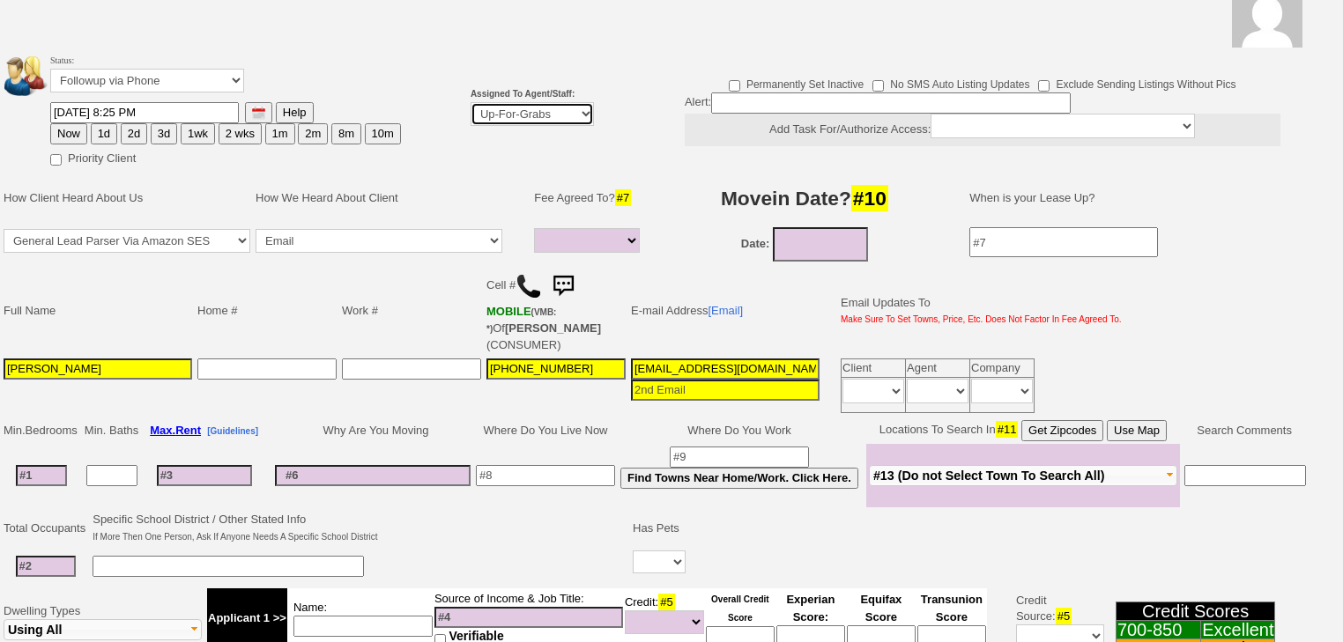
click at [544, 122] on select "Up-For-Grabs ***** STAFF ***** [PERSON_NAME] [PHONE_NUMBER] [PERSON_NAME] [PHON…" at bounding box center [532, 114] width 123 height 24
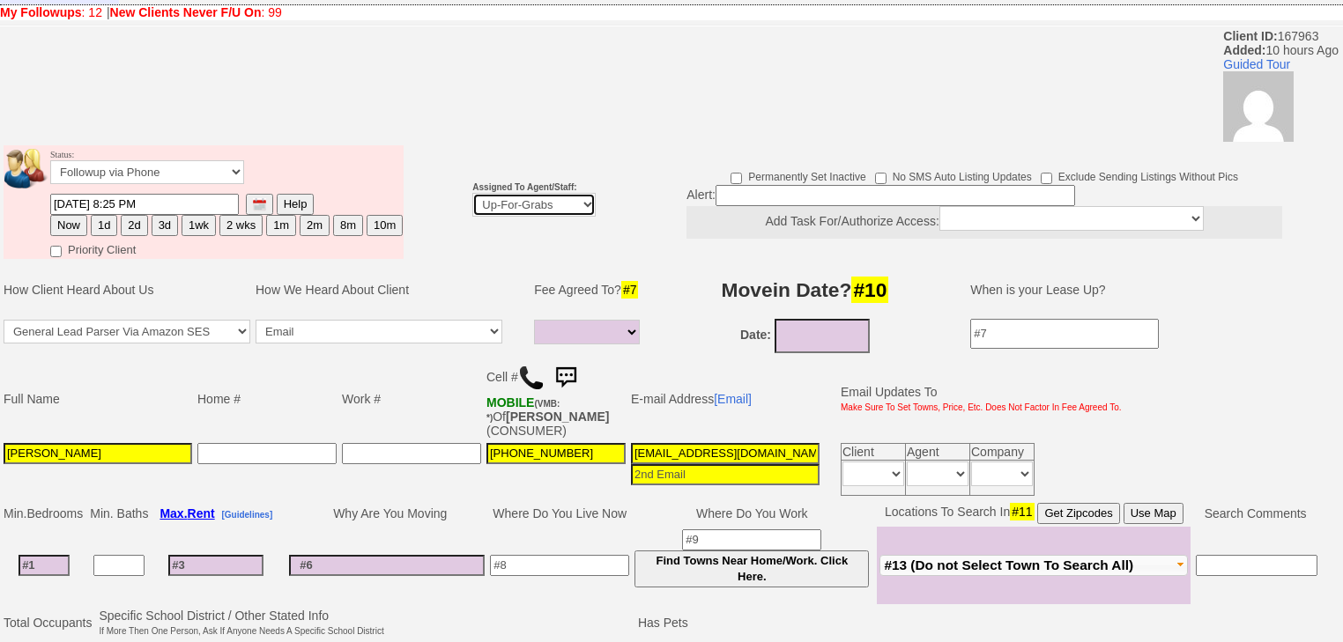
select select "227"
click at [472, 193] on select "Up-For-Grabs ***** STAFF ***** [PERSON_NAME] [PHONE_NUMBER] [PERSON_NAME] [PHON…" at bounding box center [533, 205] width 123 height 24
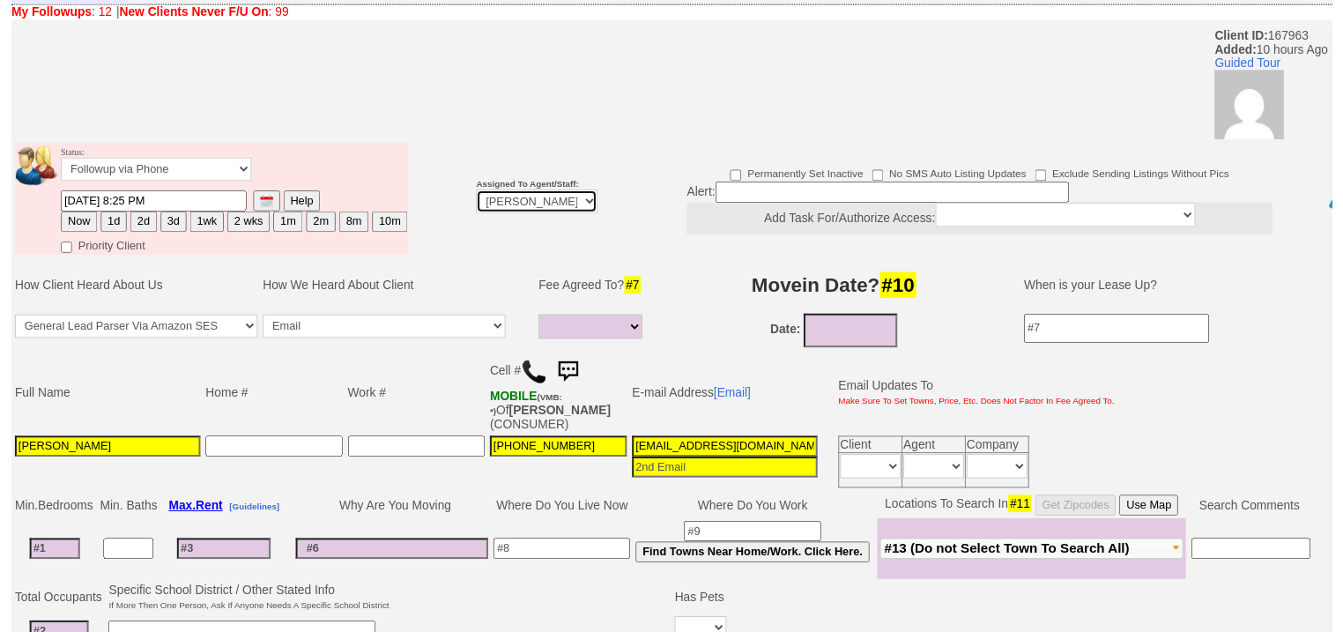
scroll to position [141, 0]
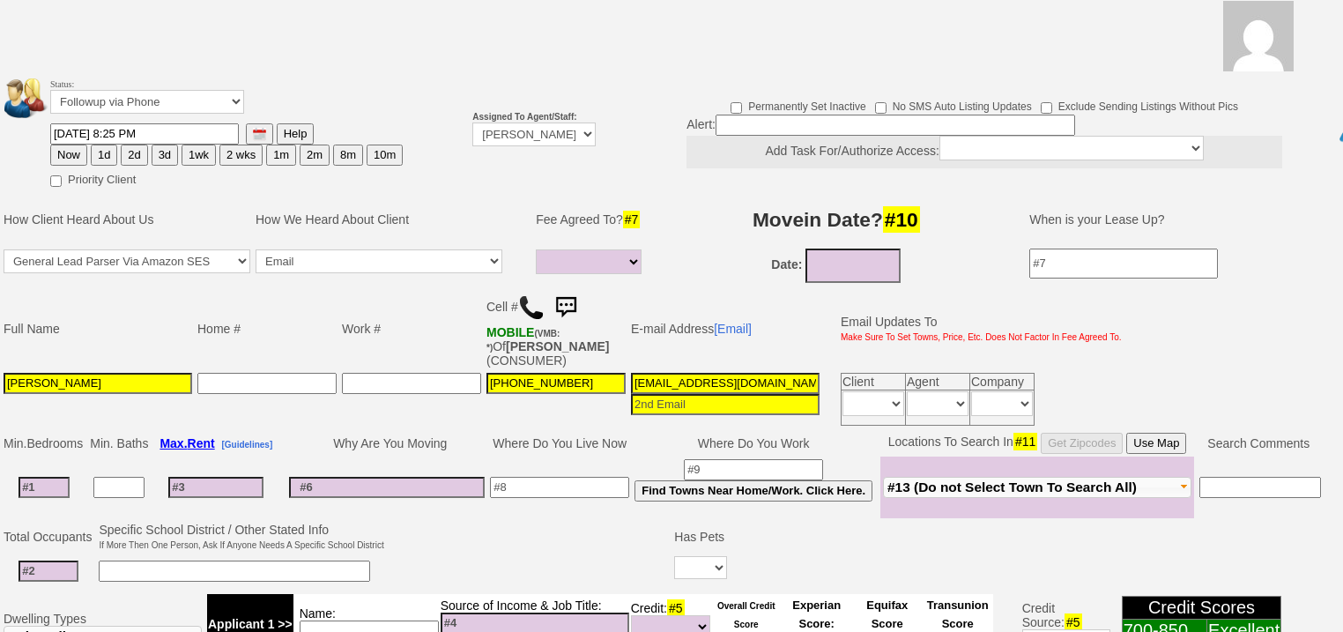
click at [68, 145] on button "Now" at bounding box center [68, 155] width 37 height 21
type input "09/18/2025 07:10 AM"
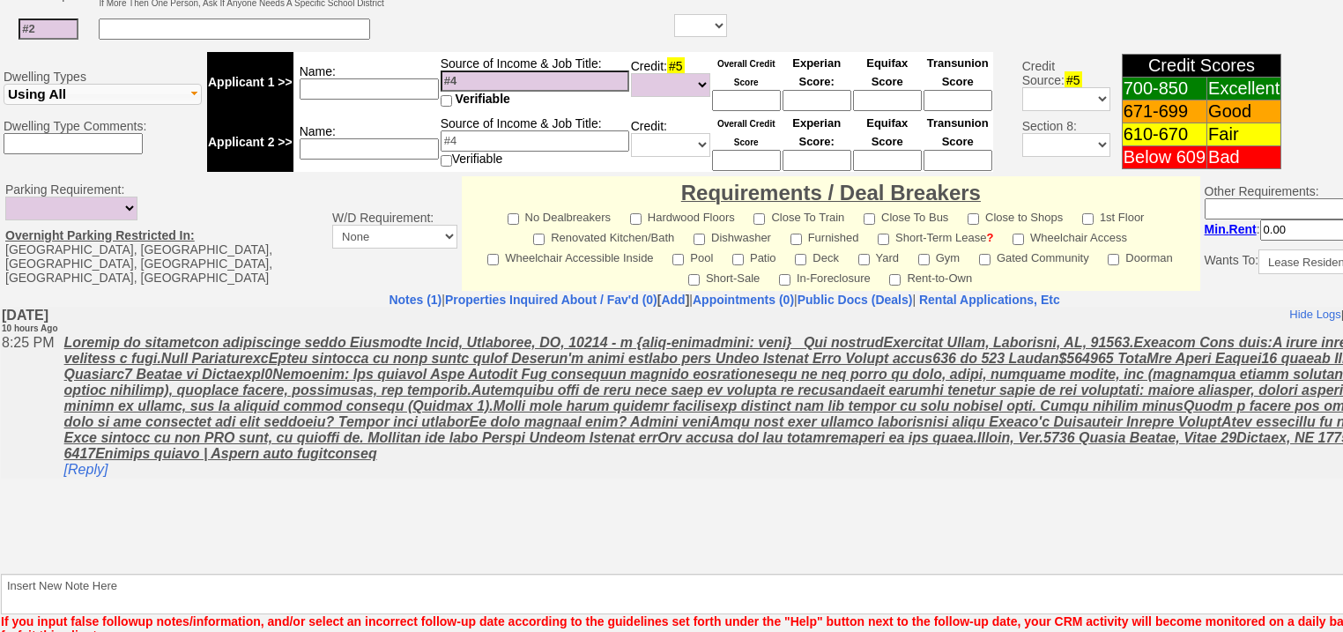
scroll to position [752, 0]
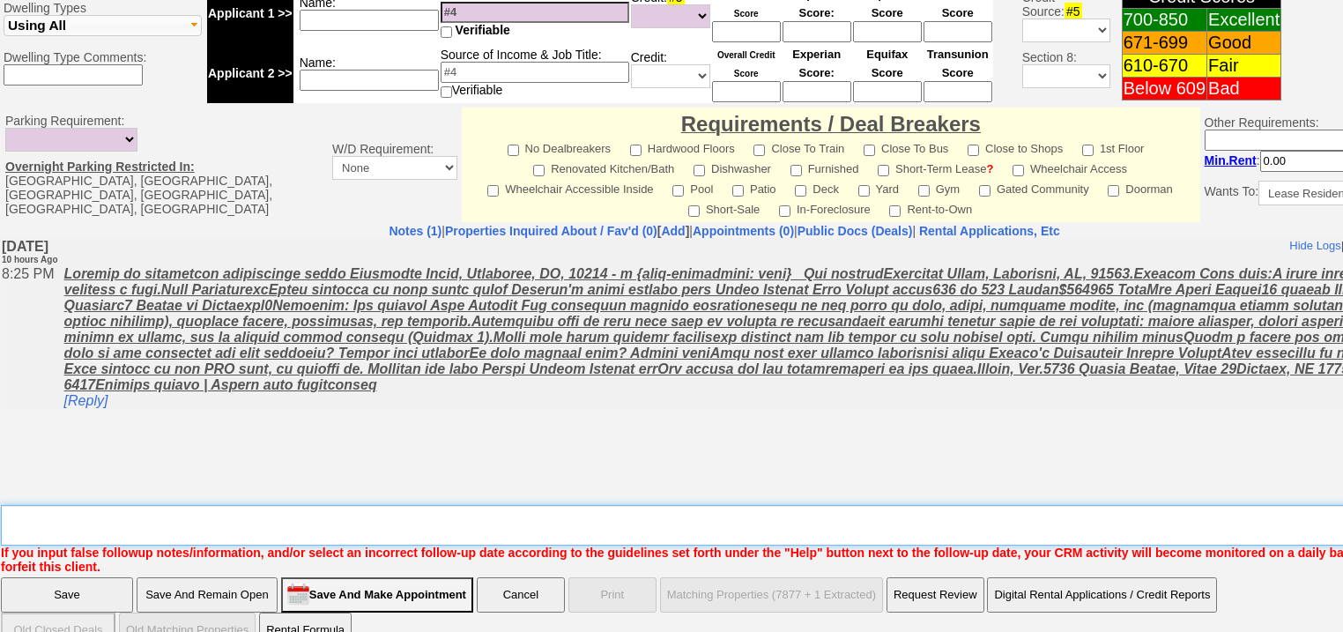
click at [148, 505] on textarea "Insert New Note Here" at bounding box center [730, 525] width 1459 height 41
type textarea "f"
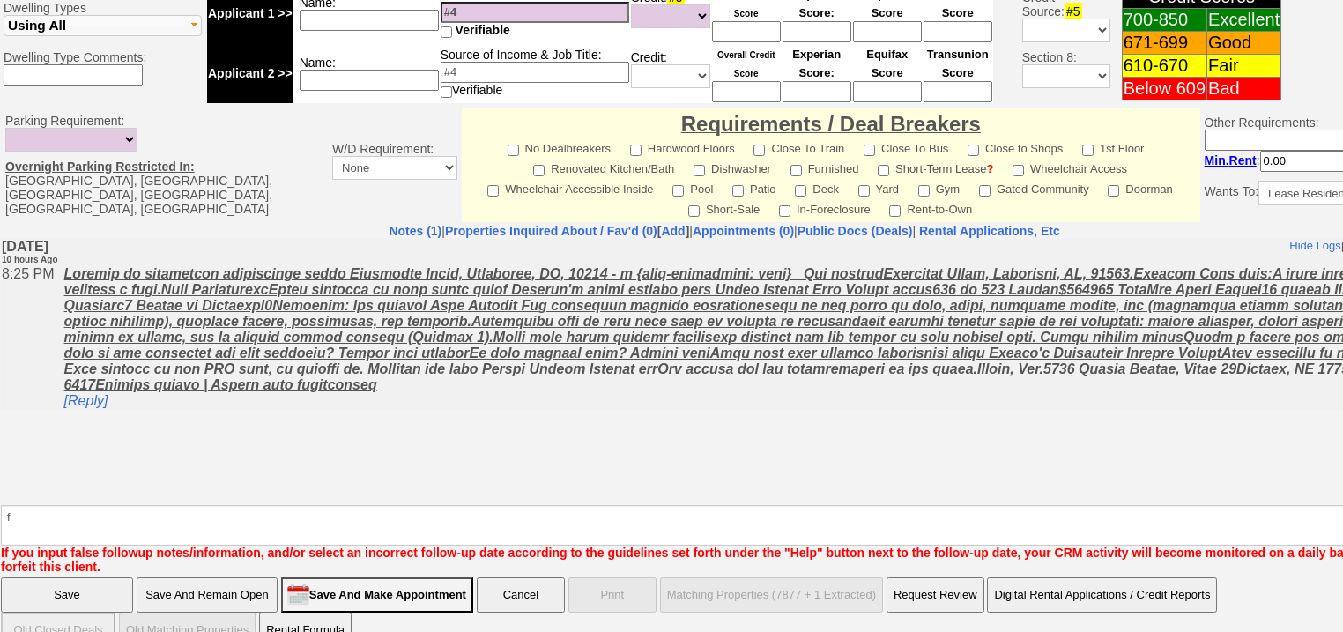
click at [86, 577] on input "Save" at bounding box center [67, 594] width 132 height 35
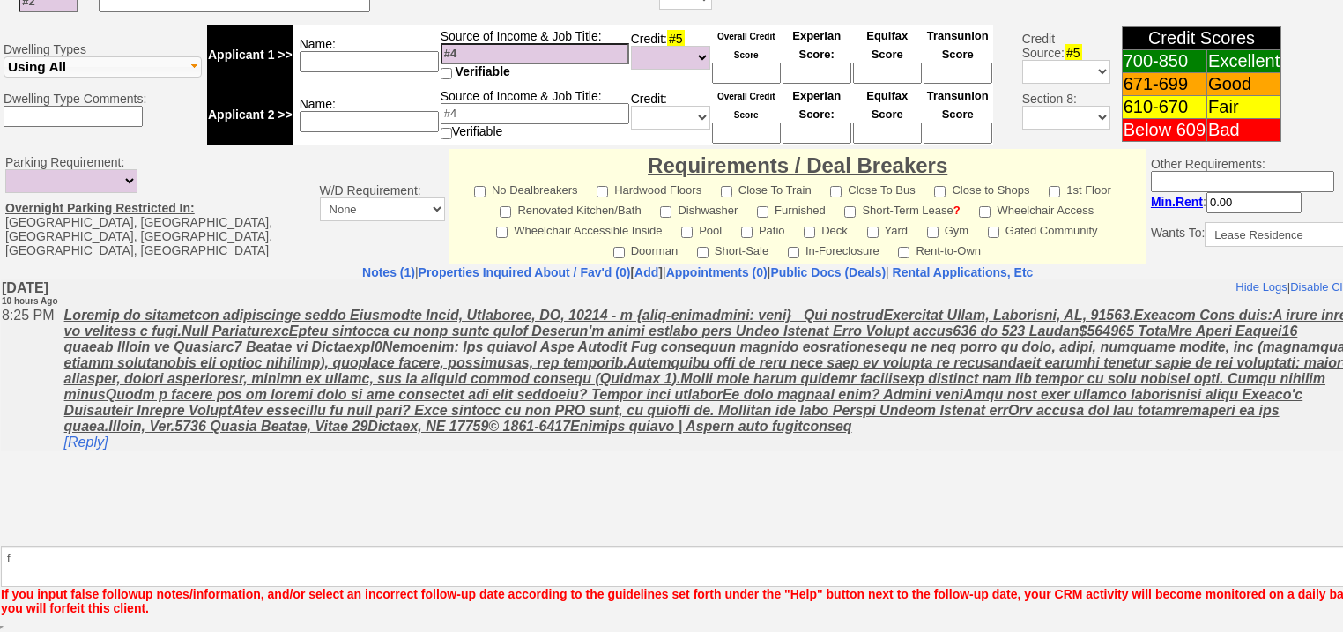
scroll to position [687, 0]
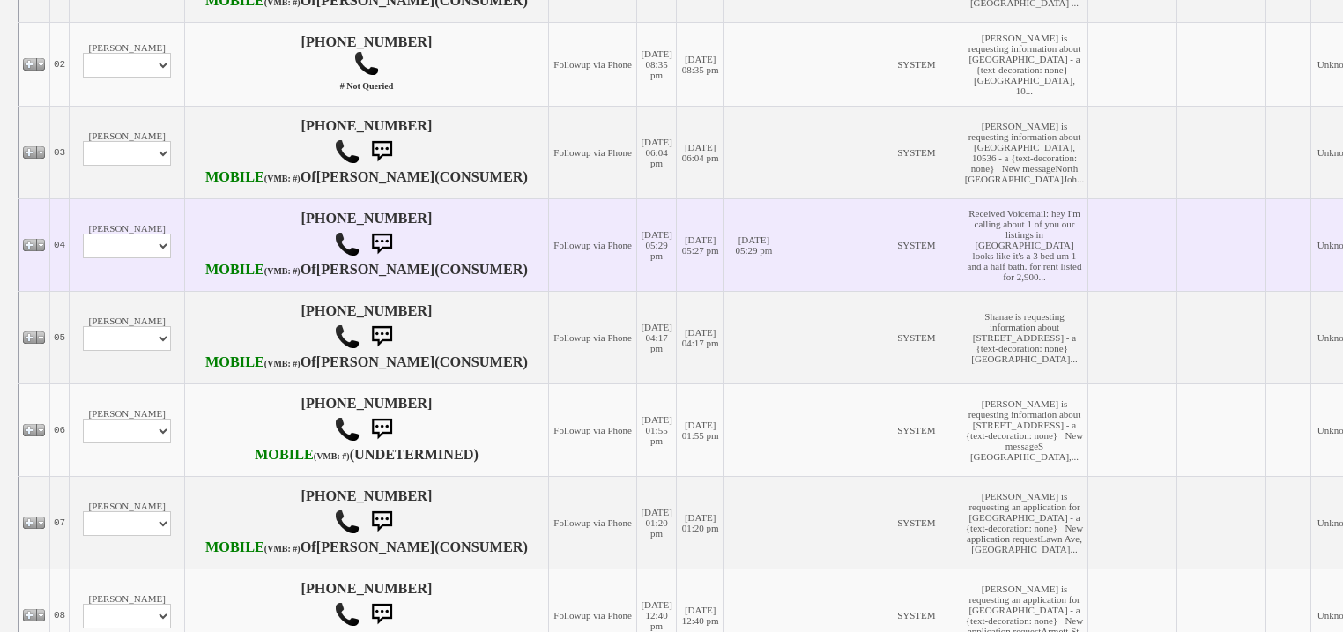
scroll to position [493, 0]
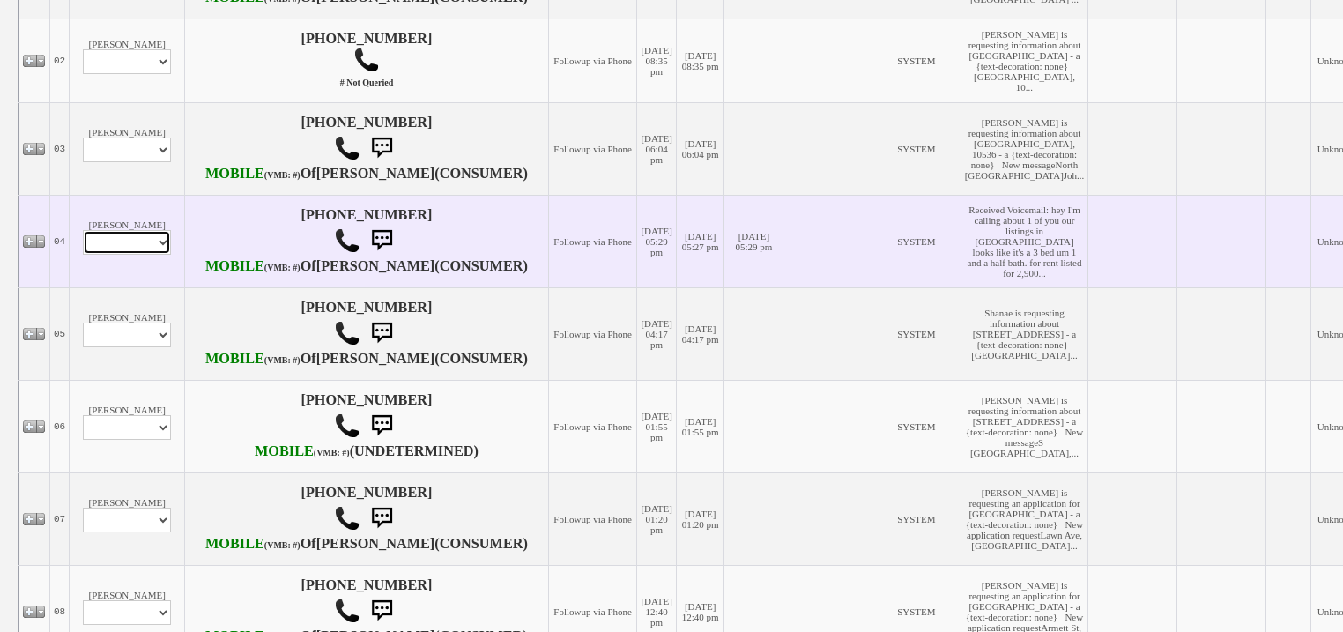
click at [142, 255] on select "Profile Edit Print Email Externally (Will Not Be Tracked In CRM) Closed Deals" at bounding box center [127, 242] width 88 height 25
select select "ChangeURL,/crm/custom/edit_client_form.php?redirect=%2Fcrm%2Fclients.php&id=167…"
click at [83, 255] on select "Profile Edit Print Email Externally (Will Not Be Tracked In CRM) Closed Deals" at bounding box center [127, 242] width 88 height 25
select select
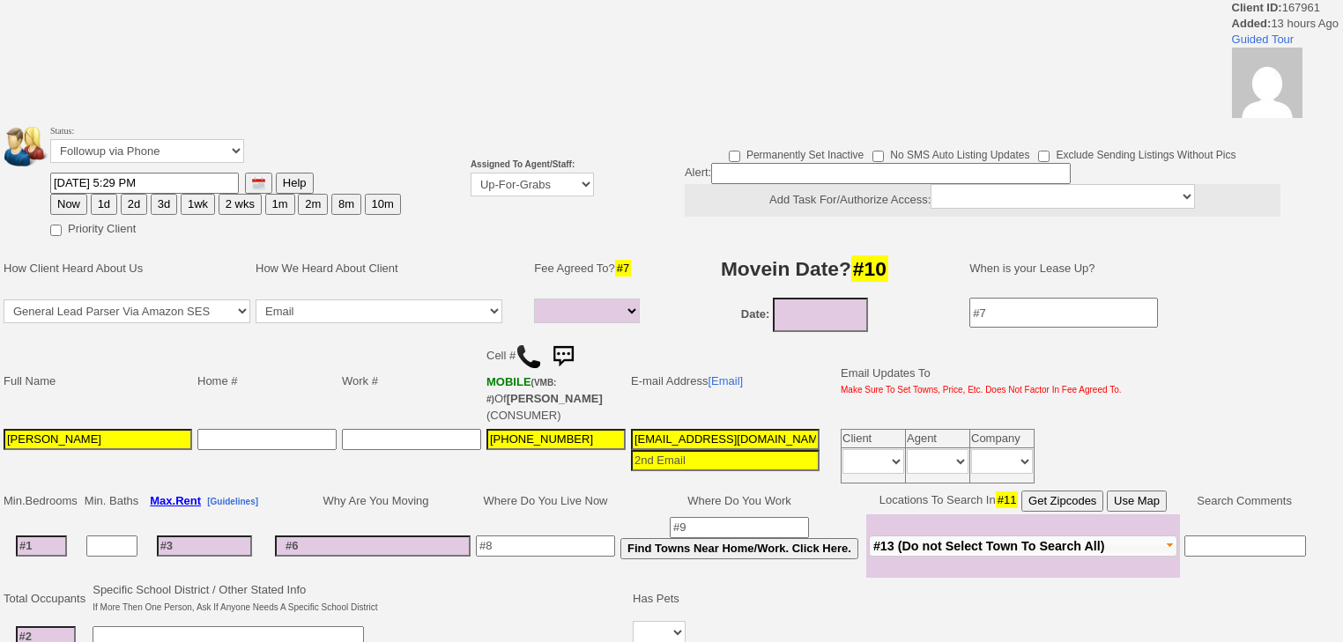
select select
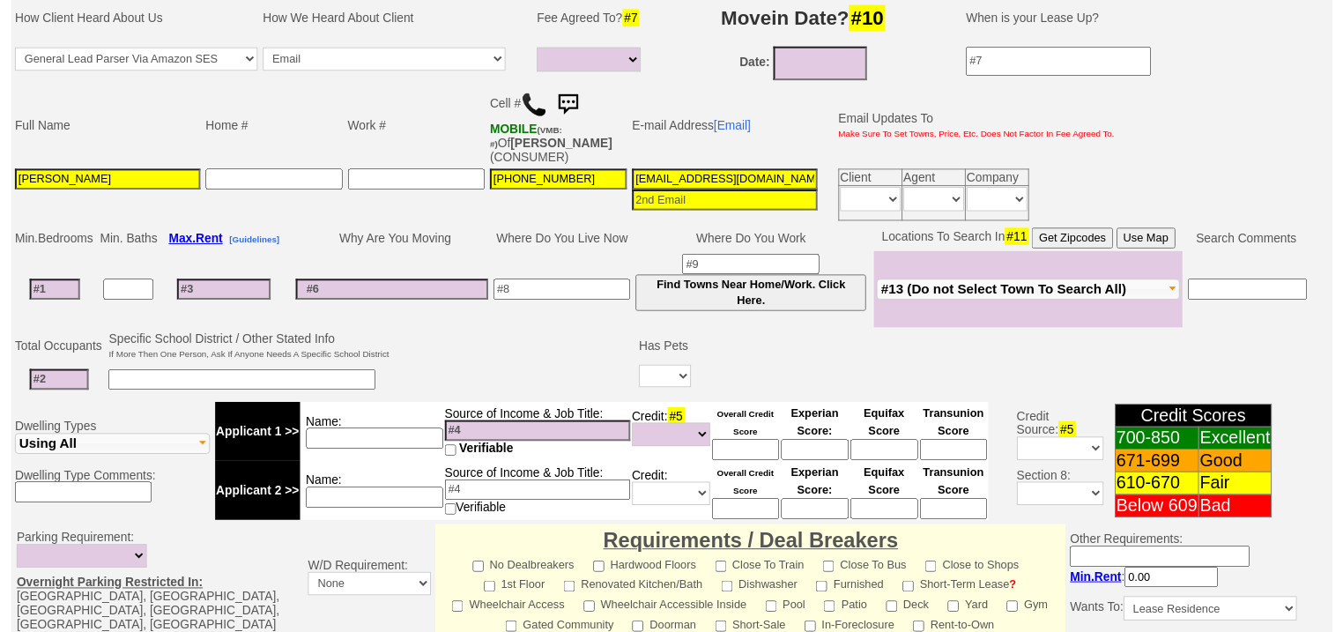
scroll to position [130, 0]
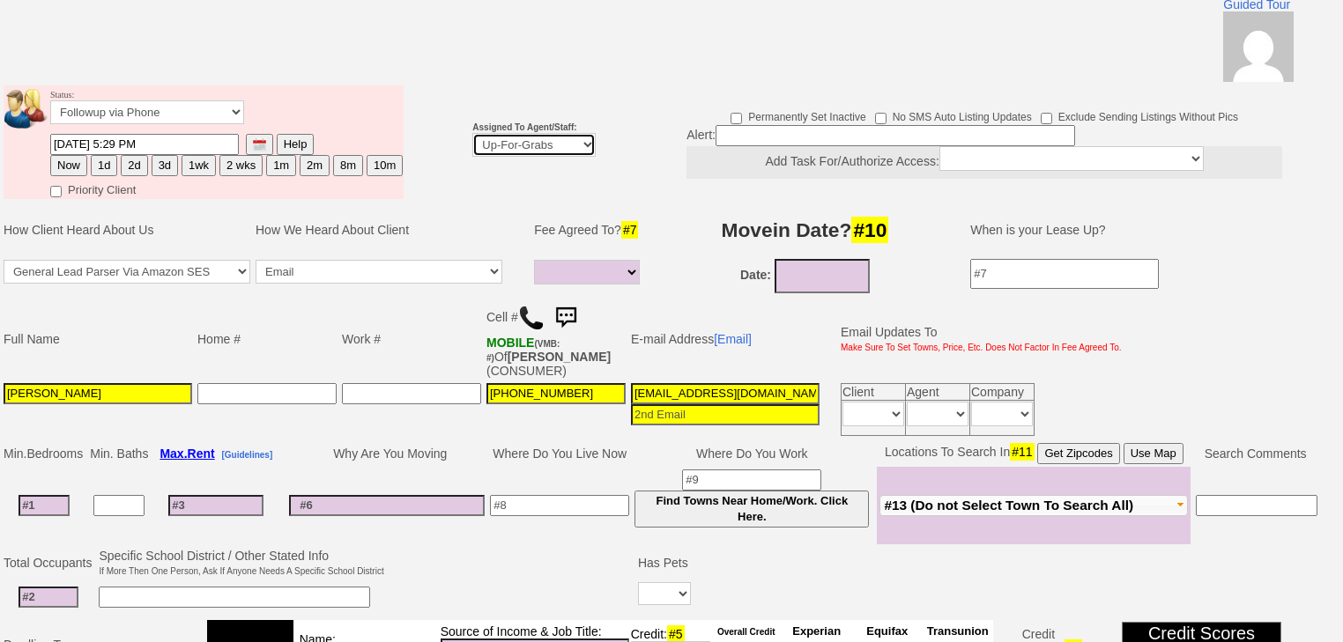
click at [550, 133] on select "Up-For-Grabs ***** STAFF ***** Bob Bruno 914-419-3579 Cristy Liberto 914-486-10…" at bounding box center [533, 145] width 123 height 24
select select "227"
click at [472, 133] on select "Up-For-Grabs ***** STAFF ***** Bob Bruno 914-419-3579 Cristy Liberto 914-486-10…" at bounding box center [533, 145] width 123 height 24
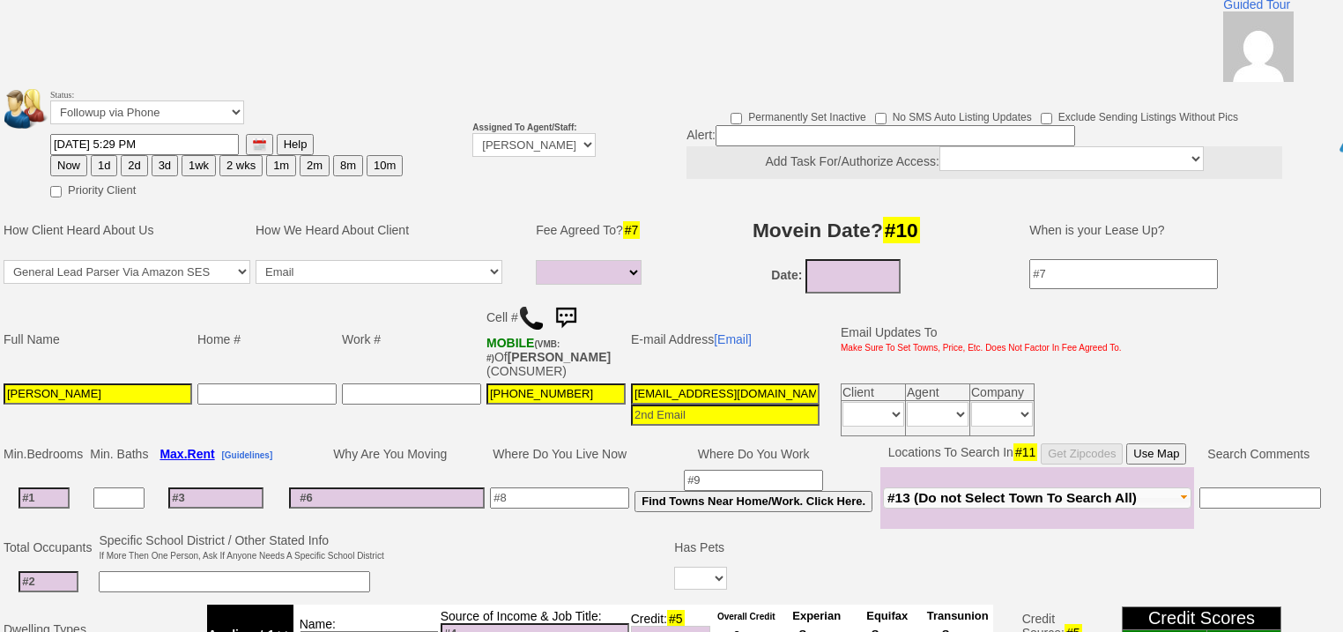
drag, startPoint x: 78, startPoint y: 144, endPoint x: 73, endPoint y: 307, distance: 163.1
click at [78, 155] on button "Now" at bounding box center [68, 165] width 37 height 21
type input "09/18/2025 07:10 AM"
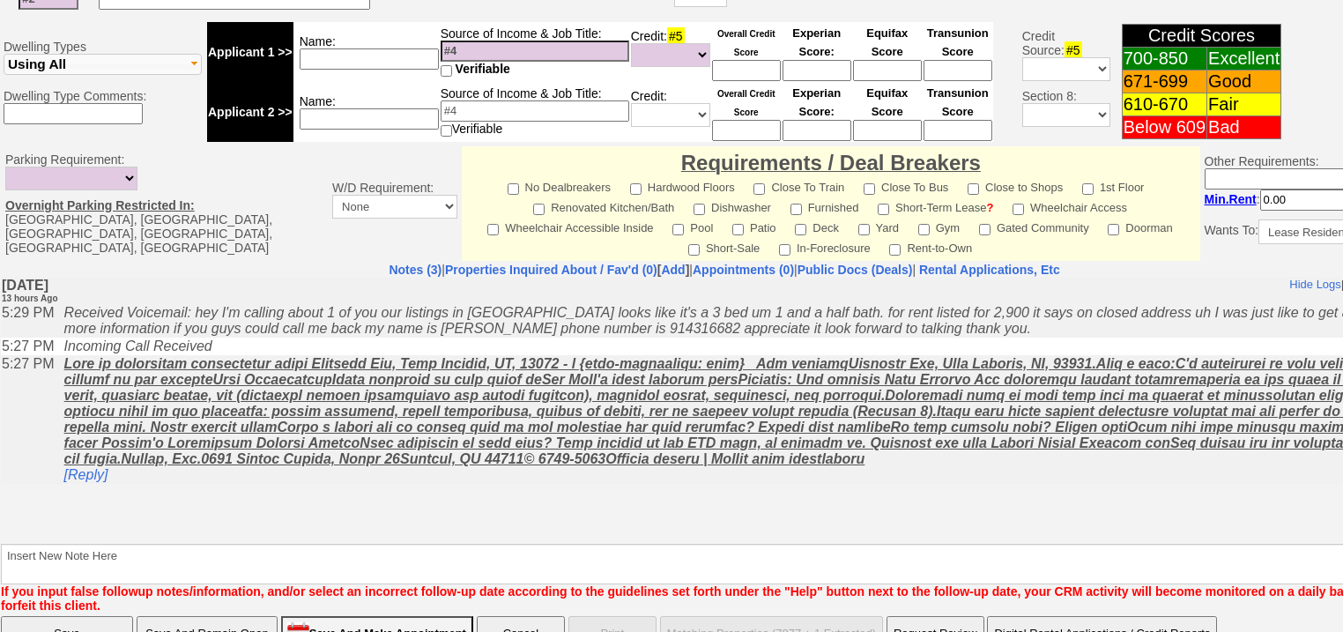
scroll to position [752, 0]
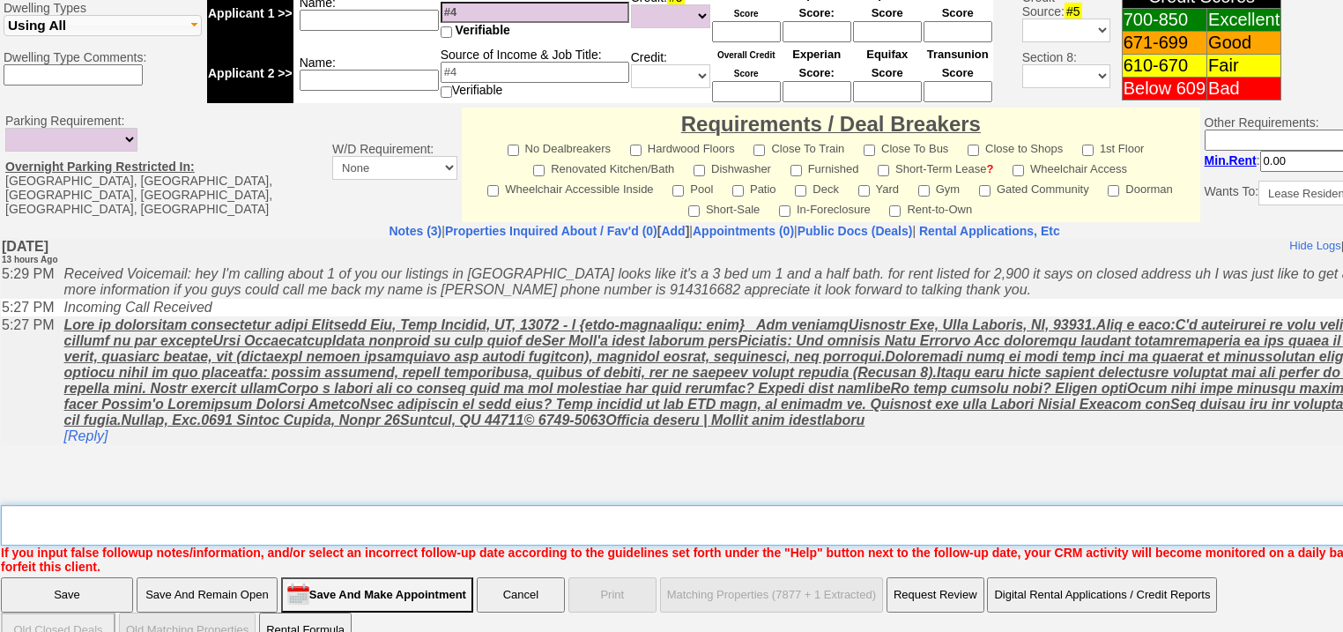
click at [150, 505] on textarea "Insert New Note Here" at bounding box center [730, 525] width 1459 height 41
type textarea "f"
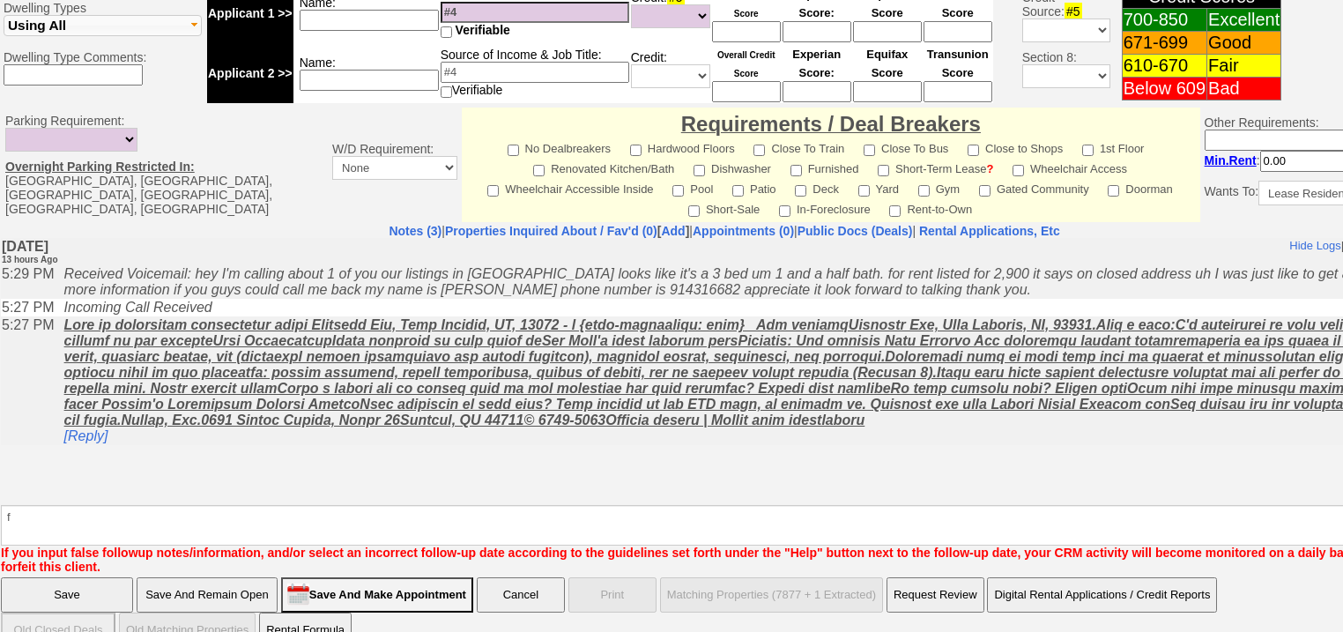
click at [81, 577] on input "Save" at bounding box center [67, 594] width 132 height 35
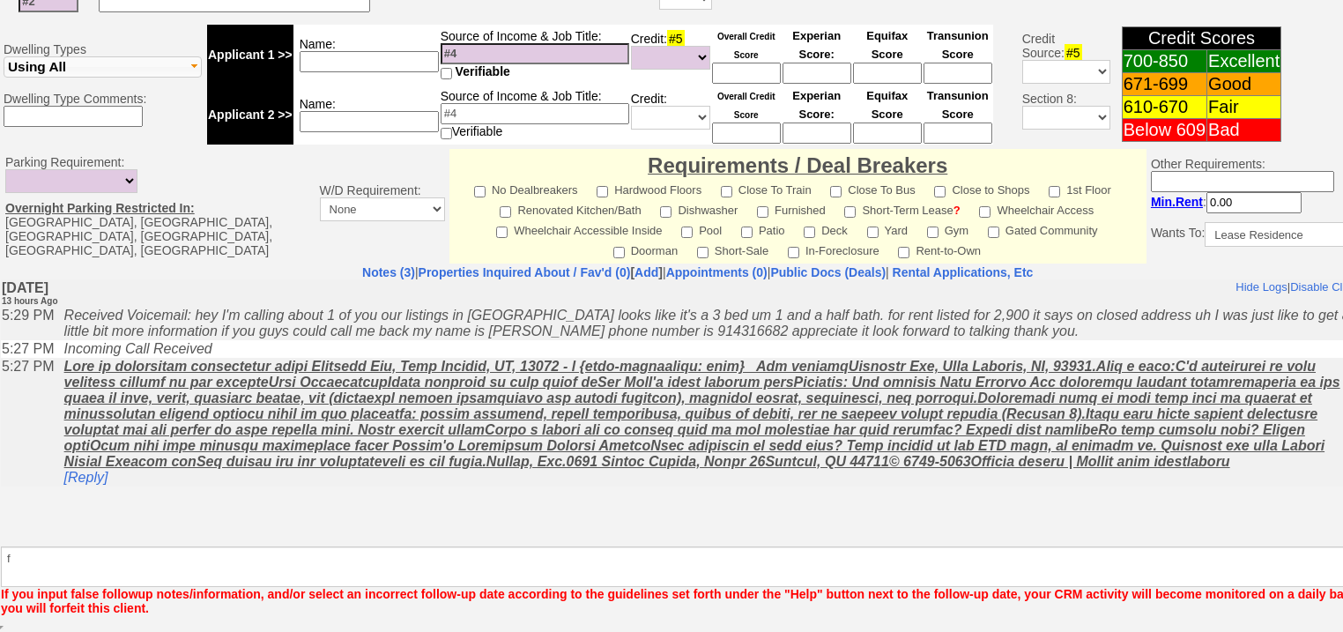
scroll to position [687, 0]
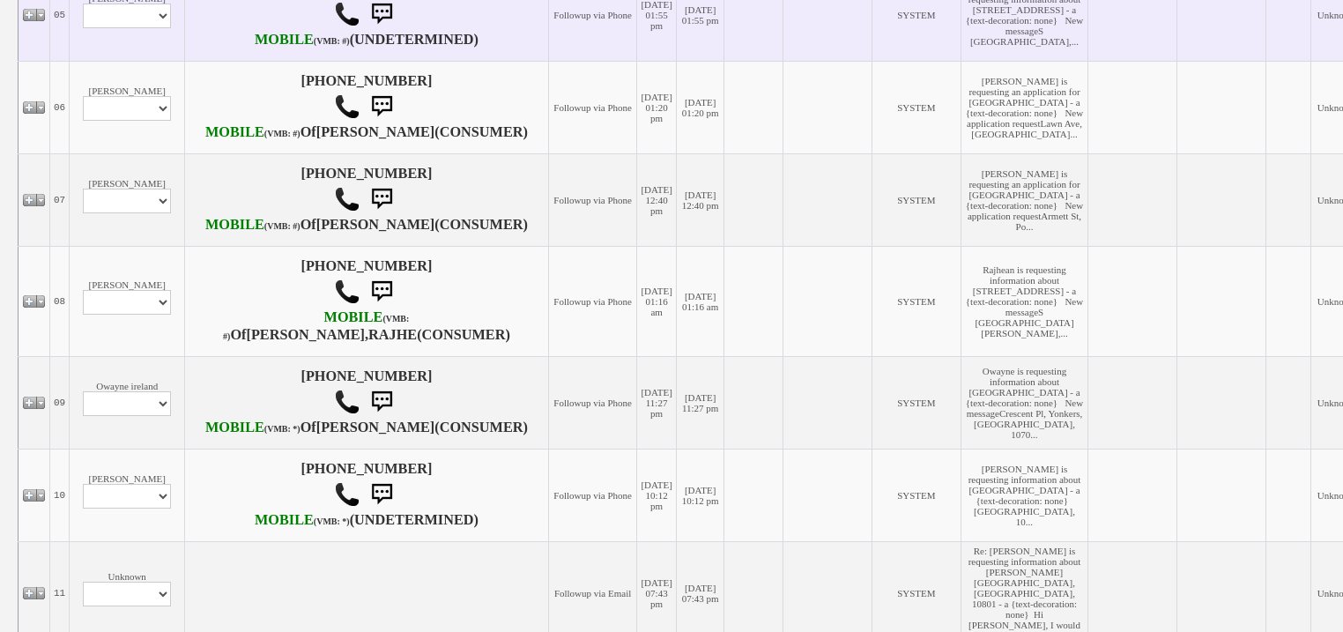
scroll to position [987, 0]
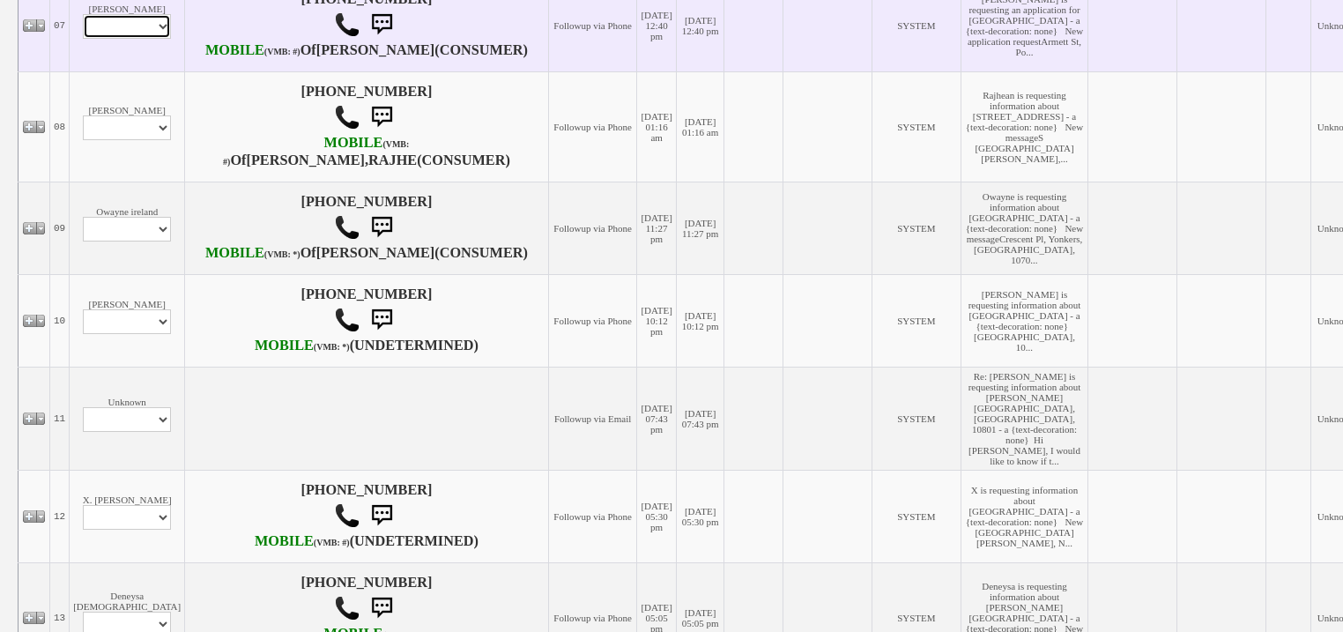
click at [118, 39] on select "Profile Edit Print Email Externally (Will Not Be Tracked In CRM) Closed Deals" at bounding box center [127, 26] width 88 height 25
select select "ChangeURL,/crm/custom/edit_client_form.php?redirect=%2Fcrm%2Fclients.php&id=167…"
click at [83, 39] on select "Profile Edit Print Email Externally (Will Not Be Tracked In CRM) Closed Deals" at bounding box center [127, 26] width 88 height 25
select select
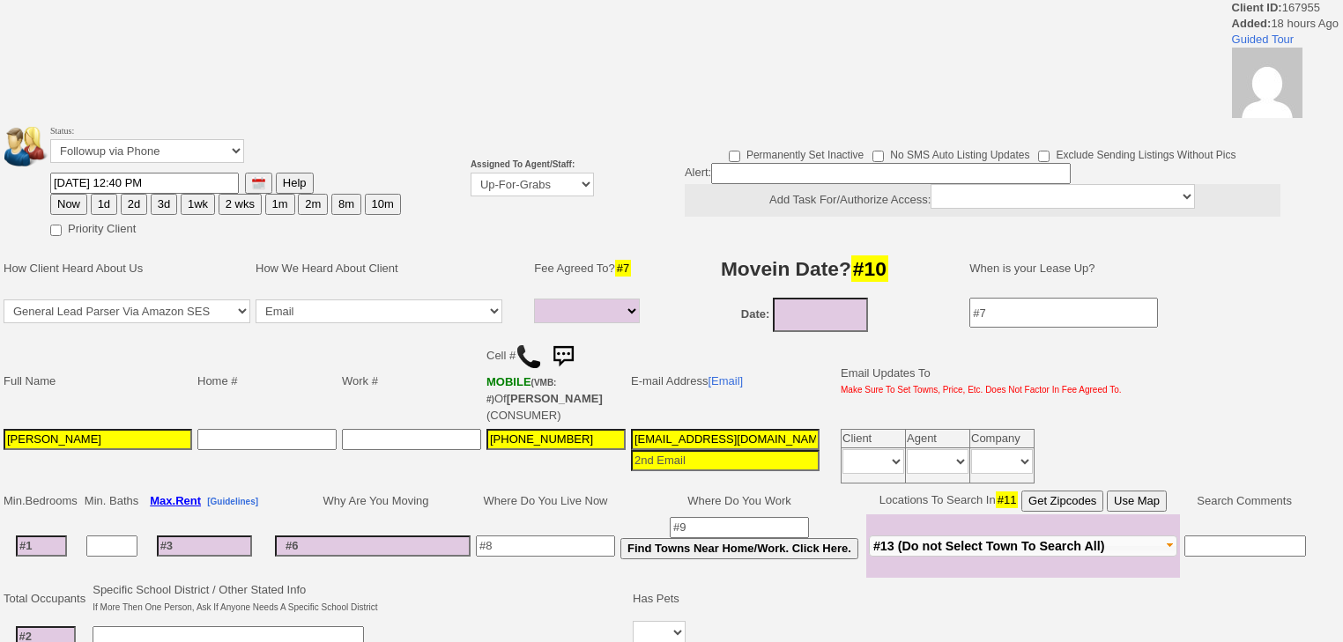
select select
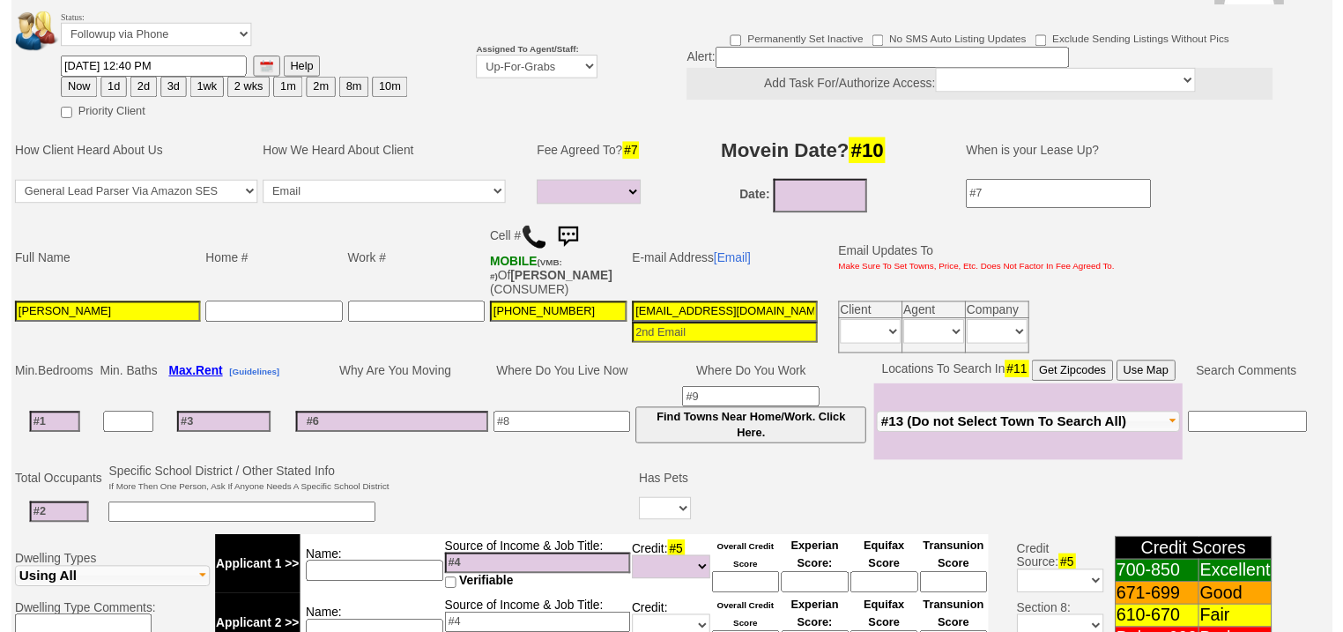
scroll to position [201, 0]
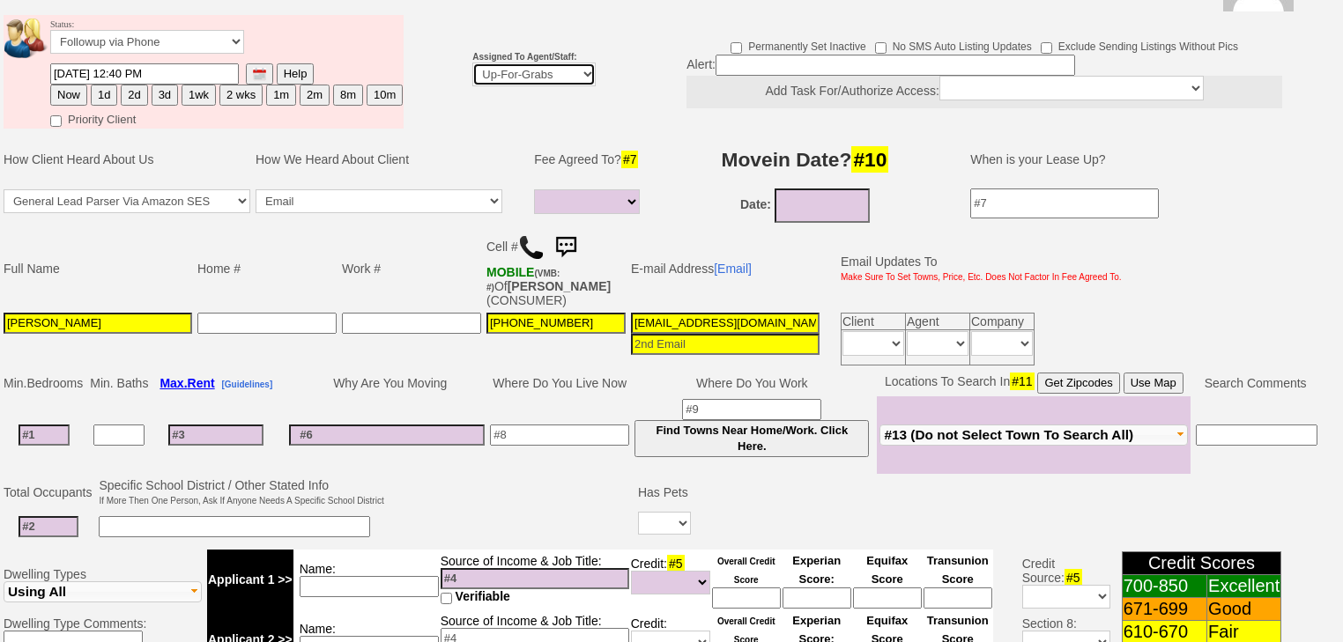
click at [530, 63] on select "Up-For-Grabs ***** STAFF ***** [PERSON_NAME] [PHONE_NUMBER] [PERSON_NAME] [PHON…" at bounding box center [533, 75] width 123 height 24
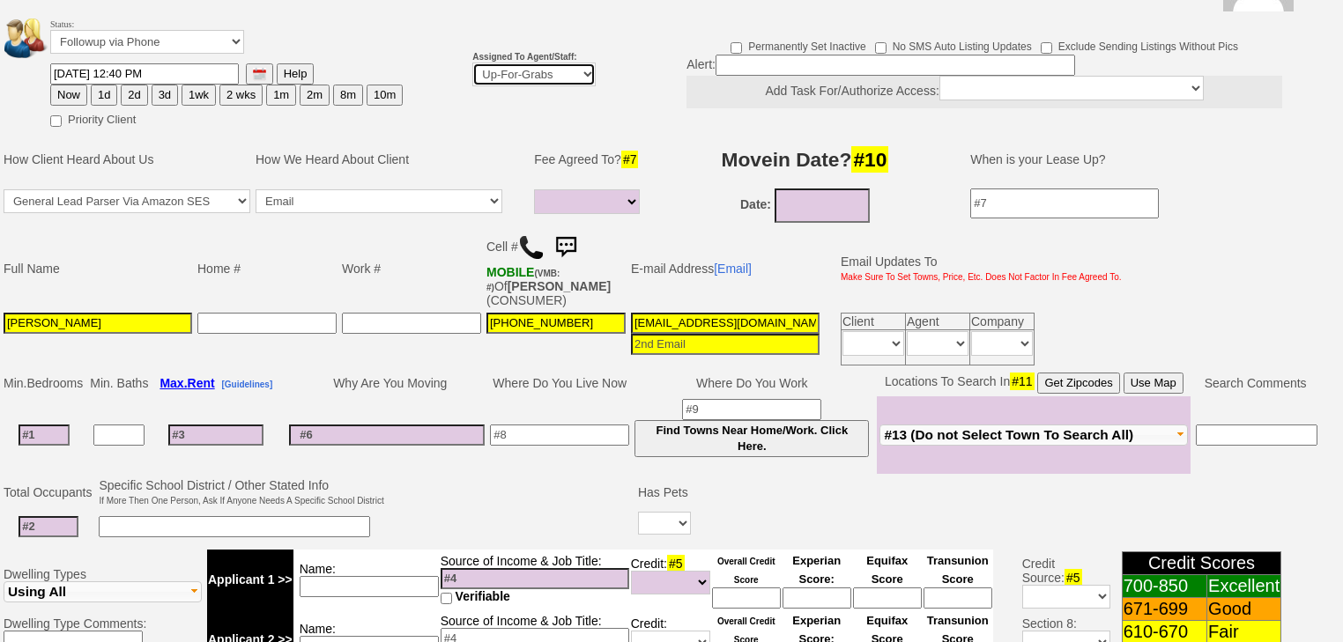
select select "227"
click at [472, 63] on select "Up-For-Grabs ***** STAFF ***** [PERSON_NAME] [PHONE_NUMBER] [PERSON_NAME] [PHON…" at bounding box center [533, 75] width 123 height 24
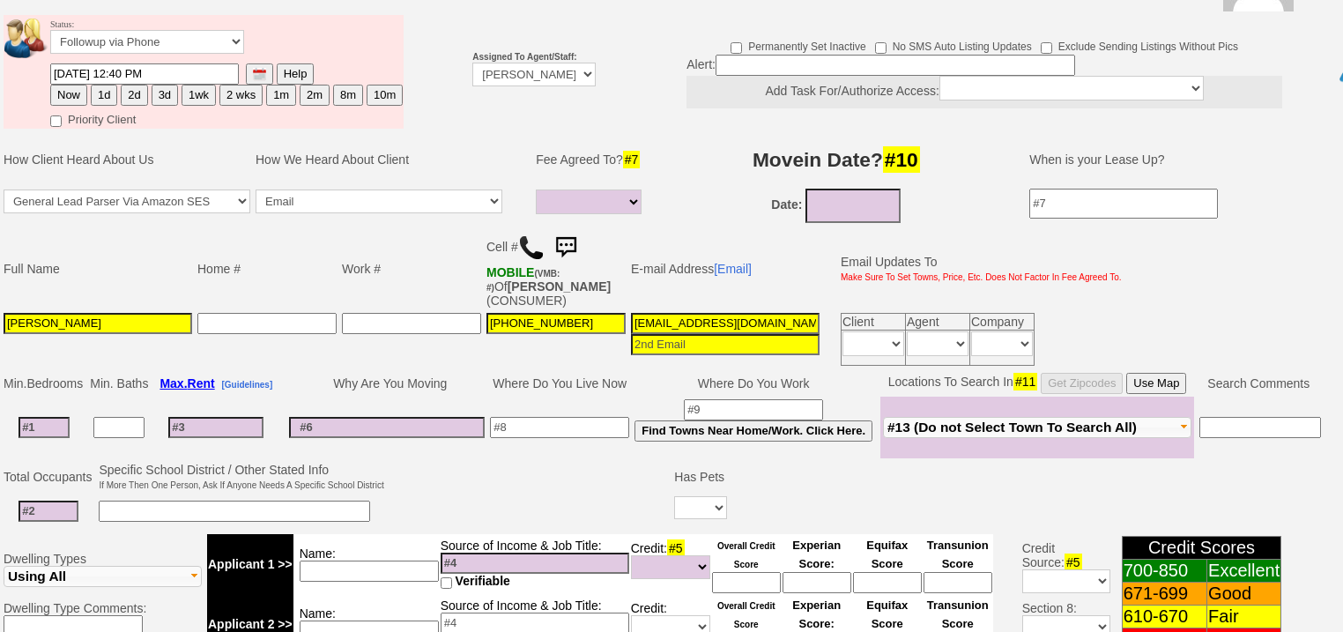
click at [78, 85] on button "Now" at bounding box center [68, 95] width 37 height 21
type input "[DATE] 07:10 AM"
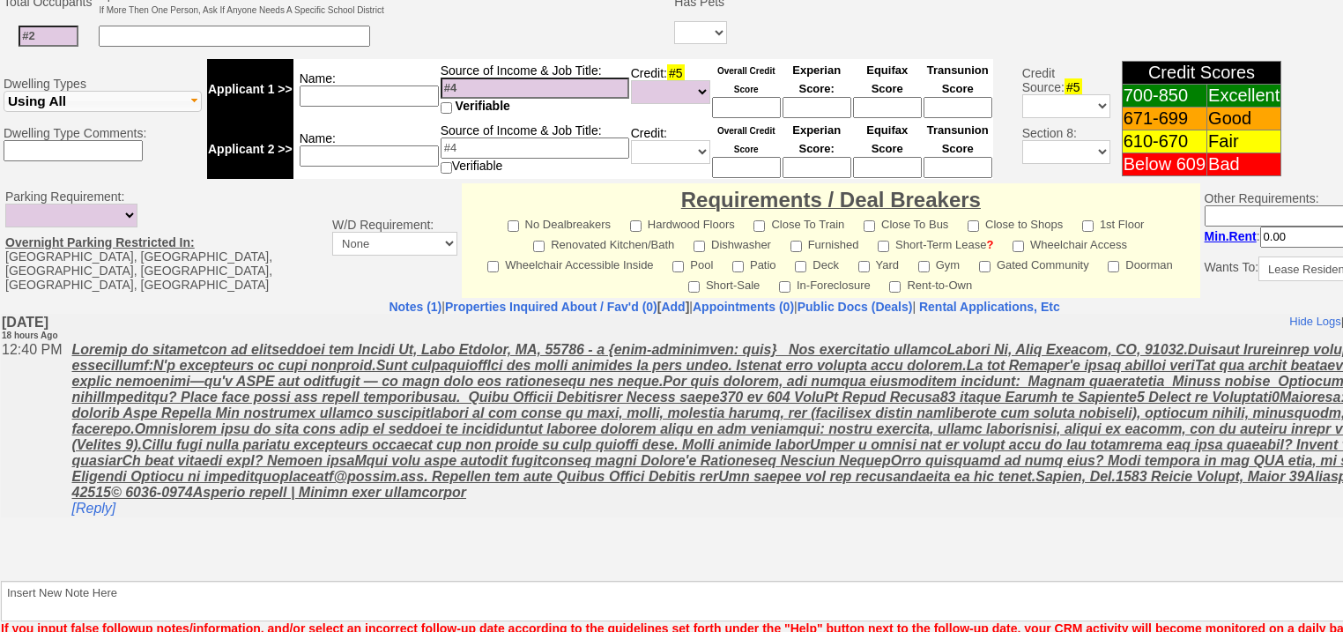
scroll to position [752, 0]
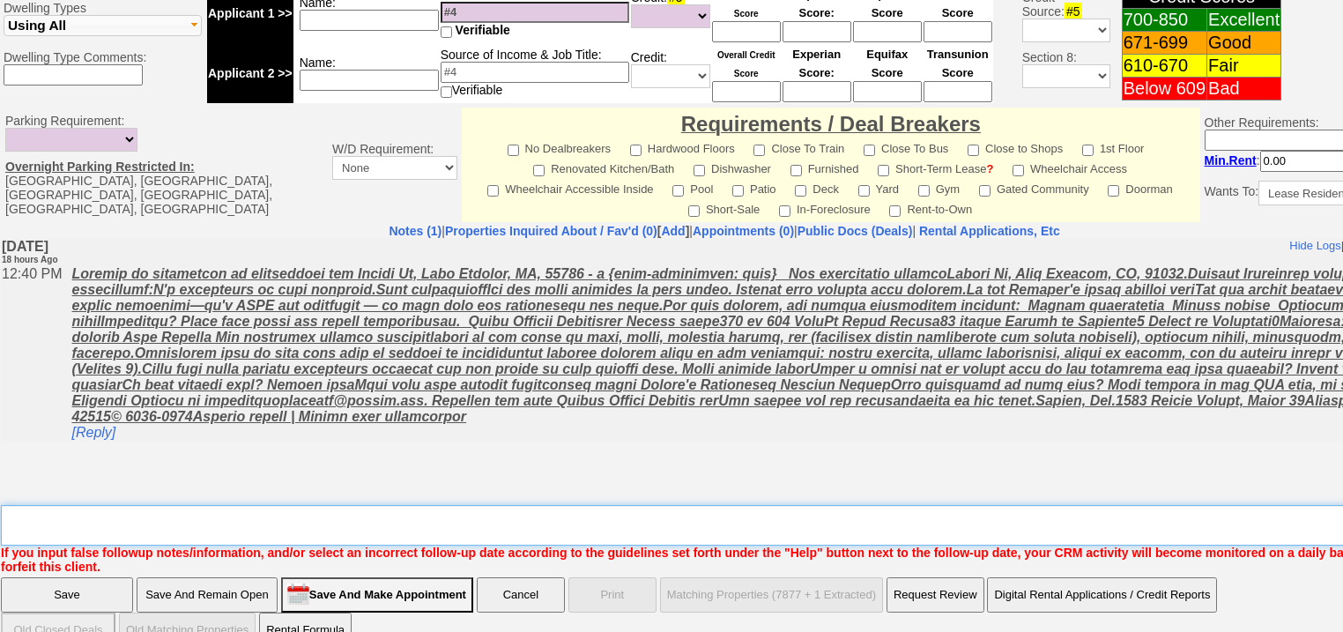
click at [145, 505] on textarea "Insert New Note Here" at bounding box center [730, 525] width 1459 height 41
type textarea "f"
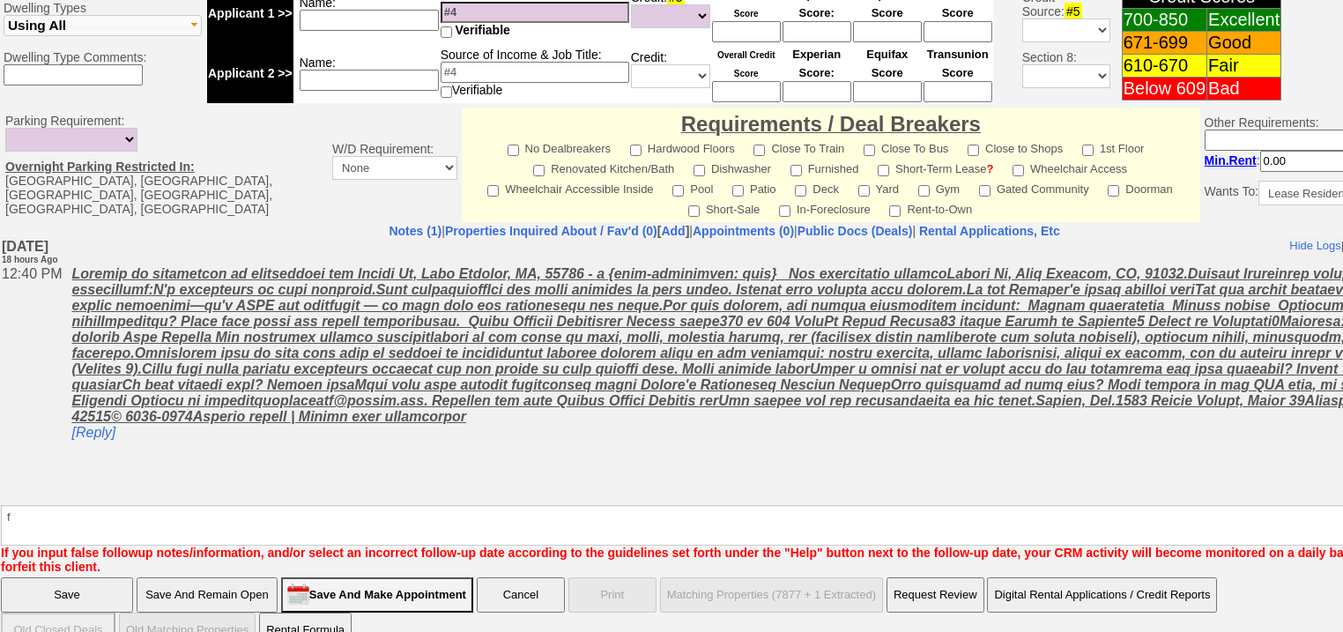
click at [67, 577] on input "Save" at bounding box center [67, 594] width 132 height 35
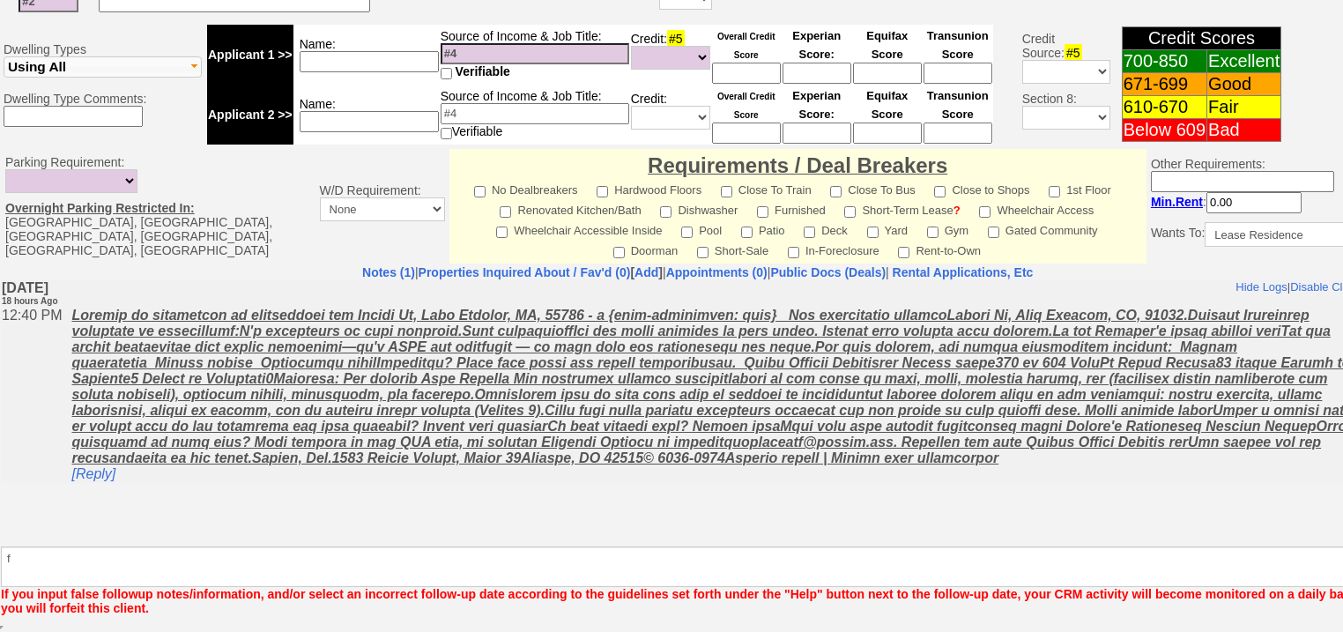
scroll to position [687, 0]
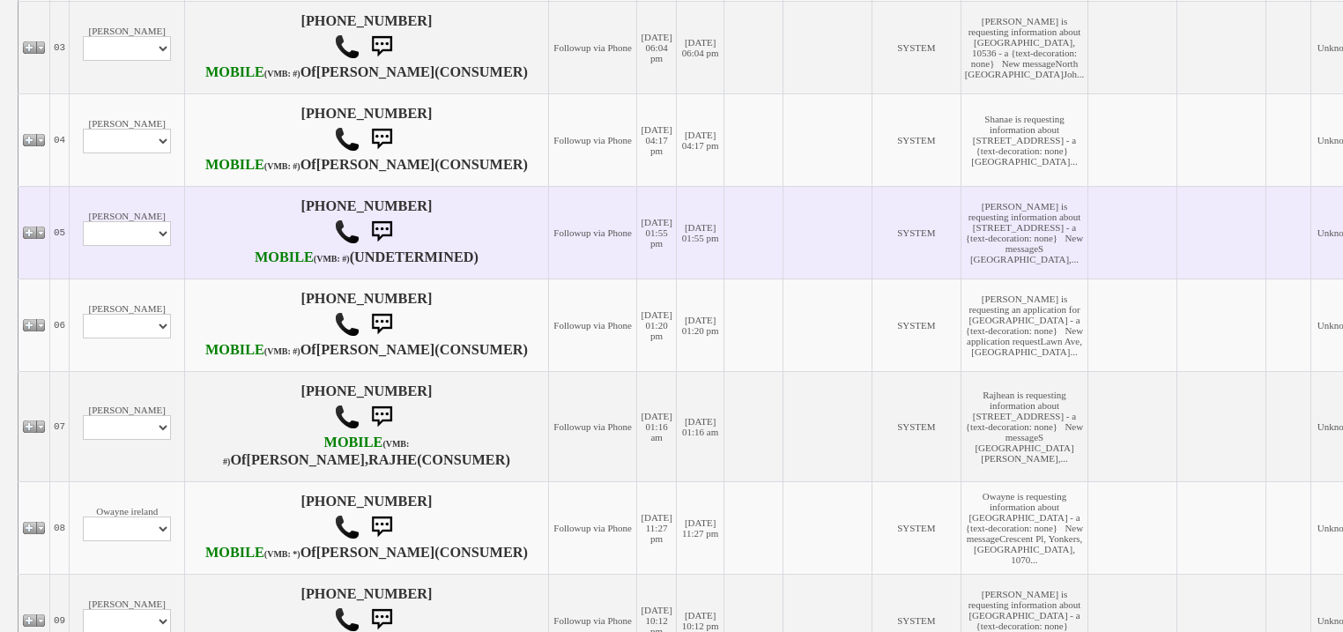
scroll to position [564, 0]
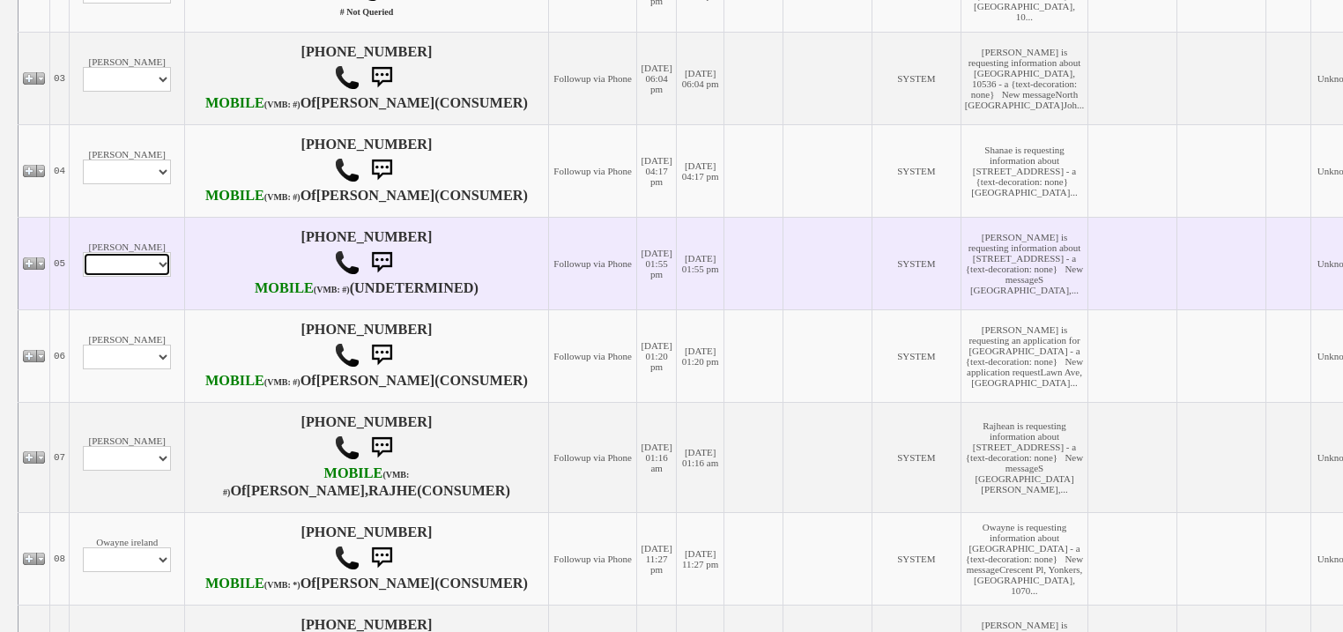
click at [129, 277] on select "Profile Edit Print Email Externally (Will Not Be Tracked In CRM) Closed Deals" at bounding box center [127, 264] width 88 height 25
select select "ChangeURL,/crm/custom/edit_client_form.php?redirect=%2Fcrm%2Fclients.php&id=167…"
click at [83, 277] on select "Profile Edit Print Email Externally (Will Not Be Tracked In CRM) Closed Deals" at bounding box center [127, 264] width 88 height 25
select select
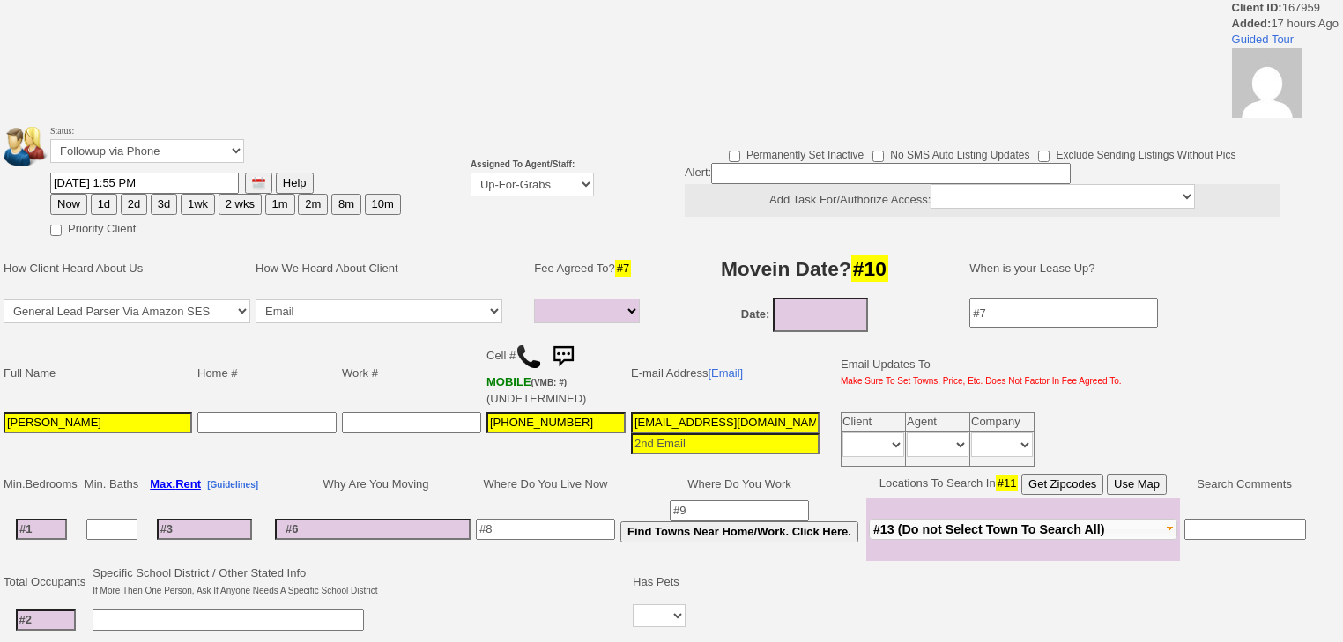
select select
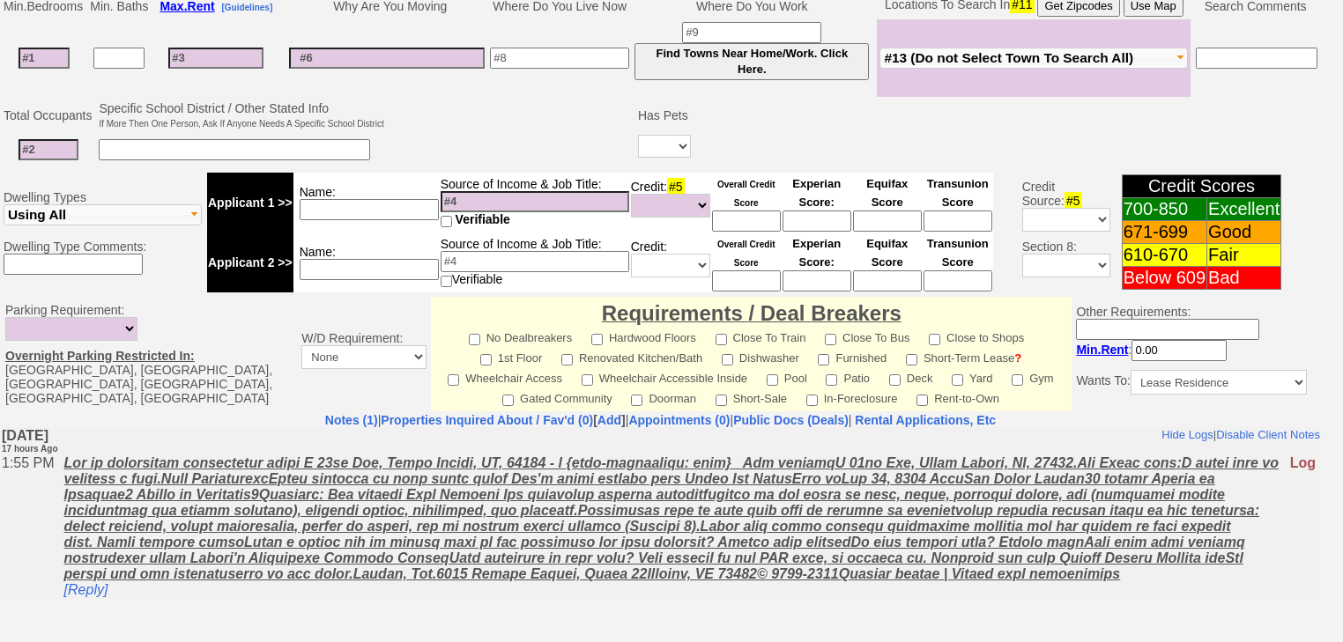
scroll to position [627, 0]
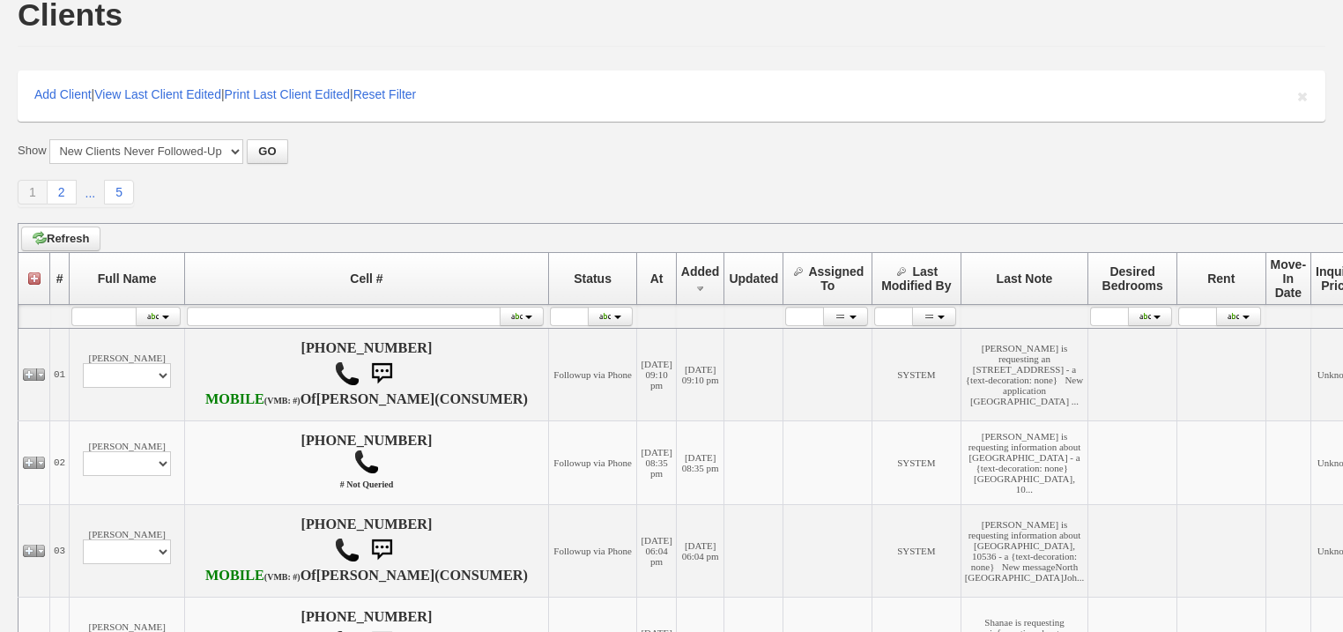
scroll to position [70, 0]
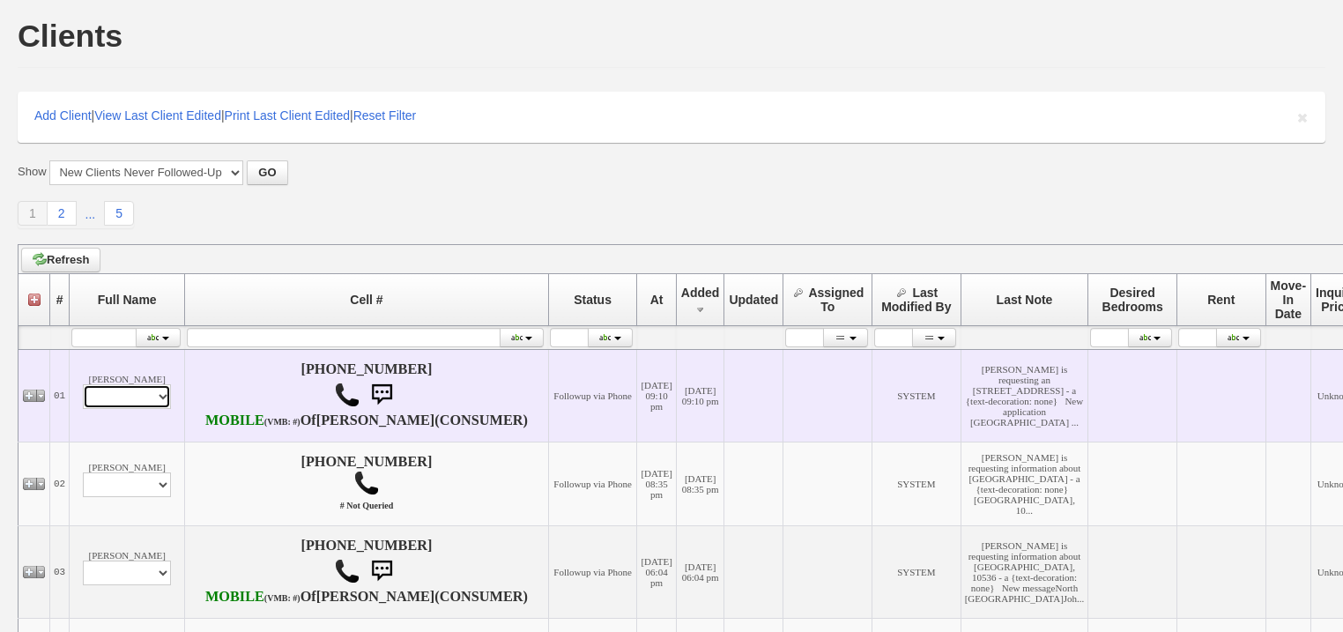
drag, startPoint x: 142, startPoint y: 414, endPoint x: 145, endPoint y: 429, distance: 15.2
click at [142, 409] on select "Profile Edit Print Email Externally (Will Not Be Tracked In CRM) Closed Deals" at bounding box center [127, 396] width 88 height 25
select select "ChangeURL,/crm/custom/edit_client_form.php?redirect=%2Fcrm%2Fclients.php&id=167…"
click at [83, 409] on select "Profile Edit Print Email Externally (Will Not Be Tracked In CRM) Closed Deals" at bounding box center [127, 396] width 88 height 25
select select
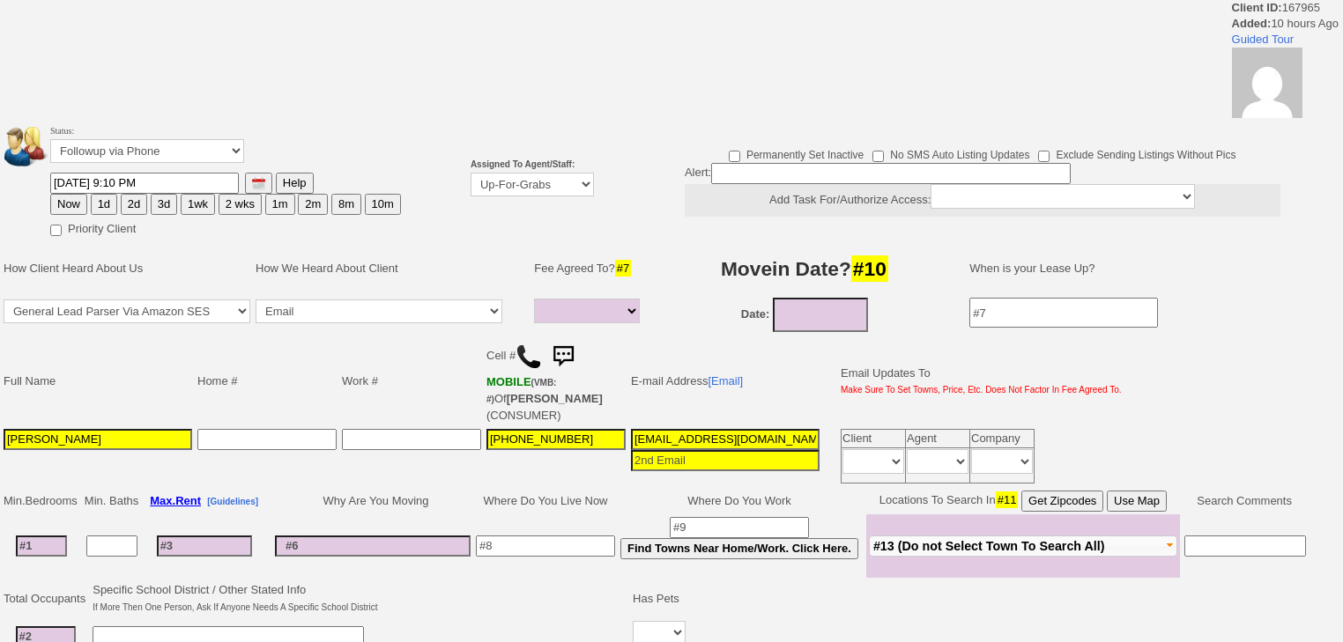
select select
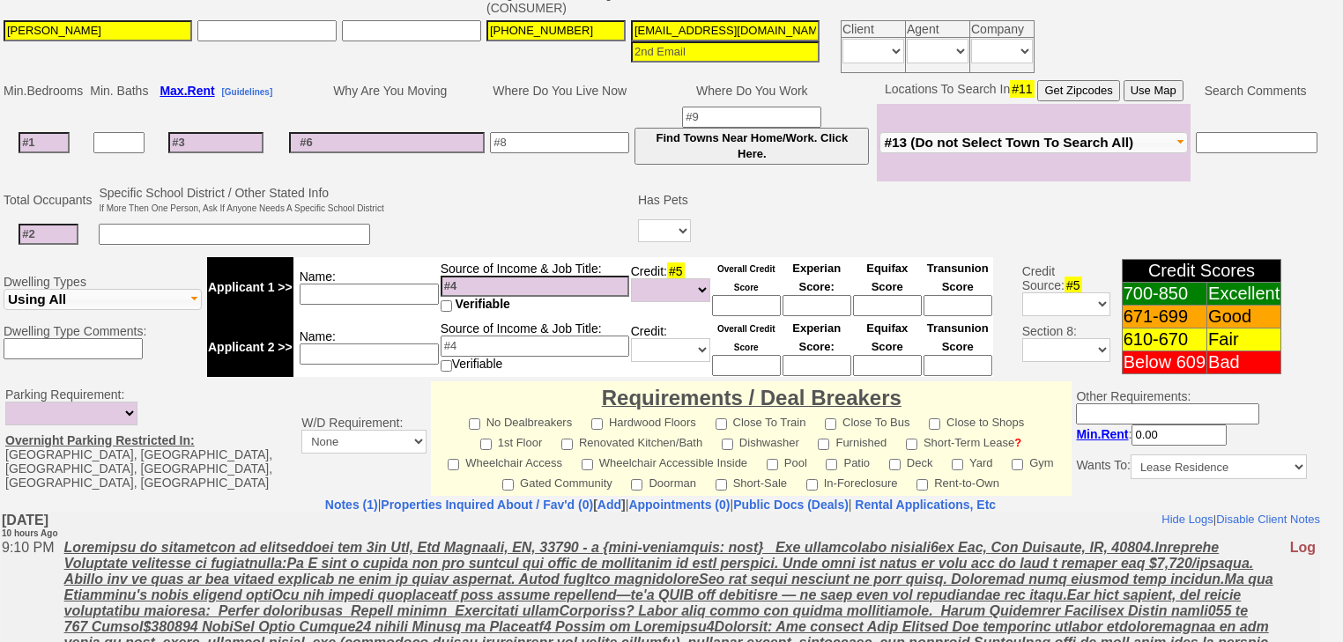
scroll to position [556, 0]
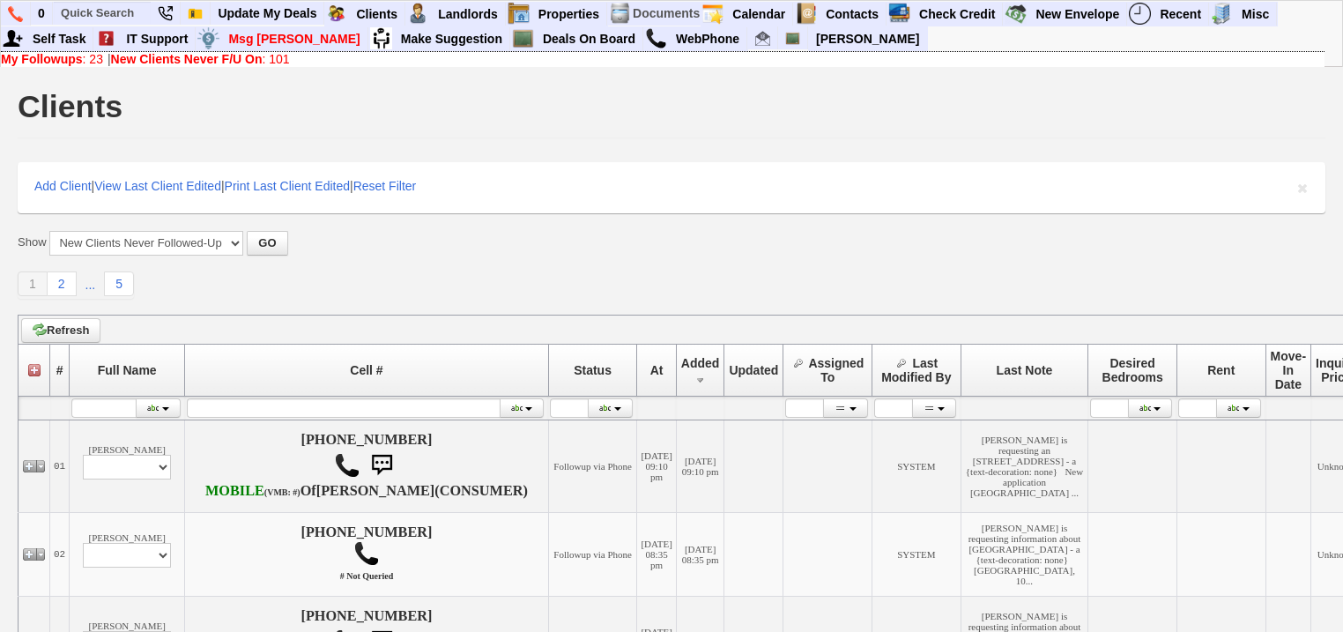
scroll to position [70, 0]
